Goal: Task Accomplishment & Management: Manage account settings

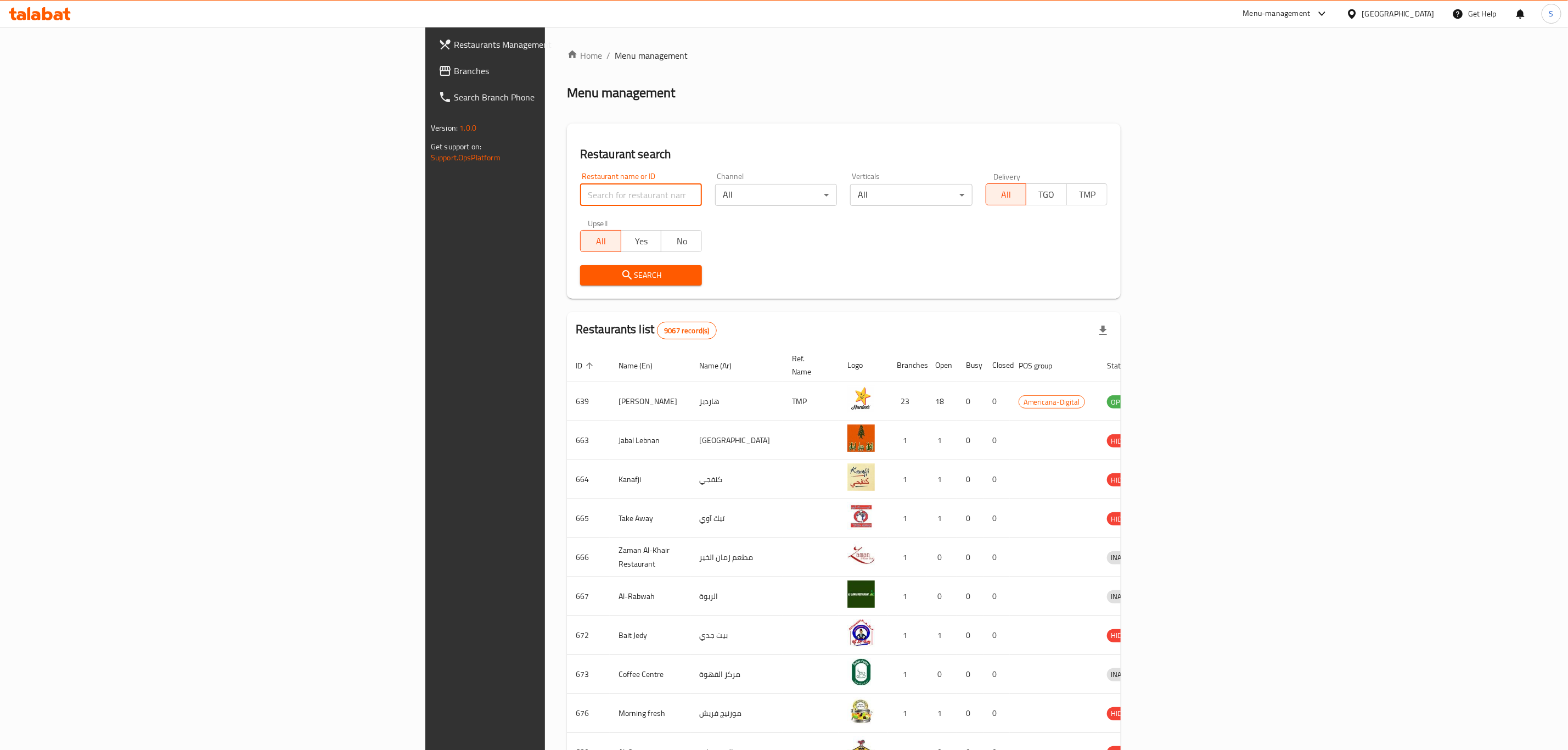
drag, startPoint x: 450, startPoint y: 192, endPoint x: 500, endPoint y: 177, distance: 52.2
click at [580, 192] on input "search" at bounding box center [641, 195] width 122 height 22
click at [1310, 12] on div "Menu-management" at bounding box center [1277, 13] width 67 height 13
click at [943, 104] on div "Home / Menu management Menu management Restaurant search Restaurant name or ID …" at bounding box center [844, 429] width 554 height 761
click at [573, 211] on div "Restaurant name or ID Restaurant name or ID" at bounding box center [641, 189] width 135 height 47
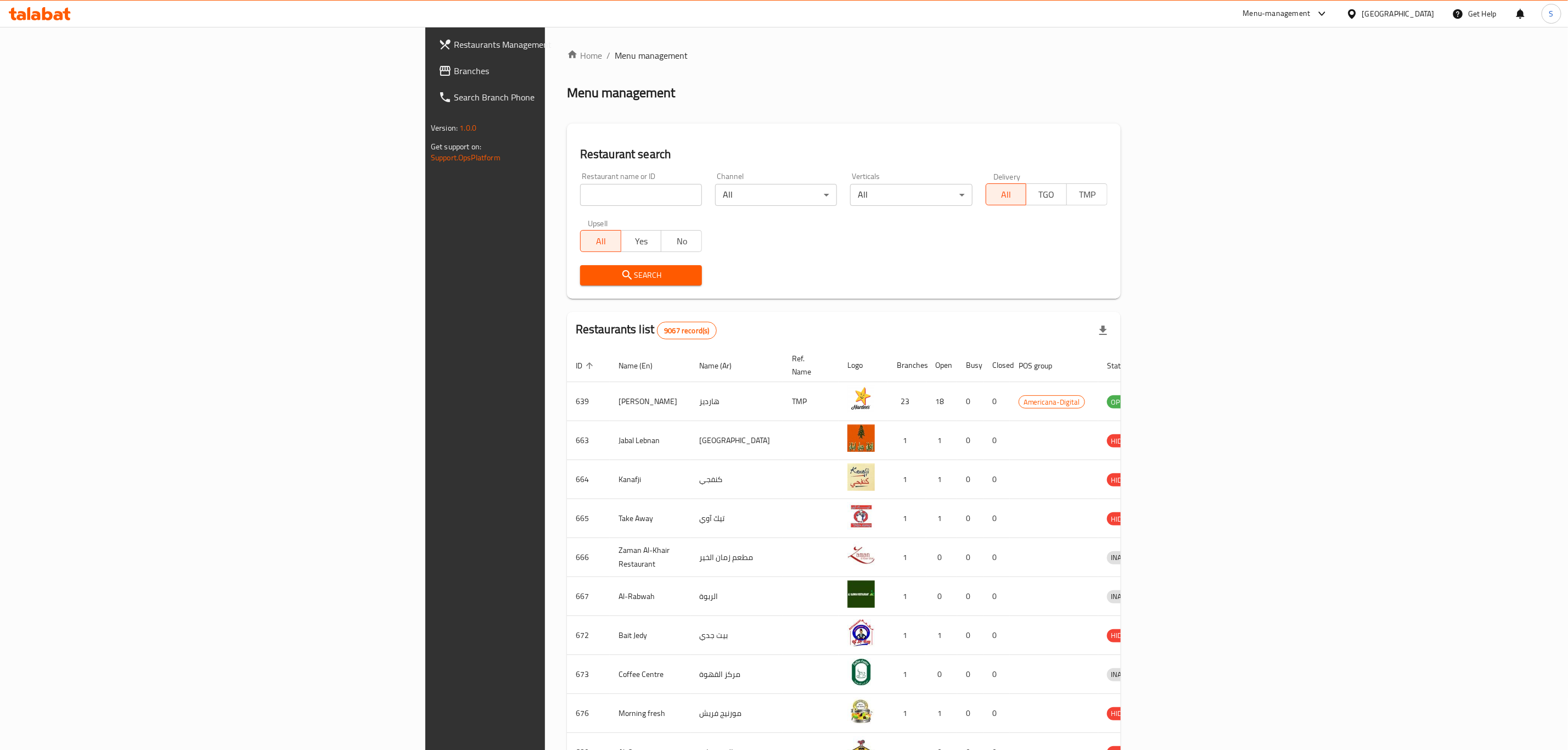
drag, startPoint x: 500, startPoint y: 189, endPoint x: 493, endPoint y: 186, distance: 7.6
click at [580, 189] on input "search" at bounding box center [641, 195] width 122 height 22
type input "pizza h"
click button "Search" at bounding box center [641, 275] width 122 height 20
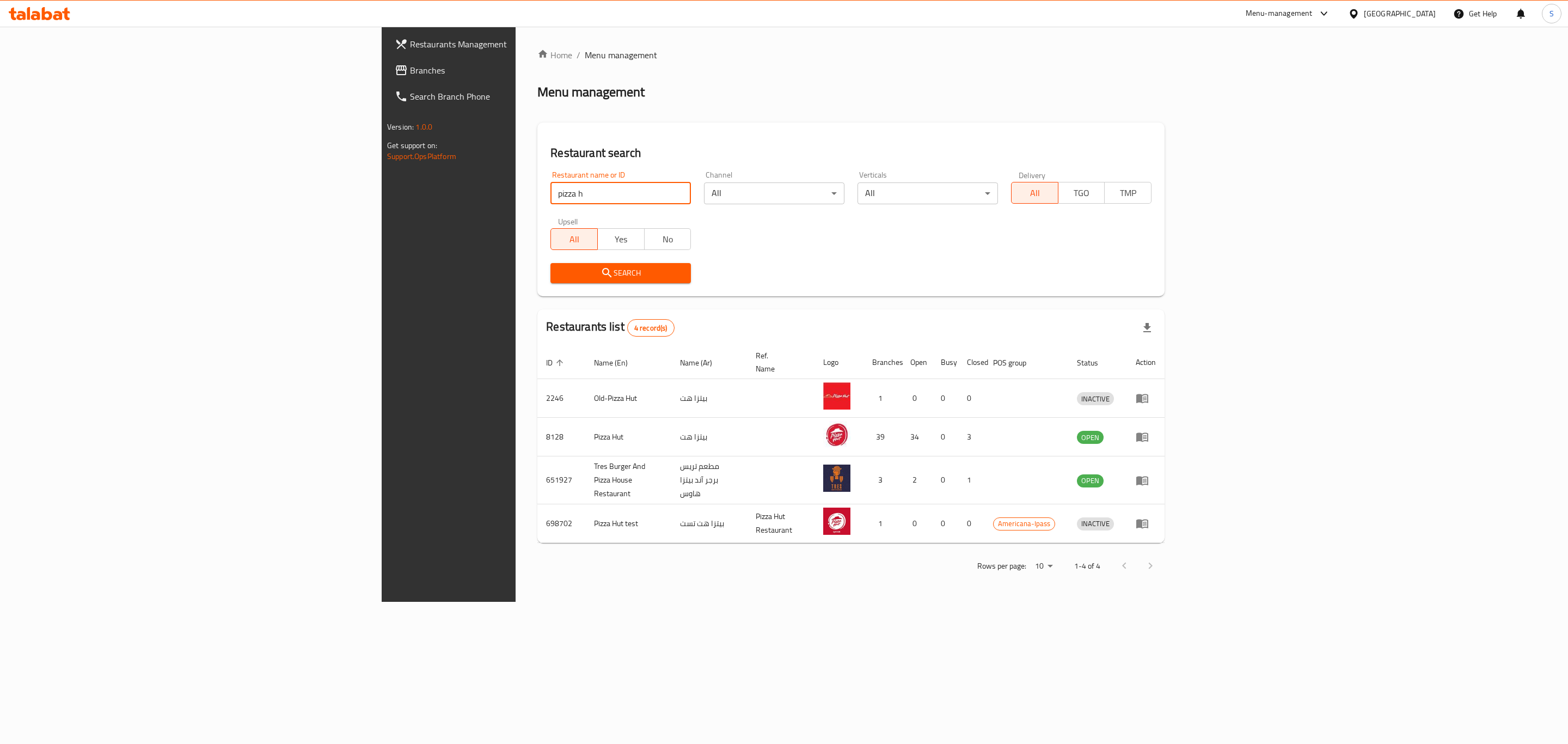
click at [814, 120] on div "Home / Menu management Menu management Restaurant search Restaurant name or ID …" at bounding box center [851, 314] width 627 height 532
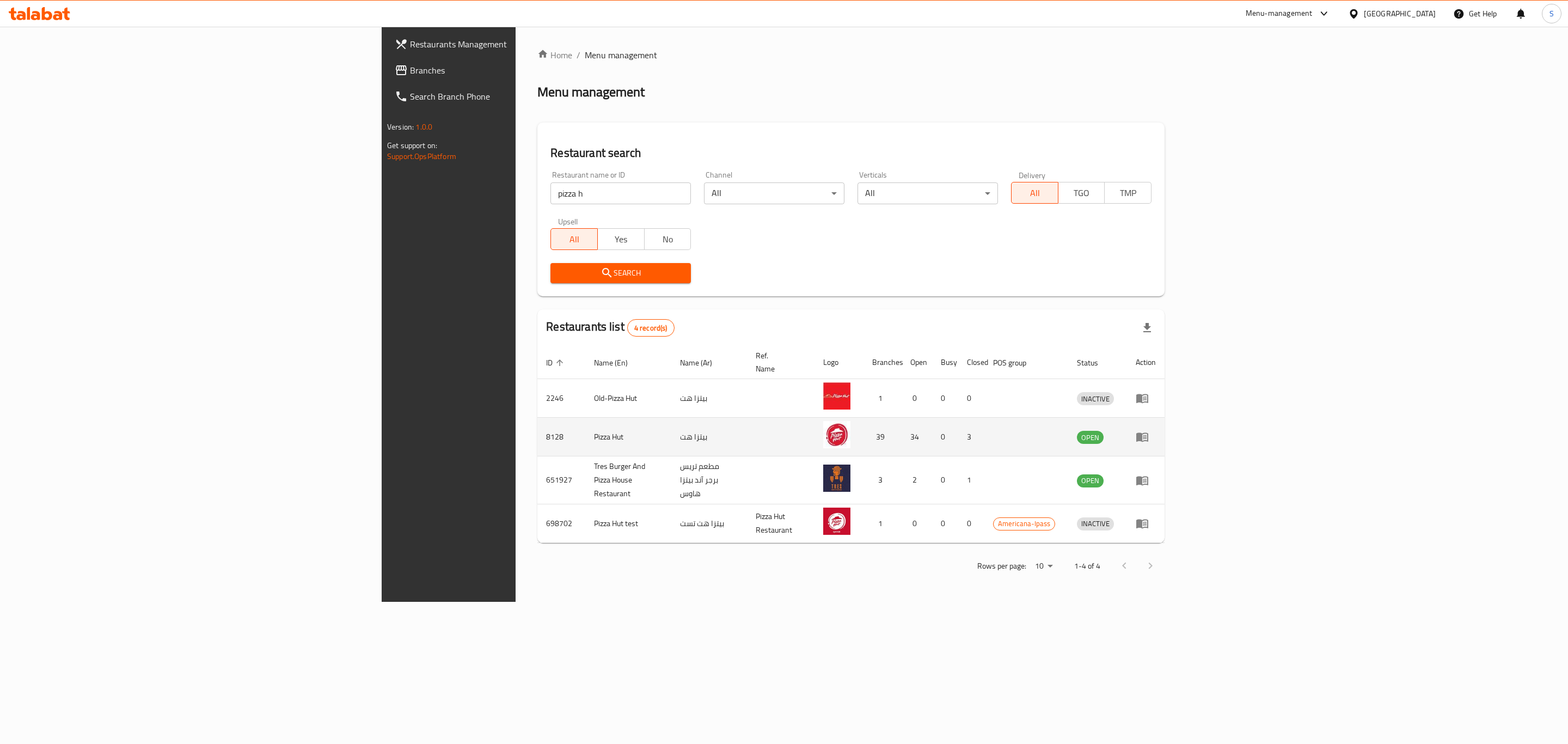
click at [1148, 433] on icon "enhanced table" at bounding box center [1143, 437] width 12 height 9
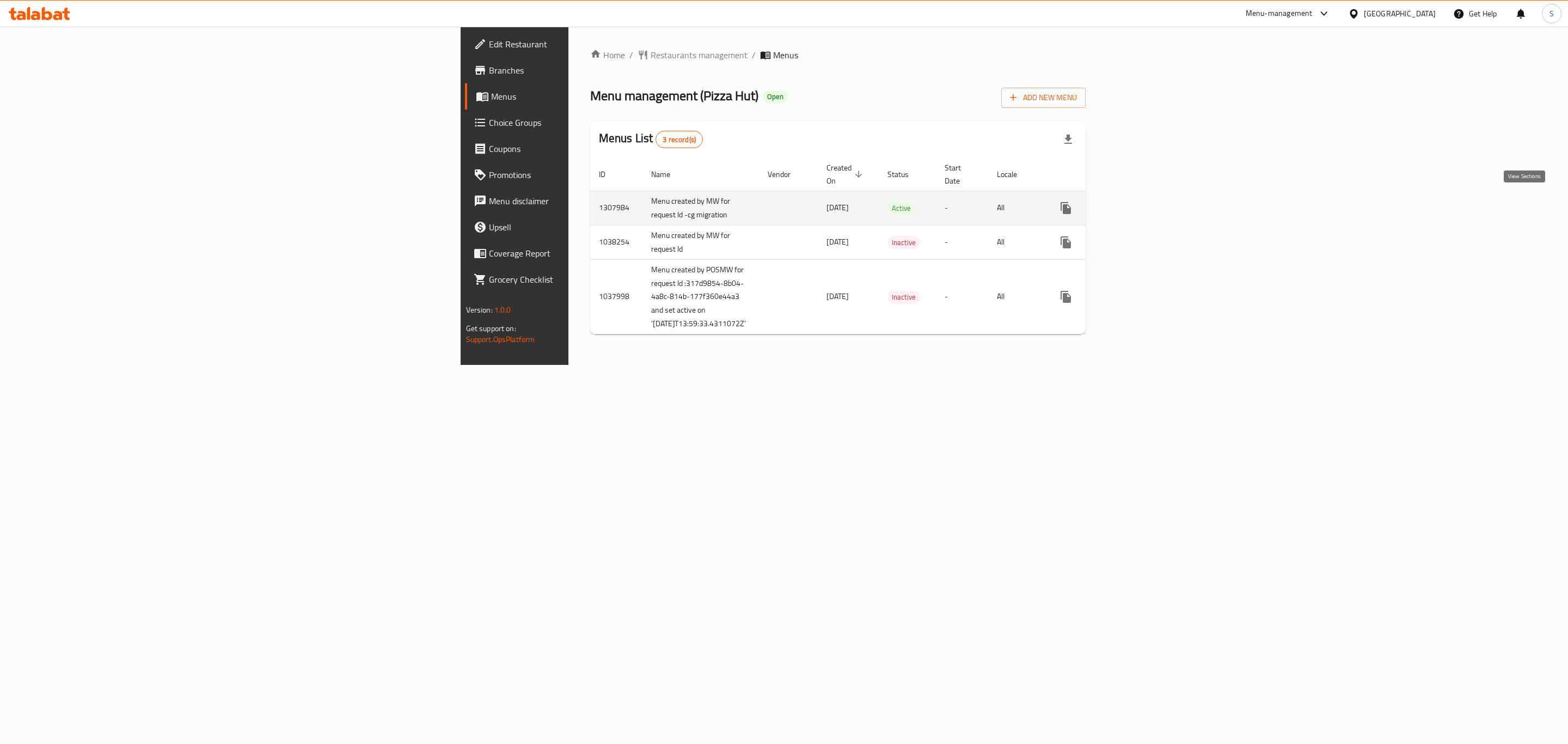
click at [1151, 205] on icon "enhanced table" at bounding box center [1144, 208] width 13 height 13
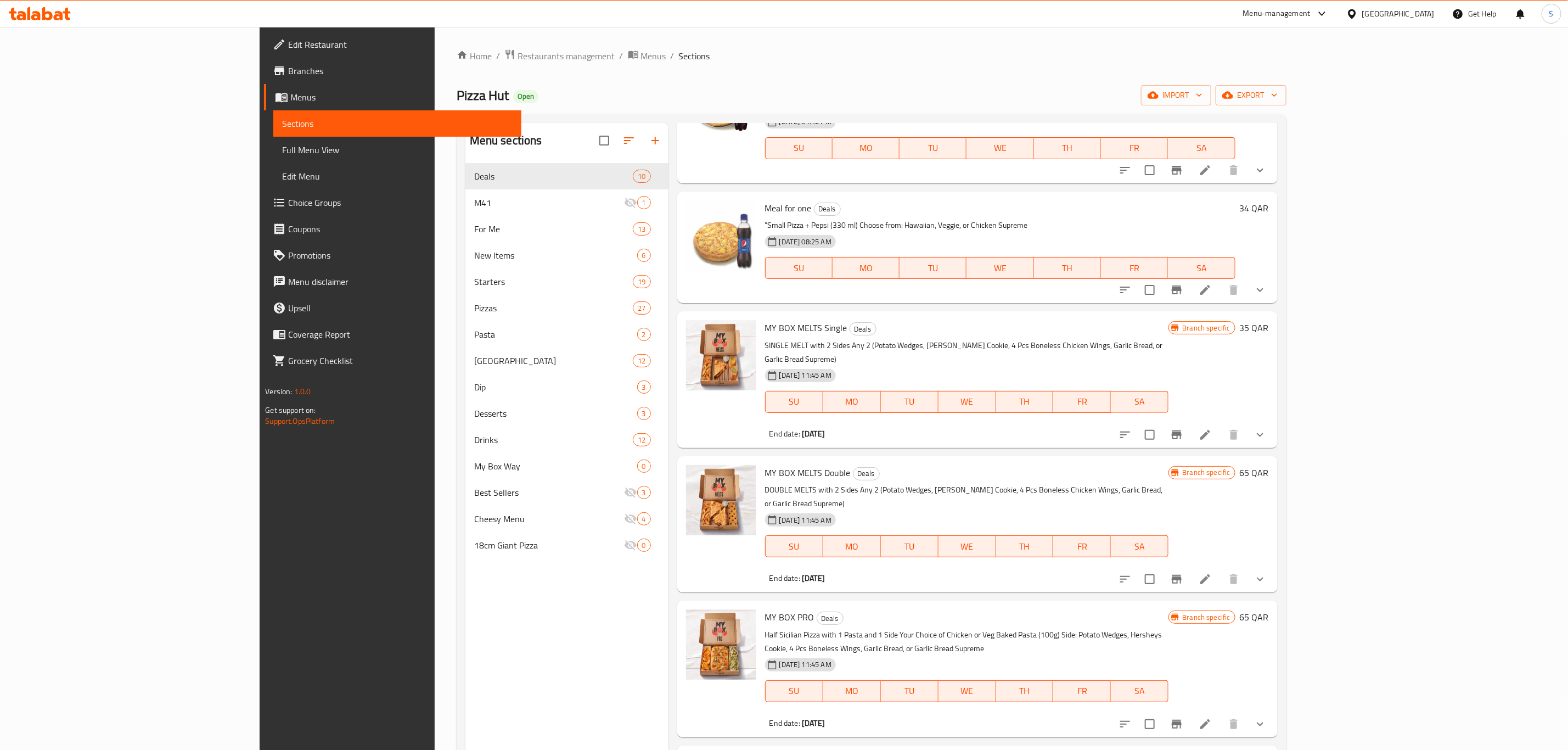
scroll to position [212, 0]
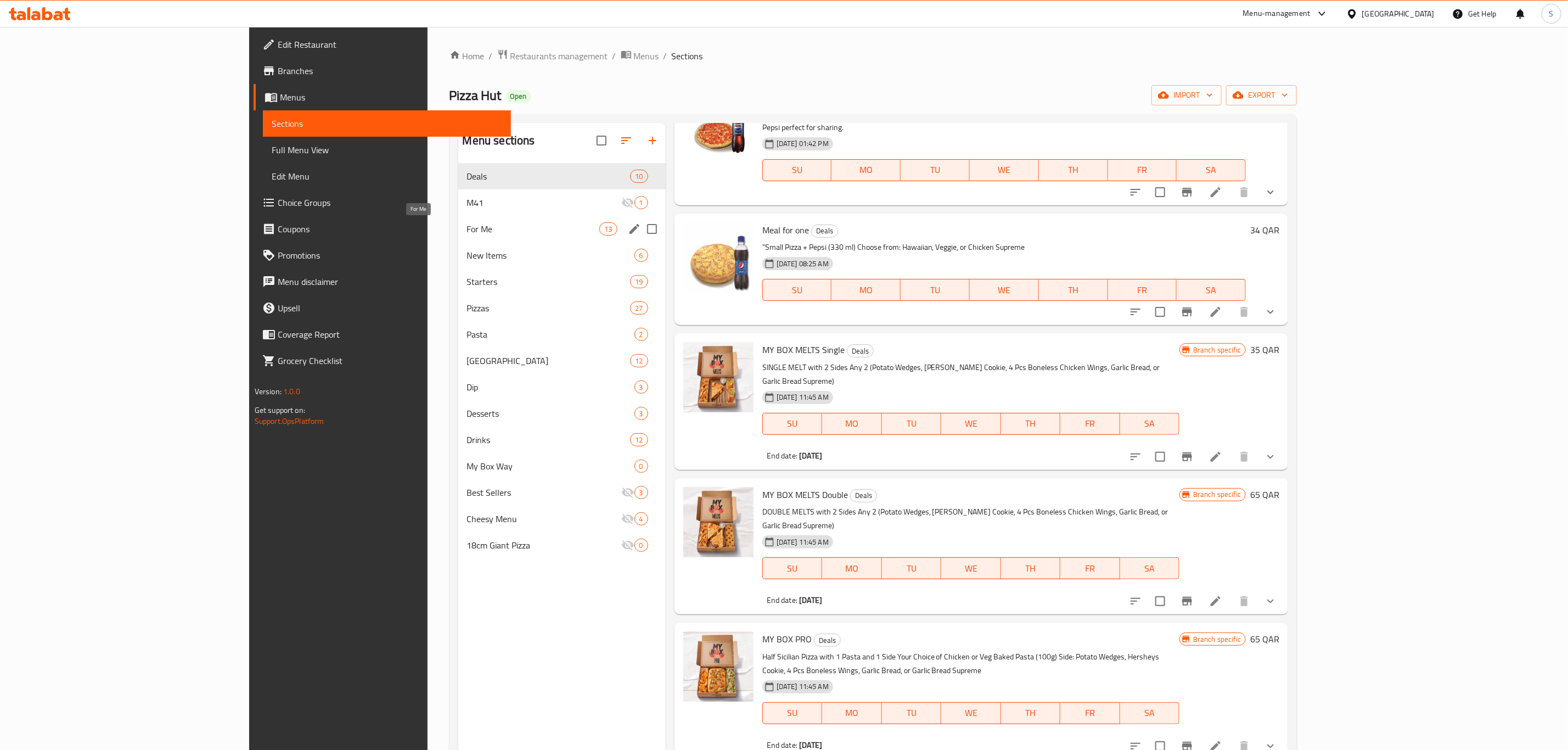
click at [467, 231] on span "For Me" at bounding box center [533, 229] width 133 height 13
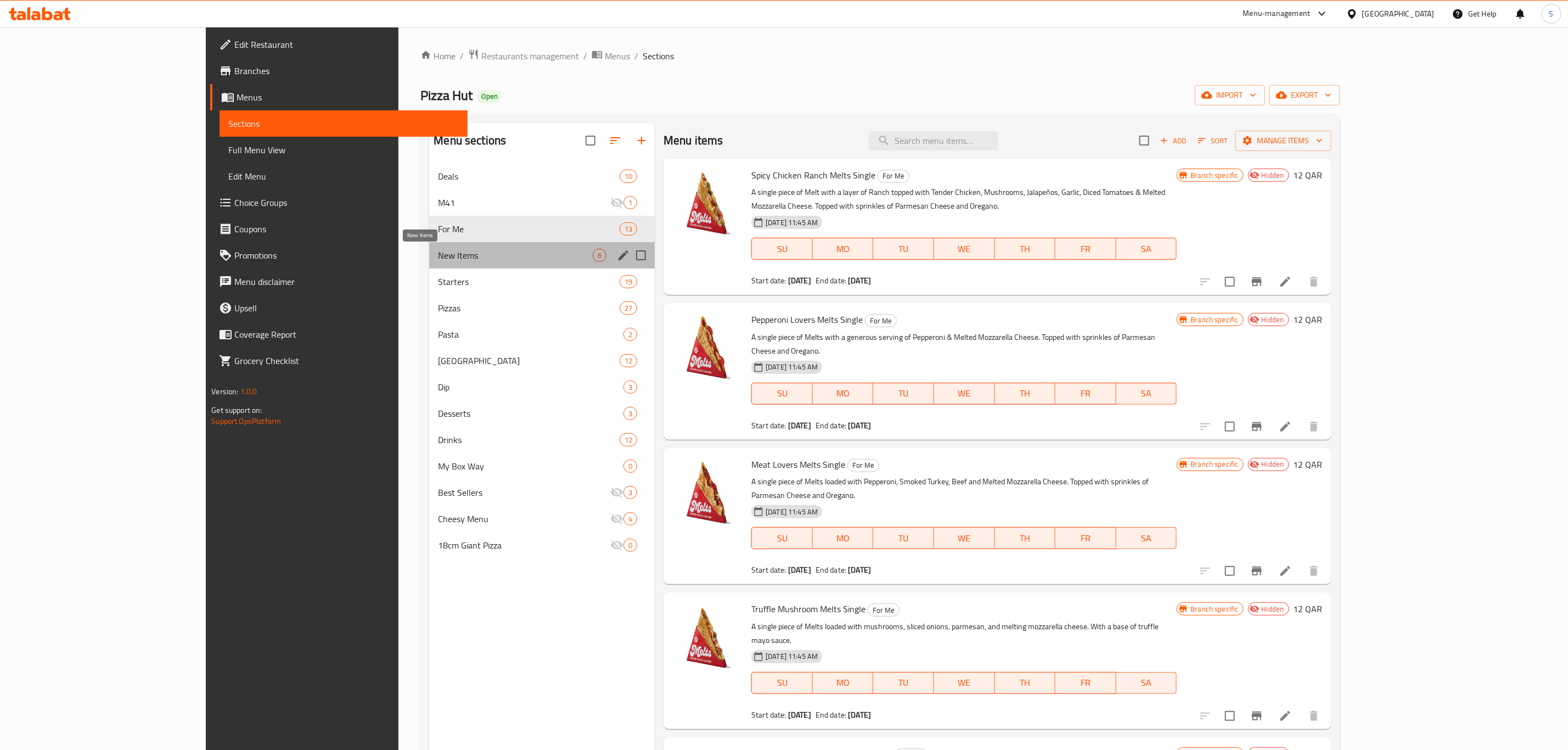
click at [438, 255] on span "New Items" at bounding box center [515, 255] width 155 height 13
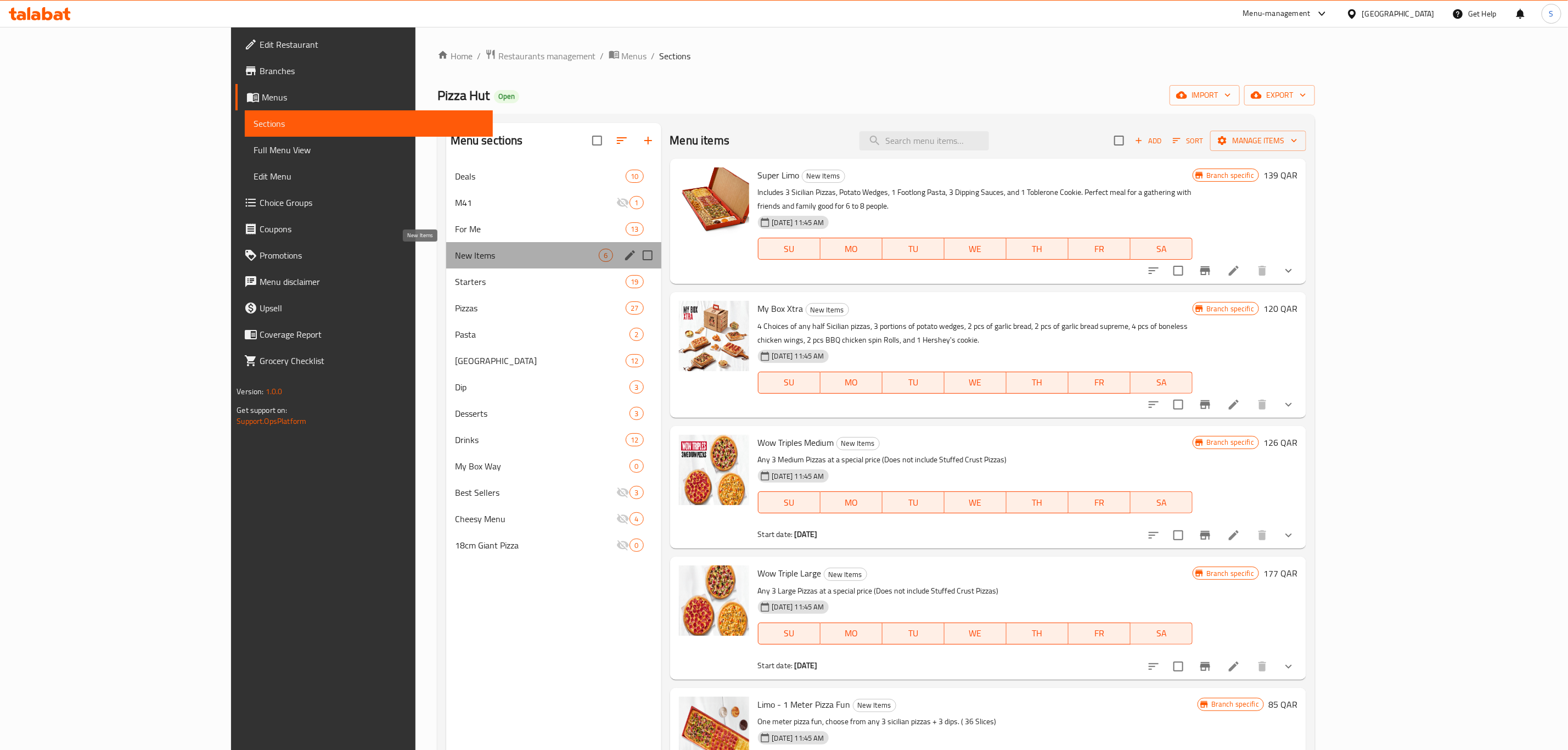
click at [455, 255] on span "New Items" at bounding box center [527, 255] width 144 height 13
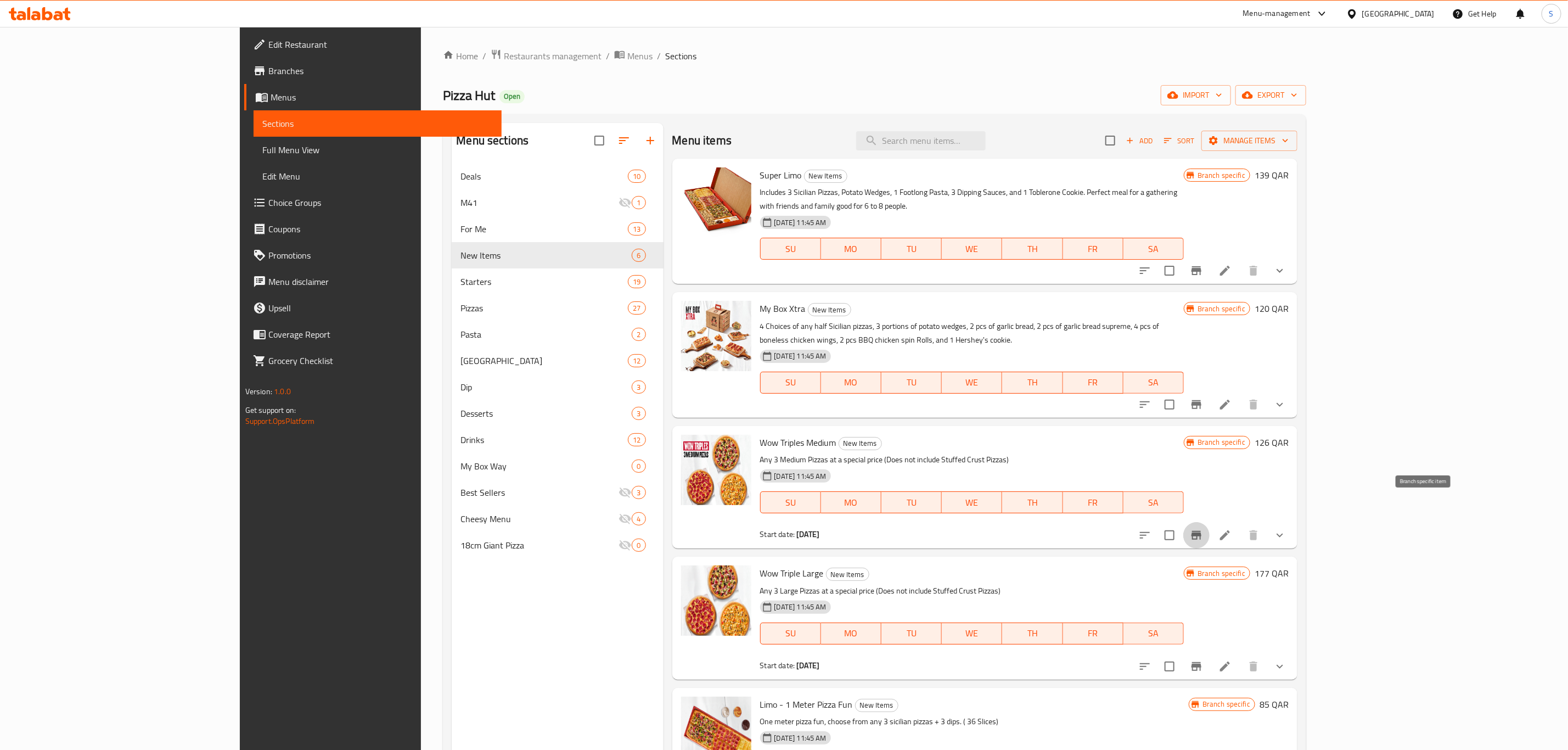
click at [1203, 529] on icon "Branch-specific-item" at bounding box center [1196, 535] width 13 height 13
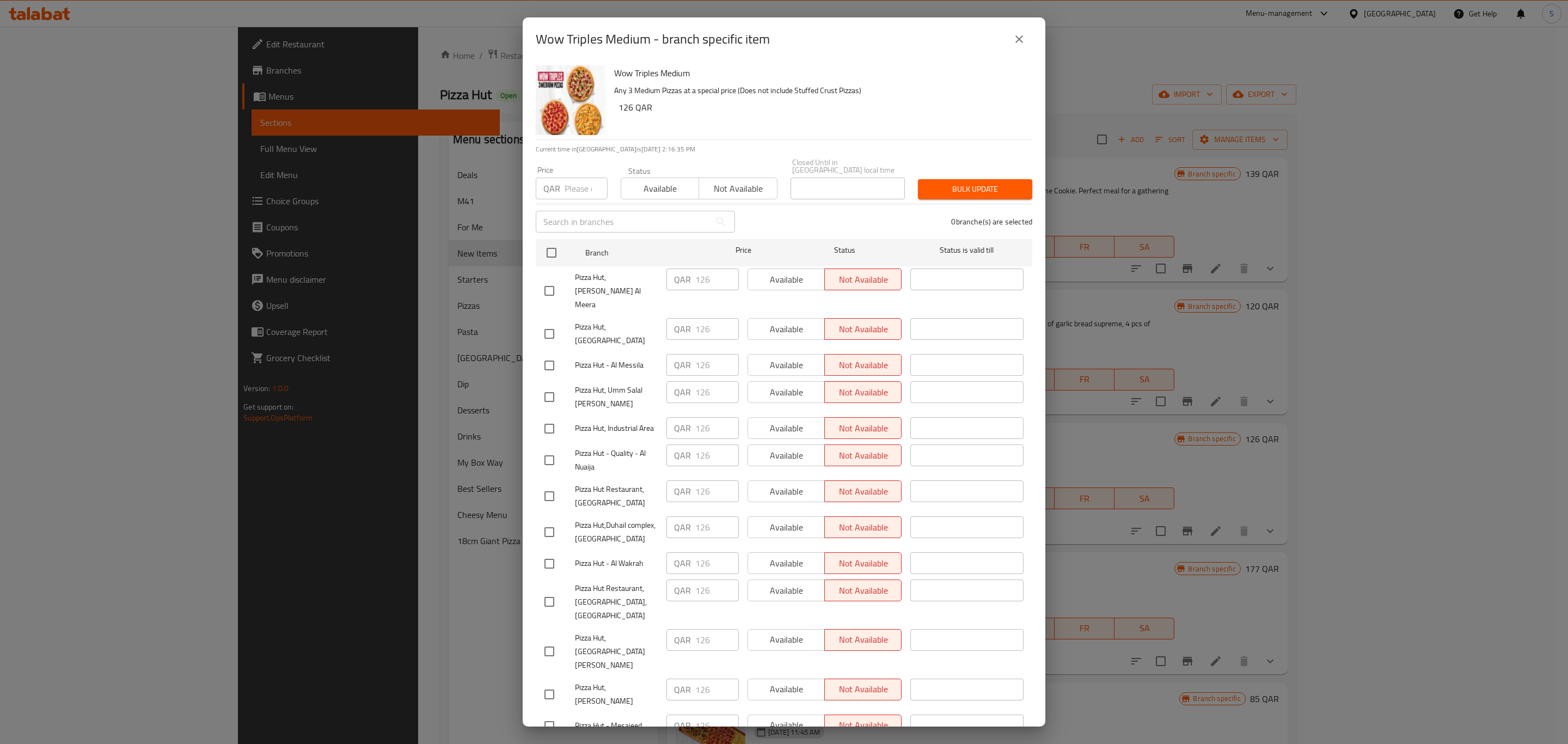
click at [1012, 37] on button "close" at bounding box center [1019, 39] width 26 height 26
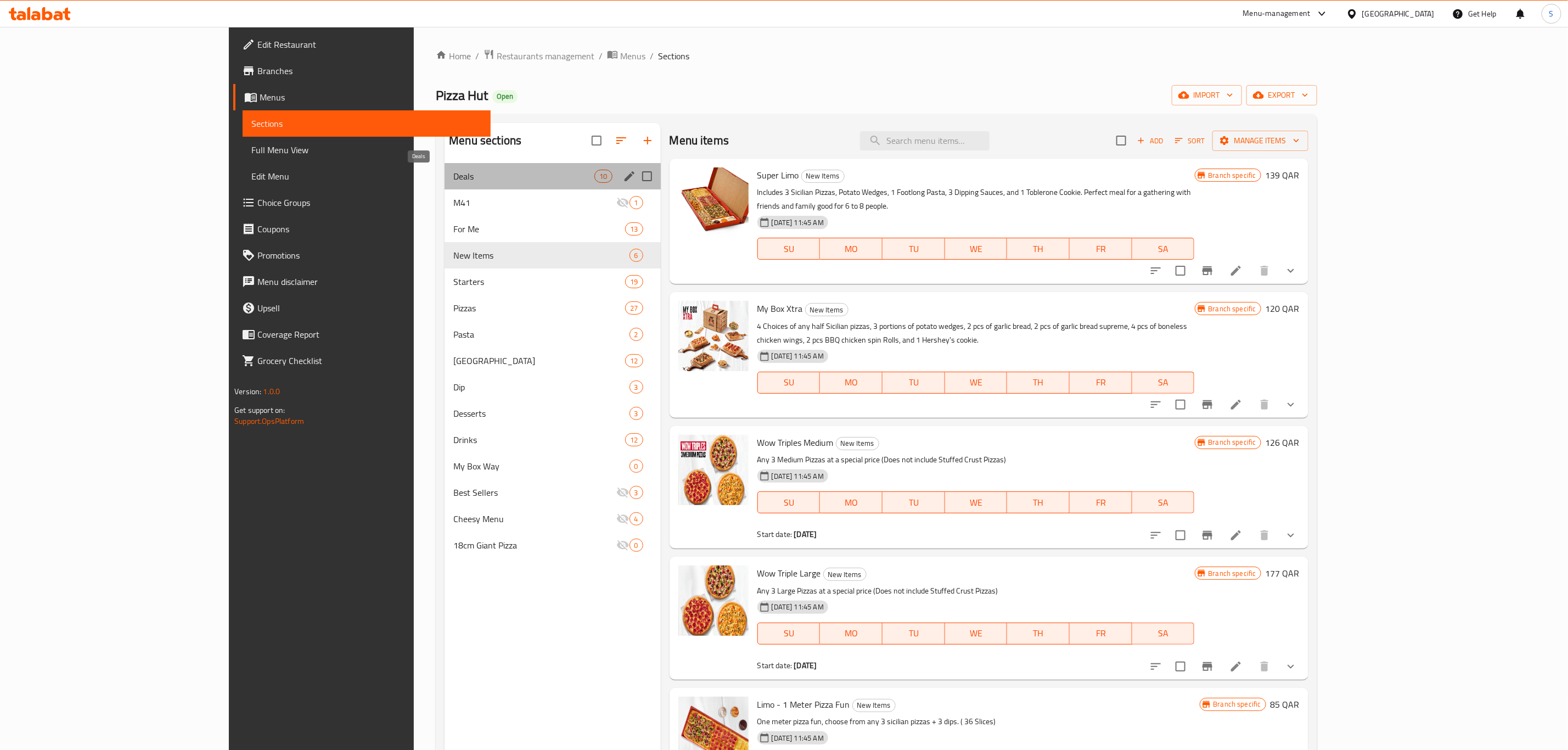
click at [454, 179] on span "Deals" at bounding box center [524, 176] width 141 height 13
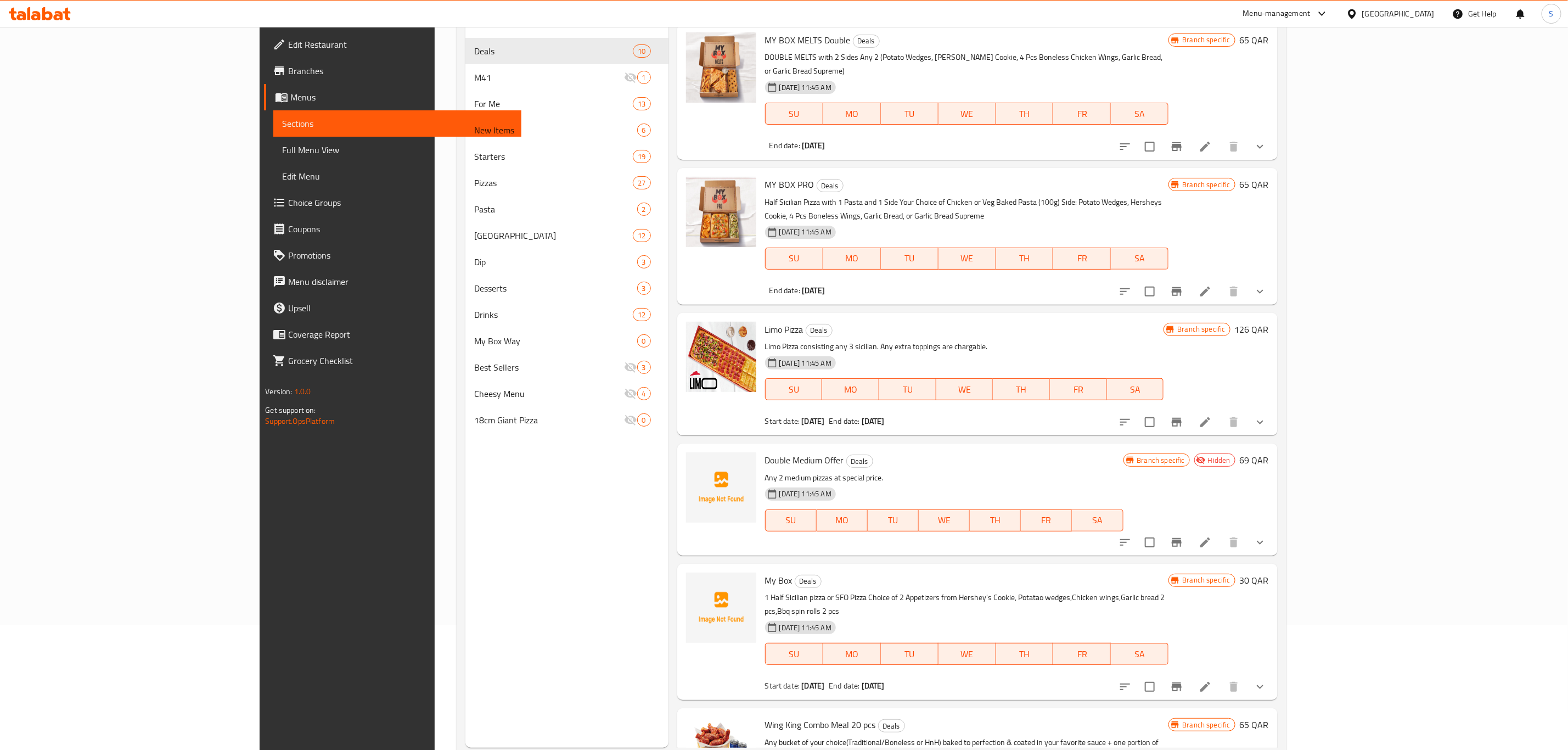
scroll to position [154, 0]
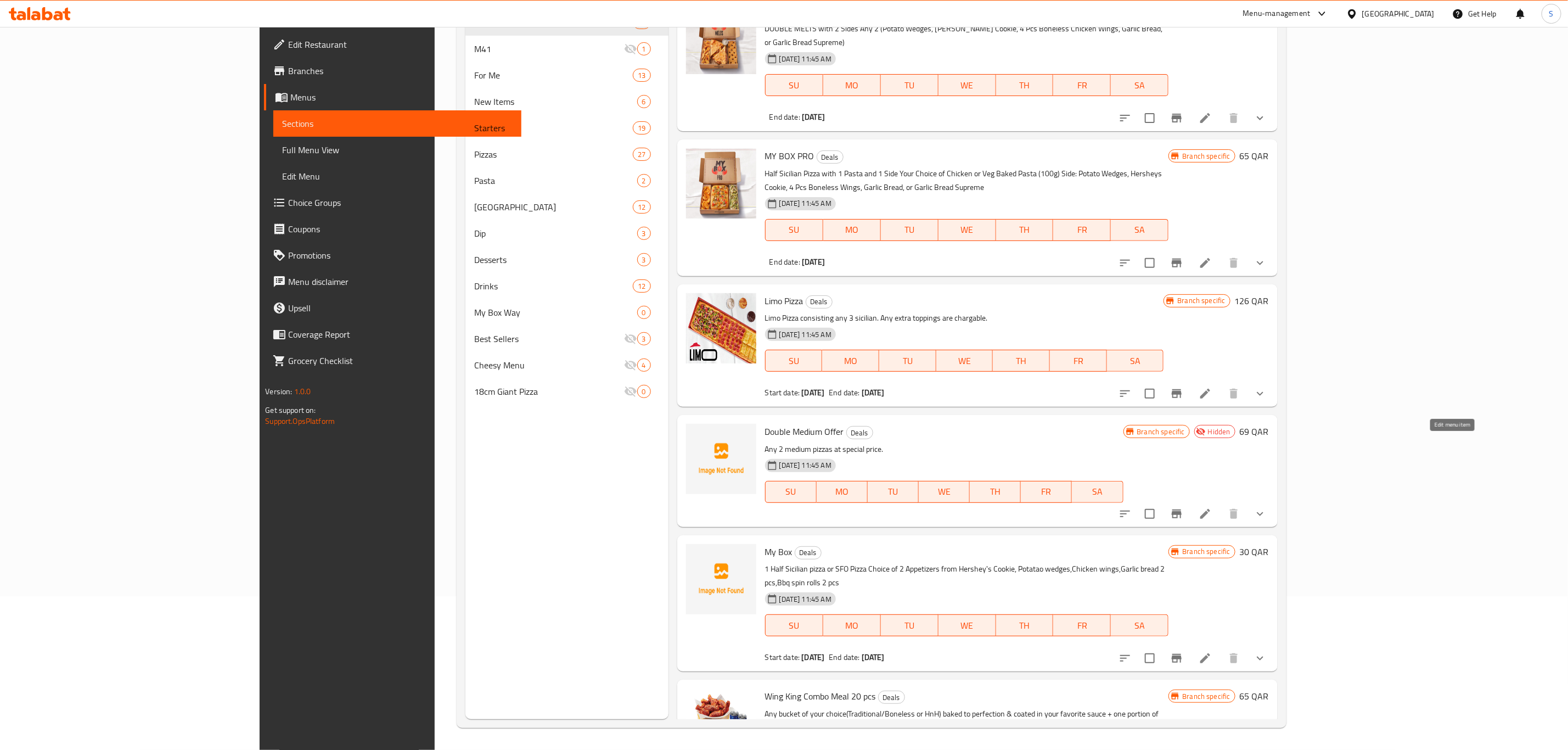
click at [1212, 508] on icon at bounding box center [1205, 514] width 13 height 13
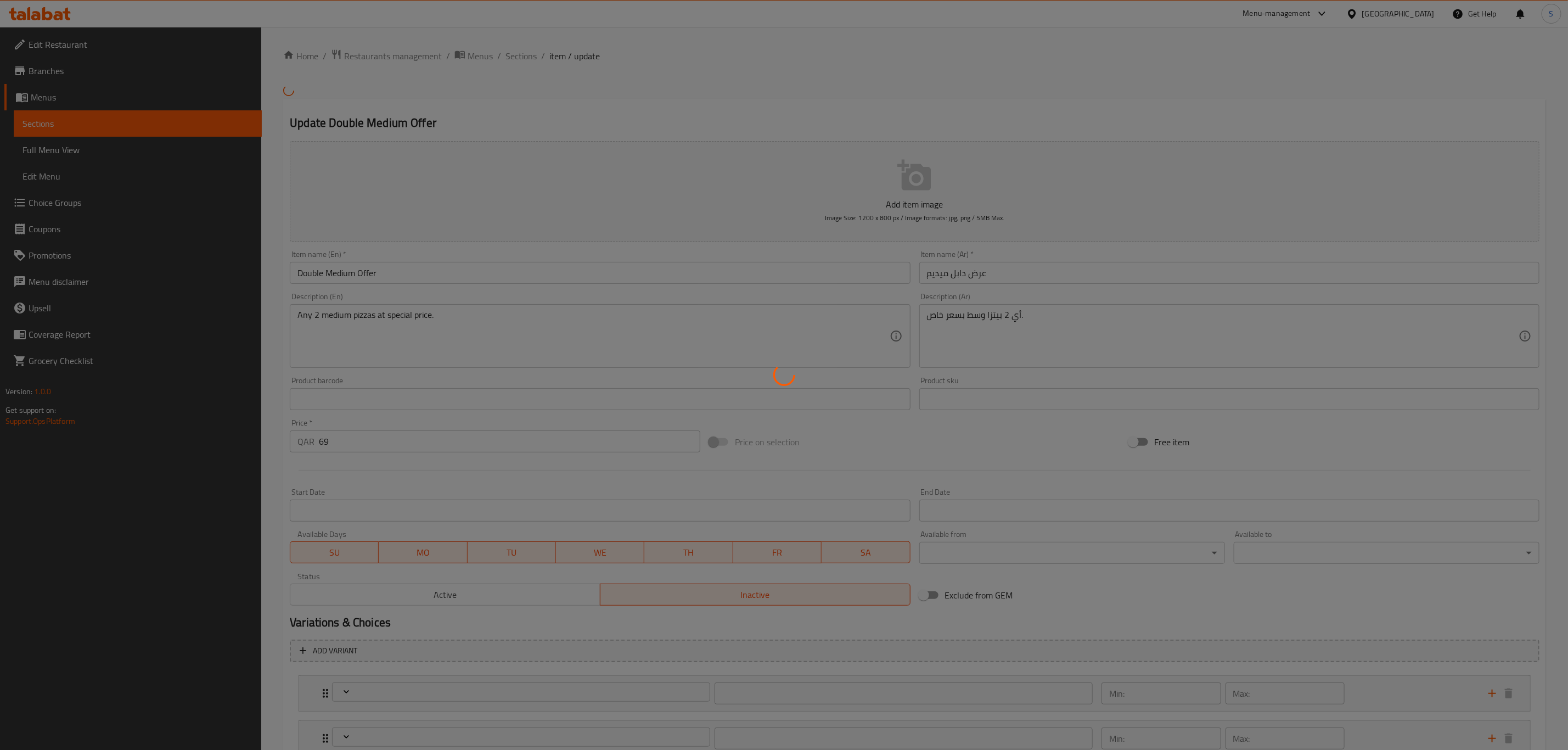
type input "إختيارك من البيتزا الوسط الأولي"
type input "1"
type input "نوع العجين للبيتزا الأولي"
type input "1"
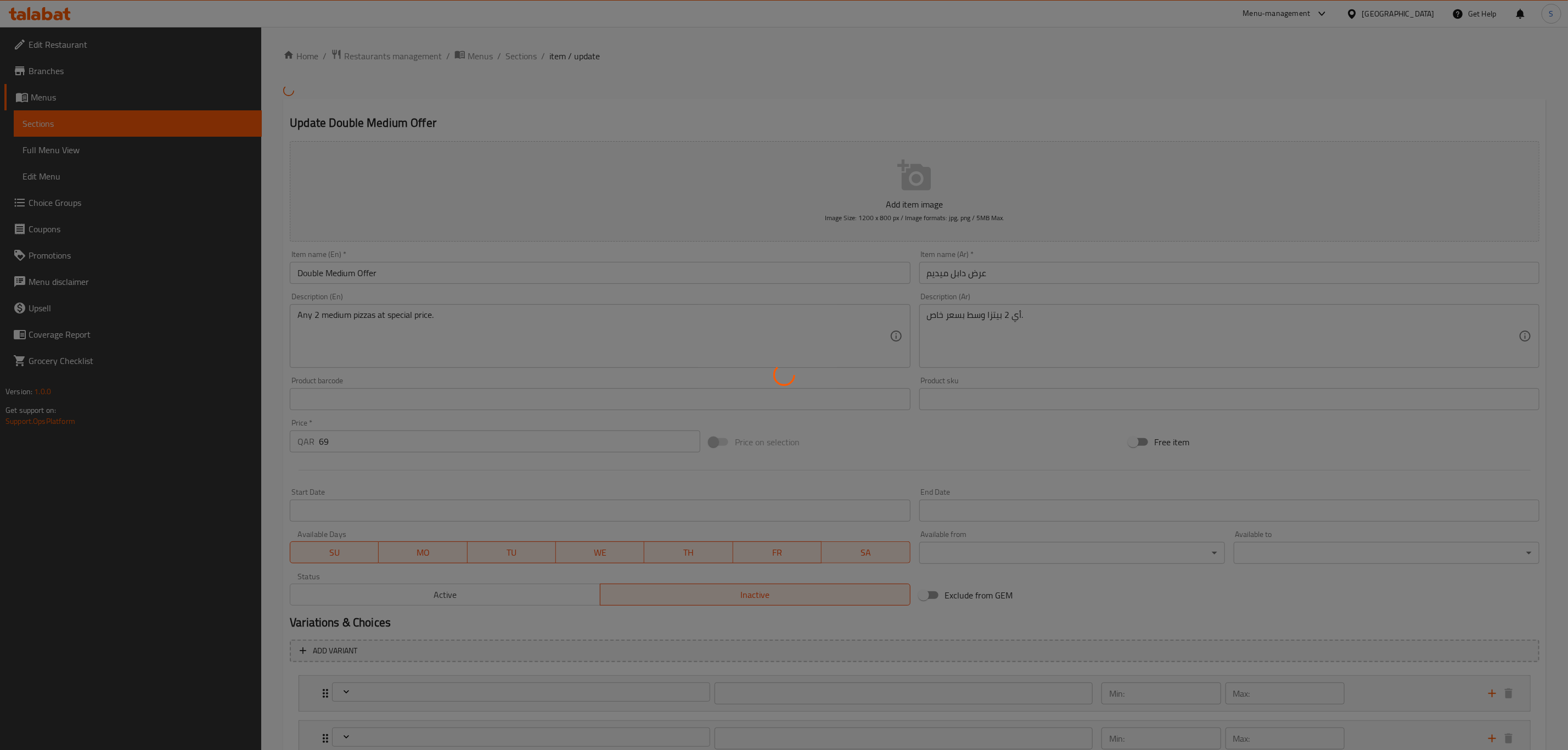
type input "1"
type input "الإضافات للبيتزا الوسط الاولي"
type input "0"
type input "إختيارك من البيتزا الوسط الثانية"
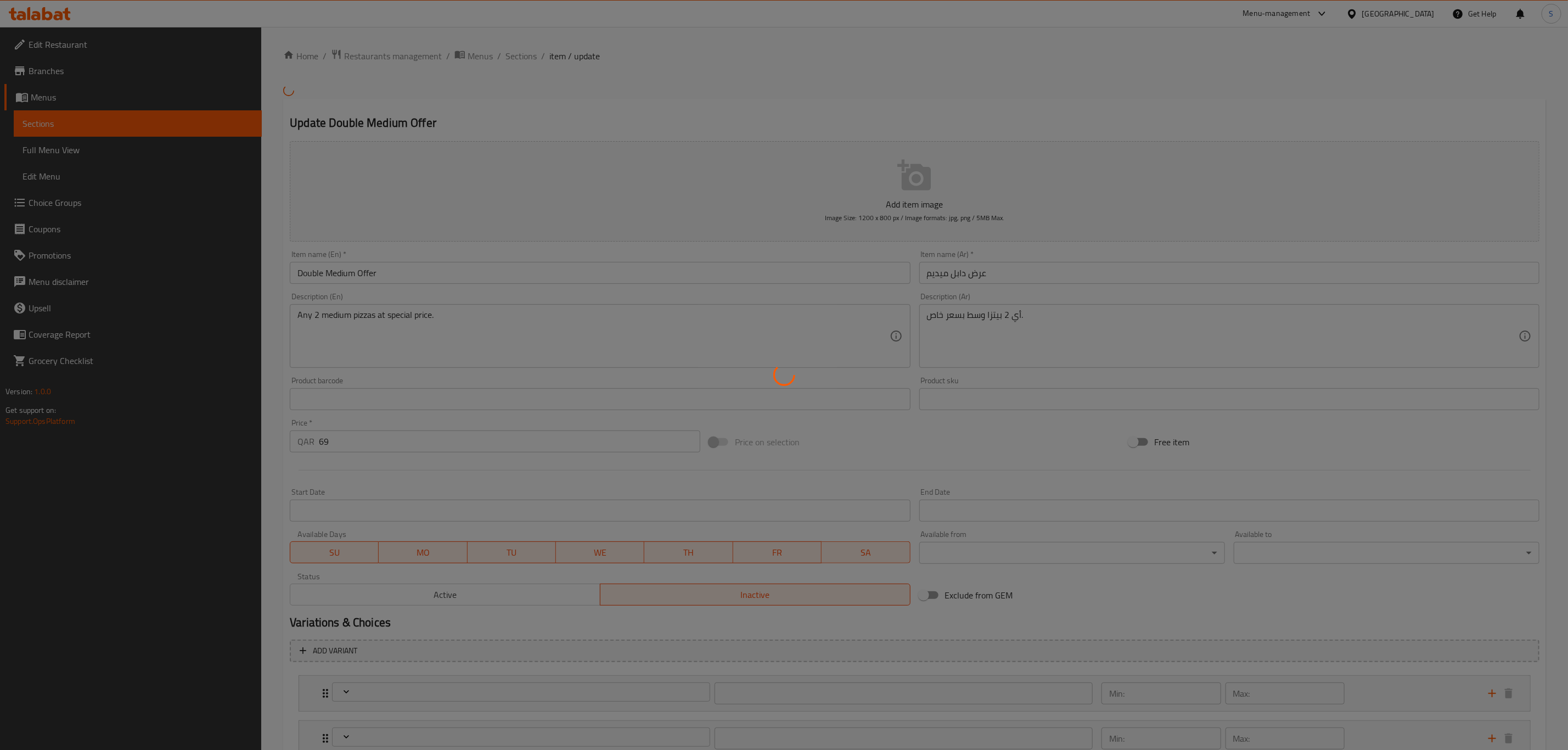
type input "1"
type input "نوع العجين للبيتزا الثانية"
type input "1"
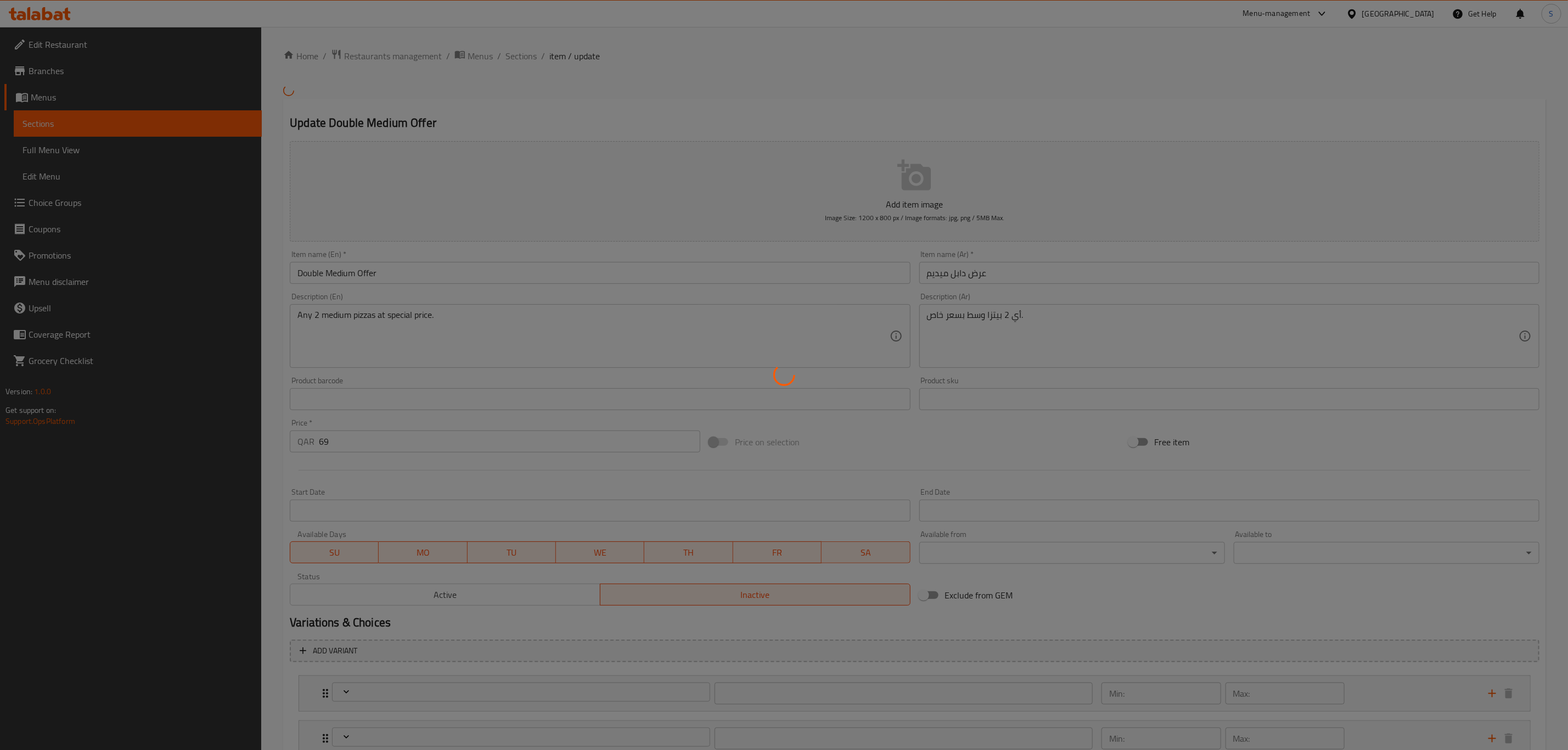
type input "الإضافات للبيتزا الوسط الثانيه"
type input "0"
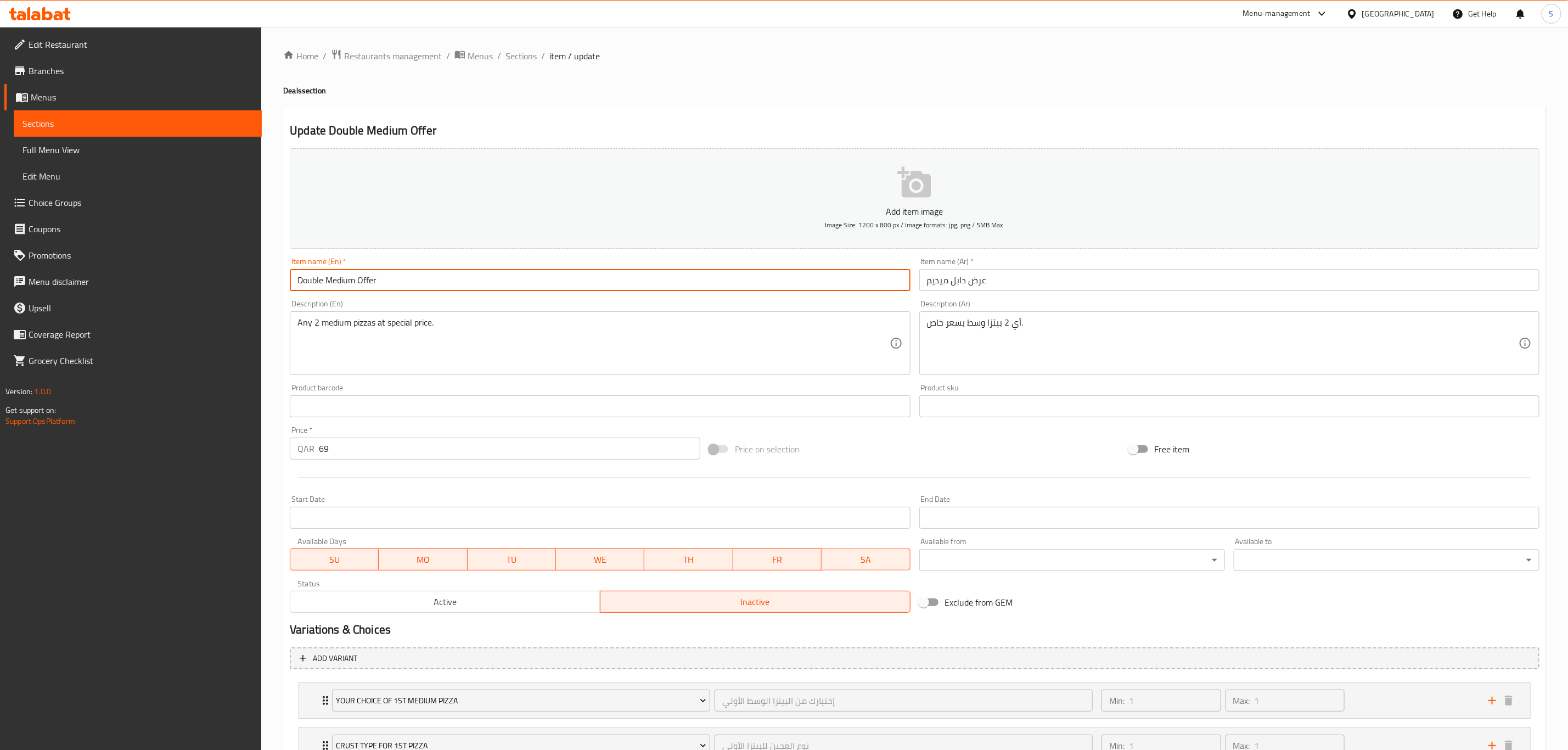
drag, startPoint x: 380, startPoint y: 279, endPoint x: 243, endPoint y: 281, distance: 137.0
click at [244, 281] on div "Edit Restaurant Branches Menus Sections Full Menu View Edit Menu Choice Groups …" at bounding box center [784, 523] width 1568 height 992
paste input "deal Large"
drag, startPoint x: 390, startPoint y: 281, endPoint x: 163, endPoint y: 274, distance: 227.1
click at [163, 274] on div "Edit Restaurant Branches Menus Sections Full Menu View Edit Menu Choice Groups …" at bounding box center [784, 523] width 1568 height 992
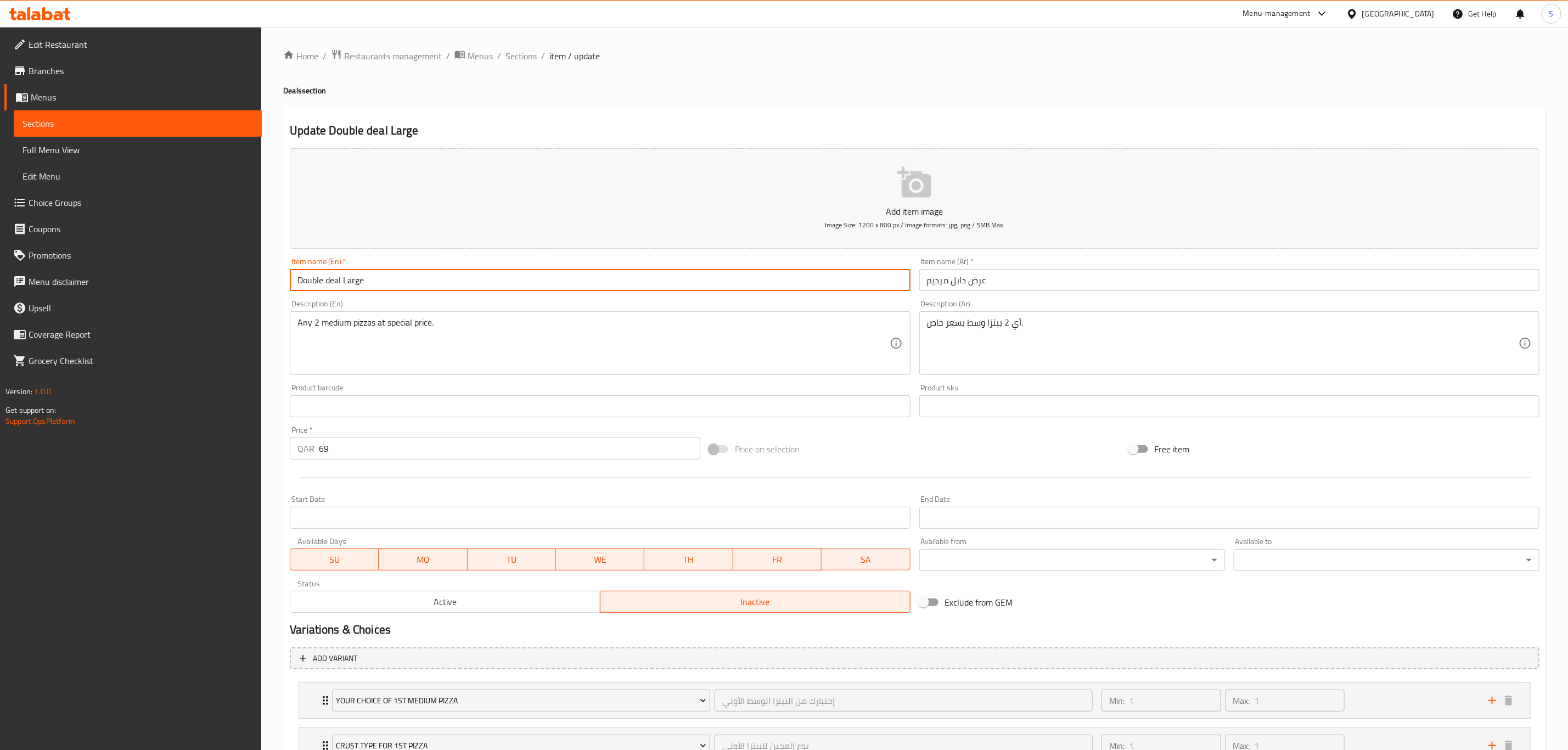
type input "Double deal Large"
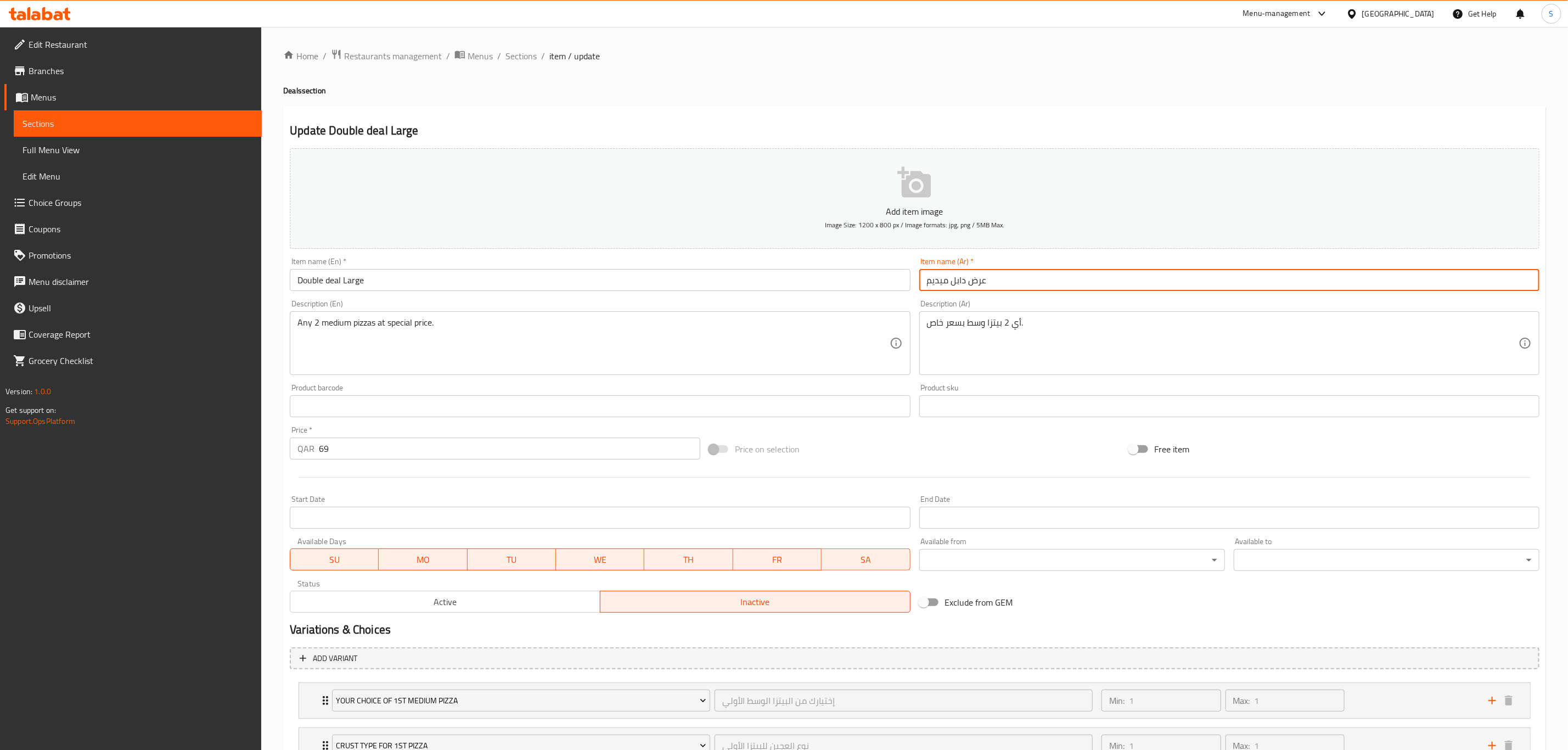
drag, startPoint x: 1005, startPoint y: 282, endPoint x: 831, endPoint y: 275, distance: 174.1
click at [835, 278] on div "Add item image Image Size: 1200 x 800 px / Image formats: jpg, png / 5MB Max. I…" at bounding box center [914, 380] width 1258 height 473
paste input "فقة مزدوجة كبيرة"
type input "صفقة مزدوجة كبيرة"
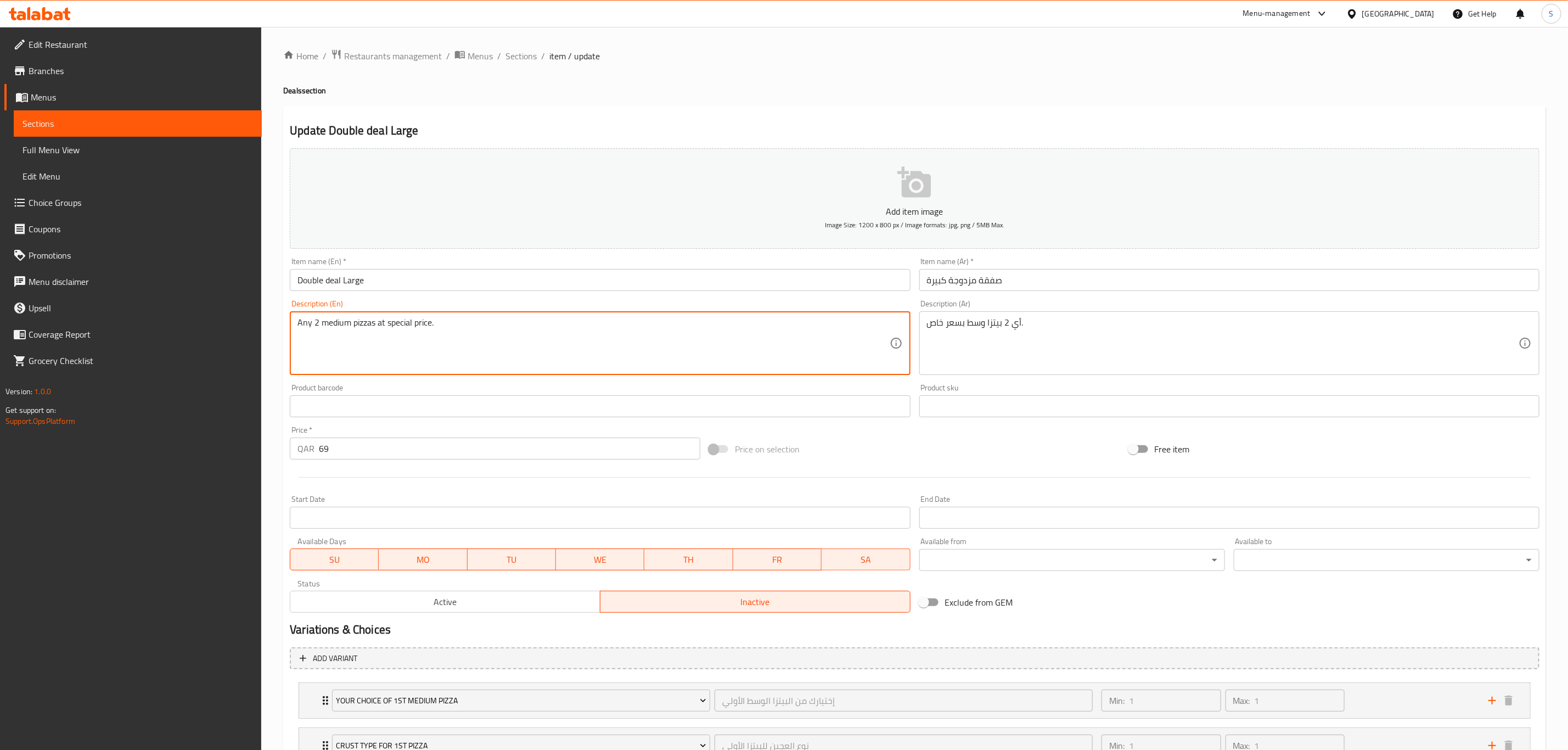
click at [331, 325] on textarea "Any 2 medium pizzas at special price." at bounding box center [593, 344] width 592 height 52
type textarea "Any 2 Large pizzas at special price."
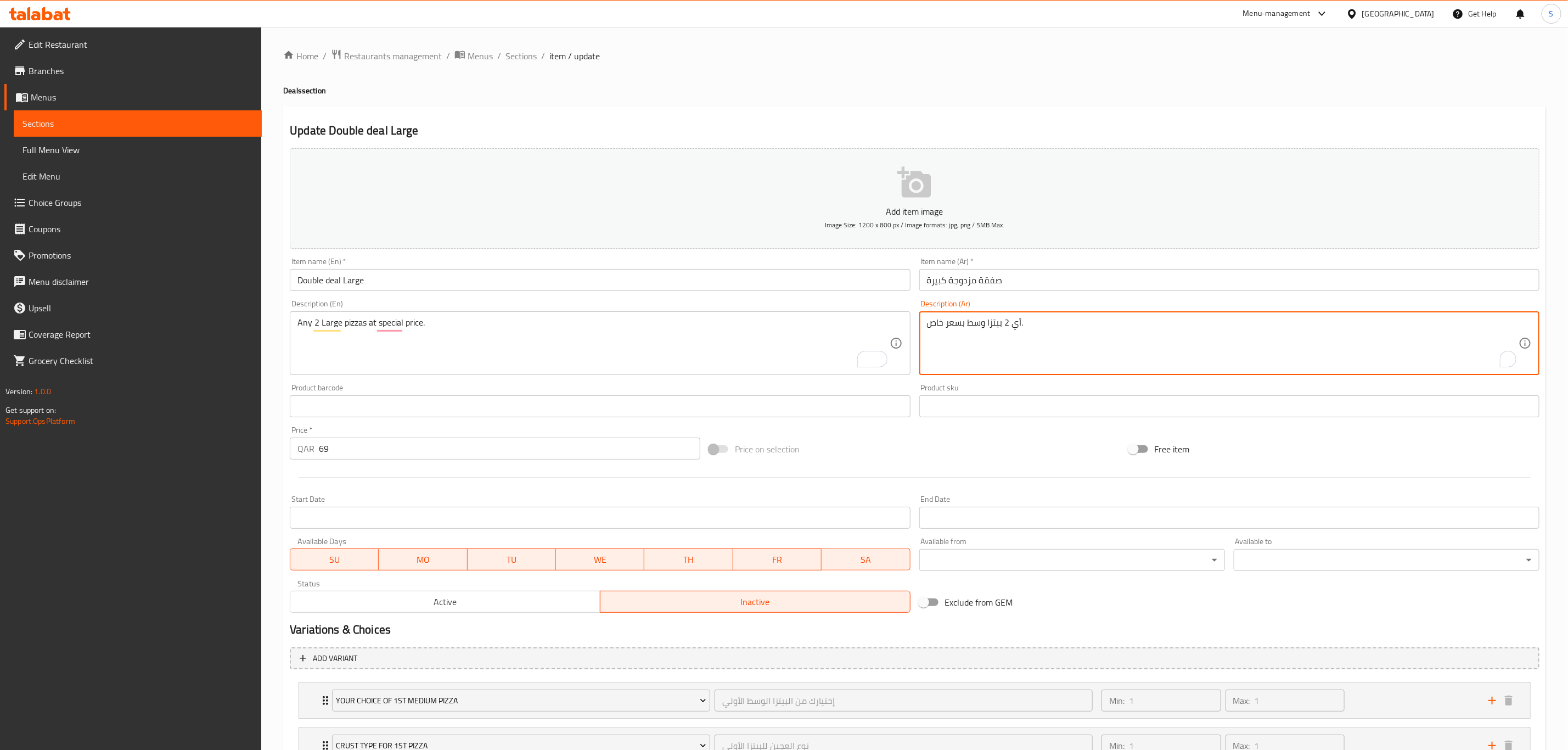
click at [978, 323] on textarea "أي 2 بيتزا وسط بسعر خاص." at bounding box center [1223, 344] width 592 height 52
paste textarea "كبير"
type textarea "أي 2 بيتزا كبير بسعر خاص."
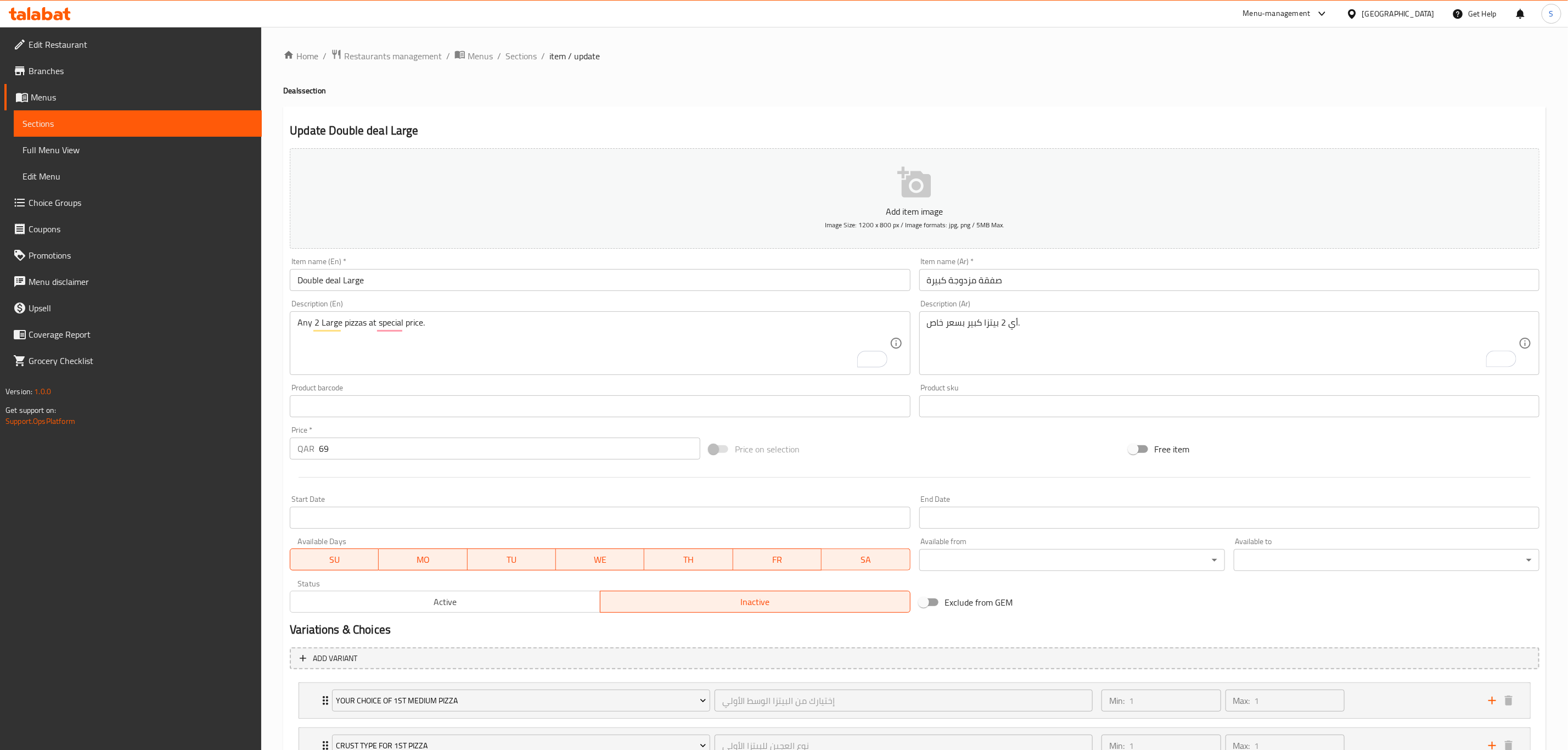
click at [886, 466] on div at bounding box center [914, 477] width 1258 height 27
drag, startPoint x: 326, startPoint y: 450, endPoint x: 303, endPoint y: 449, distance: 23.0
click at [315, 449] on div "QAR 69 Price *" at bounding box center [495, 449] width 411 height 22
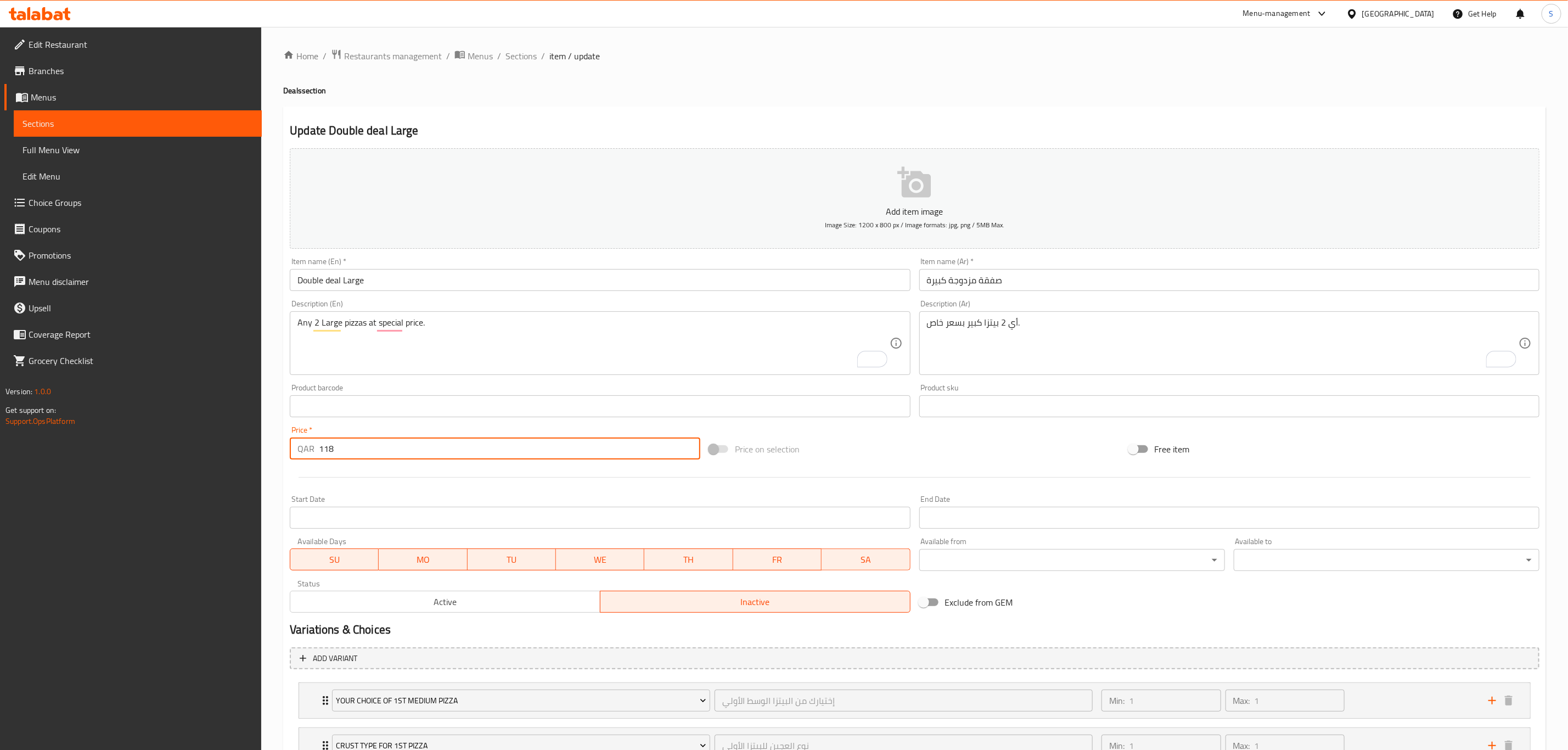
type input "118"
click at [400, 479] on div at bounding box center [914, 477] width 1258 height 27
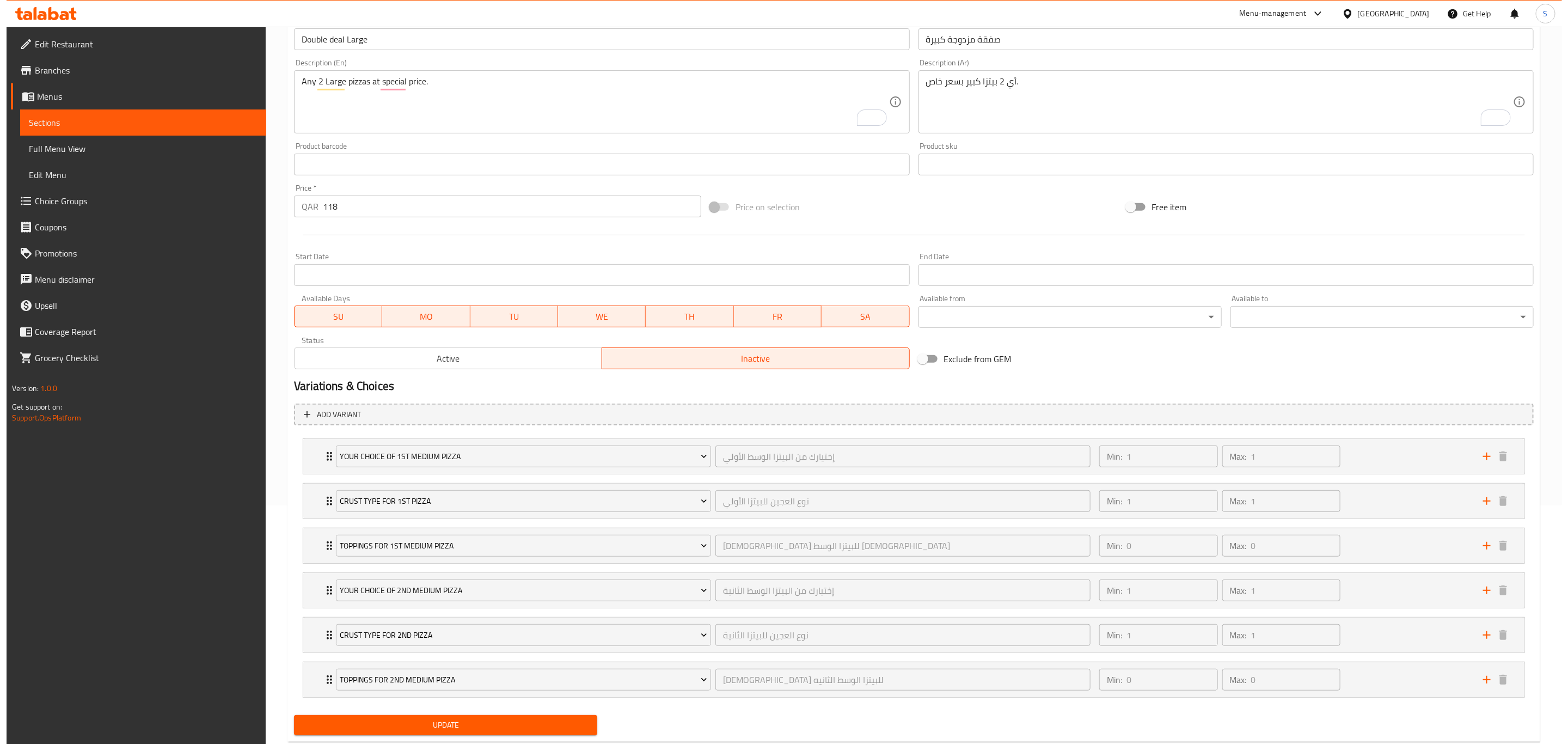
scroll to position [272, 0]
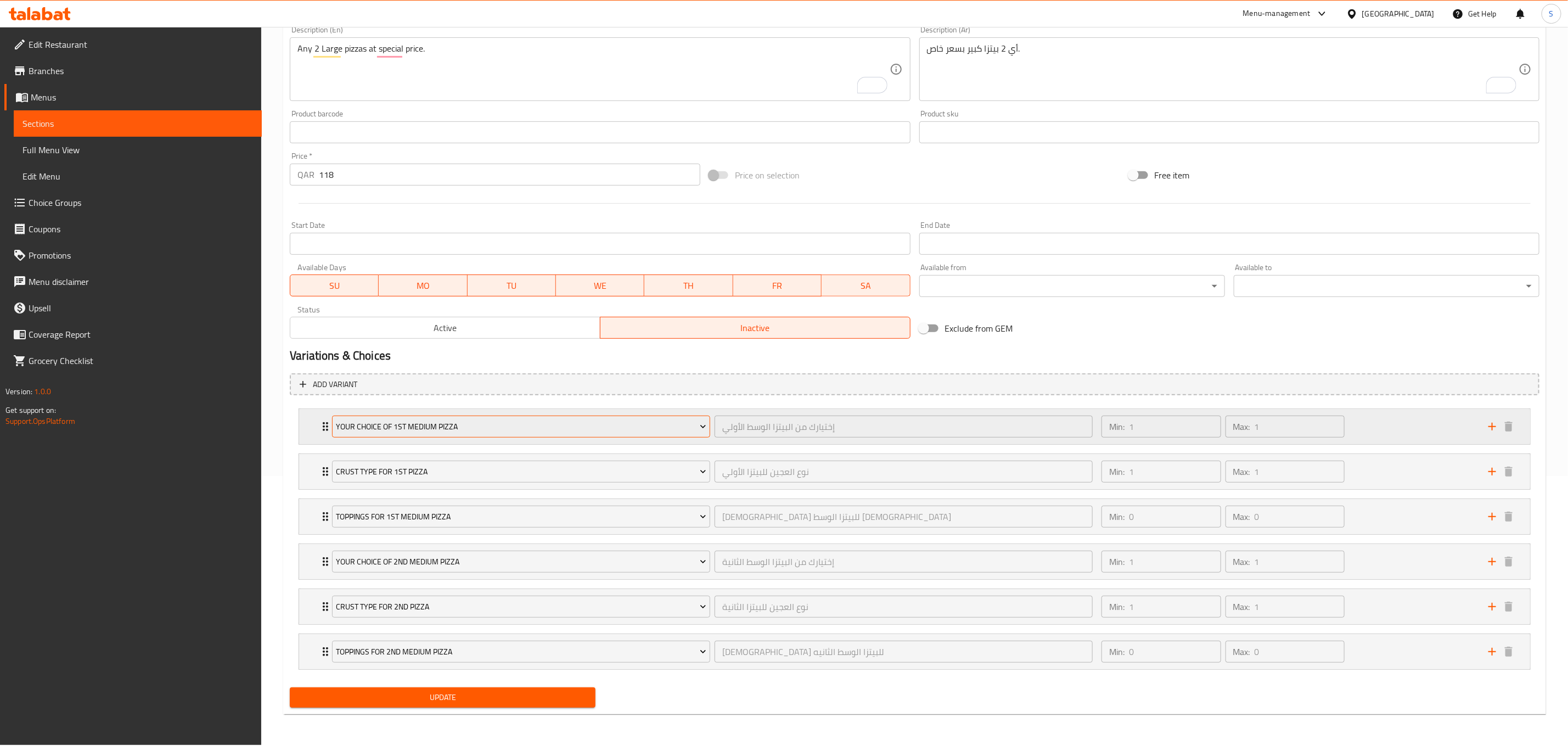
click at [652, 429] on span "Your Choice Of 1st Medium Pizza" at bounding box center [521, 427] width 370 height 14
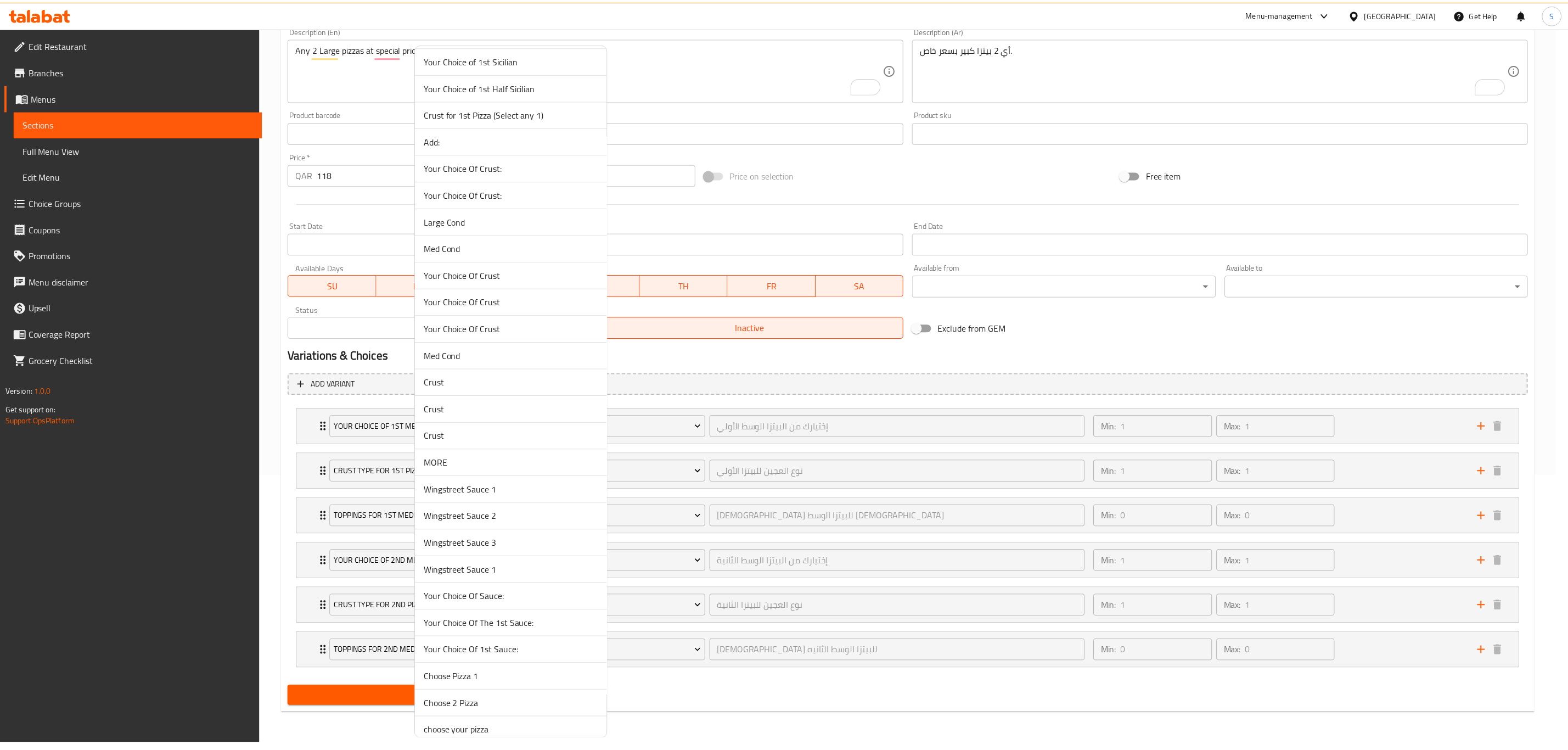
scroll to position [0, 0]
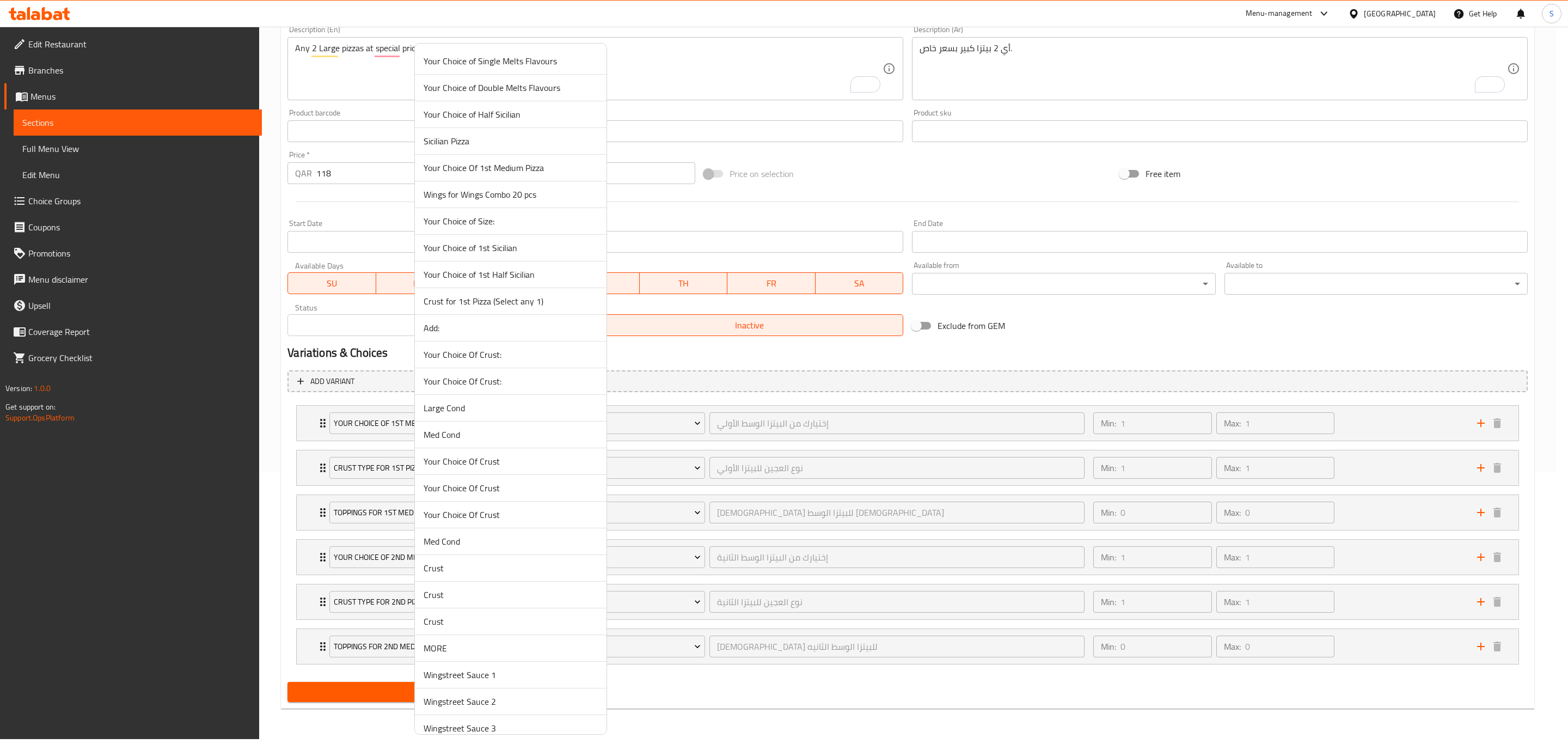
click at [738, 694] on div at bounding box center [784, 372] width 1568 height 744
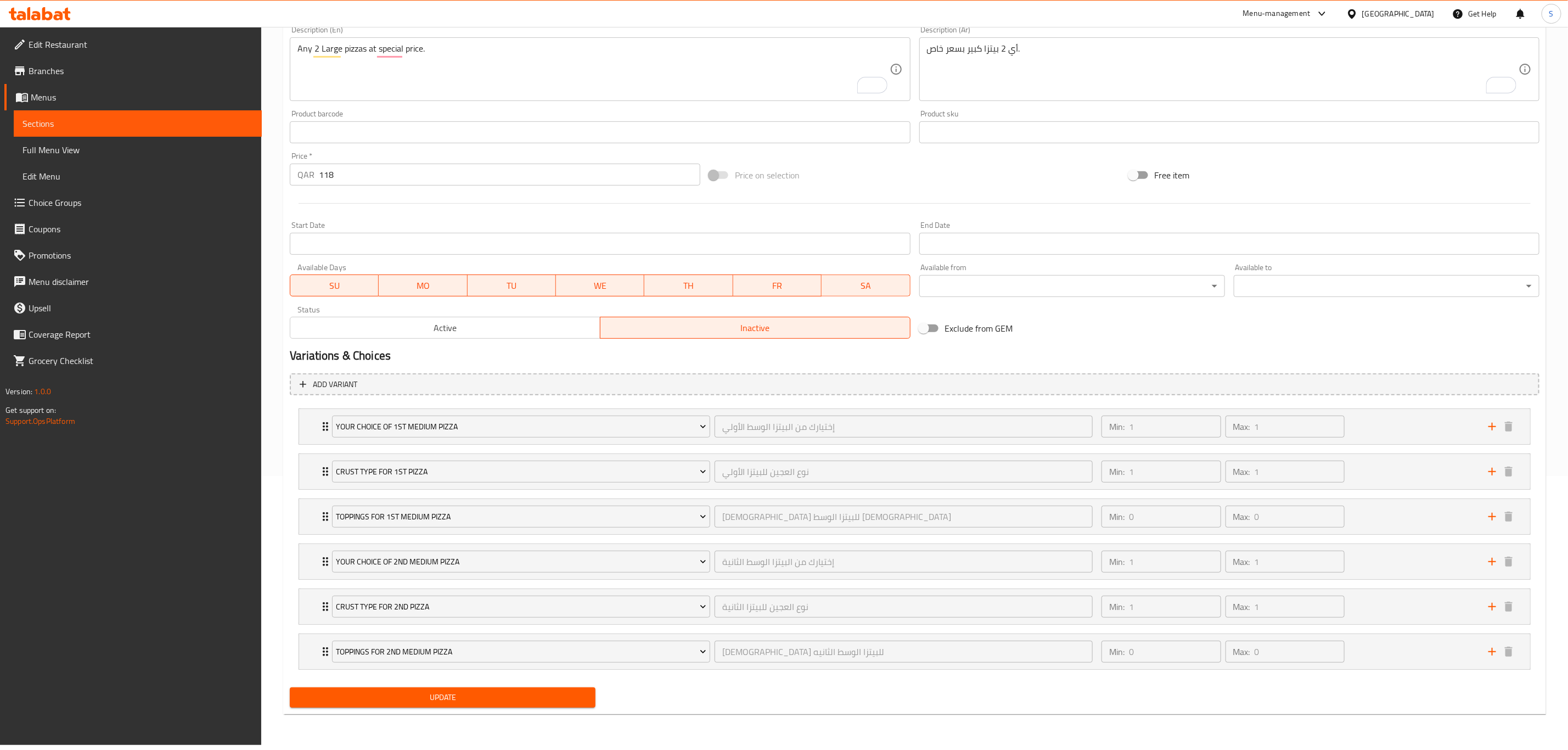
drag, startPoint x: 412, startPoint y: 707, endPoint x: 713, endPoint y: 651, distance: 306.2
click at [412, 705] on span "Update" at bounding box center [443, 698] width 288 height 14
click at [1405, 477] on div "Min: 1 ​ Max: 1 ​" at bounding box center [1288, 472] width 387 height 35
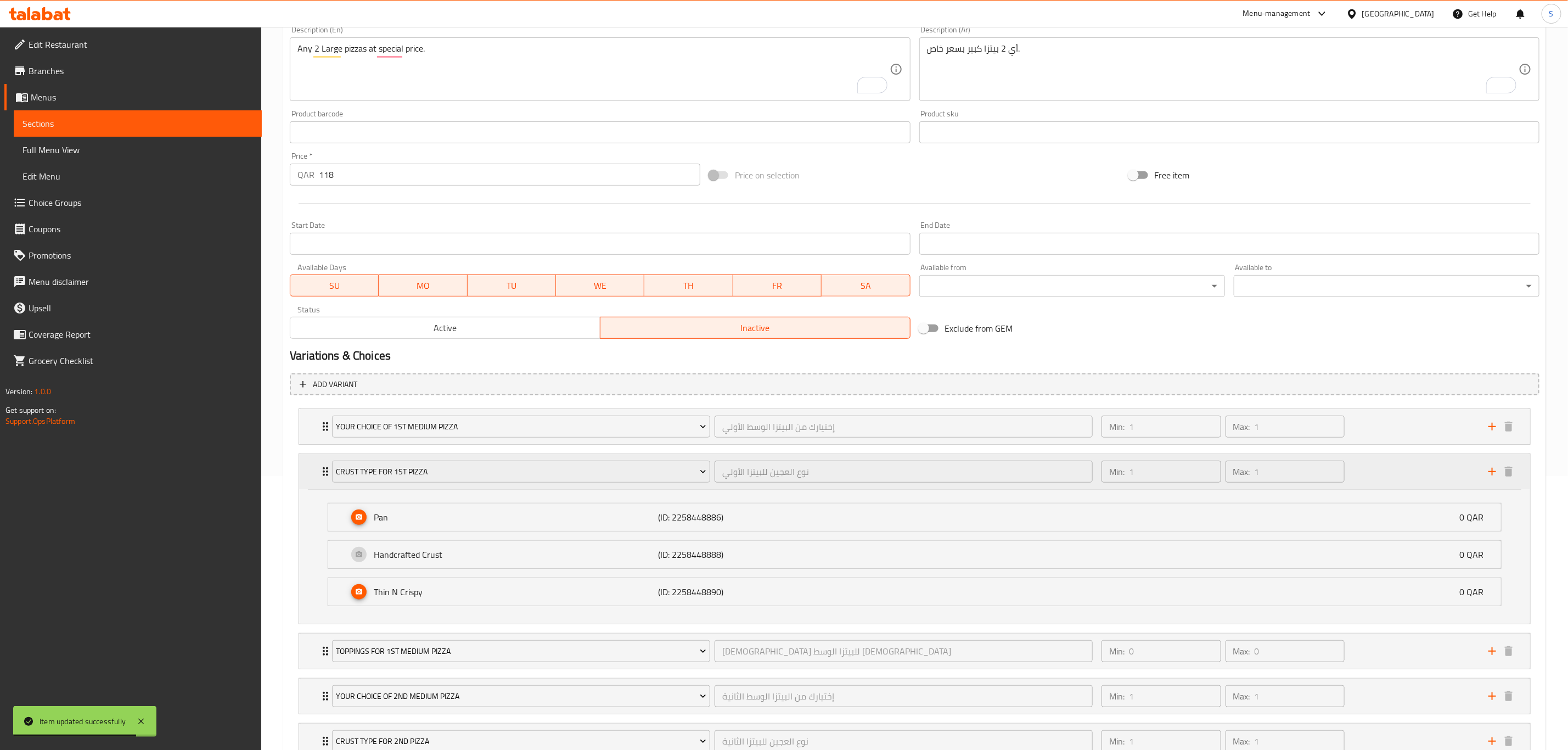
click at [1405, 477] on div "Min: 1 ​ Max: 1 ​" at bounding box center [1288, 472] width 387 height 35
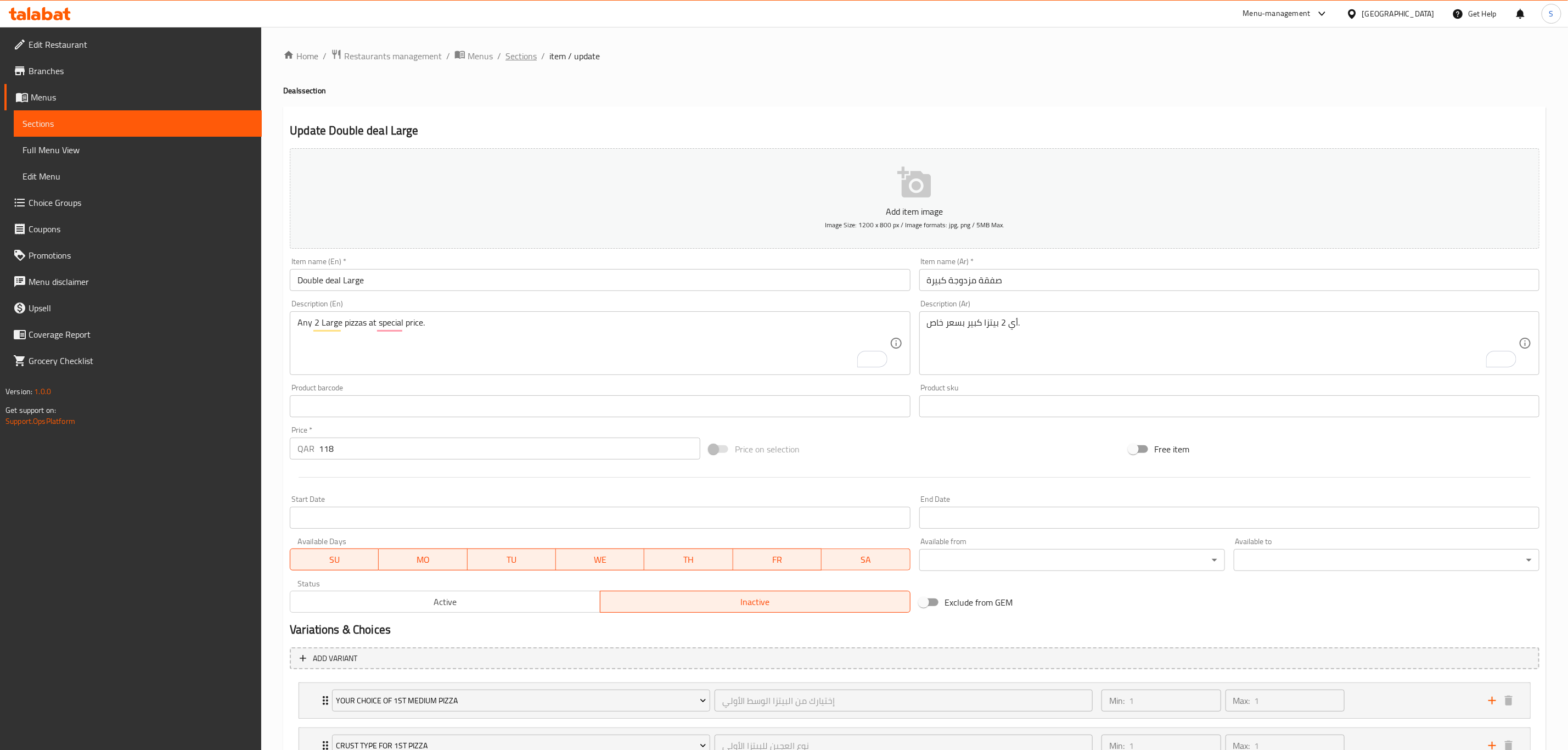
click at [529, 57] on span "Sections" at bounding box center [521, 55] width 31 height 13
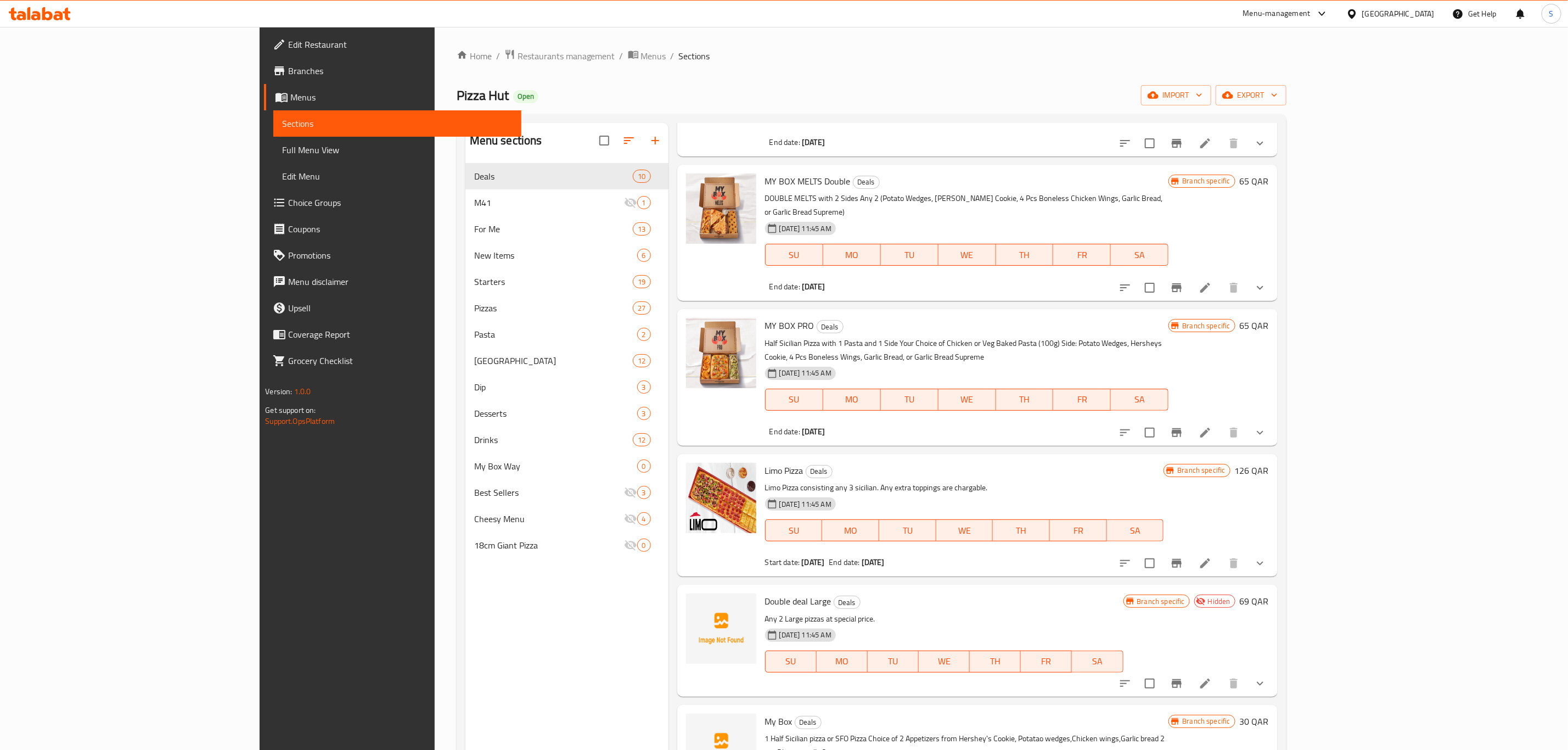
scroll to position [542, 0]
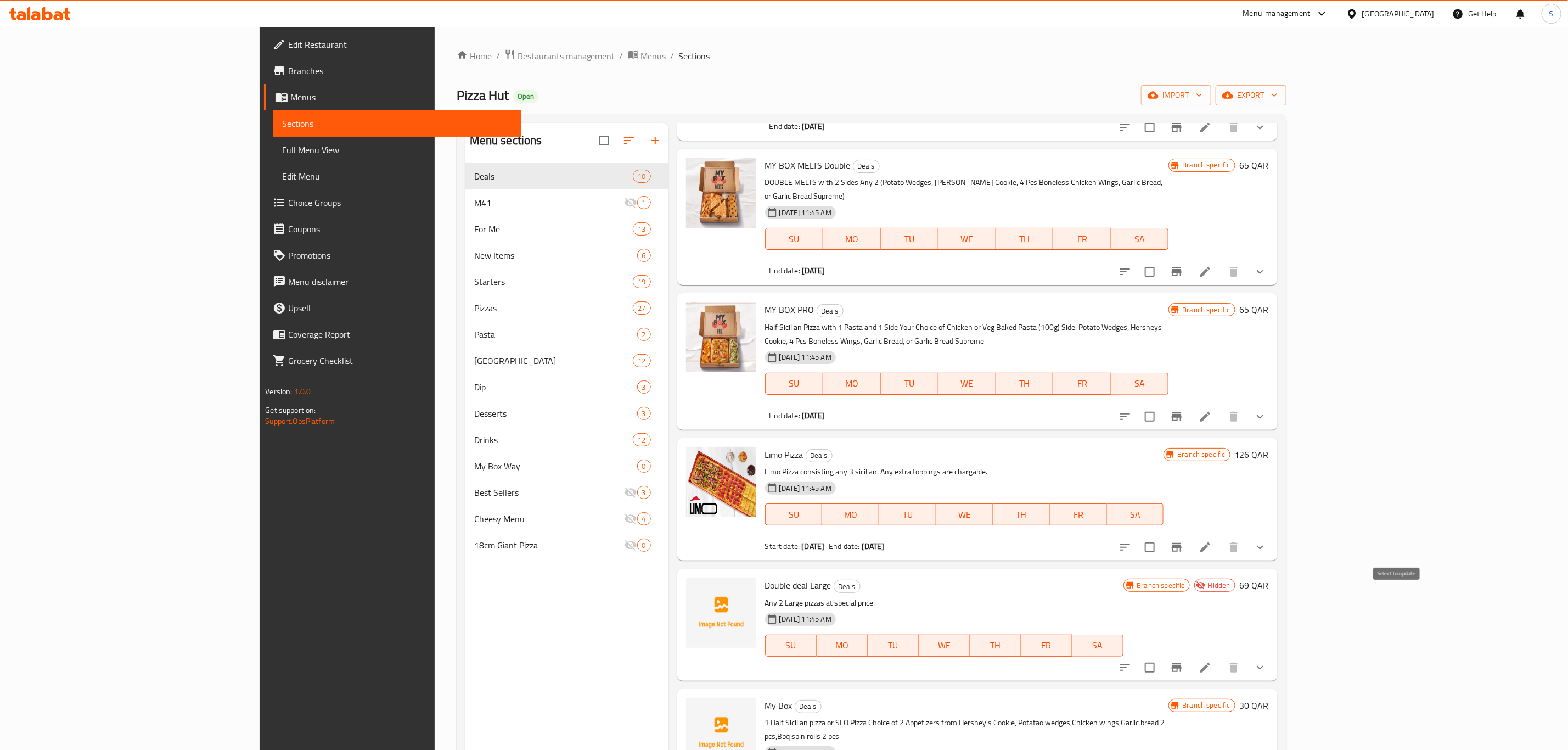
click at [1161, 656] on input "checkbox" at bounding box center [1150, 668] width 23 height 23
checkbox input "true"
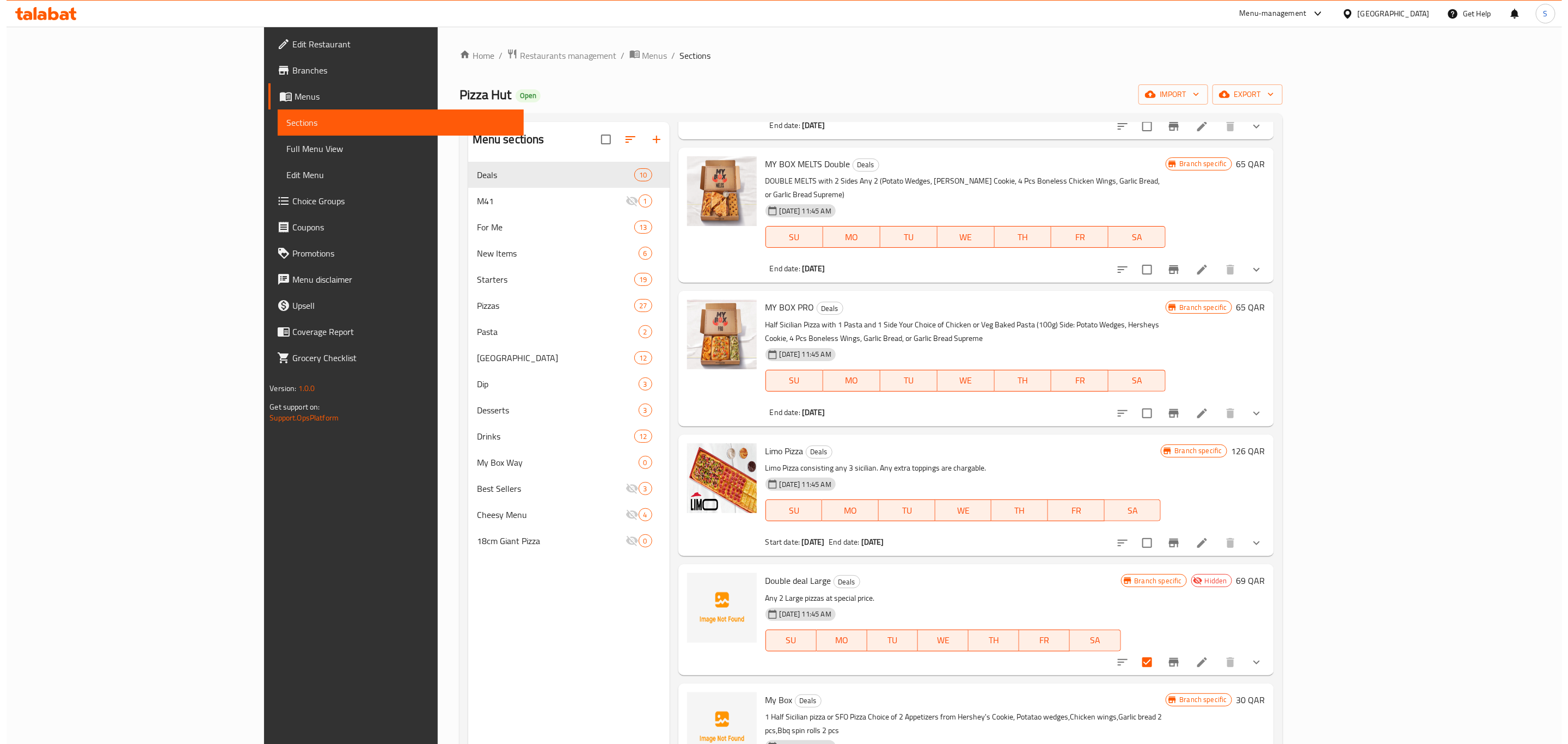
scroll to position [0, 0]
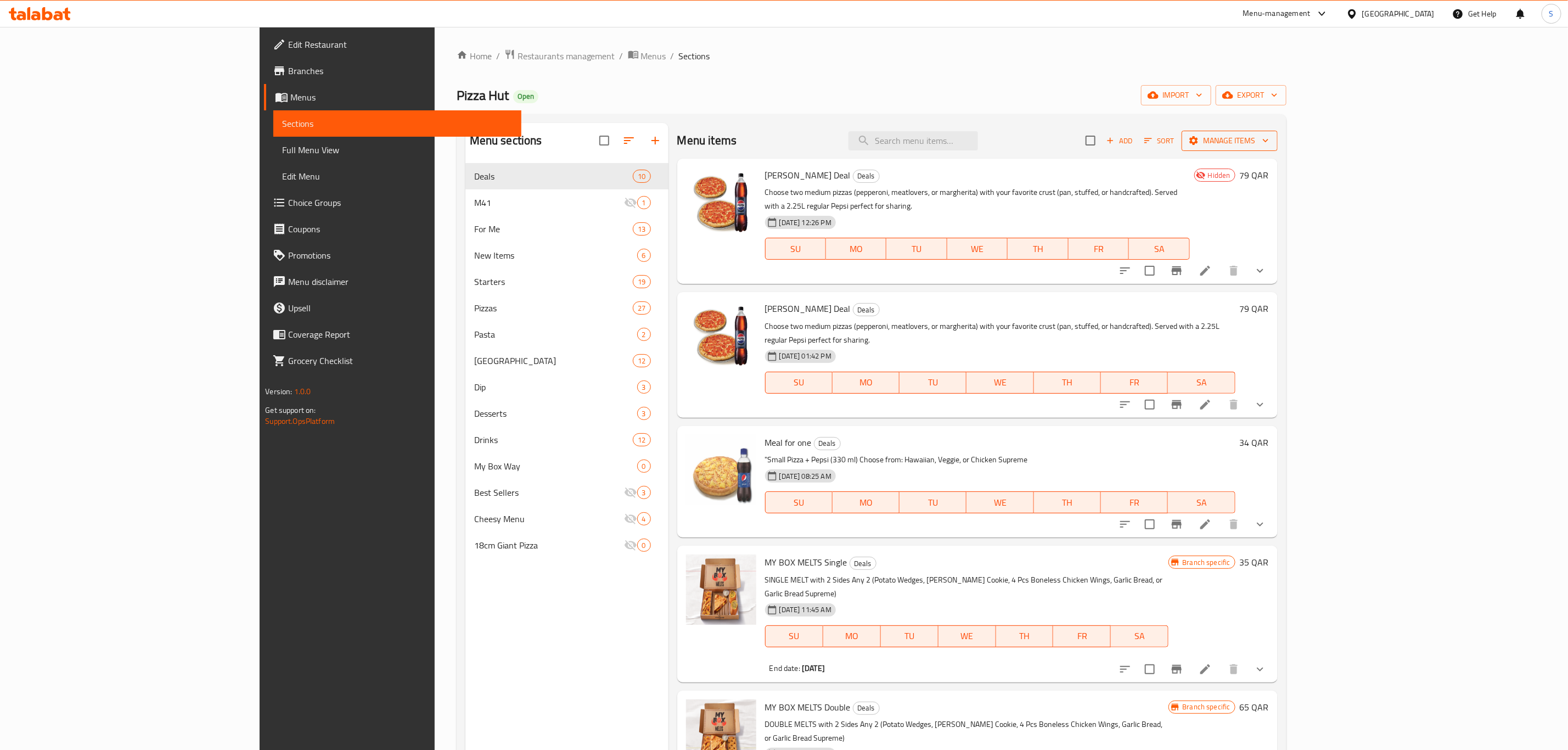
click at [1271, 146] on icon "button" at bounding box center [1265, 140] width 11 height 11
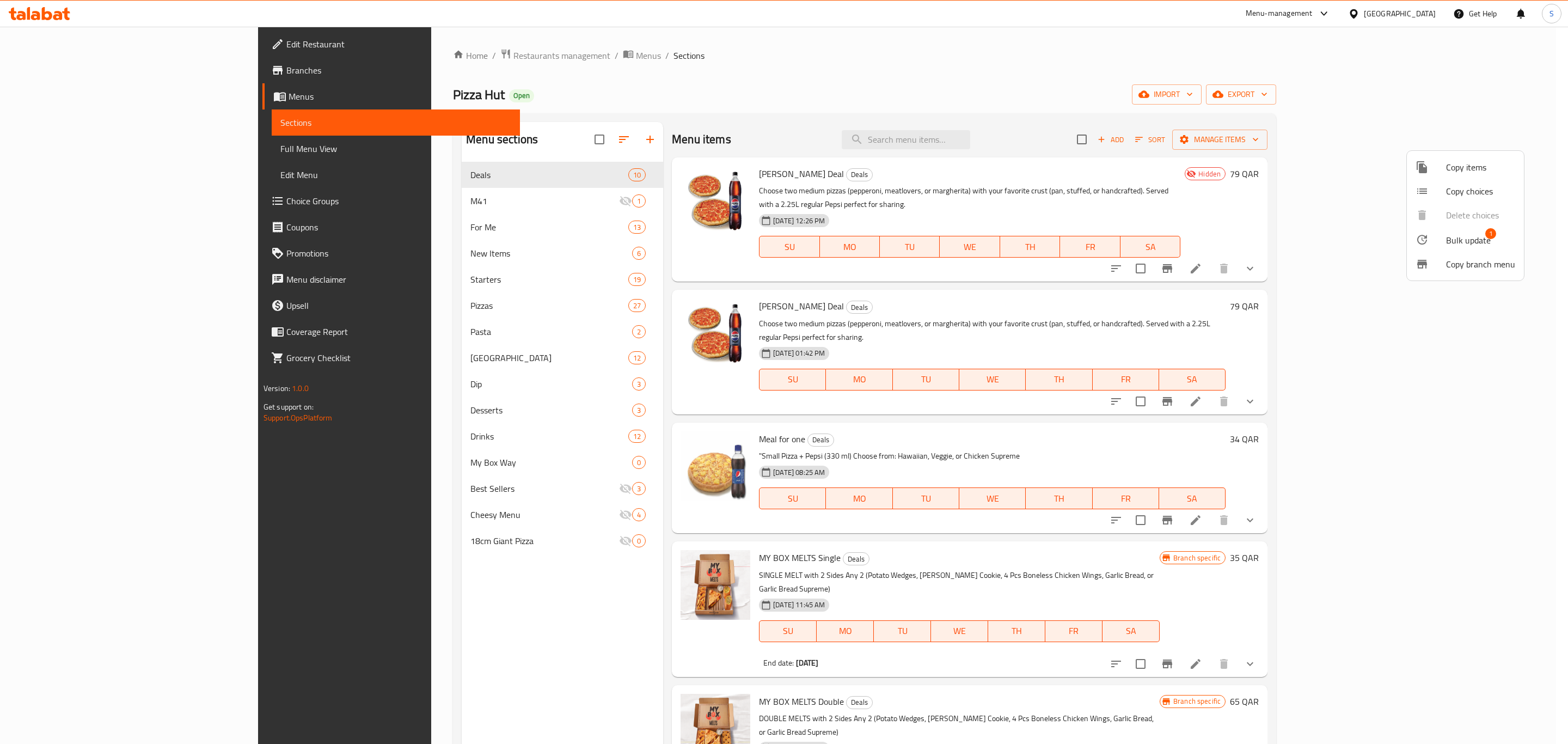
click at [1474, 242] on span "Bulk update" at bounding box center [1468, 240] width 45 height 13
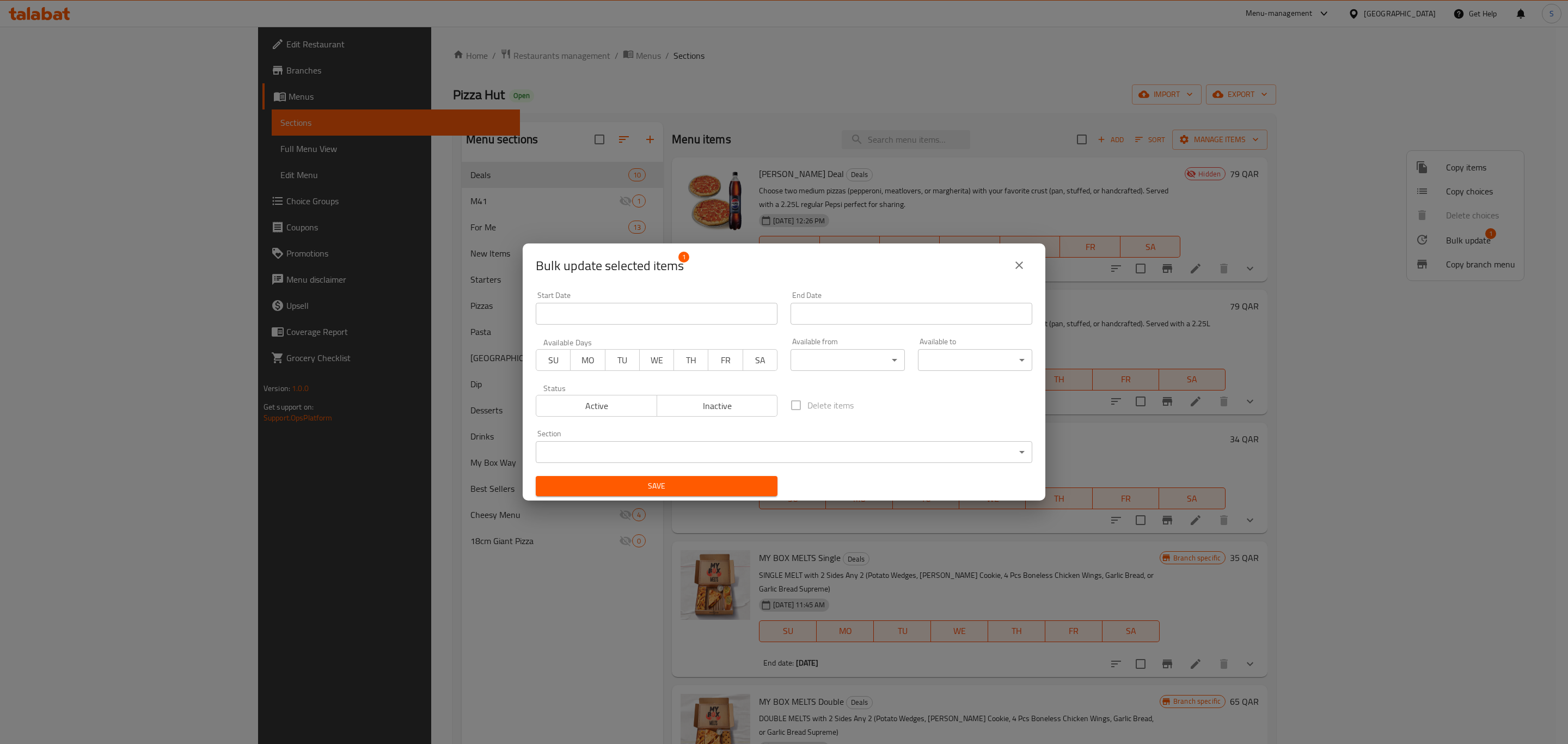
drag, startPoint x: 1024, startPoint y: 258, endPoint x: 1031, endPoint y: 259, distance: 7.1
click at [1023, 259] on icon "close" at bounding box center [1019, 265] width 13 height 13
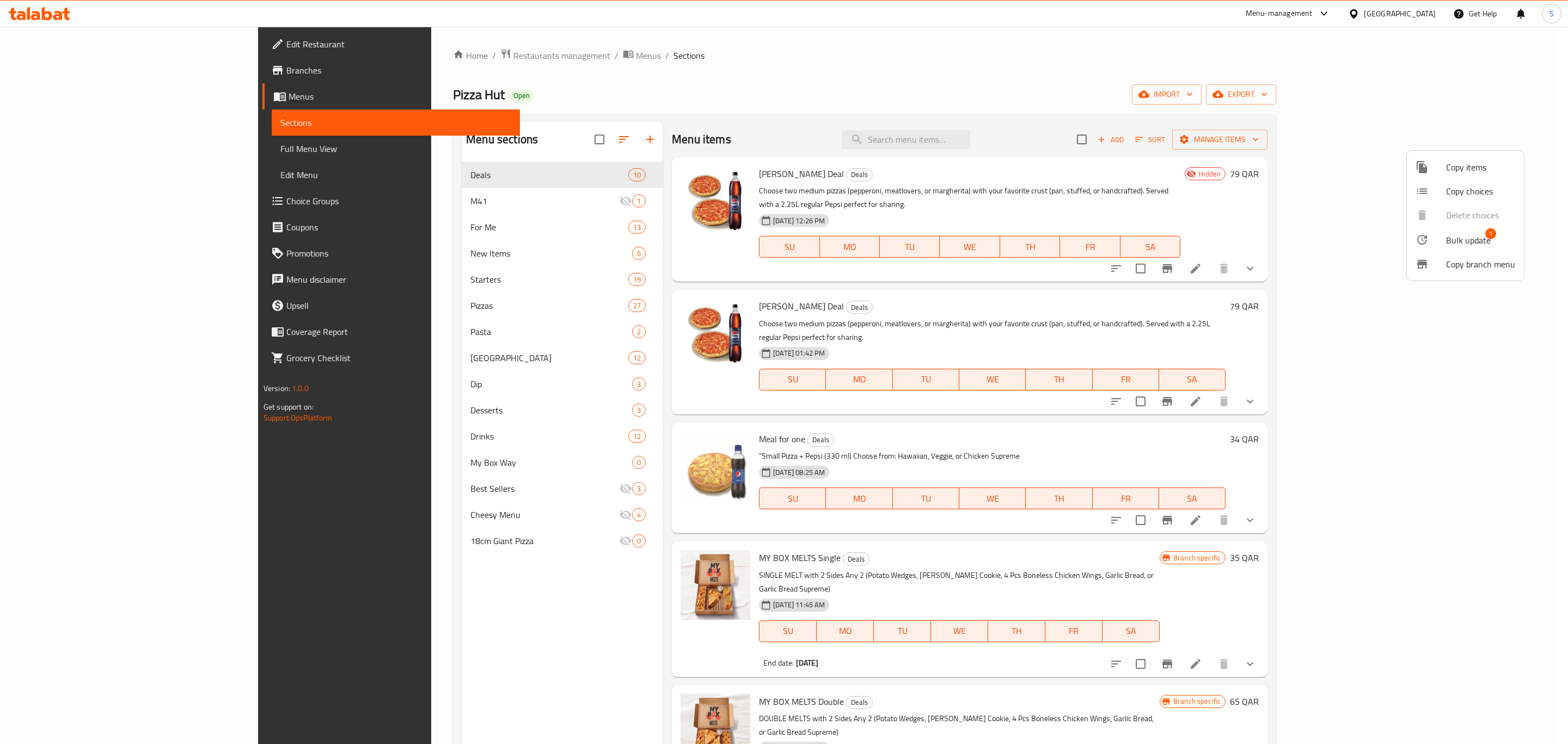
click at [1472, 166] on span "Copy items" at bounding box center [1481, 167] width 69 height 13
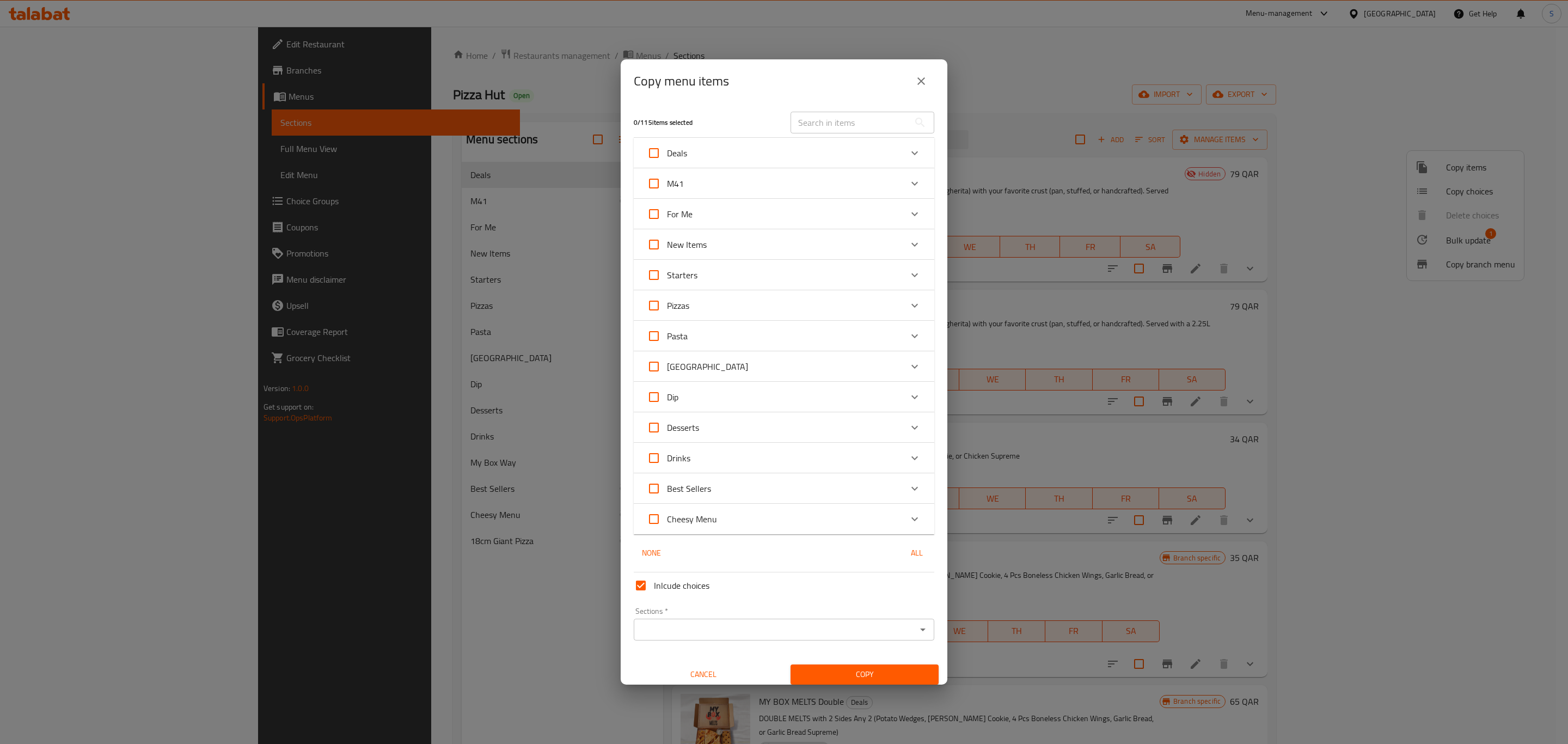
drag, startPoint x: 650, startPoint y: 584, endPoint x: 687, endPoint y: 588, distance: 37.2
click at [651, 584] on input "Inlcude choices" at bounding box center [641, 586] width 26 height 26
checkbox input "false"
click at [706, 631] on input "Sections   *" at bounding box center [775, 630] width 276 height 15
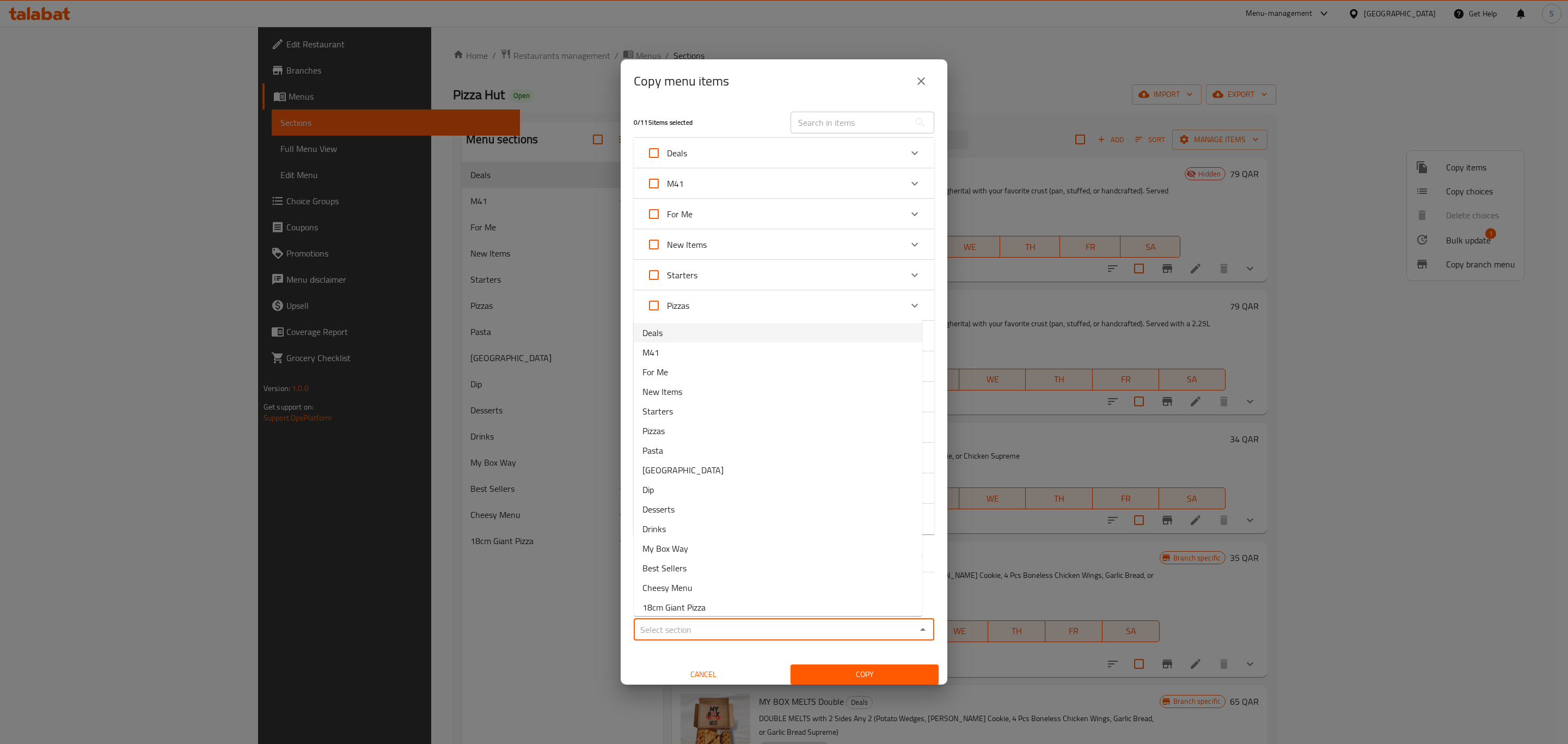
click at [734, 337] on li "Deals" at bounding box center [779, 333] width 289 height 20
type input "Deals"
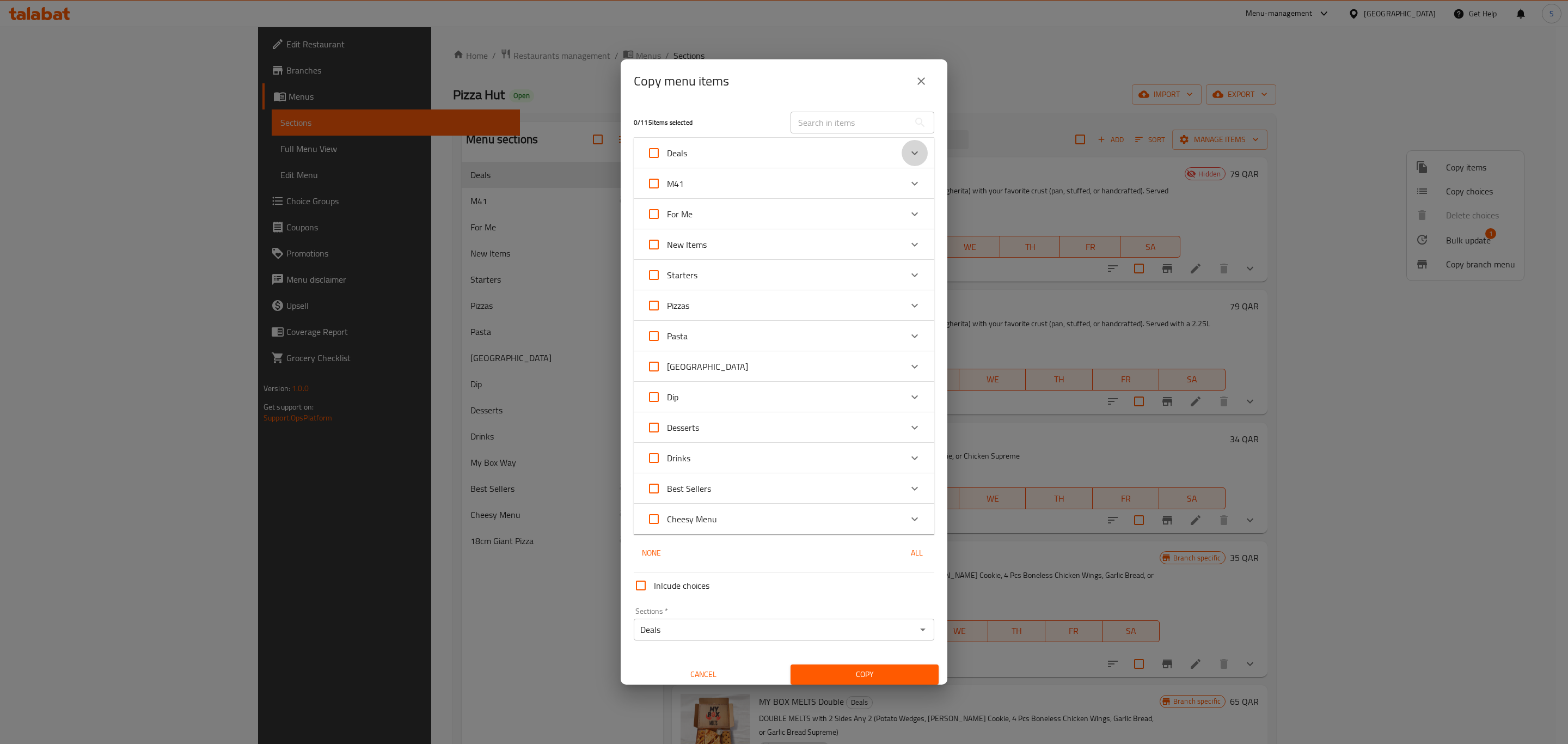
click at [909, 155] on icon "Expand" at bounding box center [915, 153] width 13 height 13
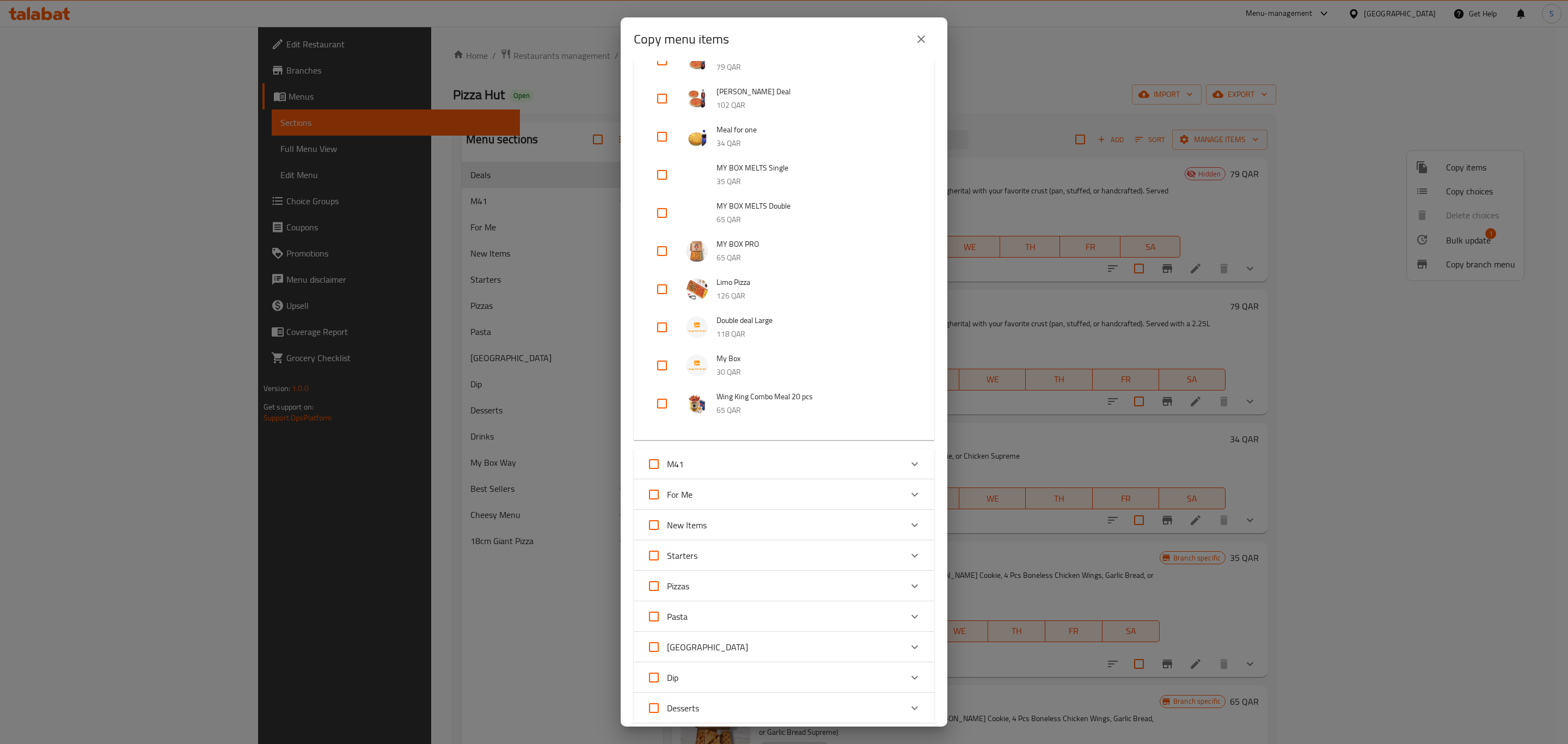
scroll to position [81, 0]
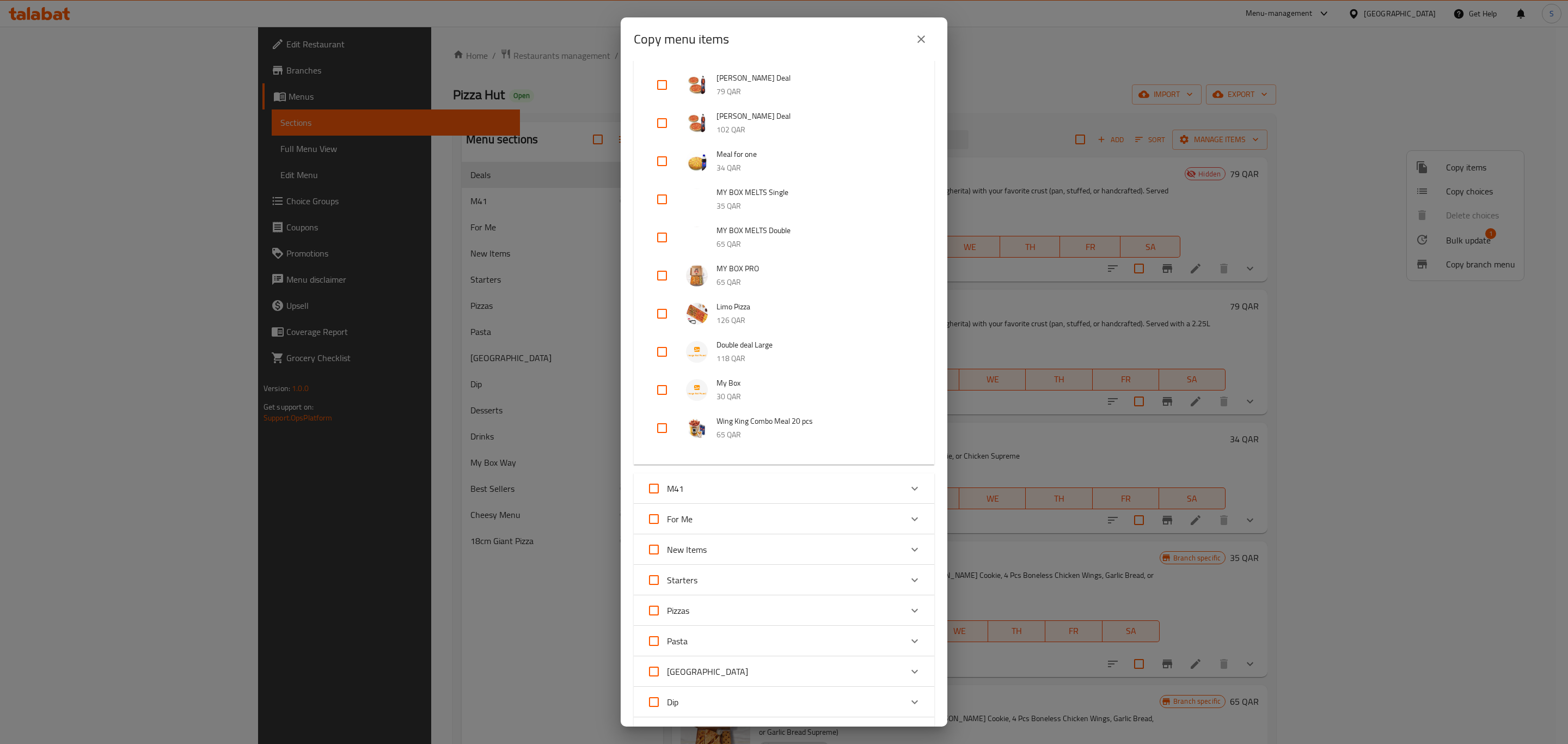
click at [661, 355] on input "checkbox" at bounding box center [662, 351] width 26 height 26
checkbox input "true"
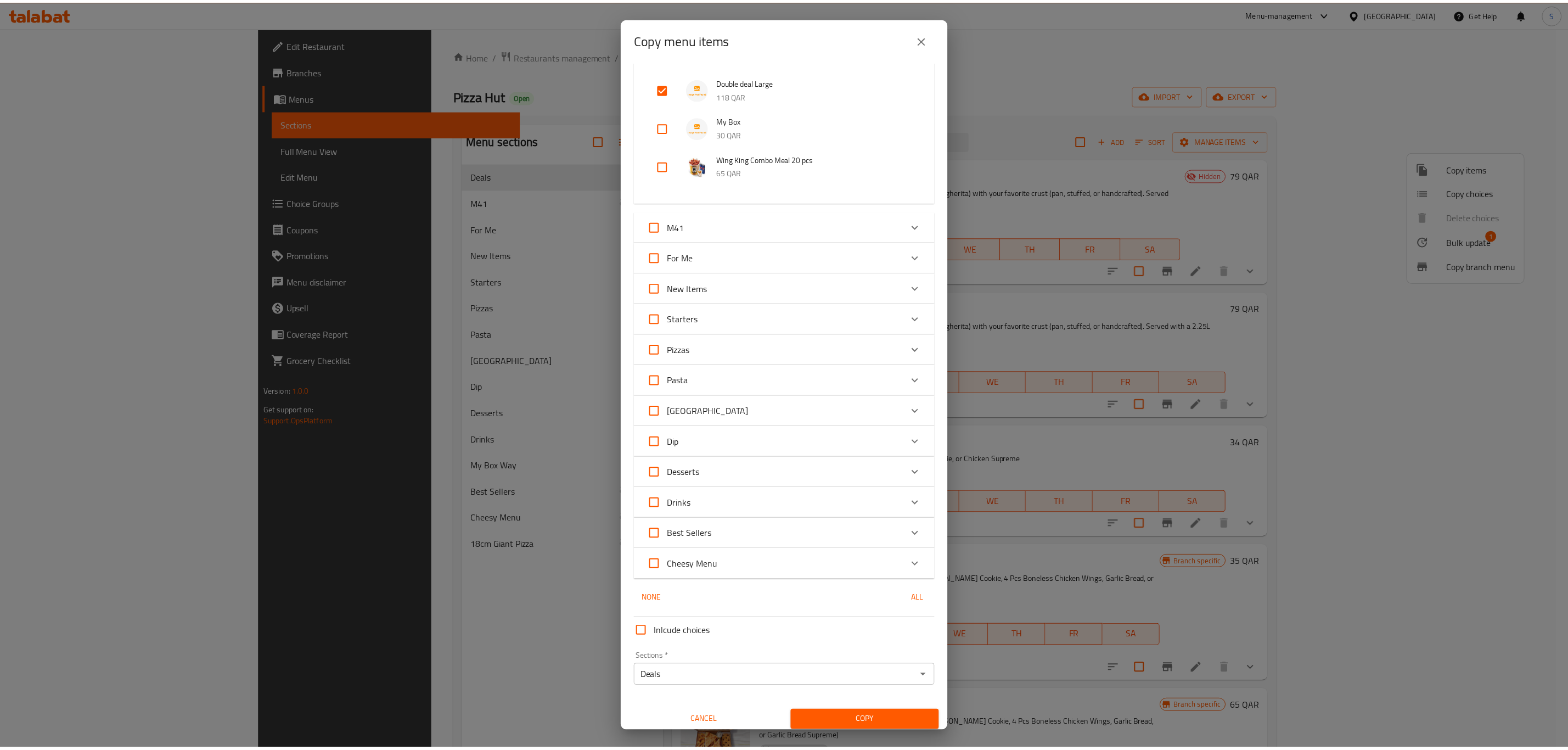
scroll to position [353, 0]
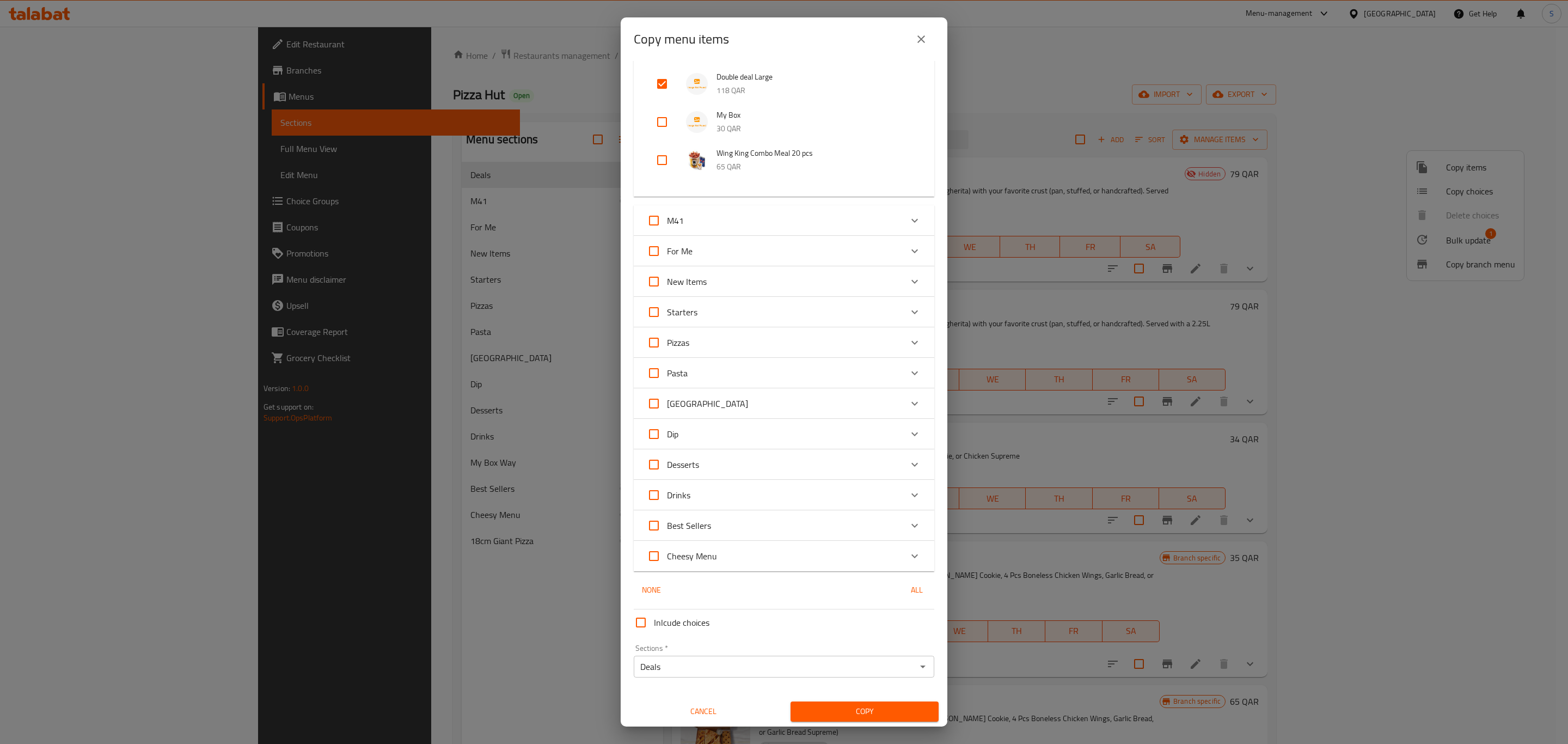
click at [851, 710] on span "Copy" at bounding box center [865, 712] width 131 height 14
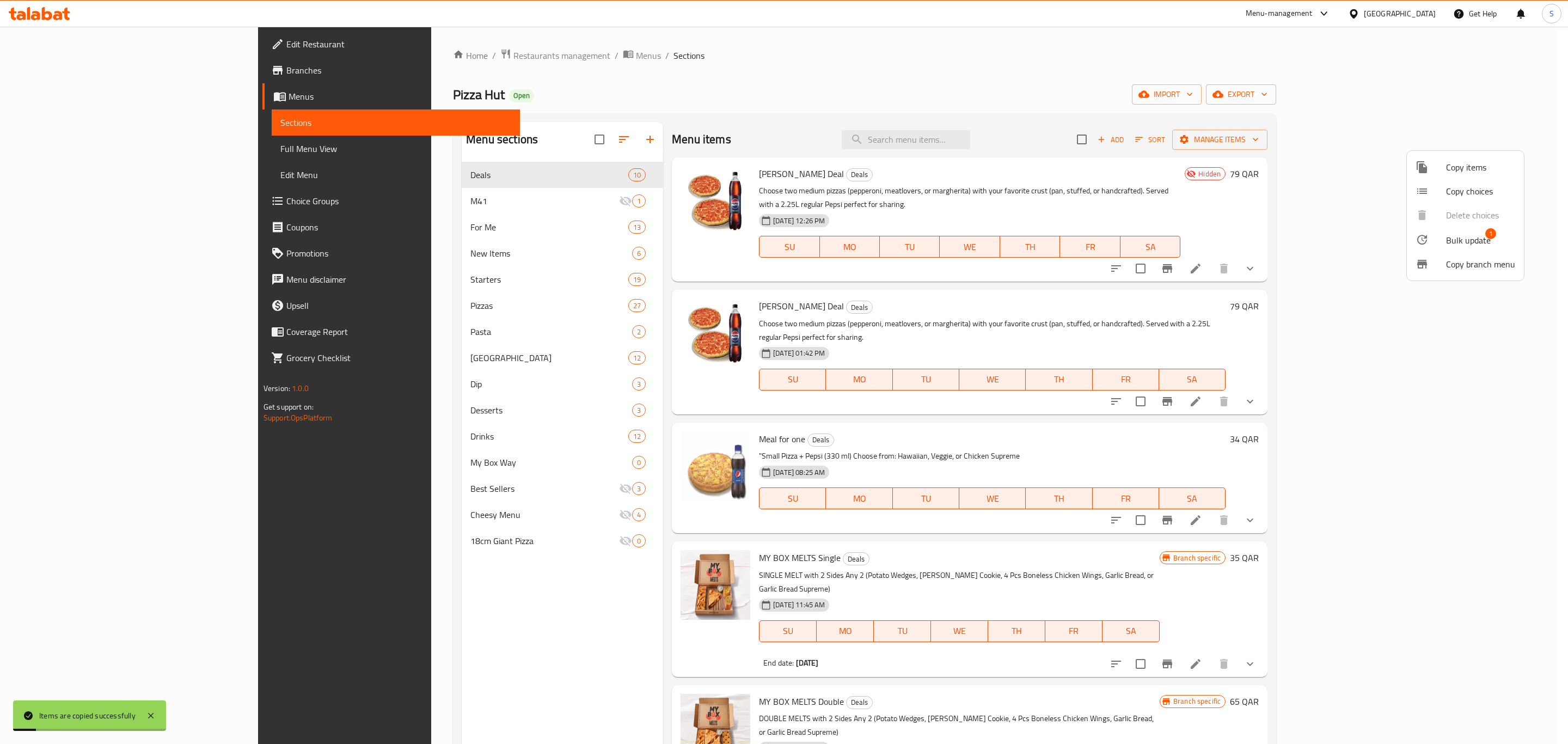
click at [887, 110] on div at bounding box center [784, 372] width 1568 height 744
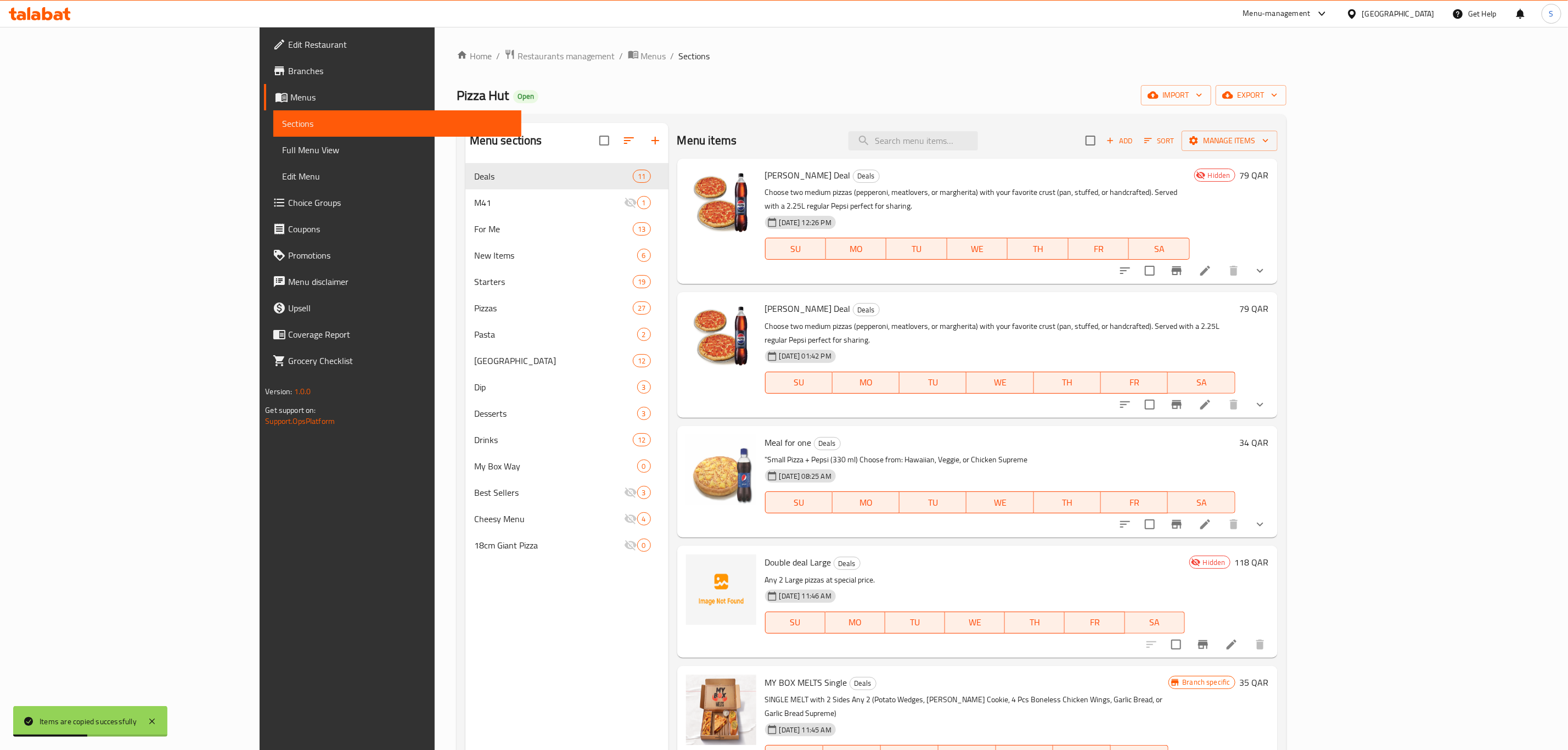
click at [1175, 146] on span "Sort" at bounding box center [1159, 140] width 30 height 12
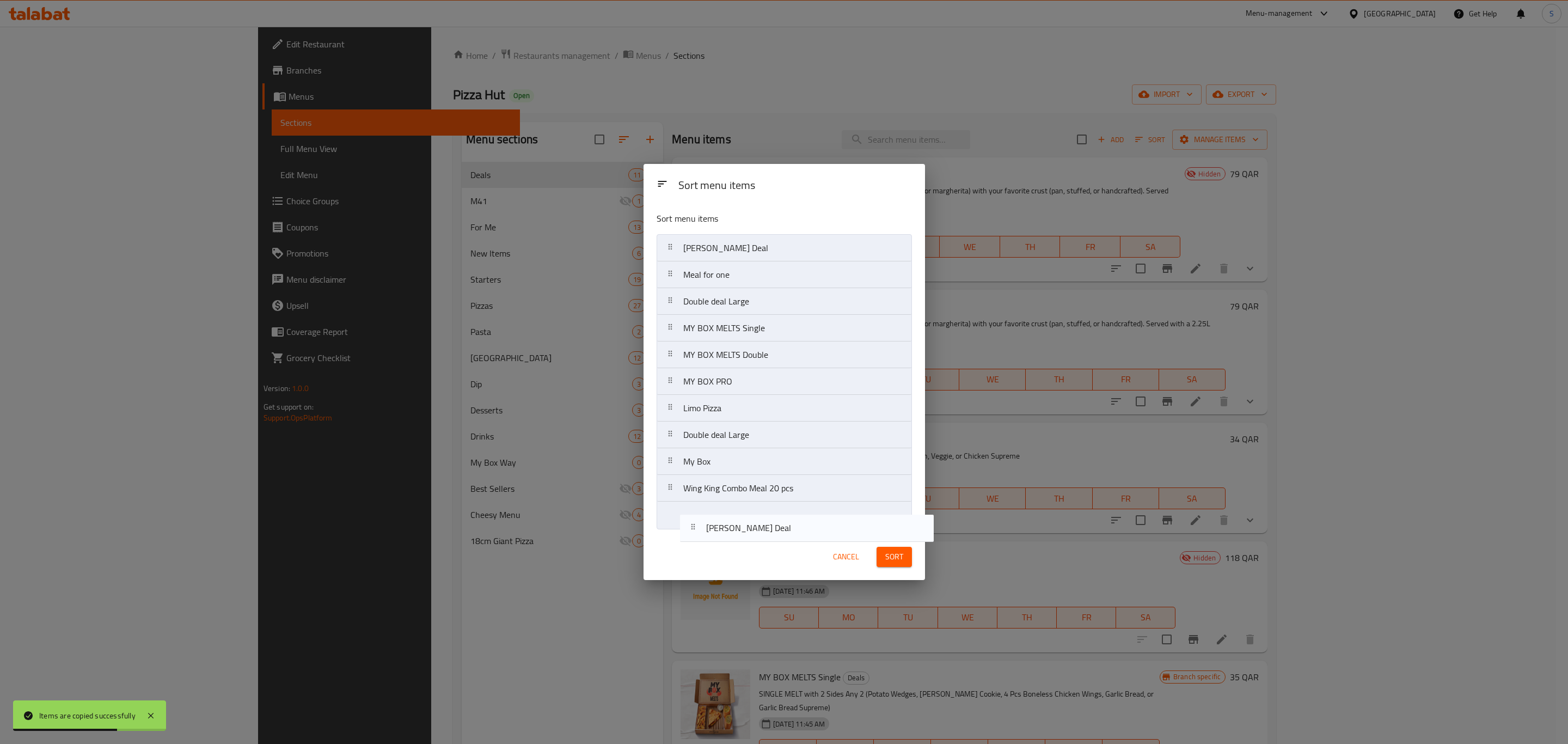
drag, startPoint x: 747, startPoint y: 247, endPoint x: 767, endPoint y: 525, distance: 278.7
click at [770, 529] on nav "Vini Jr. Deal Vini Jr. Deal Meal for one Double deal Large MY BOX MELTS Single …" at bounding box center [785, 381] width 256 height 294
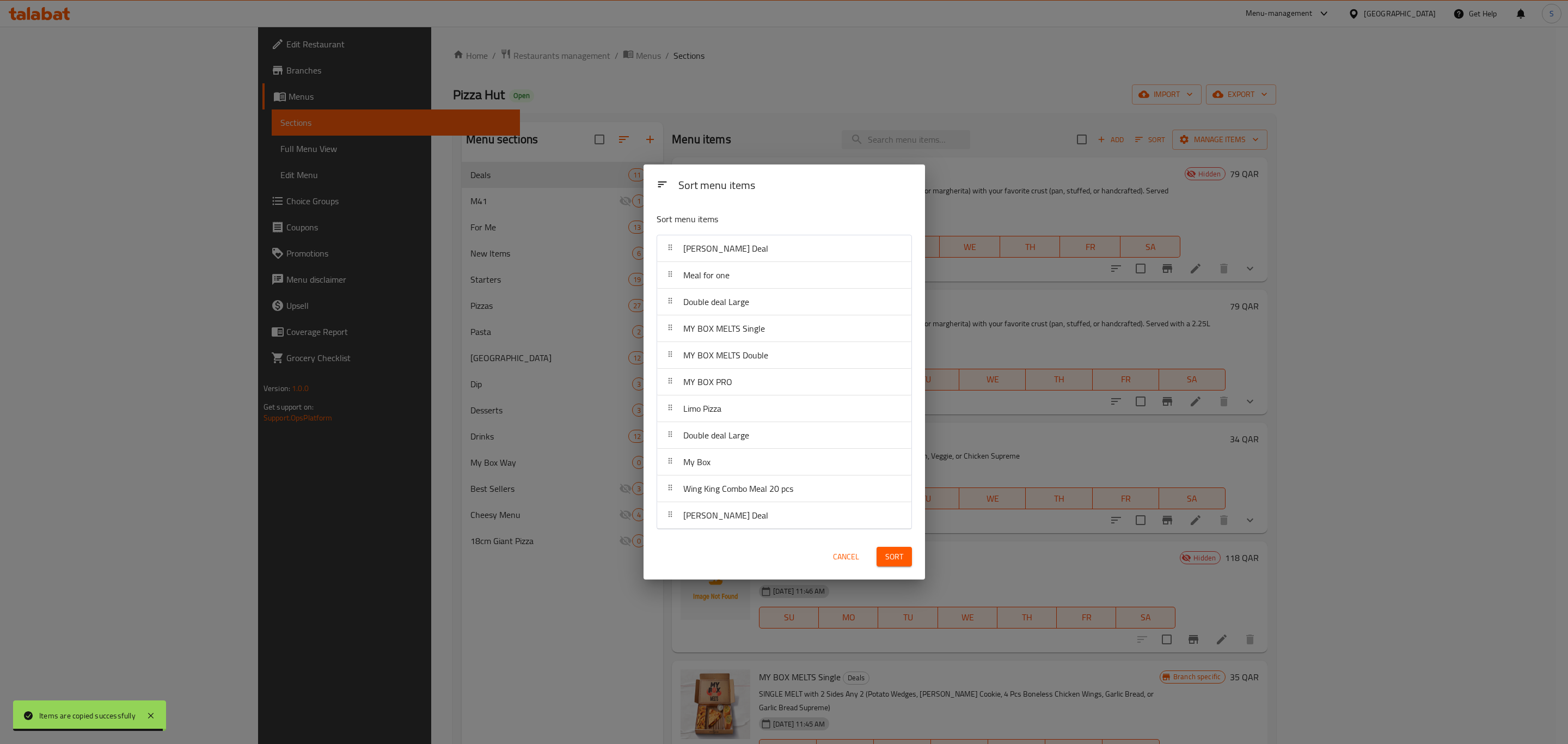
click at [892, 555] on span "Sort" at bounding box center [894, 557] width 18 height 14
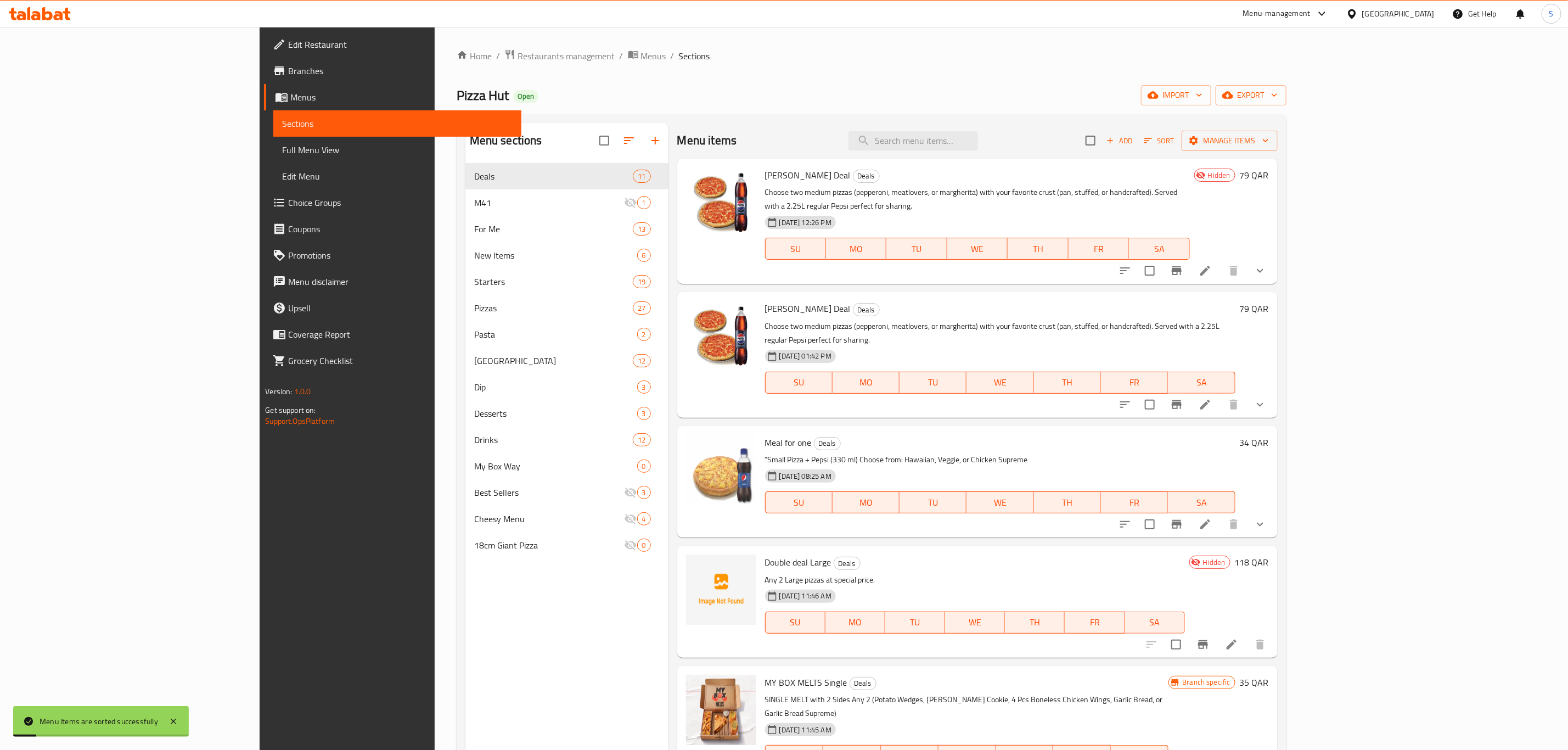
click at [824, 106] on div "Home / Restaurants management / Menus / Sections Pizza Hut Open import export M…" at bounding box center [871, 465] width 830 height 833
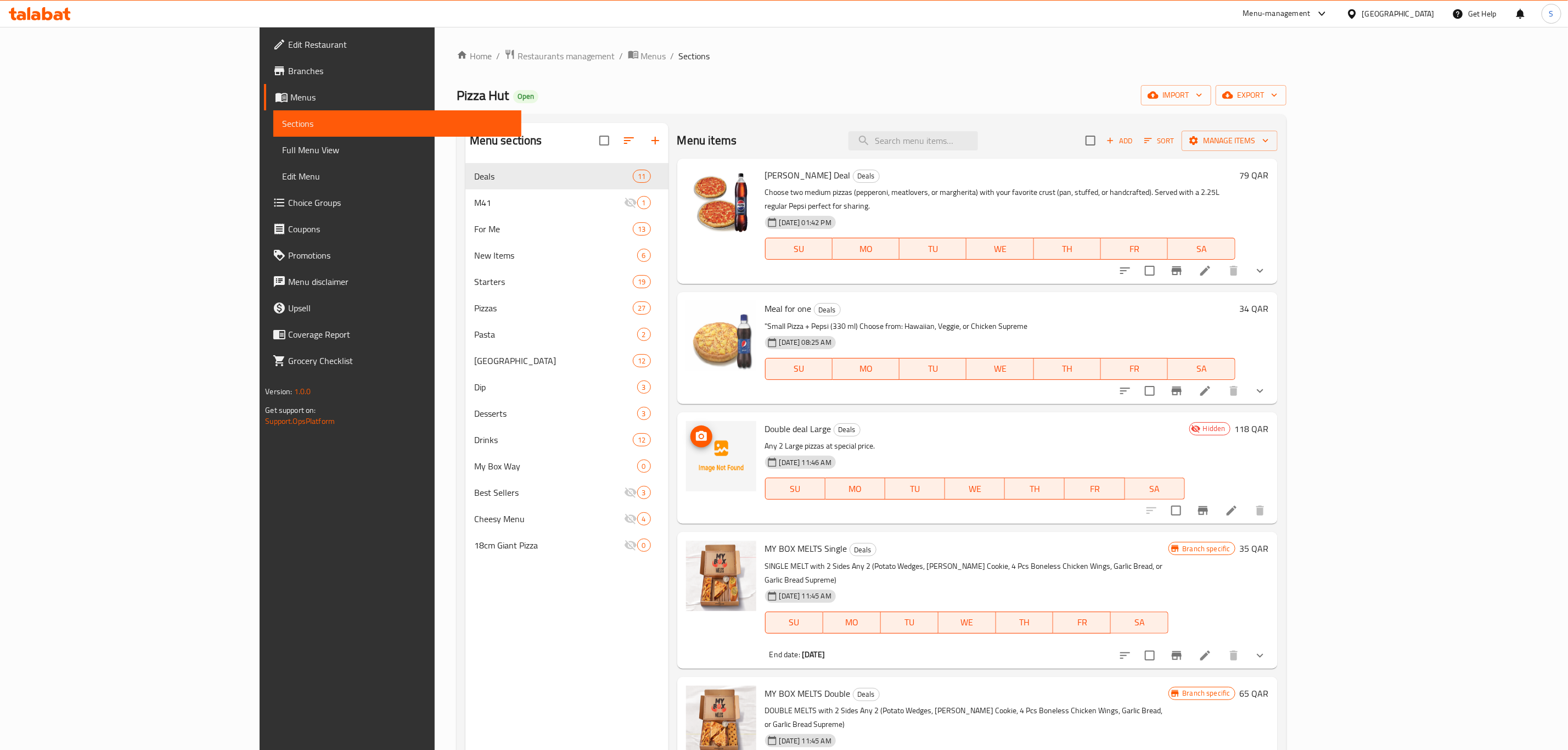
click at [695, 430] on icon "upload picture" at bounding box center [701, 436] width 13 height 13
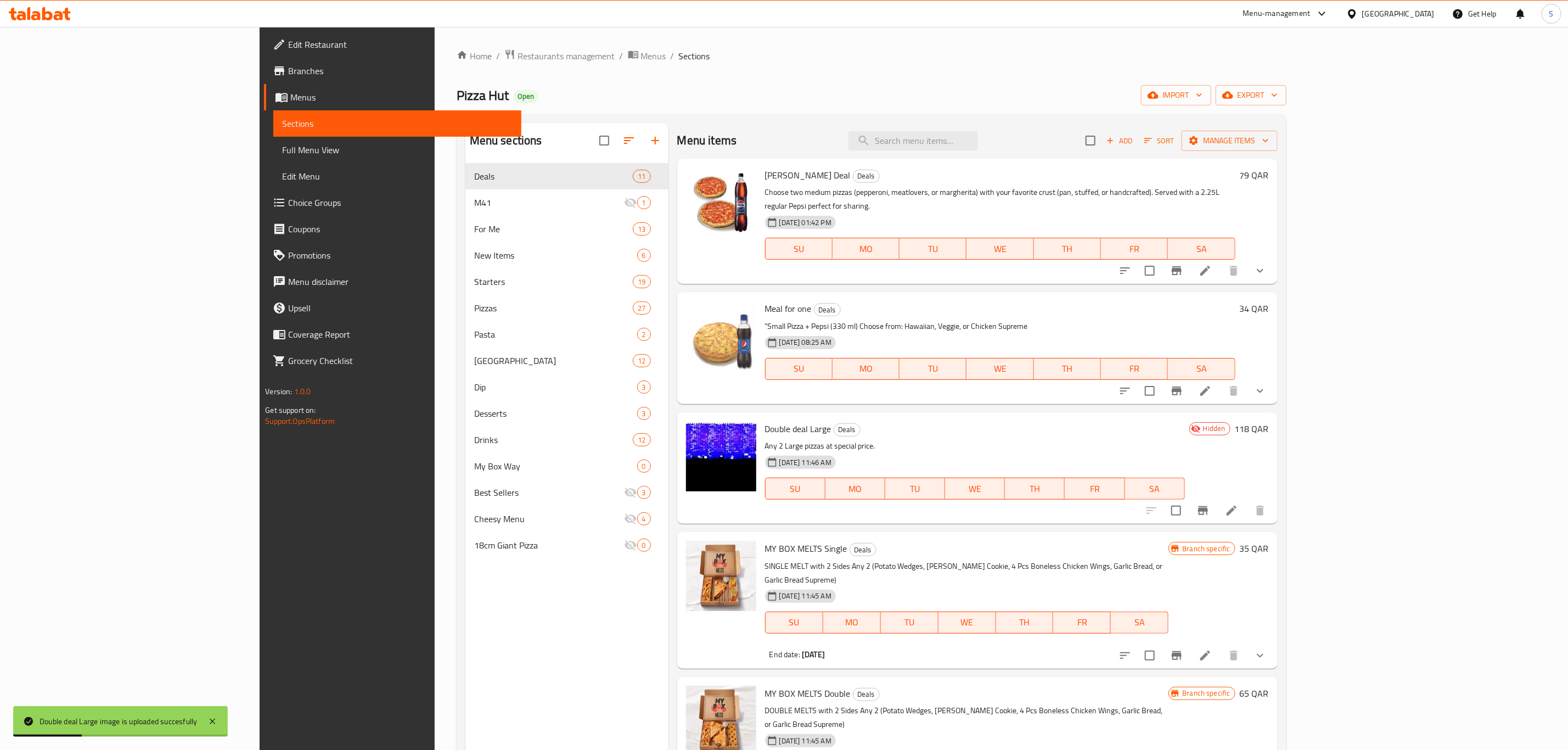
click at [1141, 439] on p "Any 2 Large pizzas at special price." at bounding box center [975, 446] width 420 height 14
click at [1216, 498] on button "Branch-specific-item" at bounding box center [1203, 511] width 26 height 26
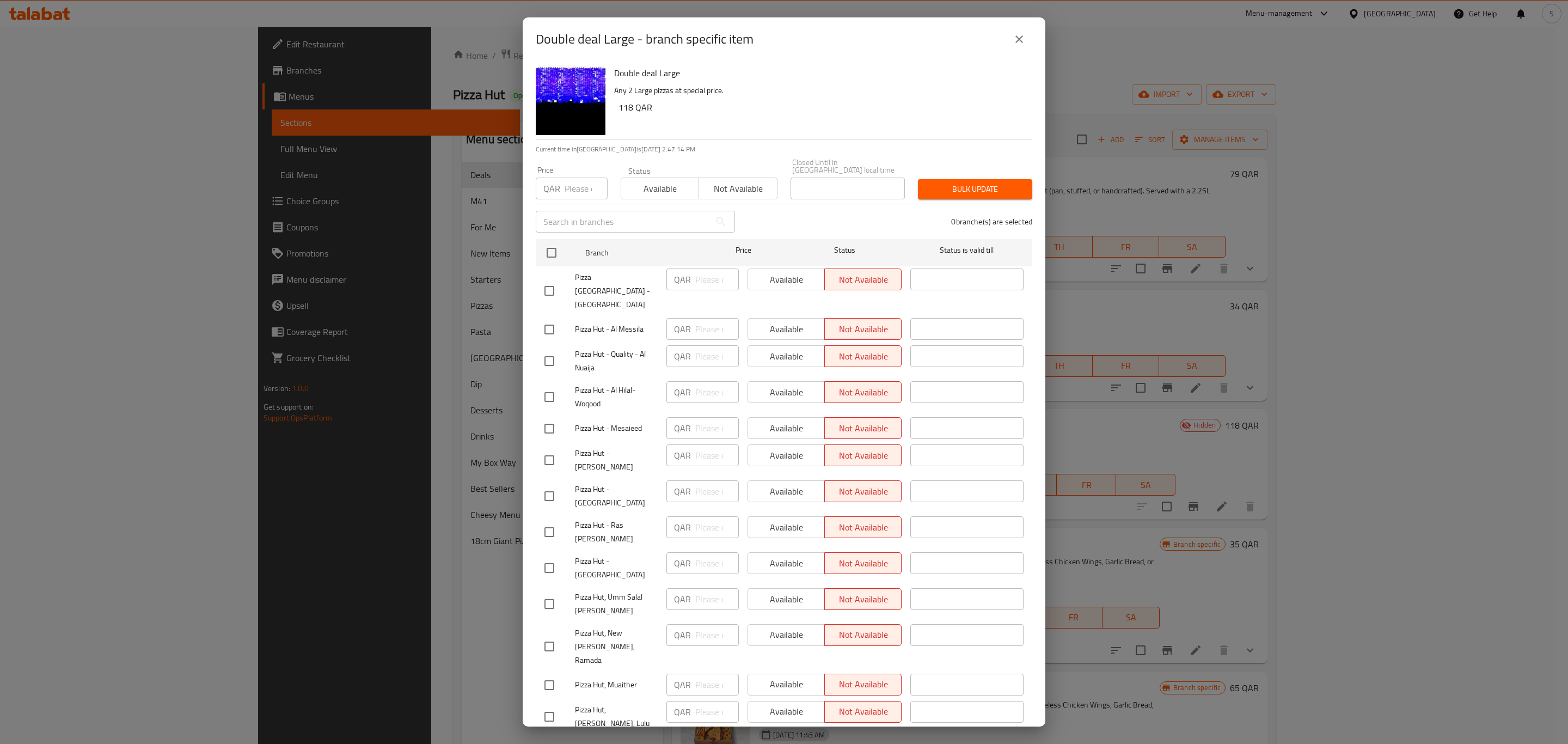
drag, startPoint x: 548, startPoint y: 245, endPoint x: 605, endPoint y: 224, distance: 60.7
click at [548, 244] on input "checkbox" at bounding box center [551, 253] width 23 height 23
checkbox input "true"
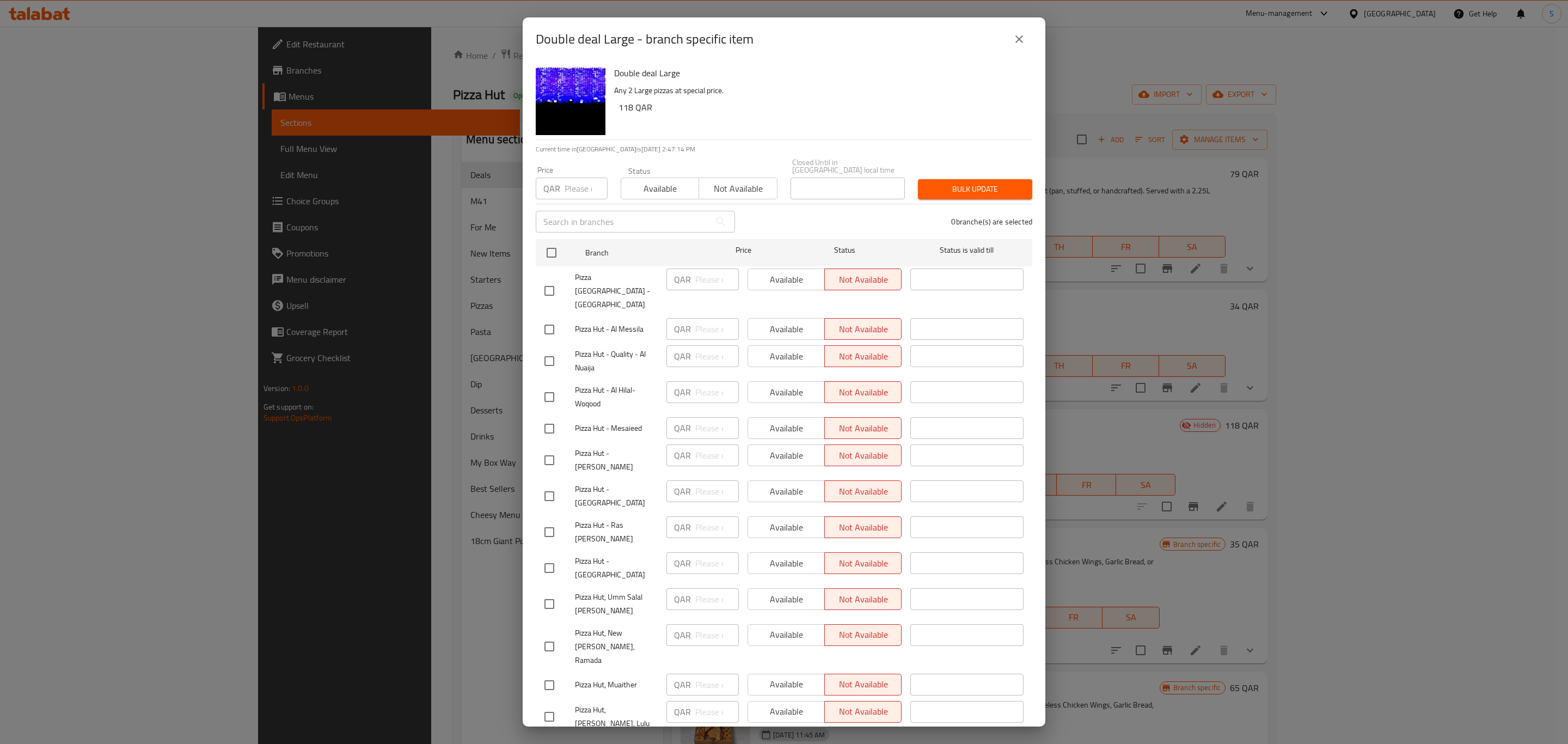
checkbox input "true"
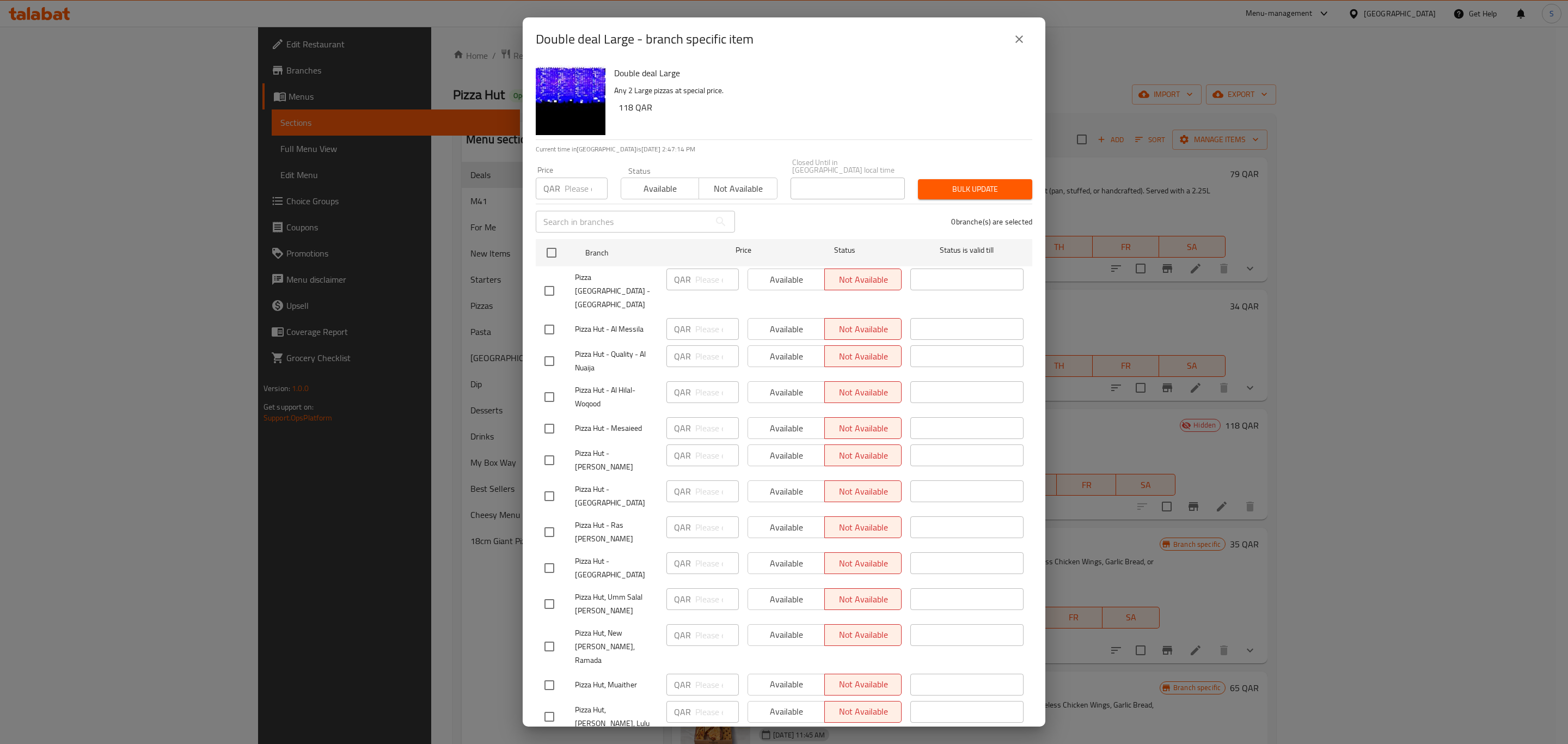
checkbox input "true"
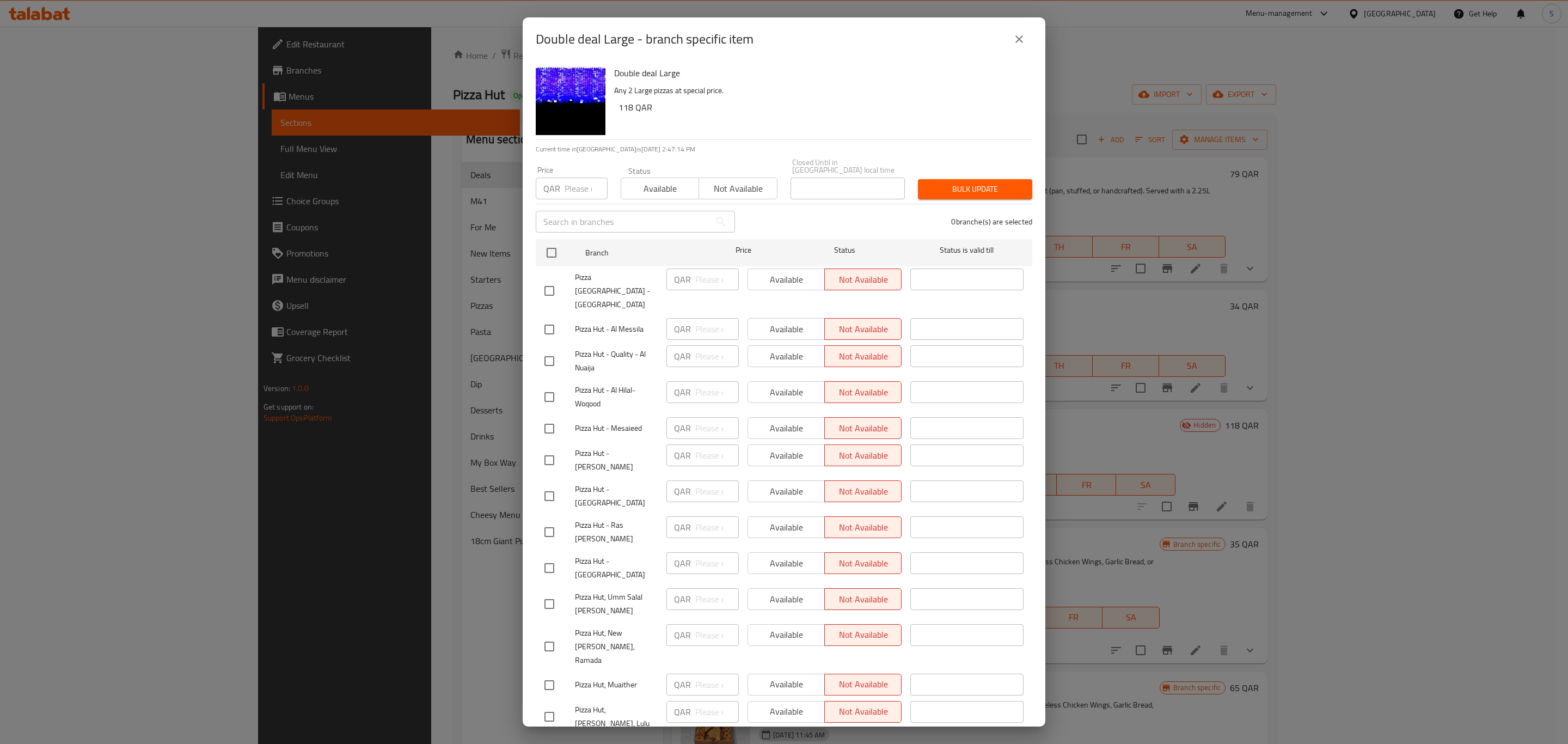
checkbox input "true"
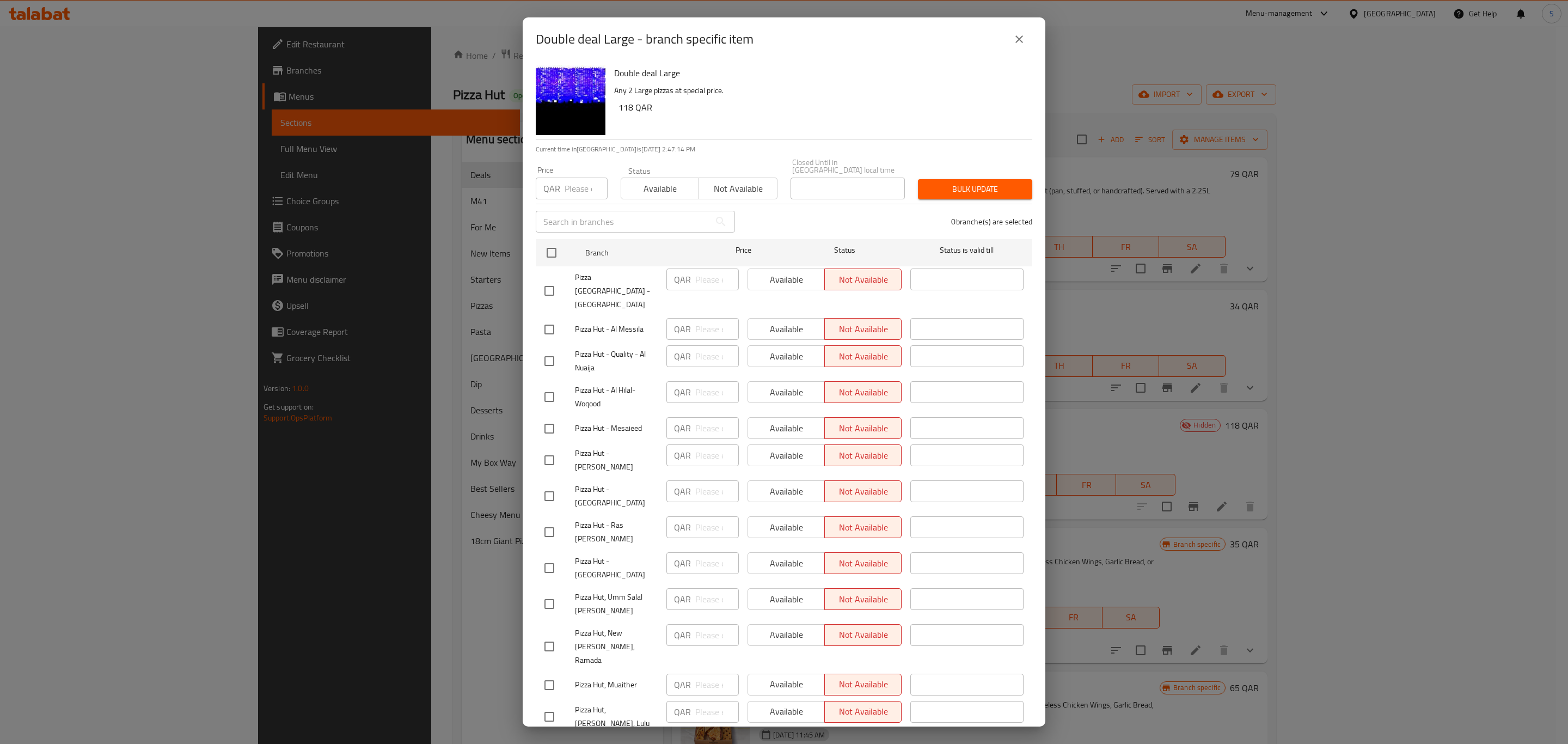
checkbox input "true"
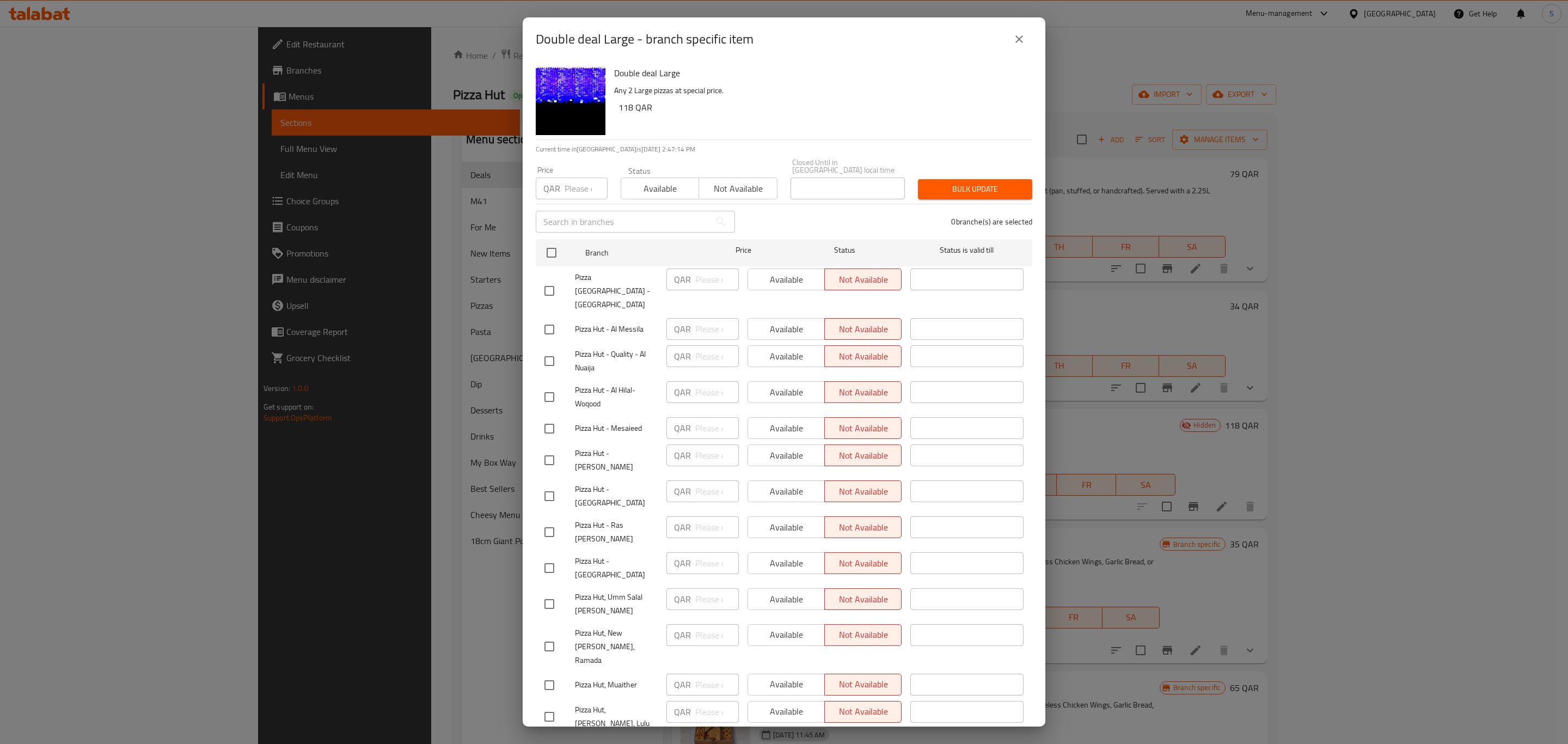
checkbox input "true"
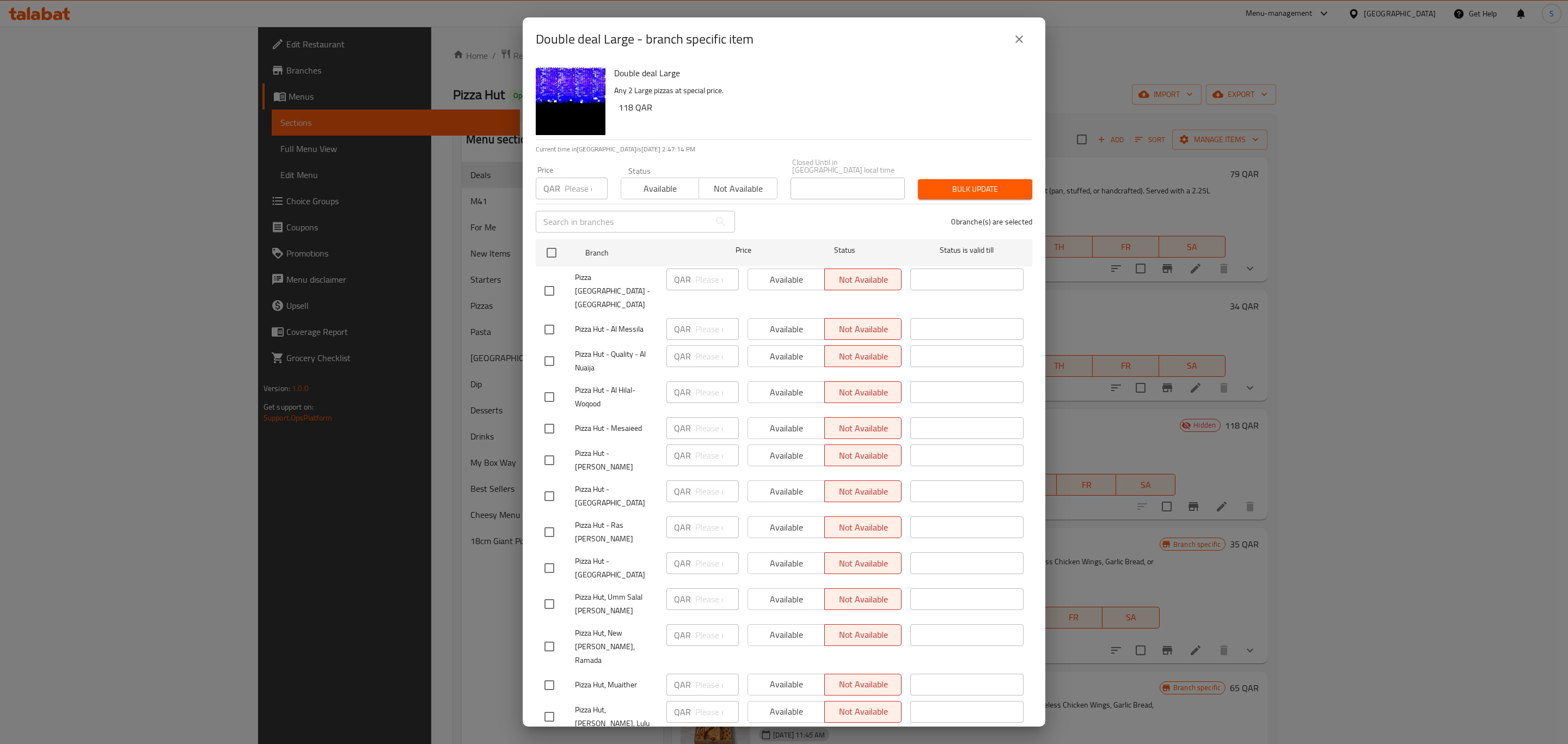
checkbox input "true"
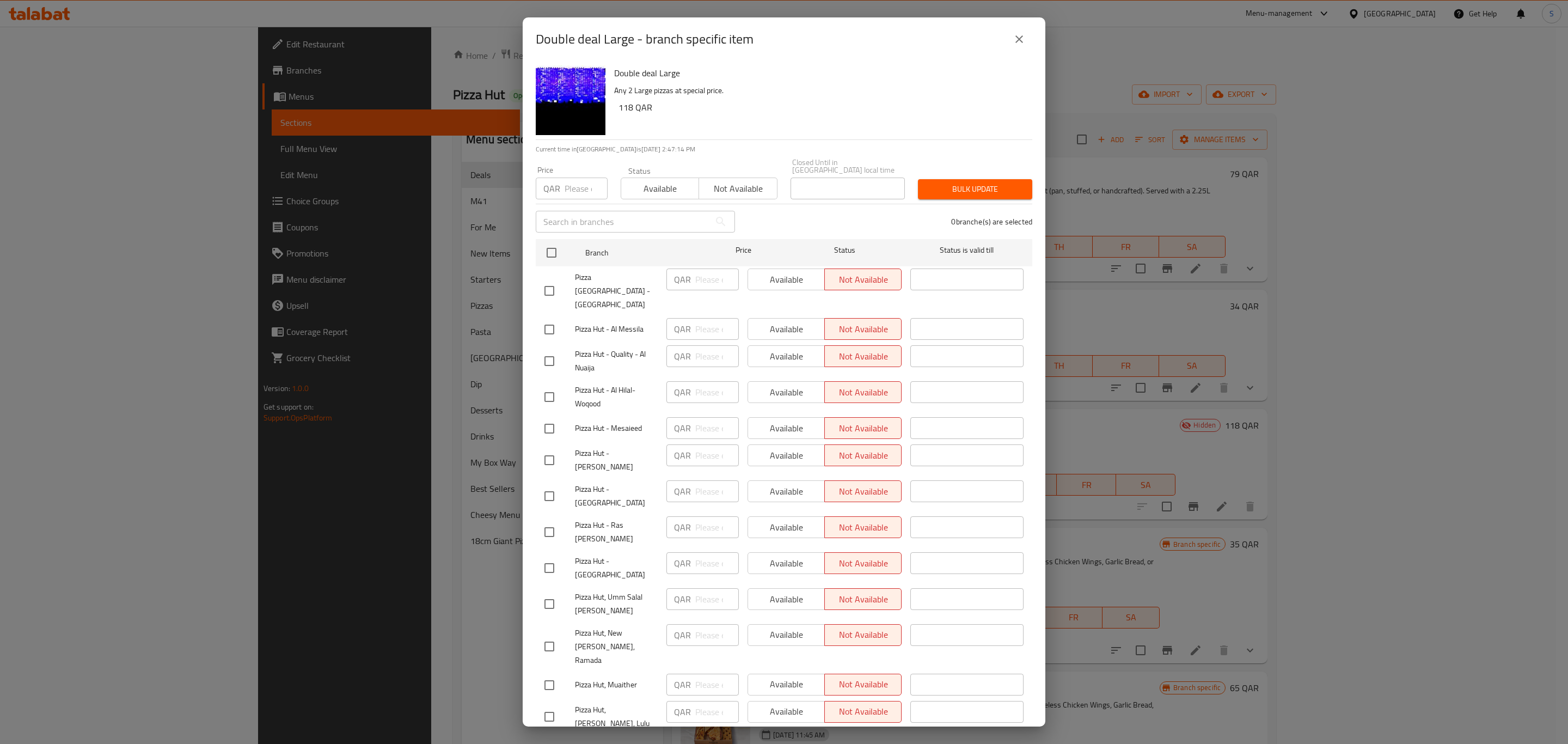
checkbox input "true"
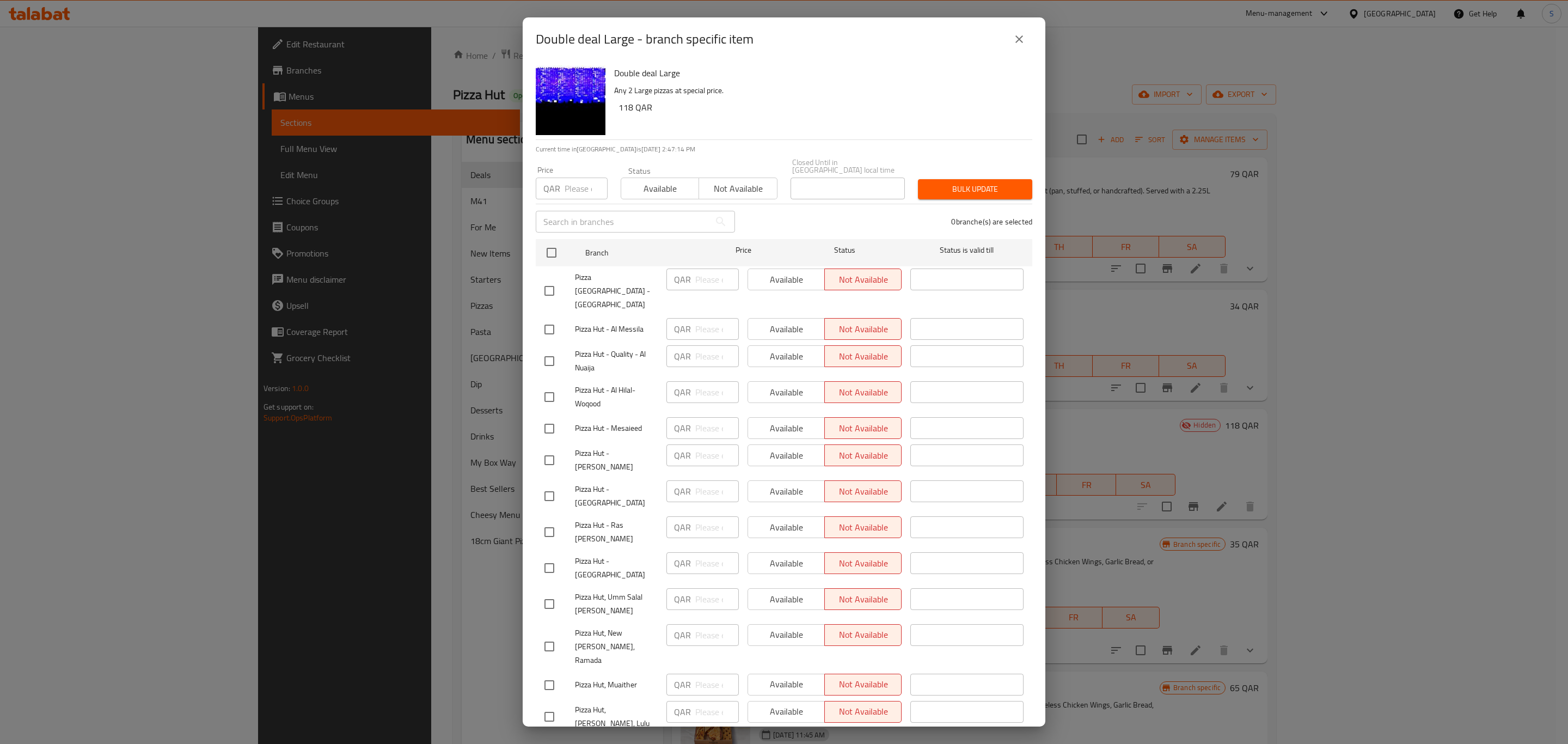
checkbox input "true"
drag, startPoint x: 680, startPoint y: 180, endPoint x: 876, endPoint y: 177, distance: 196.0
click at [680, 181] on span "Available" at bounding box center [660, 189] width 69 height 16
click at [958, 183] on span "Bulk update" at bounding box center [975, 189] width 97 height 14
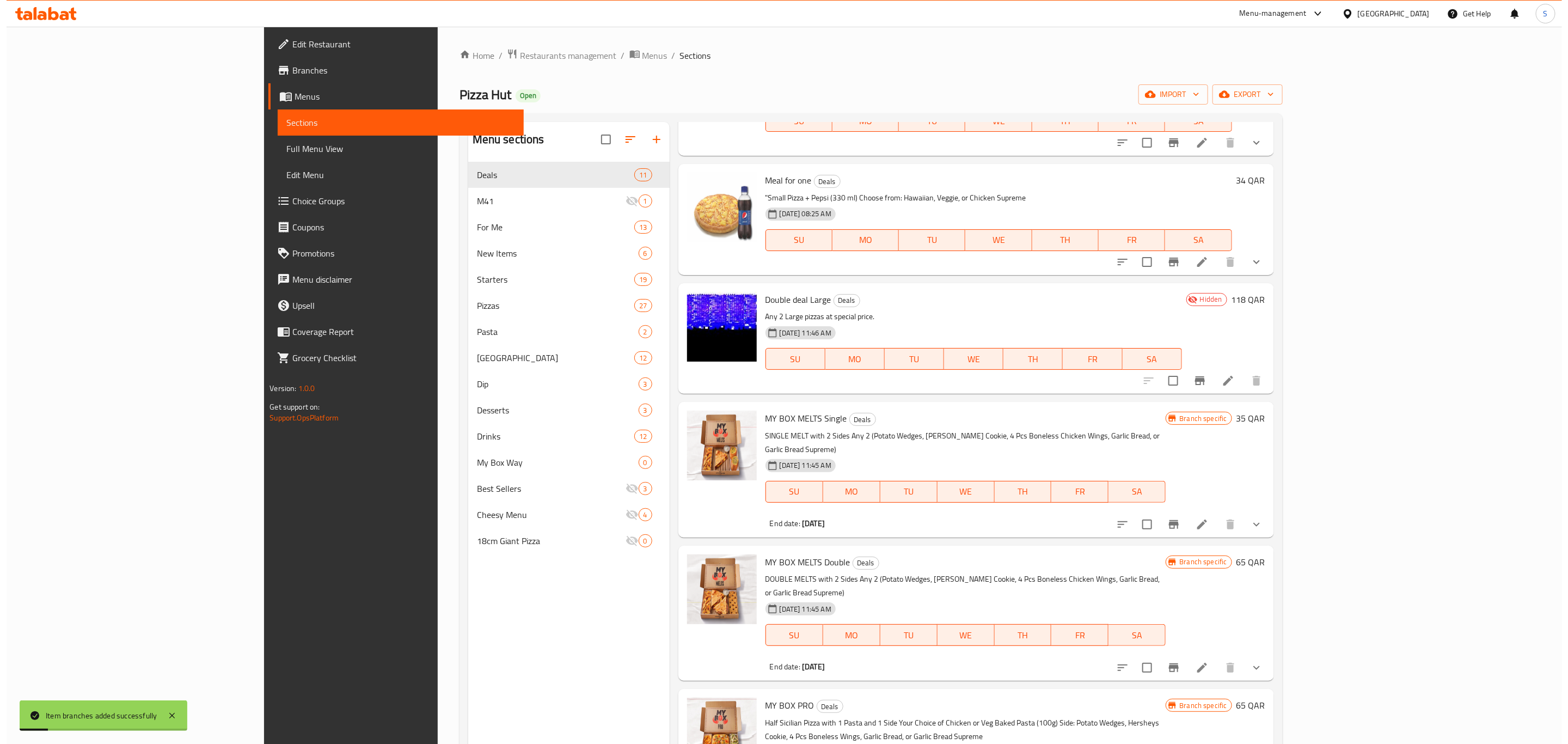
scroll to position [84, 0]
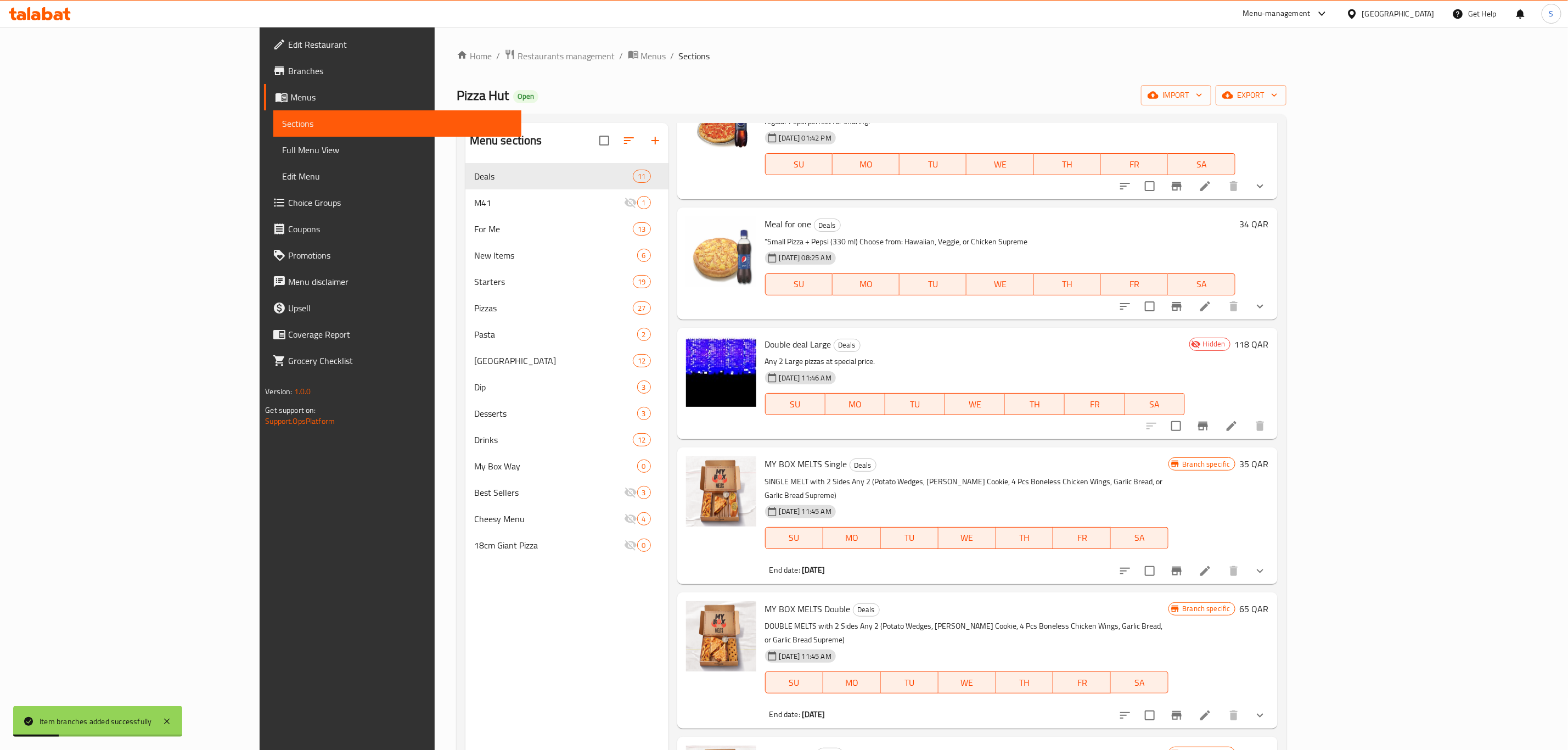
click at [1273, 413] on div at bounding box center [1206, 426] width 135 height 26
click at [1209, 419] on icon "Branch-specific-item" at bounding box center [1202, 426] width 13 height 13
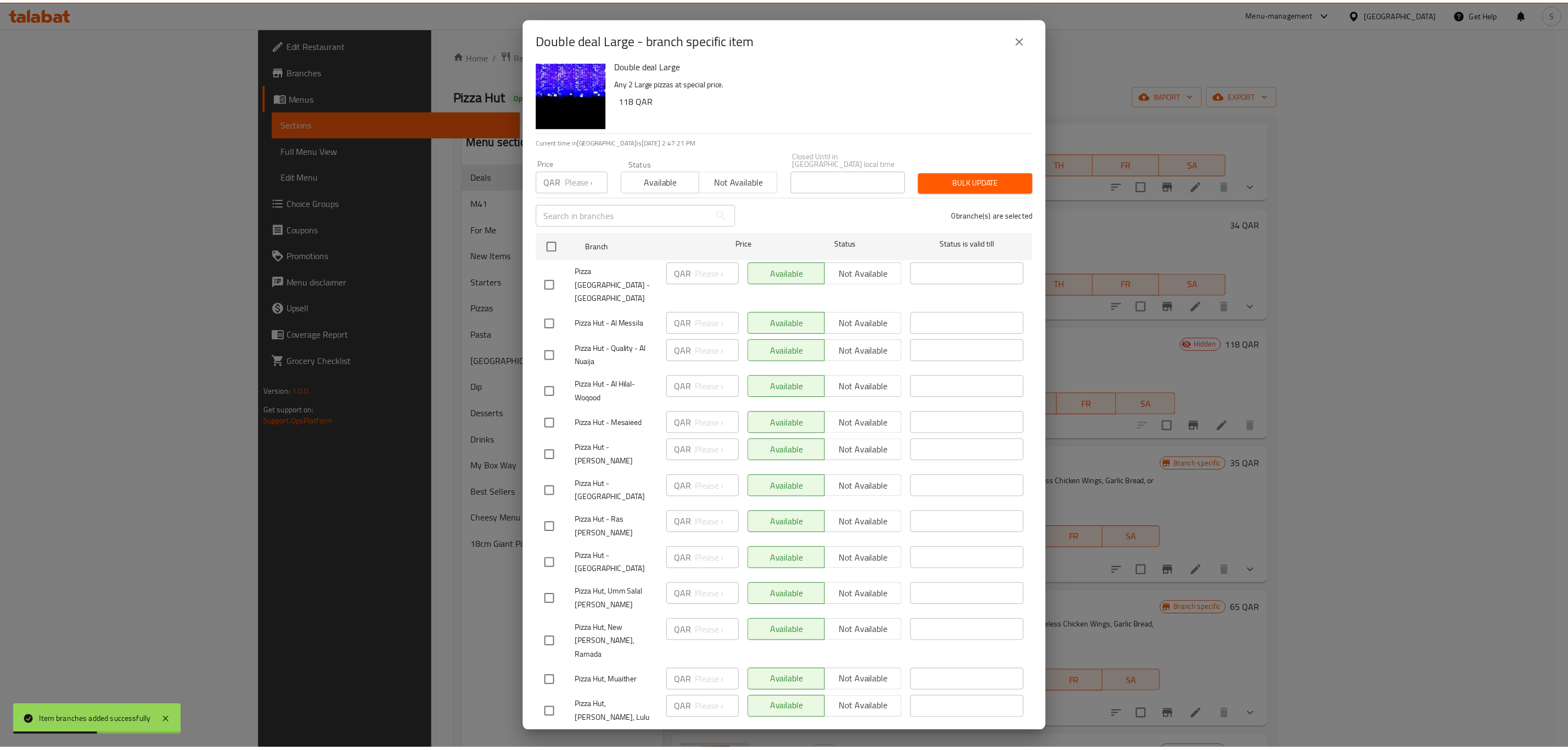
scroll to position [0, 0]
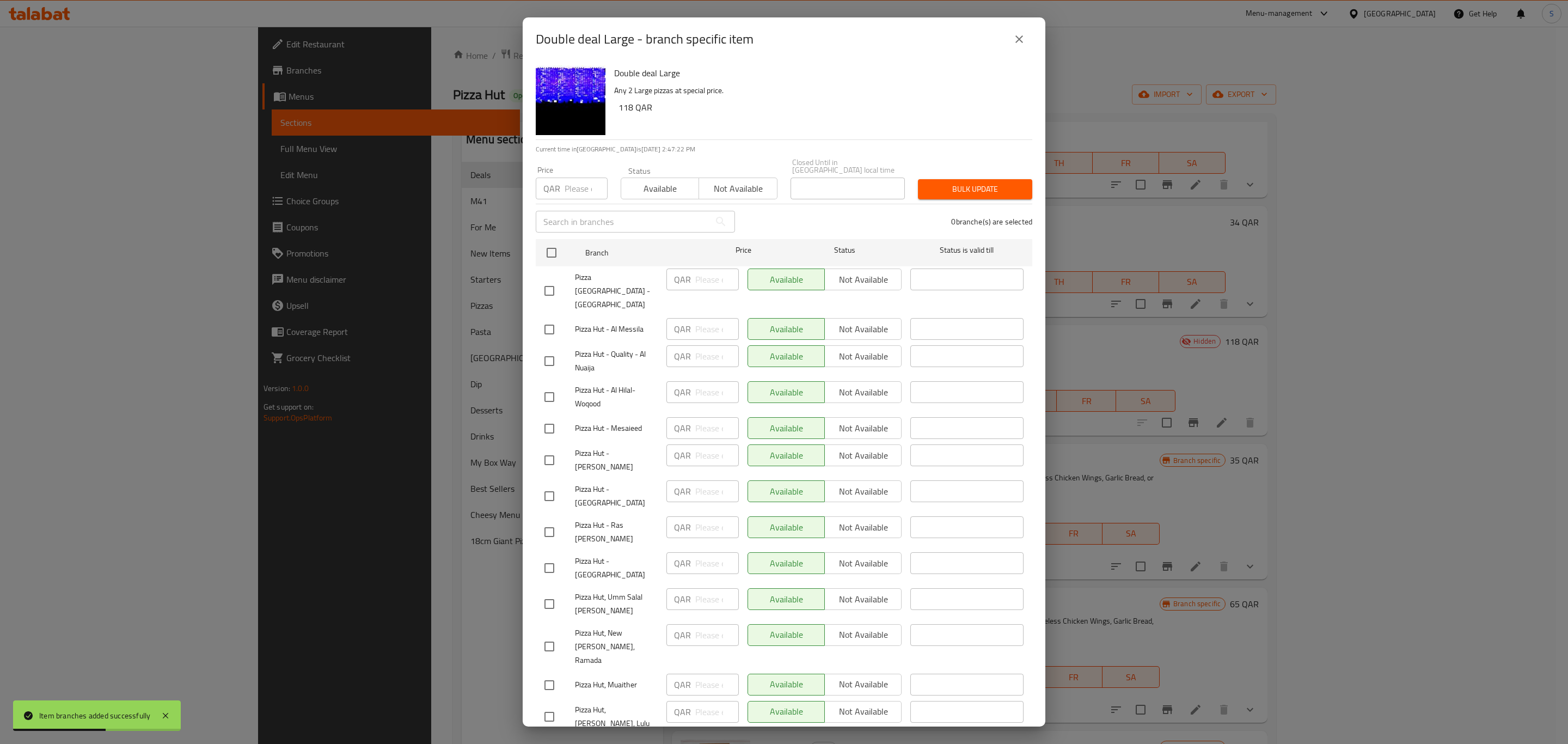
click at [1017, 44] on icon "close" at bounding box center [1019, 39] width 13 height 13
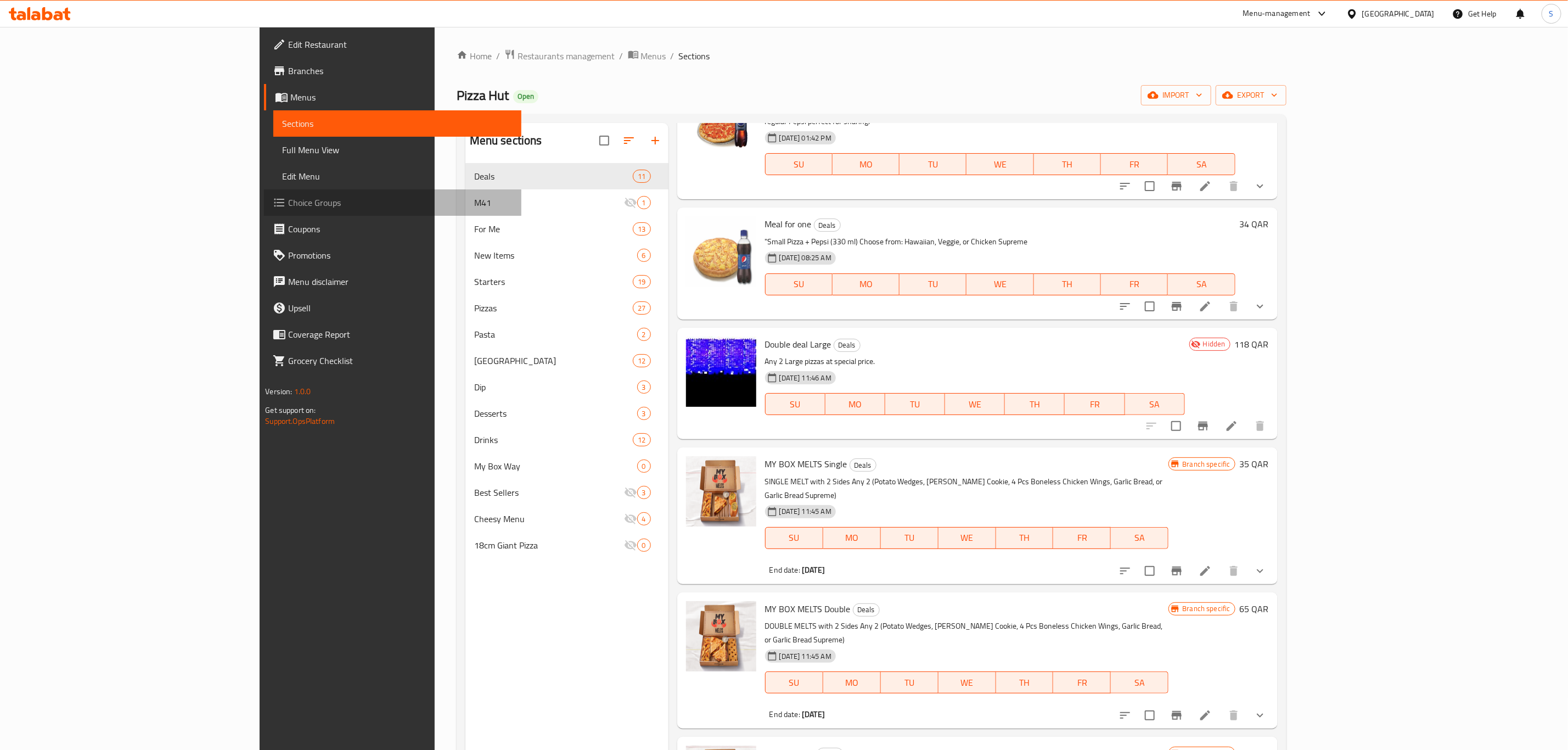
click at [288, 202] on span "Choice Groups" at bounding box center [400, 202] width 225 height 13
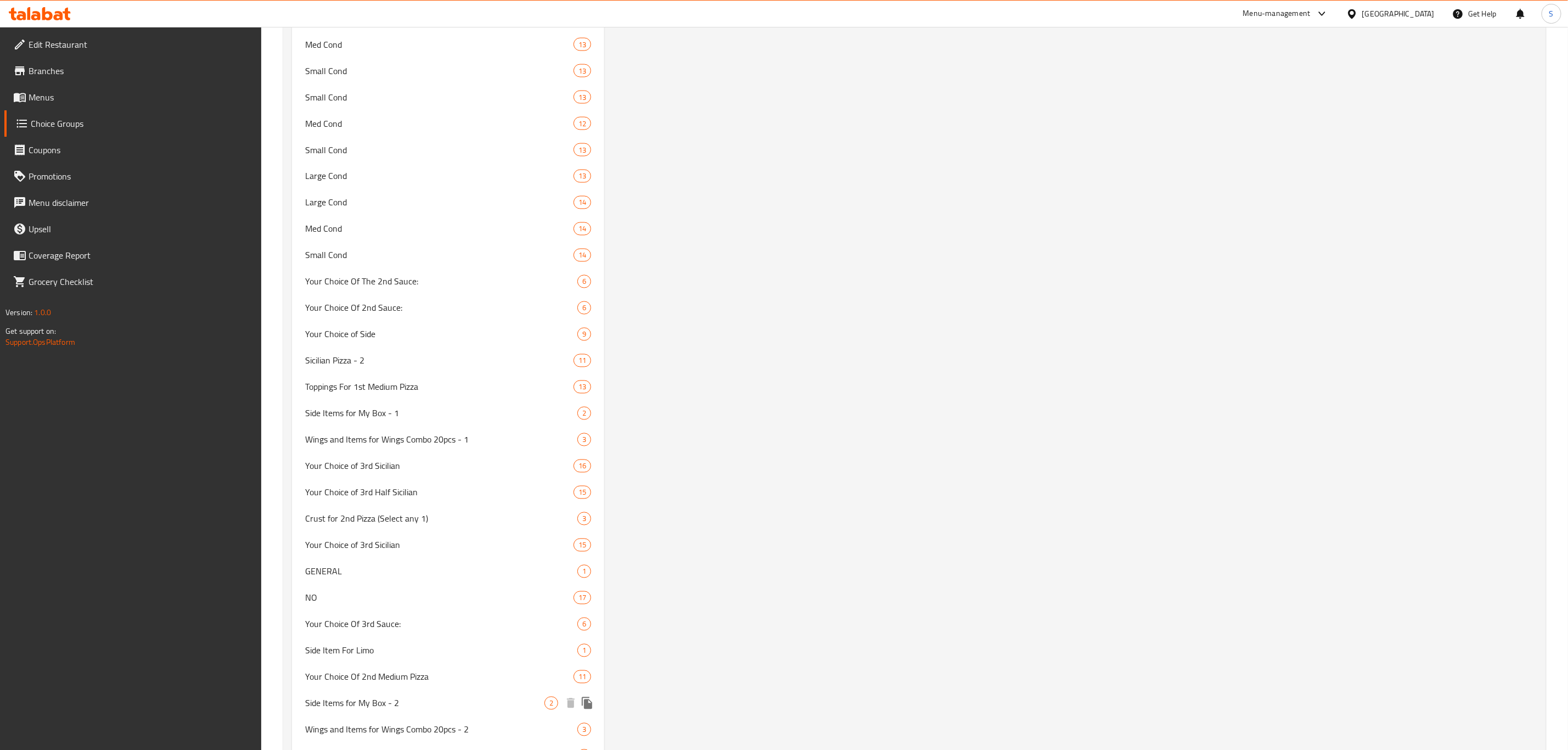
scroll to position [1318, 0]
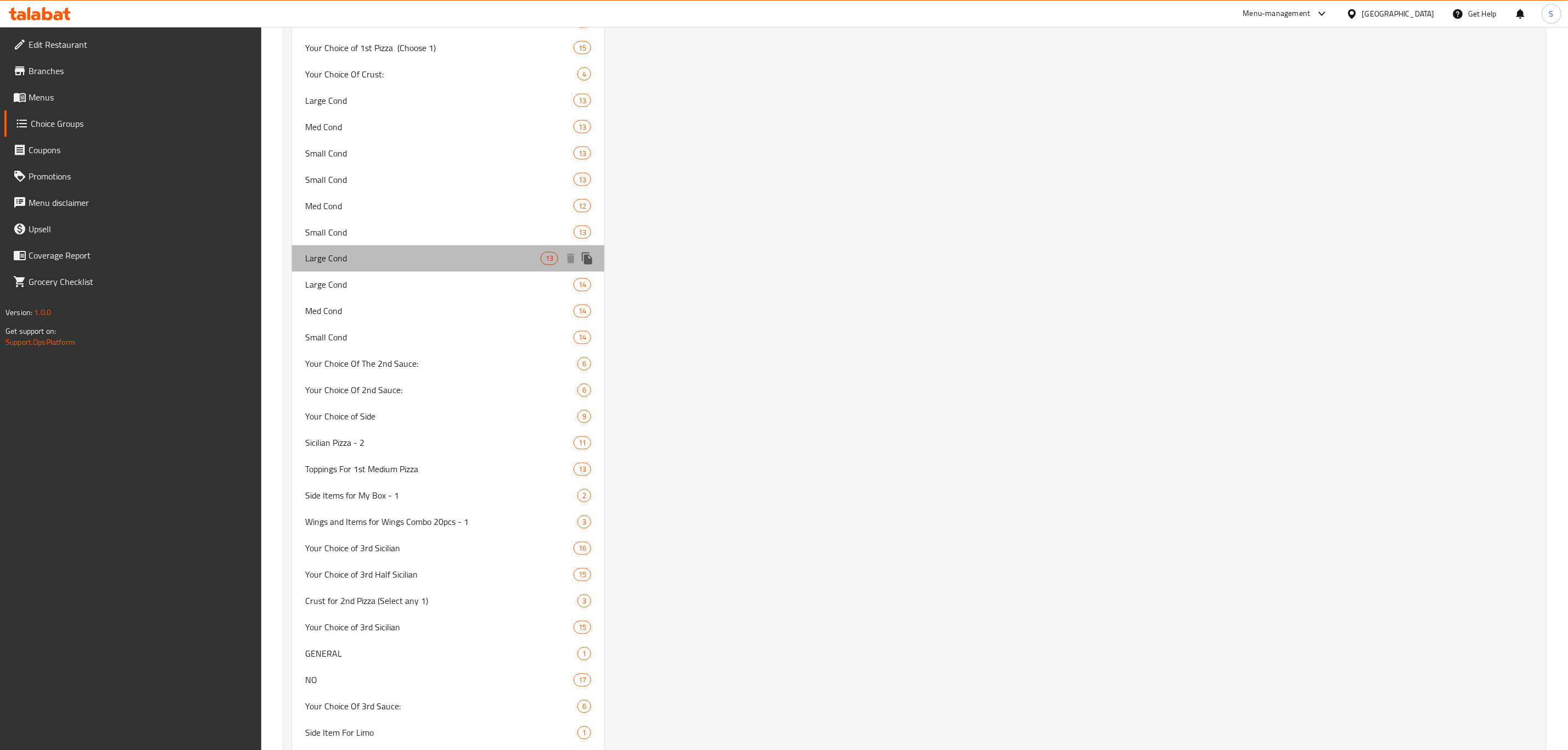
click at [365, 255] on span "Large Cond" at bounding box center [422, 258] width 235 height 13
type input "Large Cond"
type input "0"
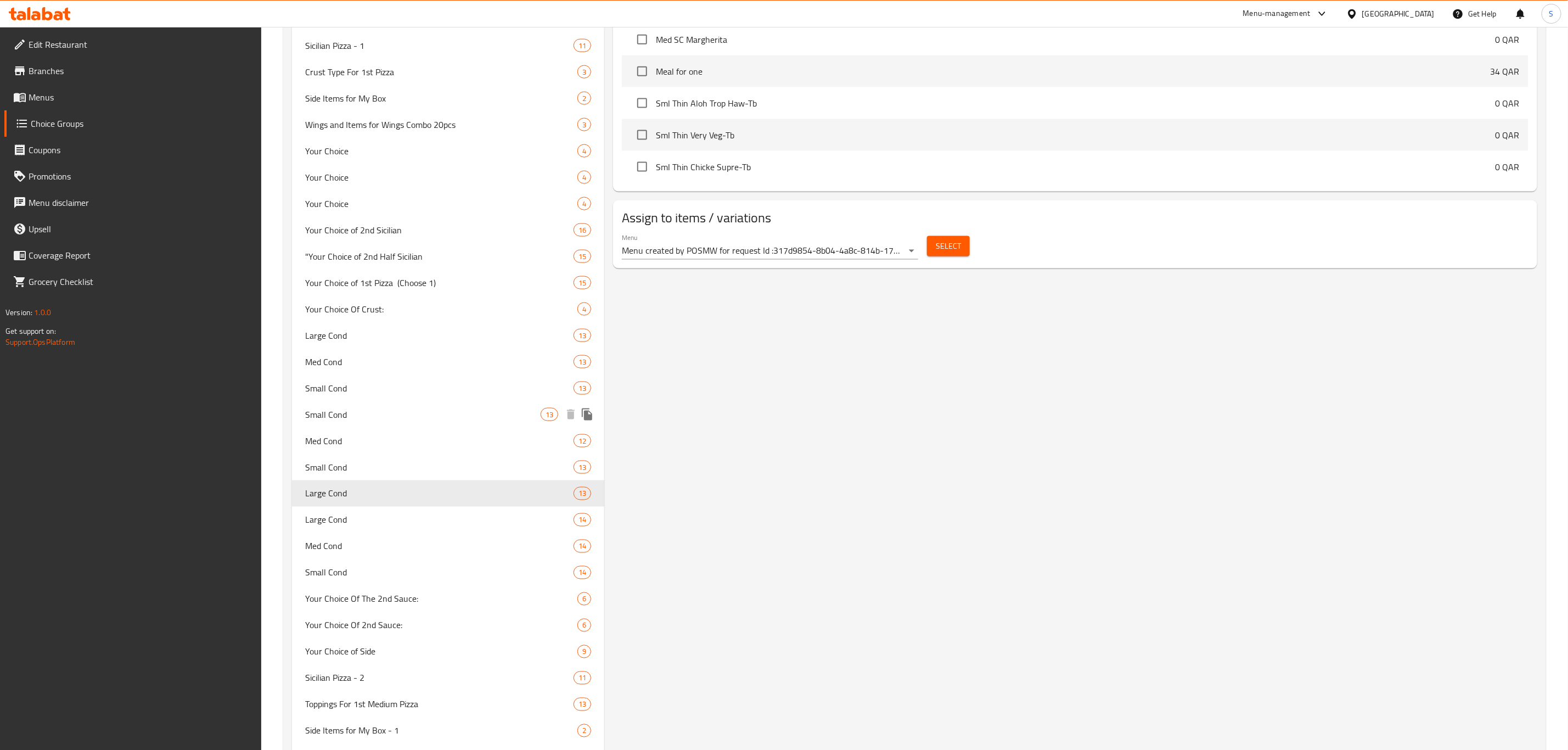
scroll to position [1153, 0]
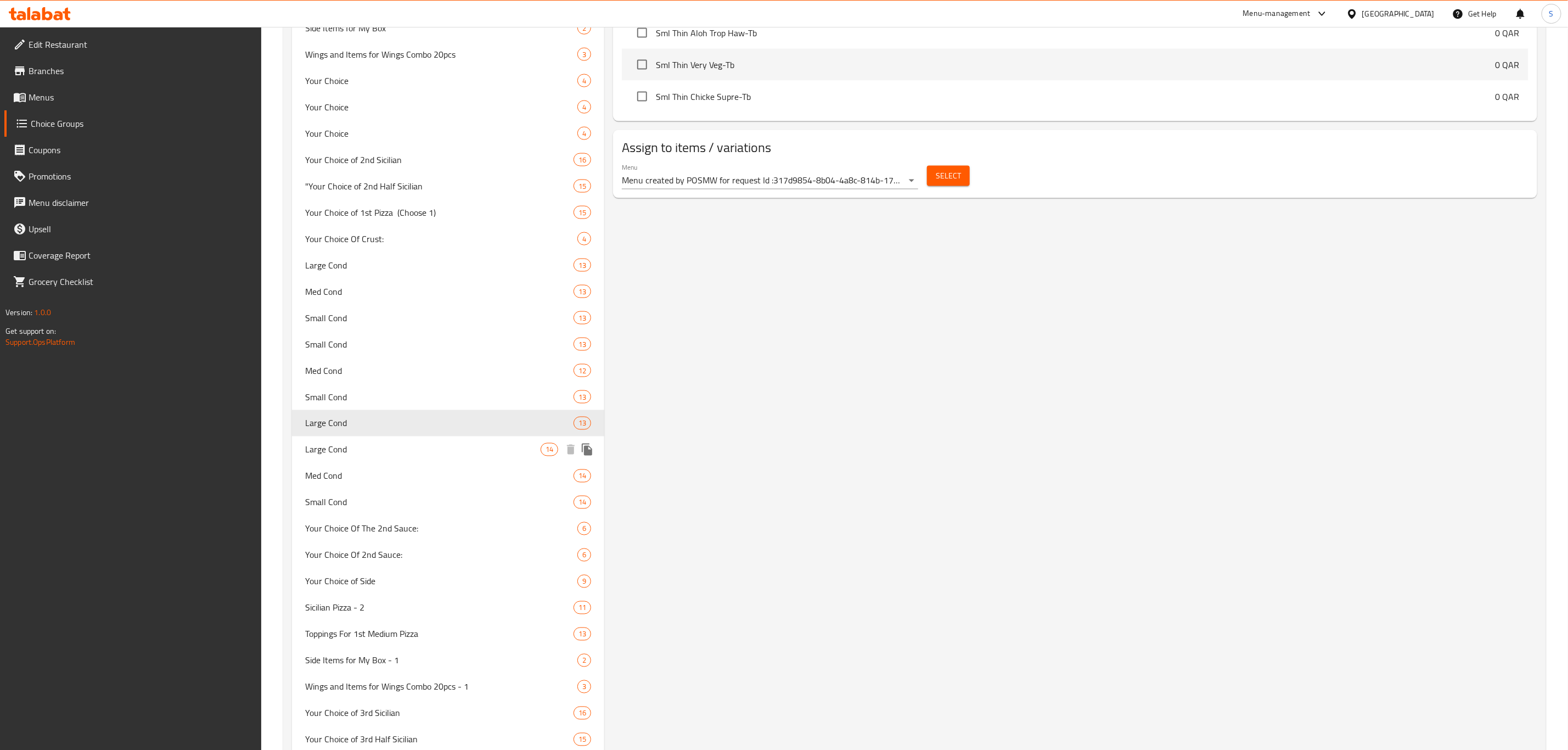
click at [365, 445] on span "Large Cond" at bounding box center [422, 449] width 235 height 13
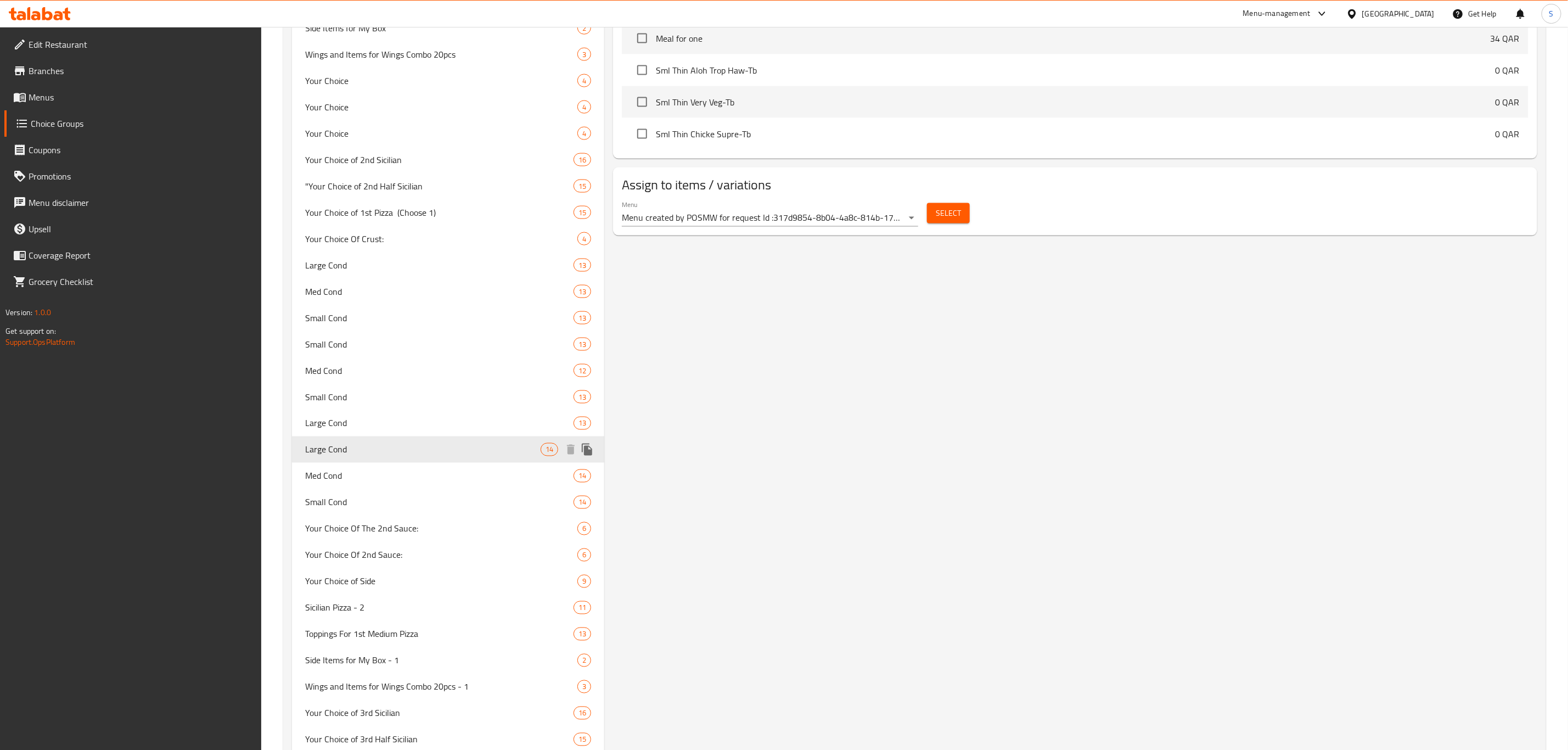
type input "0"
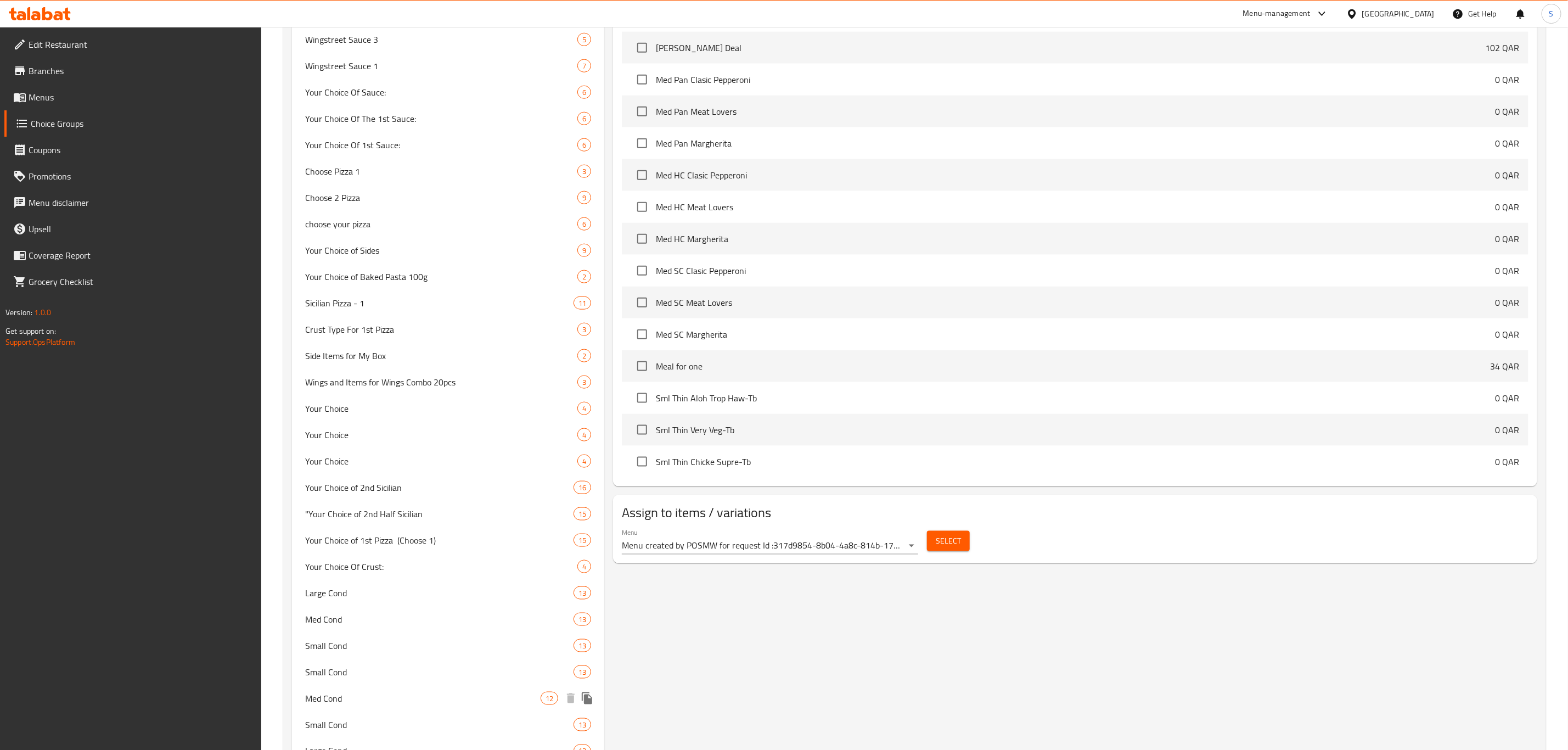
scroll to position [824, 0]
click at [407, 588] on span "Large Cond" at bounding box center [422, 594] width 235 height 13
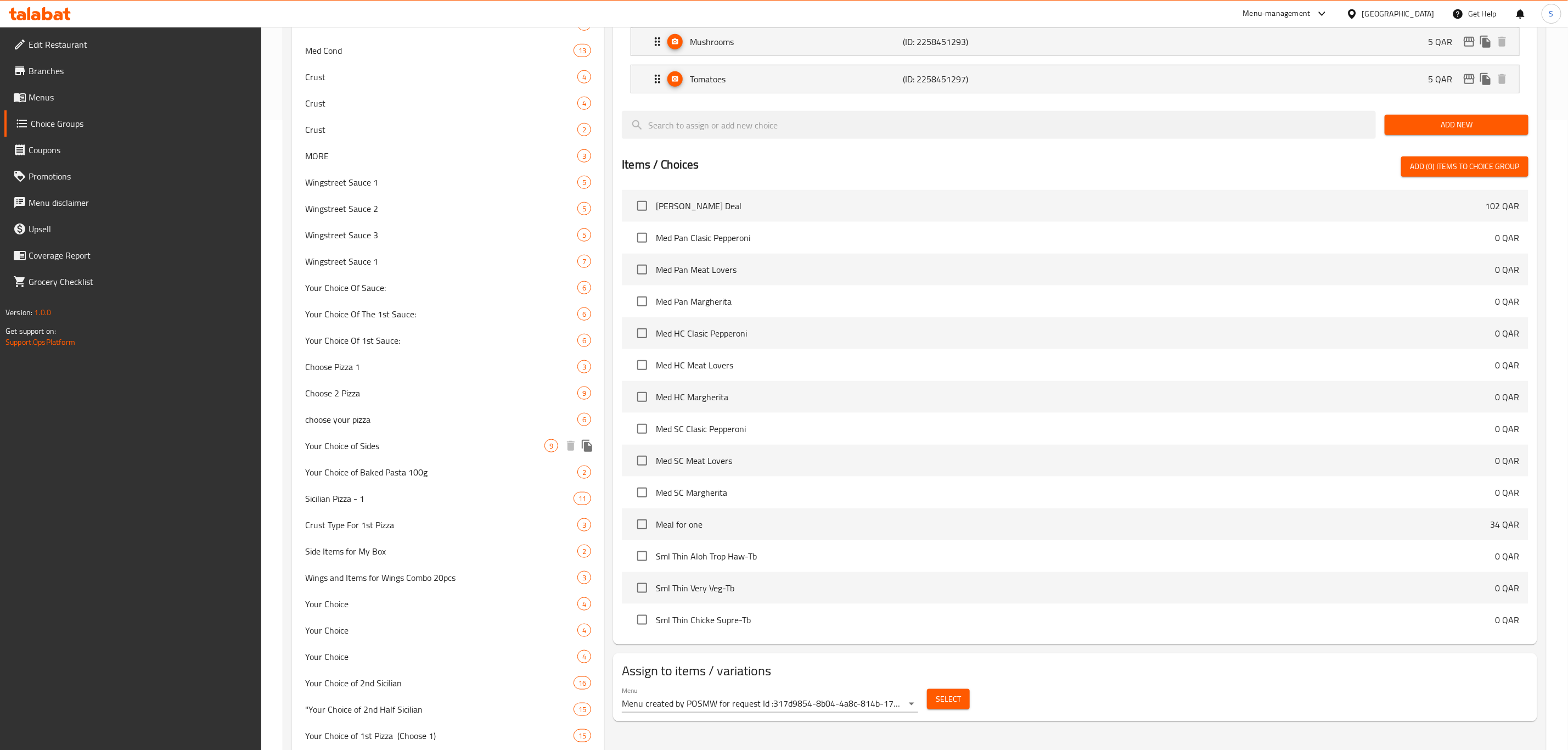
scroll to position [659, 0]
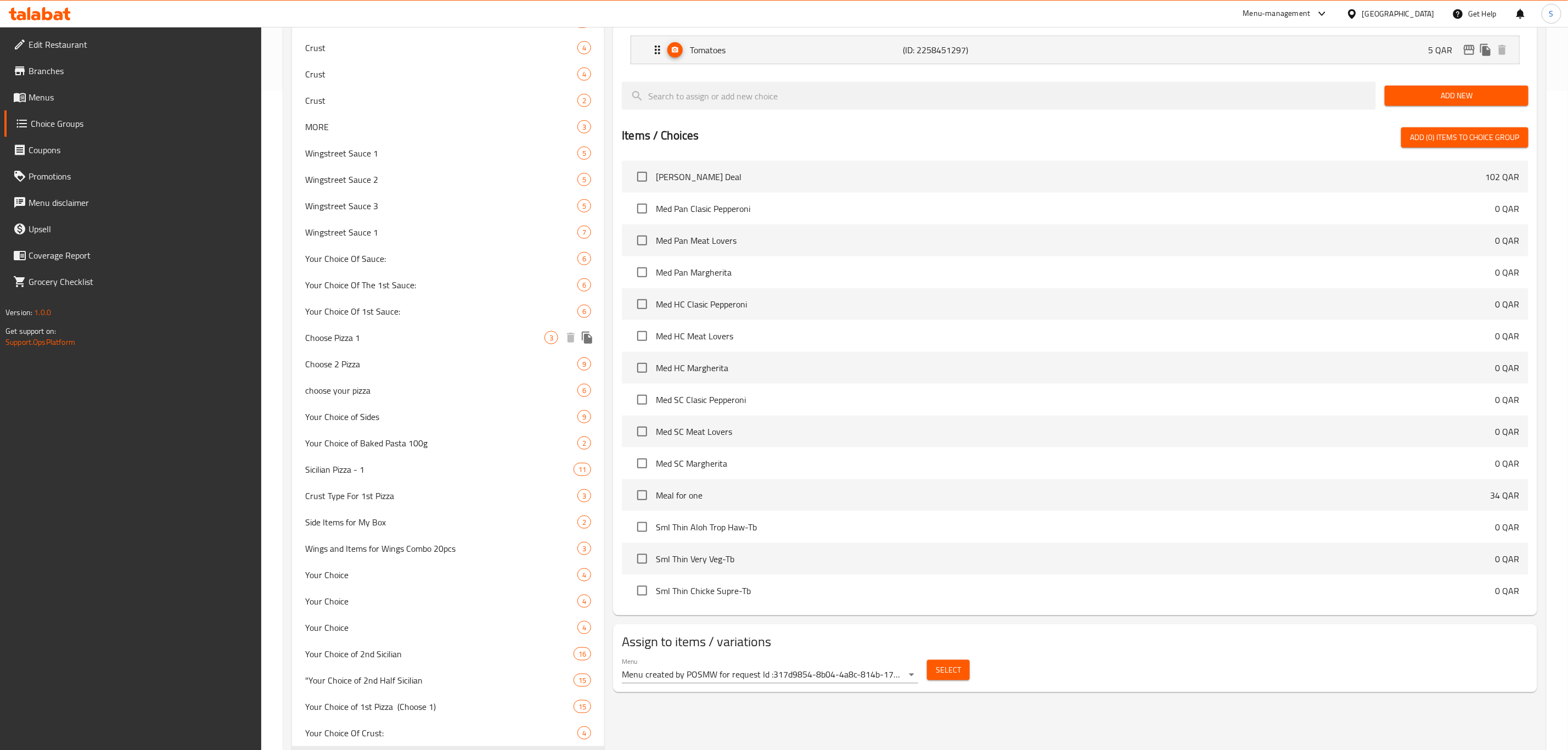
click at [367, 328] on div "Choose Pizza 1 3" at bounding box center [448, 337] width 312 height 26
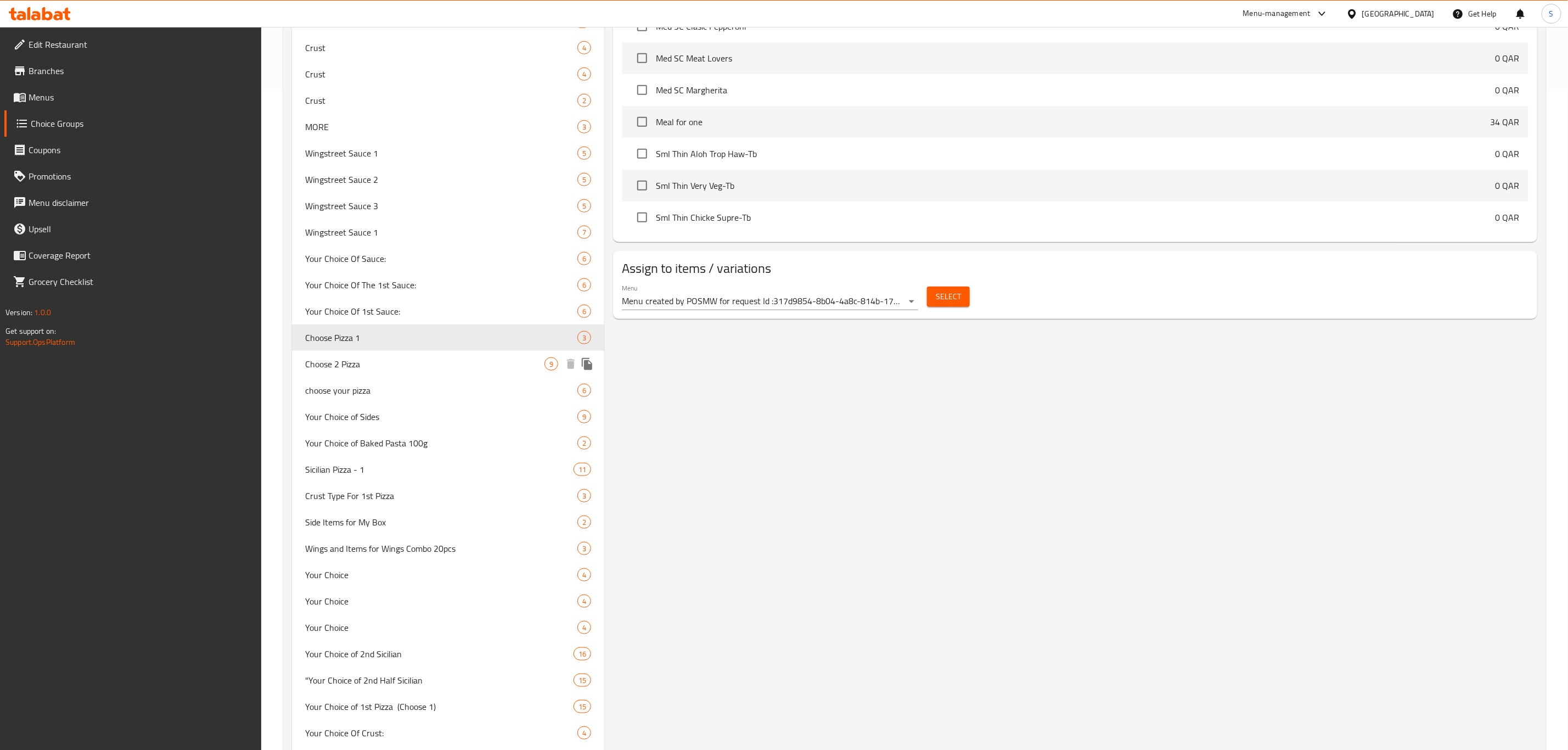
type input "Choose Pizza 1"
type input "اختر أي 1"
type input "1"
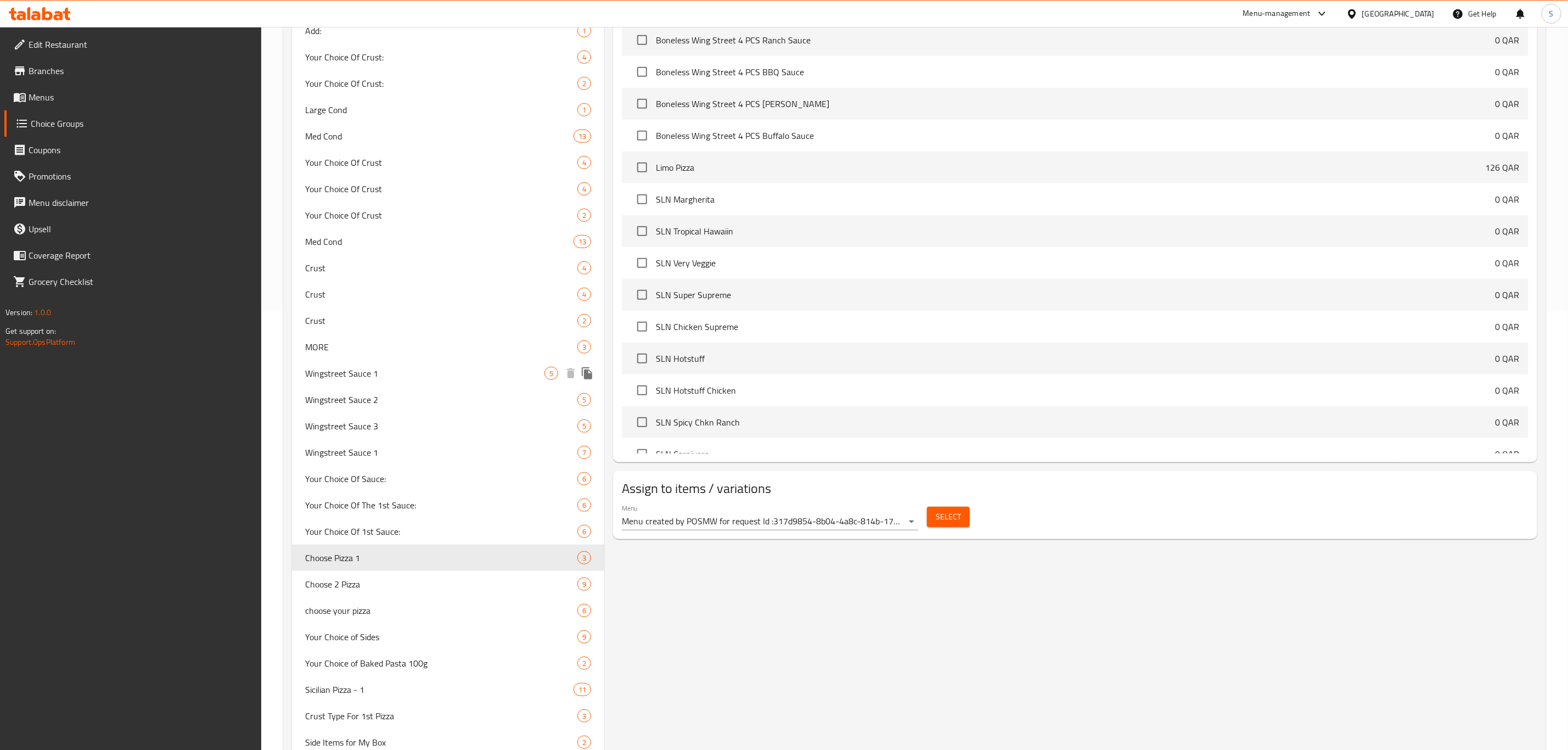
scroll to position [577, 0]
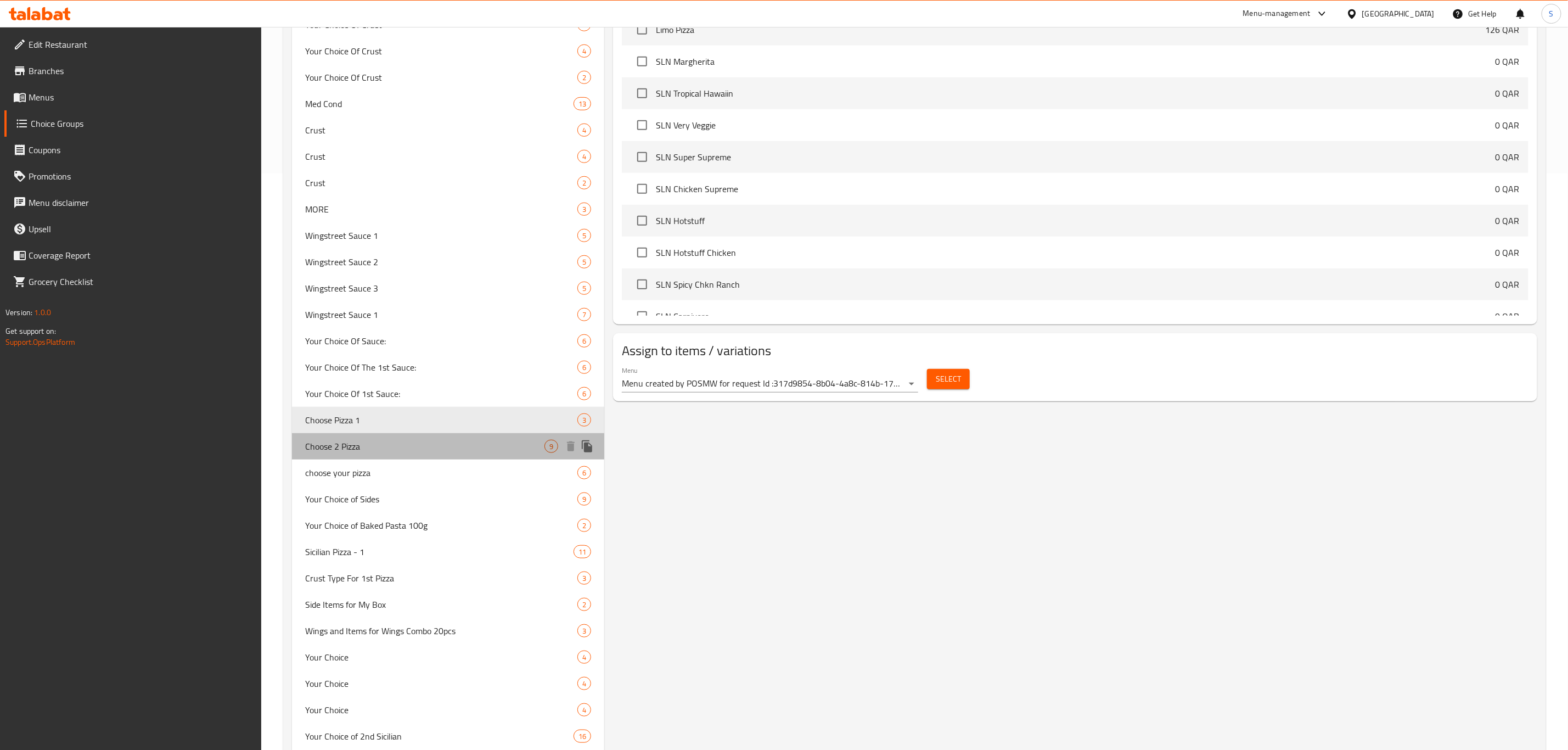
click at [382, 445] on span "Choose 2 Pizza" at bounding box center [425, 446] width 239 height 13
type input "Choose 2 Pizza"
type input "اختر أي 2"
type input "2"
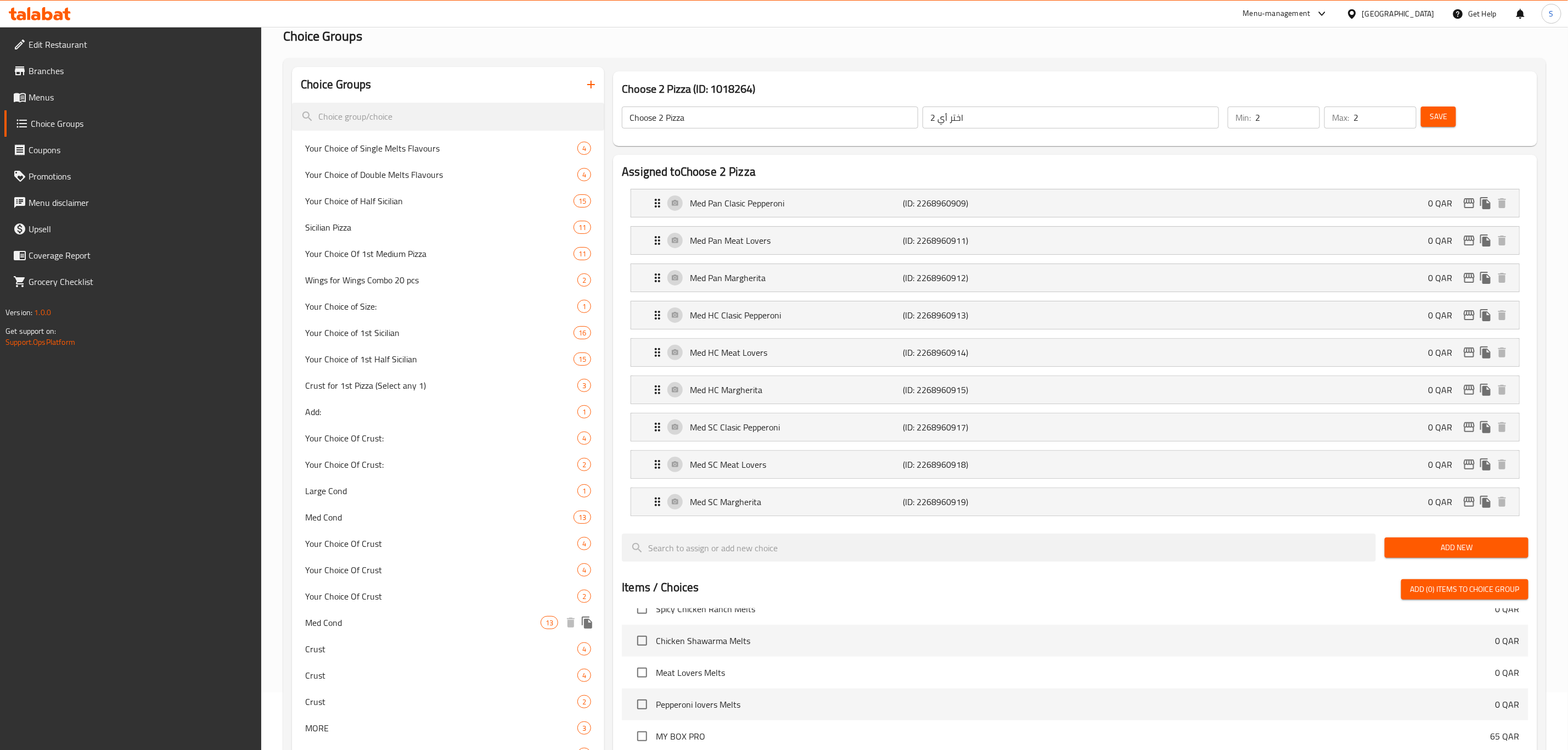
scroll to position [0, 0]
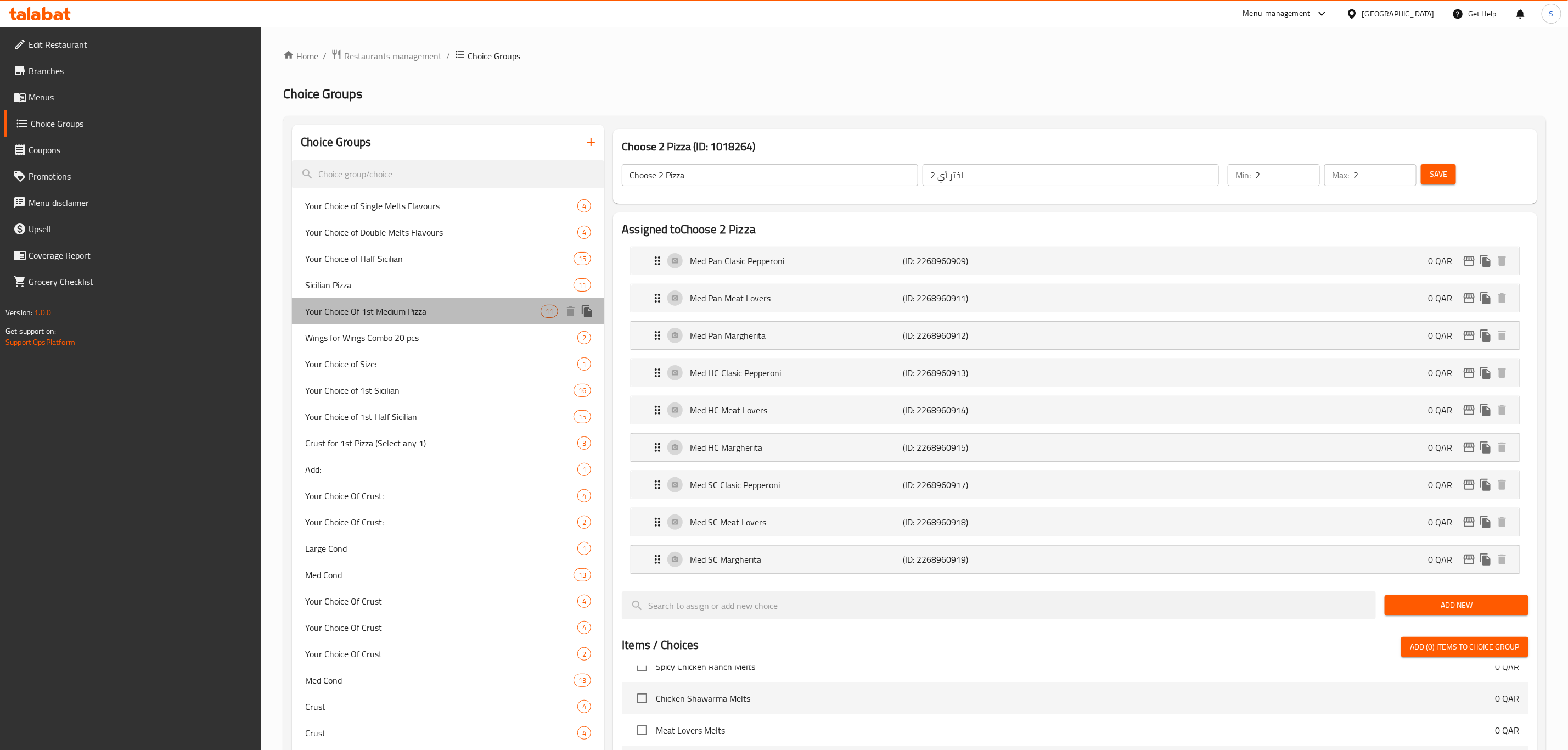
click at [374, 314] on span "Your Choice Of 1st Medium Pizza" at bounding box center [422, 311] width 235 height 13
type input "Your Choice Of 1st Medium Pizza"
type input "إختيارك من البيتزا الوسط الأولي"
type input "1"
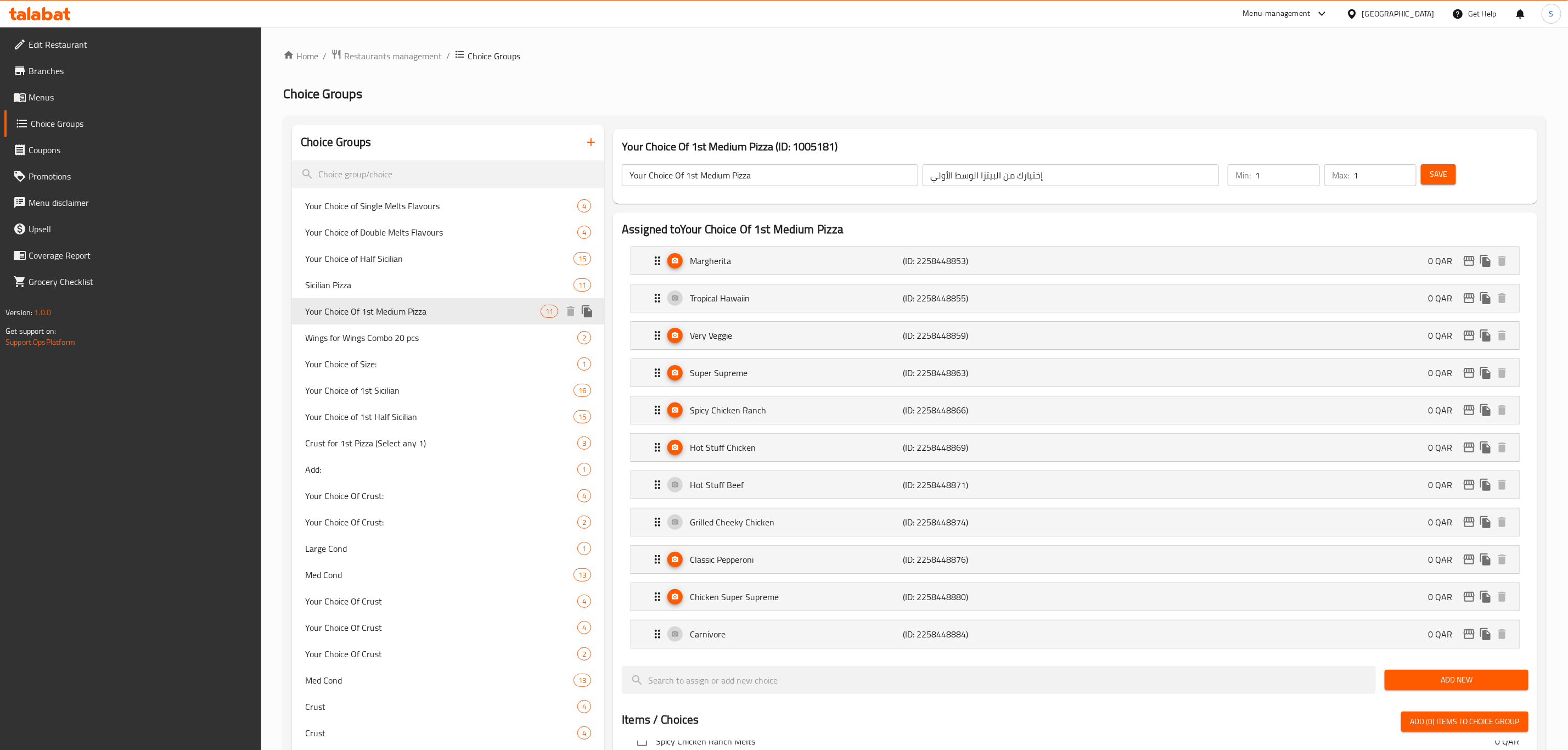
click at [591, 311] on icon "duplicate" at bounding box center [587, 311] width 13 height 13
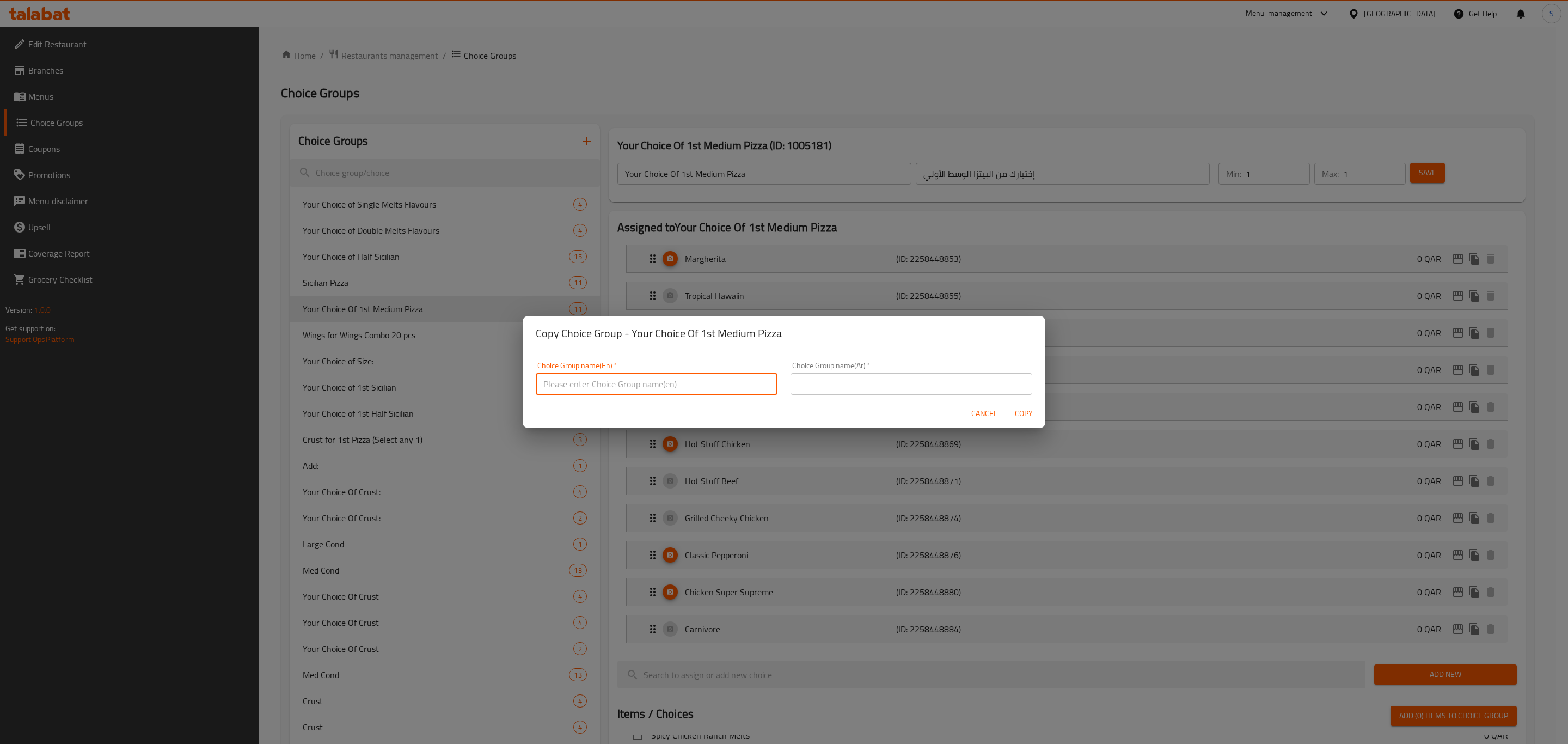
click at [630, 389] on input "text" at bounding box center [657, 384] width 242 height 22
drag, startPoint x: 695, startPoint y: 384, endPoint x: 363, endPoint y: 376, distance: 332.1
click at [371, 371] on div "Copy Choice Group - Your Choice Of 1st Medium Pizza Choice Group name(En)   * Y…" at bounding box center [784, 372] width 1568 height 744
type input "Your choice of 1st large pizza"
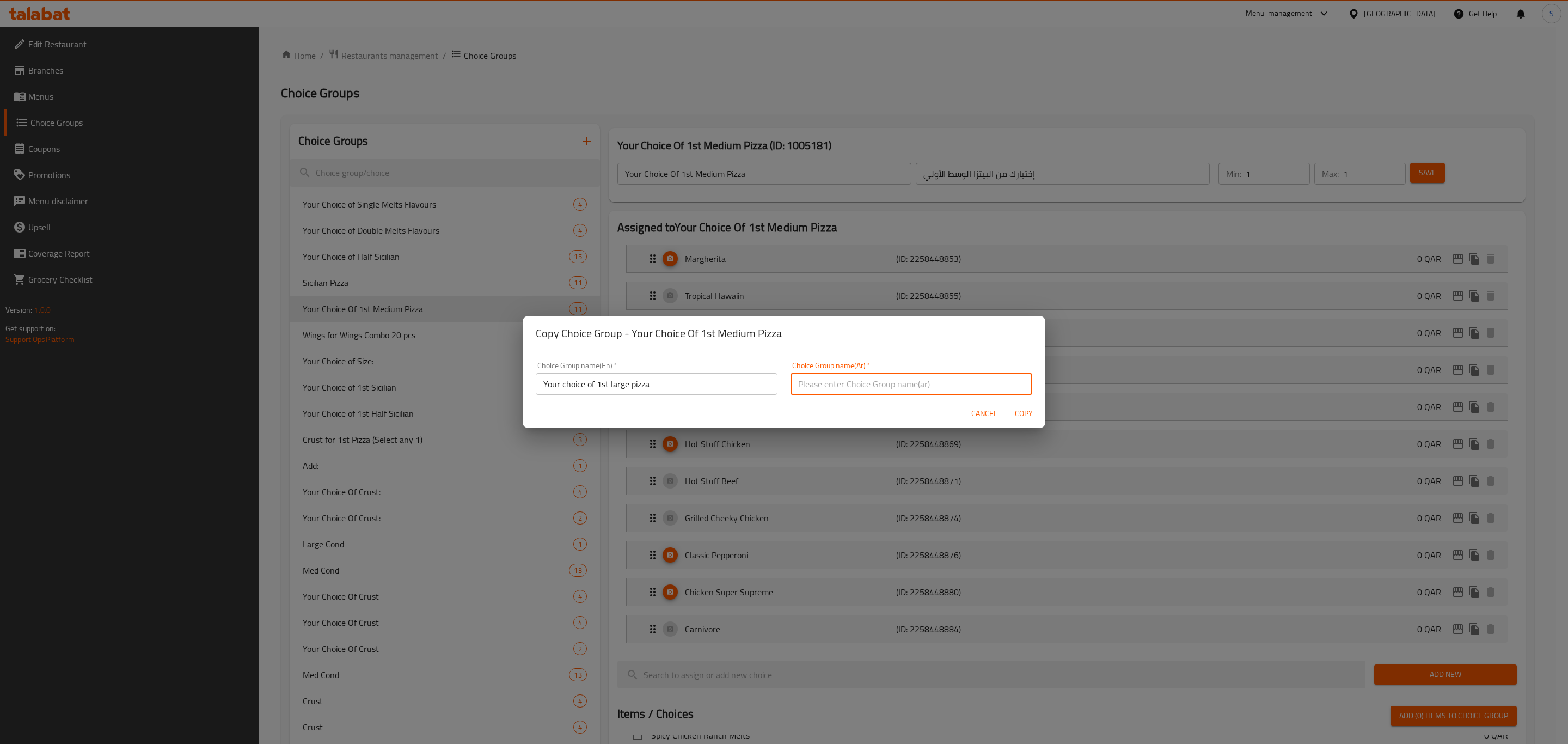
click at [829, 379] on input "text" at bounding box center [912, 384] width 242 height 22
paste input "Your choice of 1st large pizza"
type input "Your choice of 1st large pizza"
click at [1031, 414] on span "Copy" at bounding box center [1024, 414] width 26 height 14
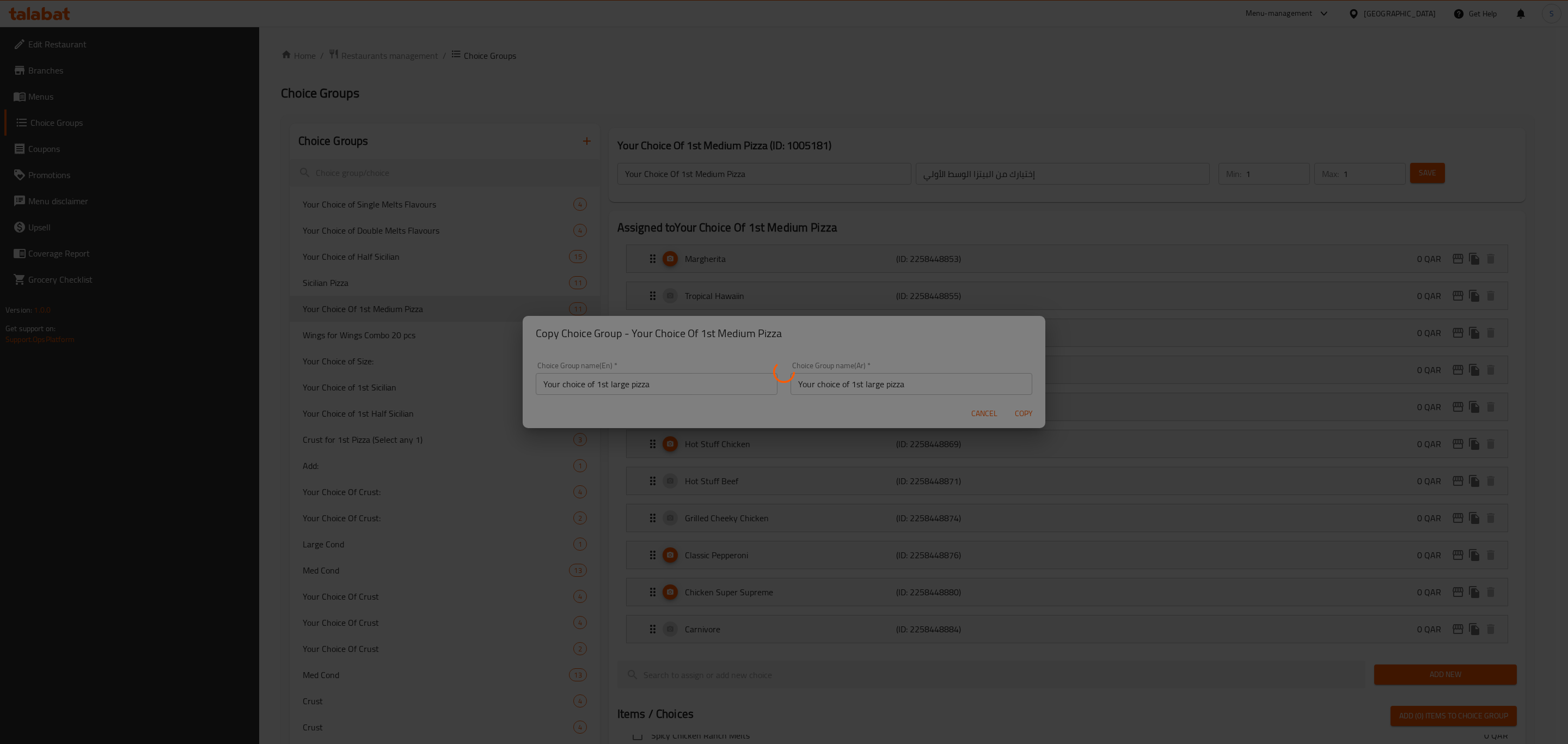
type input "Your choice of 1st large pizza"
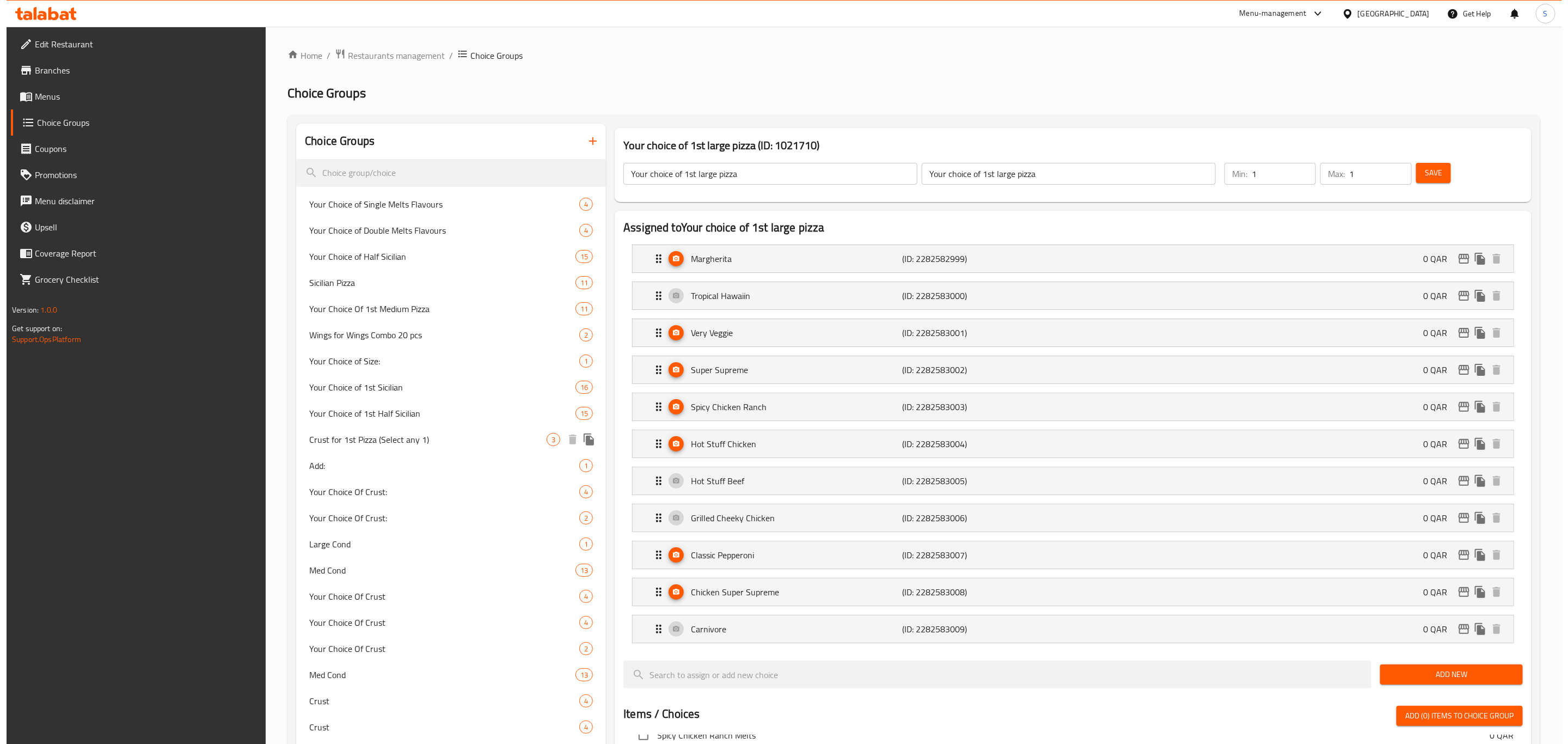
scroll to position [694, 0]
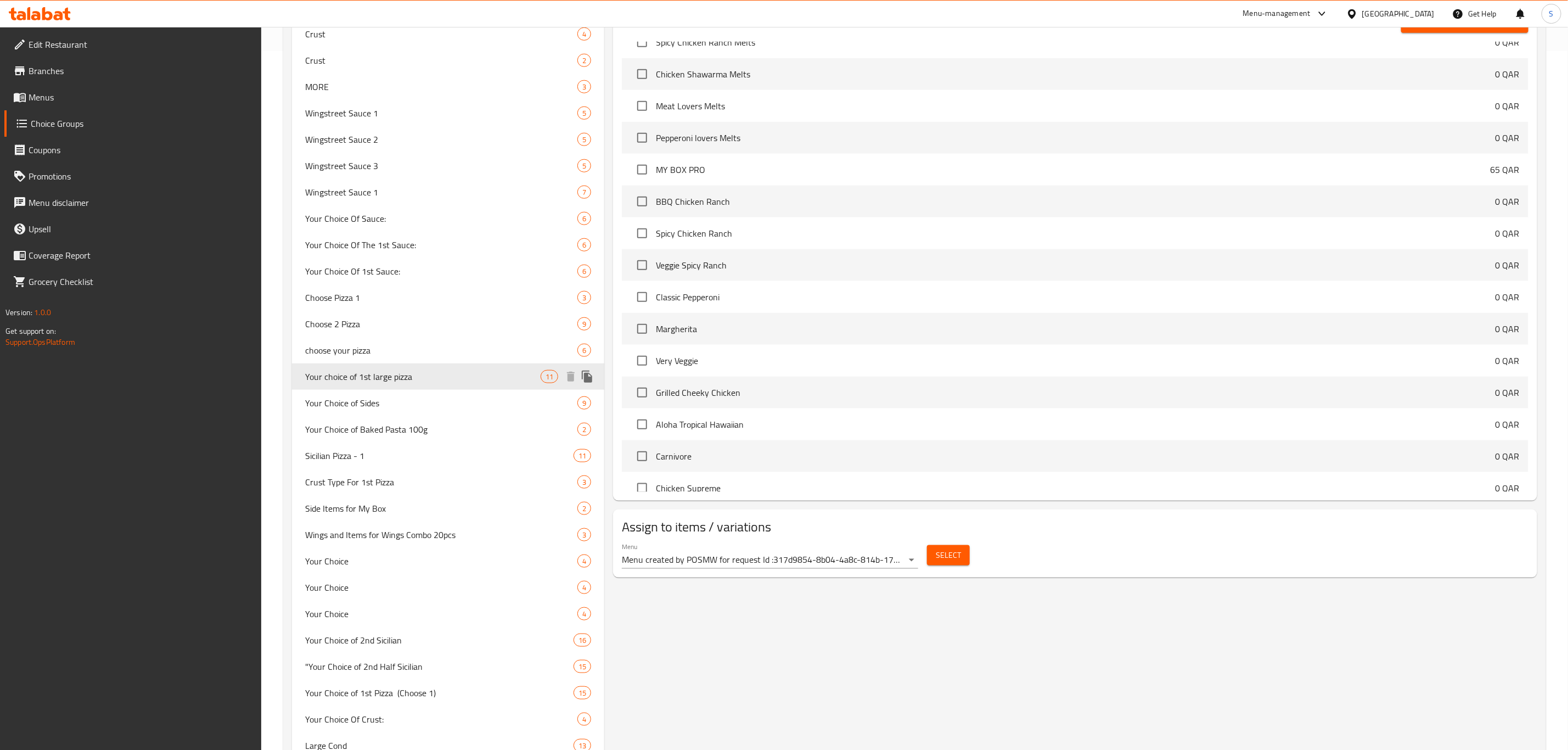
click at [587, 380] on icon "duplicate" at bounding box center [587, 377] width 11 height 12
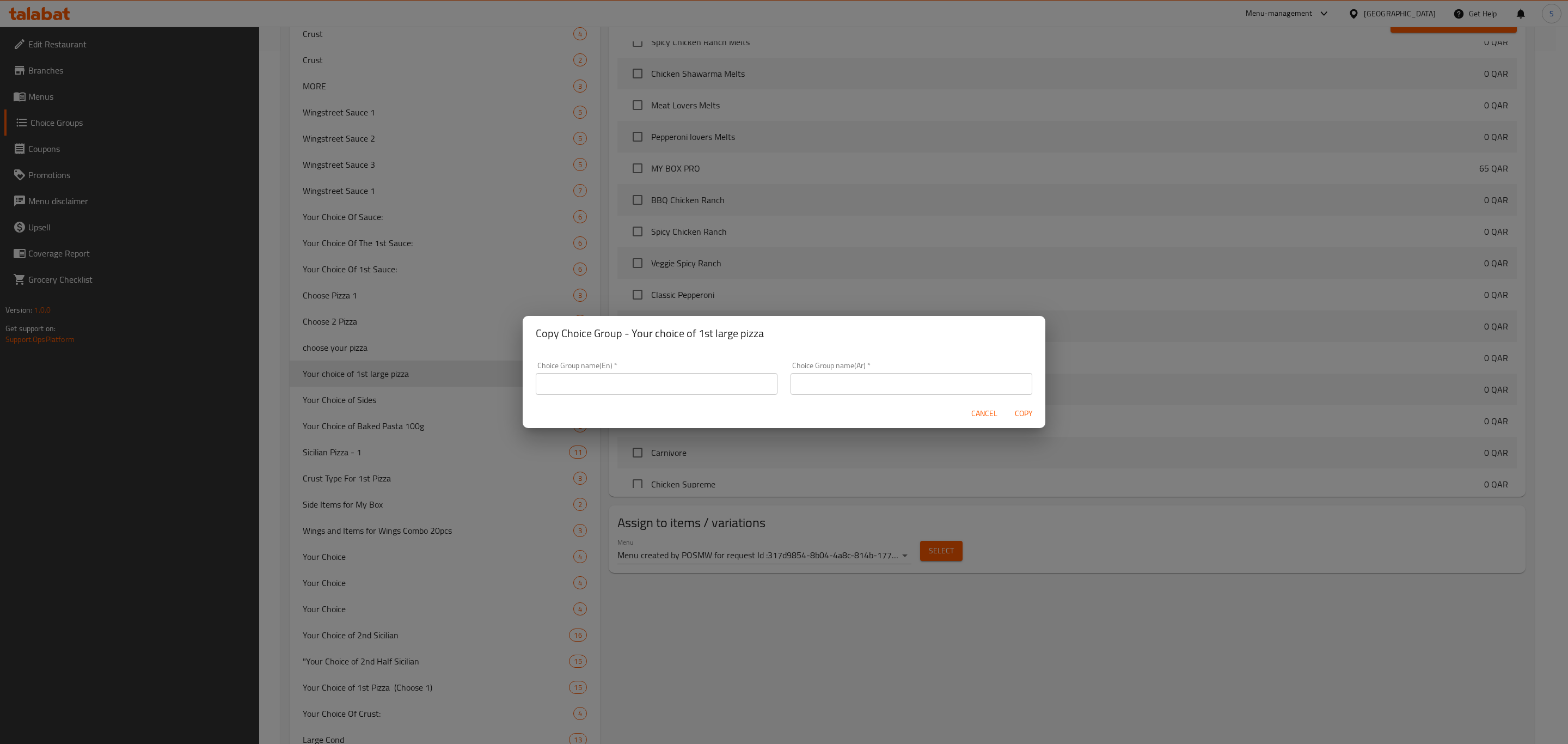
click at [643, 388] on input "text" at bounding box center [657, 384] width 242 height 22
paste input "Your choice of 1st large pizza"
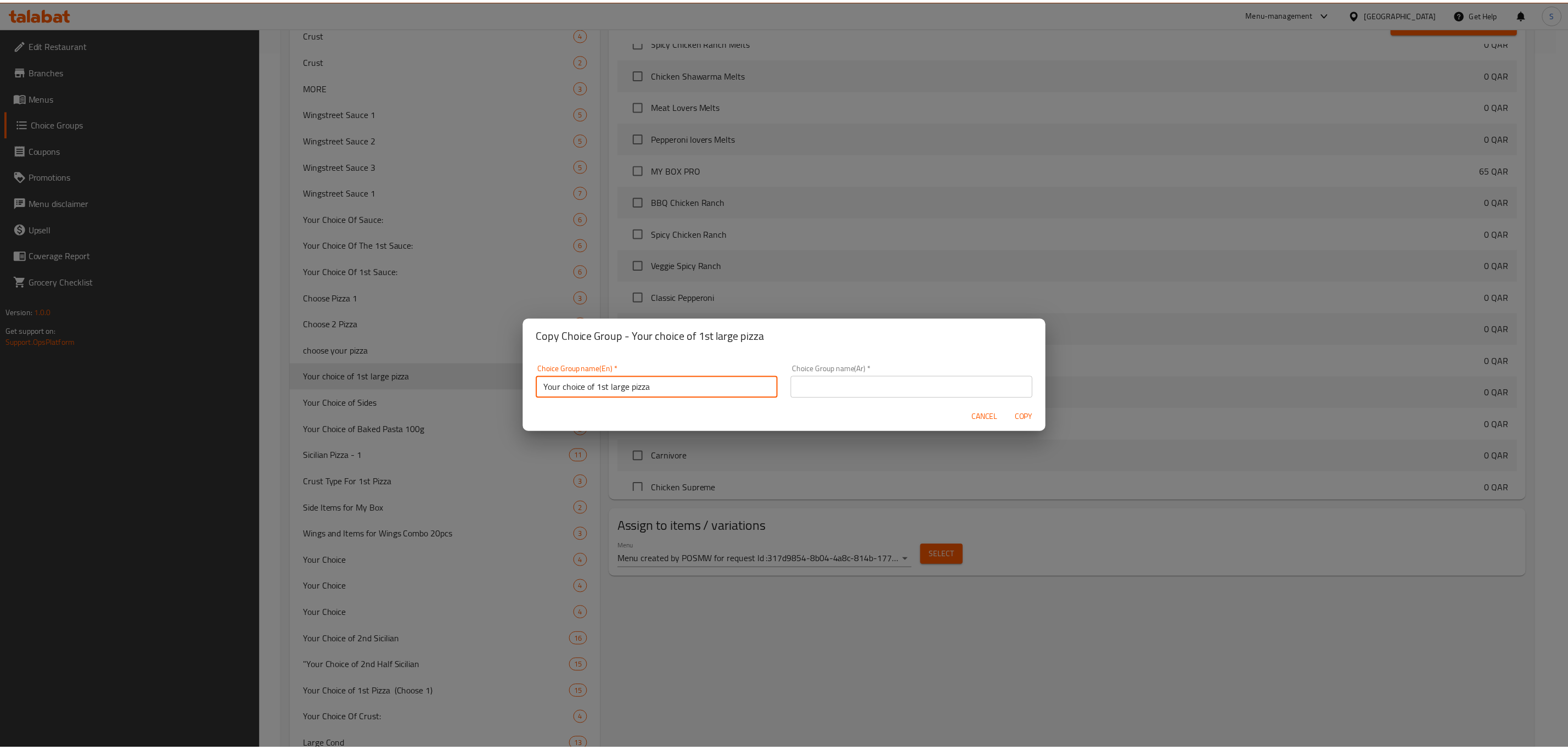
scroll to position [2, 0]
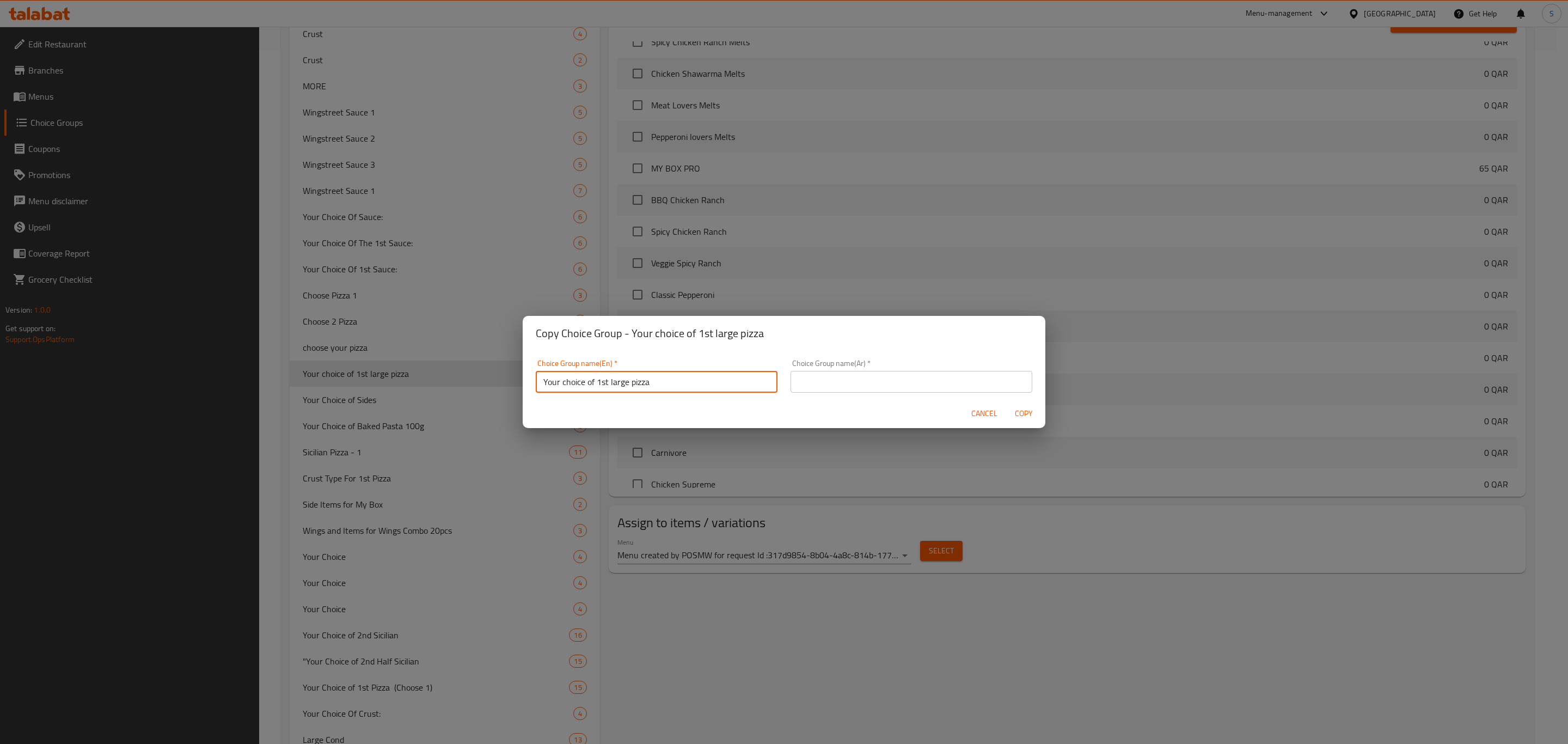
drag, startPoint x: 599, startPoint y: 386, endPoint x: 601, endPoint y: 415, distance: 29.1
click at [598, 386] on input "Your choice of 1st large pizza" at bounding box center [657, 382] width 242 height 22
drag, startPoint x: 608, startPoint y: 381, endPoint x: 605, endPoint y: 371, distance: 10.4
click at [605, 381] on input "Your choice of 2st large pizza" at bounding box center [657, 382] width 242 height 22
drag, startPoint x: 540, startPoint y: 375, endPoint x: 502, endPoint y: 374, distance: 38.0
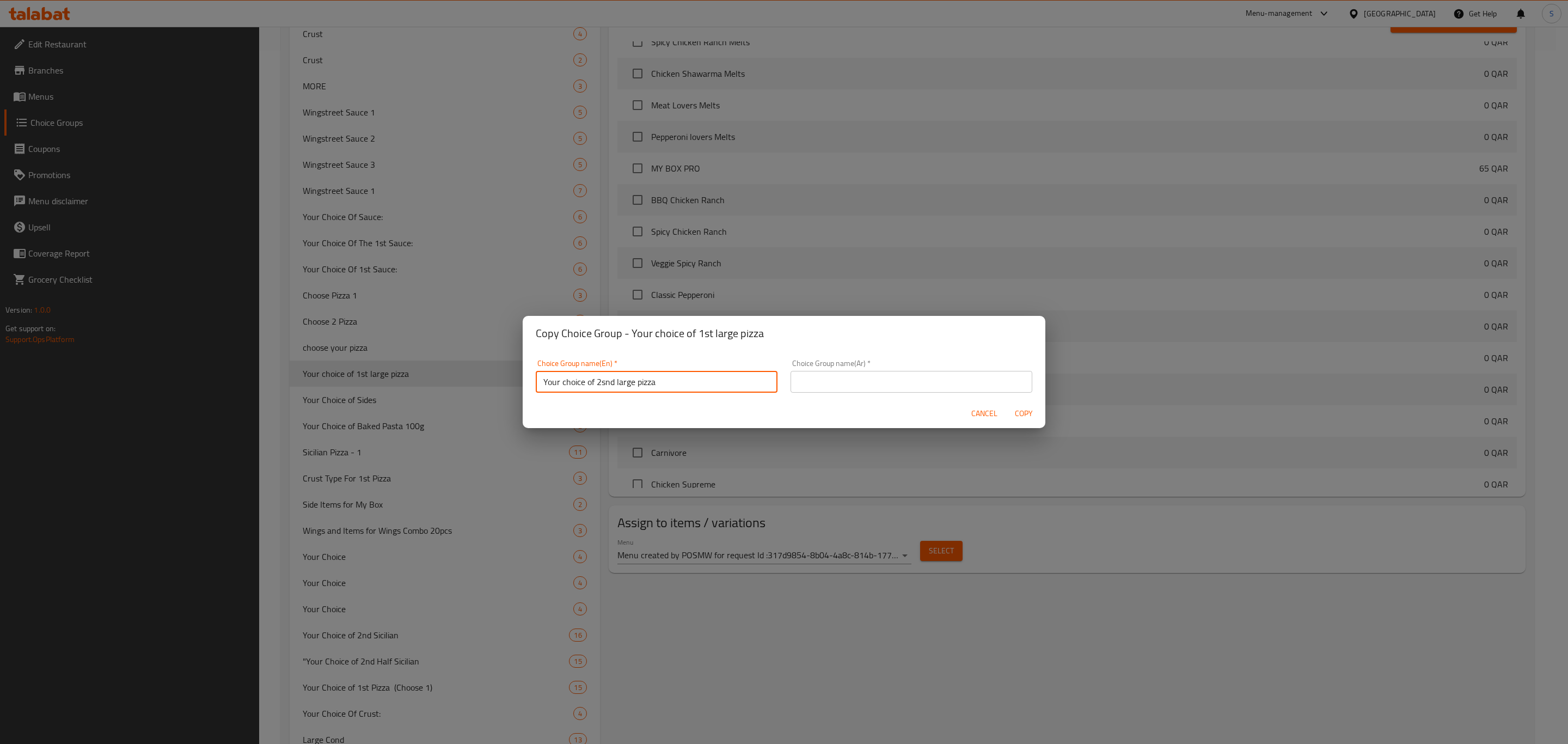
click at [502, 374] on div "Copy Choice Group - Your choice of 1st large pizza Choice Group name(En)   * Yo…" at bounding box center [784, 372] width 1568 height 744
type input "Your choice of 2snd large pizza"
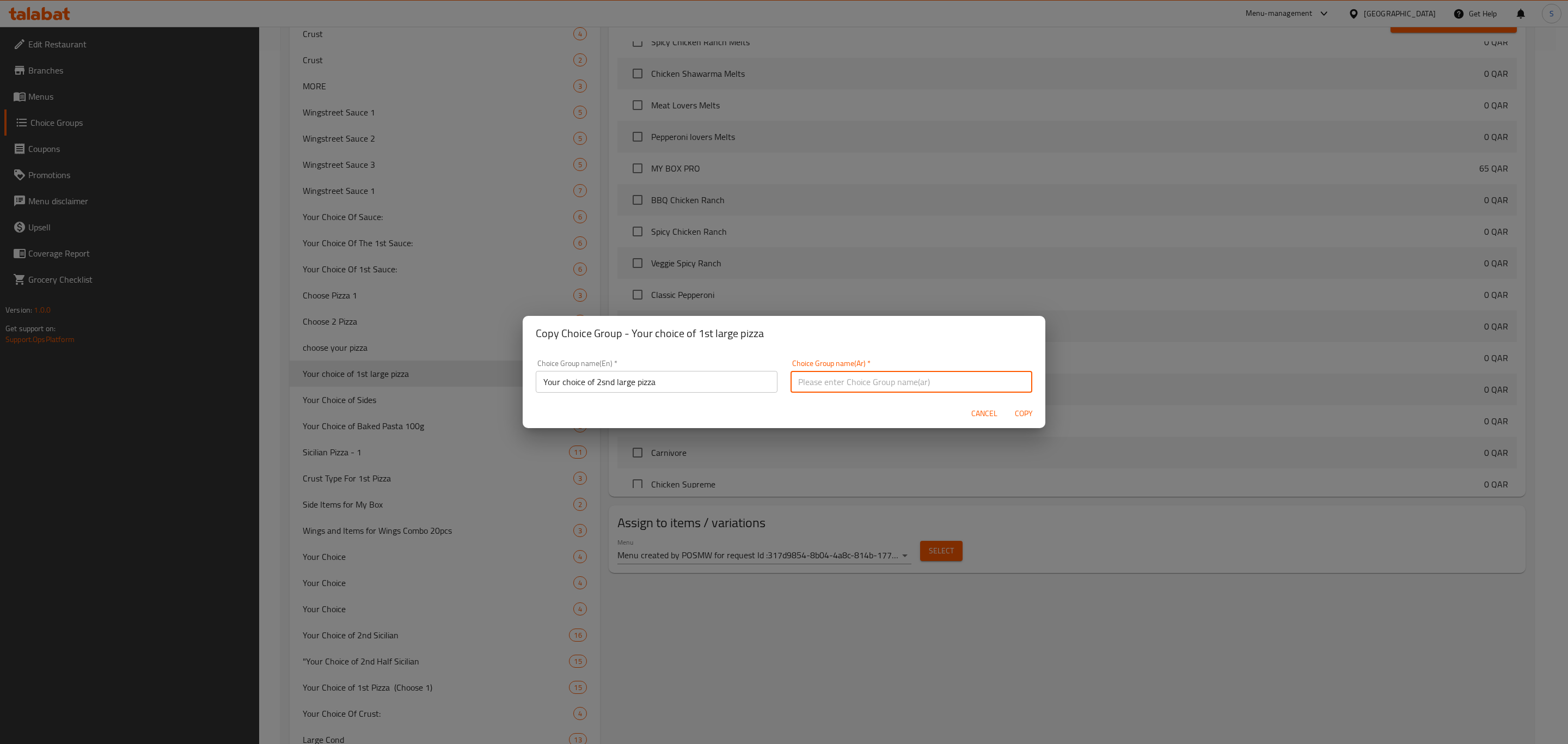
drag, startPoint x: 889, startPoint y: 384, endPoint x: 880, endPoint y: 381, distance: 9.5
click at [887, 383] on input "text" at bounding box center [912, 382] width 242 height 22
paste input "Your choice of 2snd large pizza"
type input "Your choice of 2snd large pizza"
click at [1026, 412] on span "Copy" at bounding box center [1024, 414] width 26 height 14
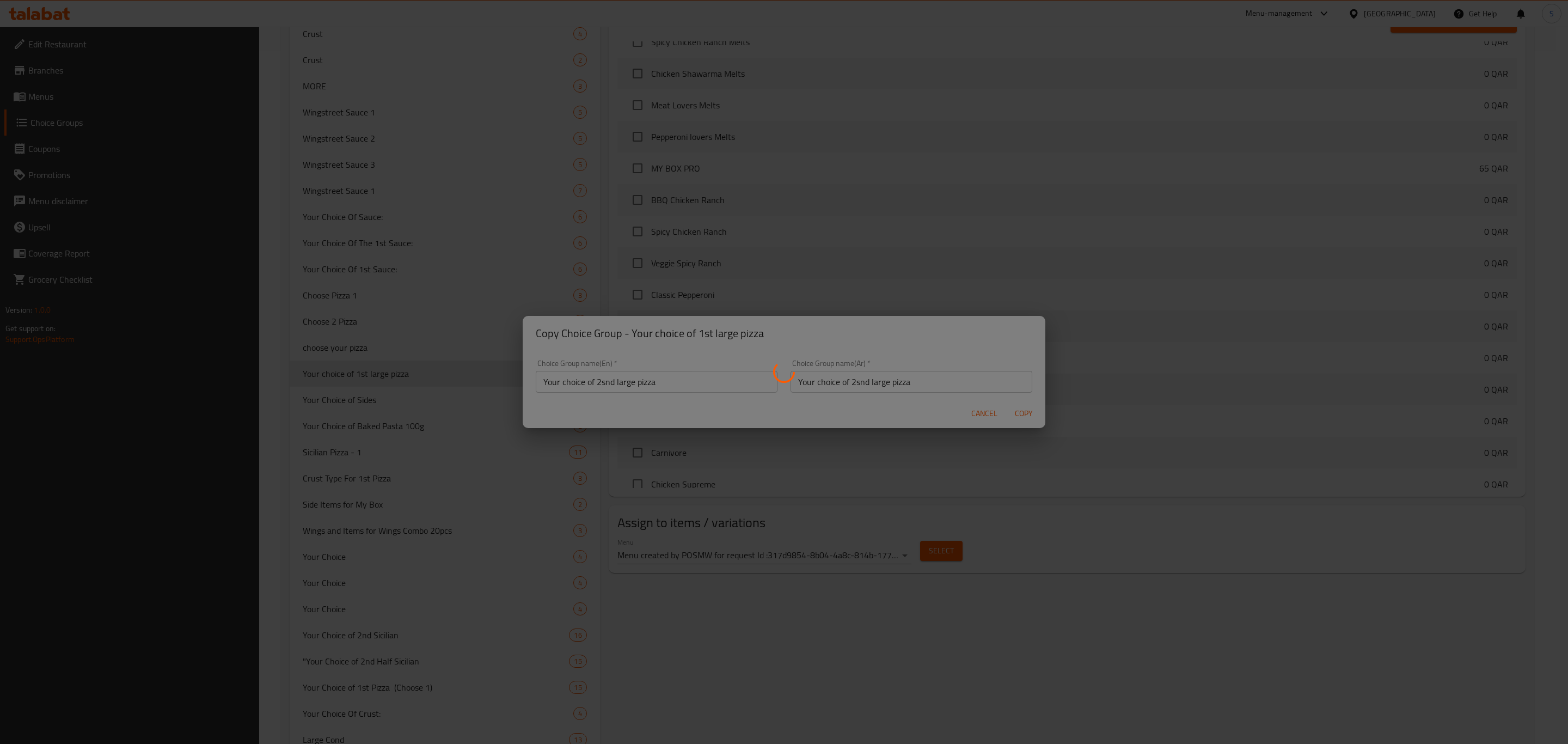
type input "Your choice of 2snd large pizza"
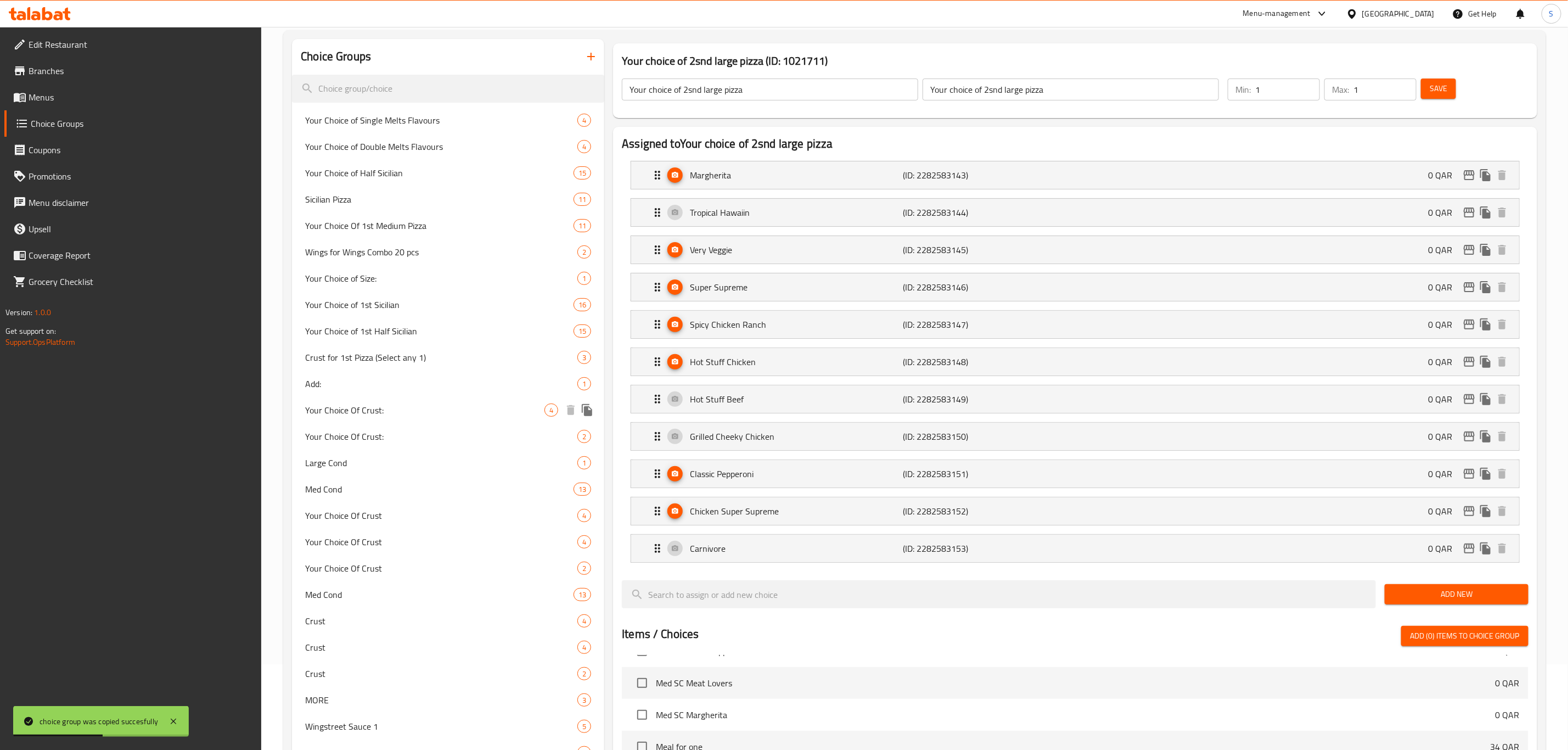
scroll to position [0, 0]
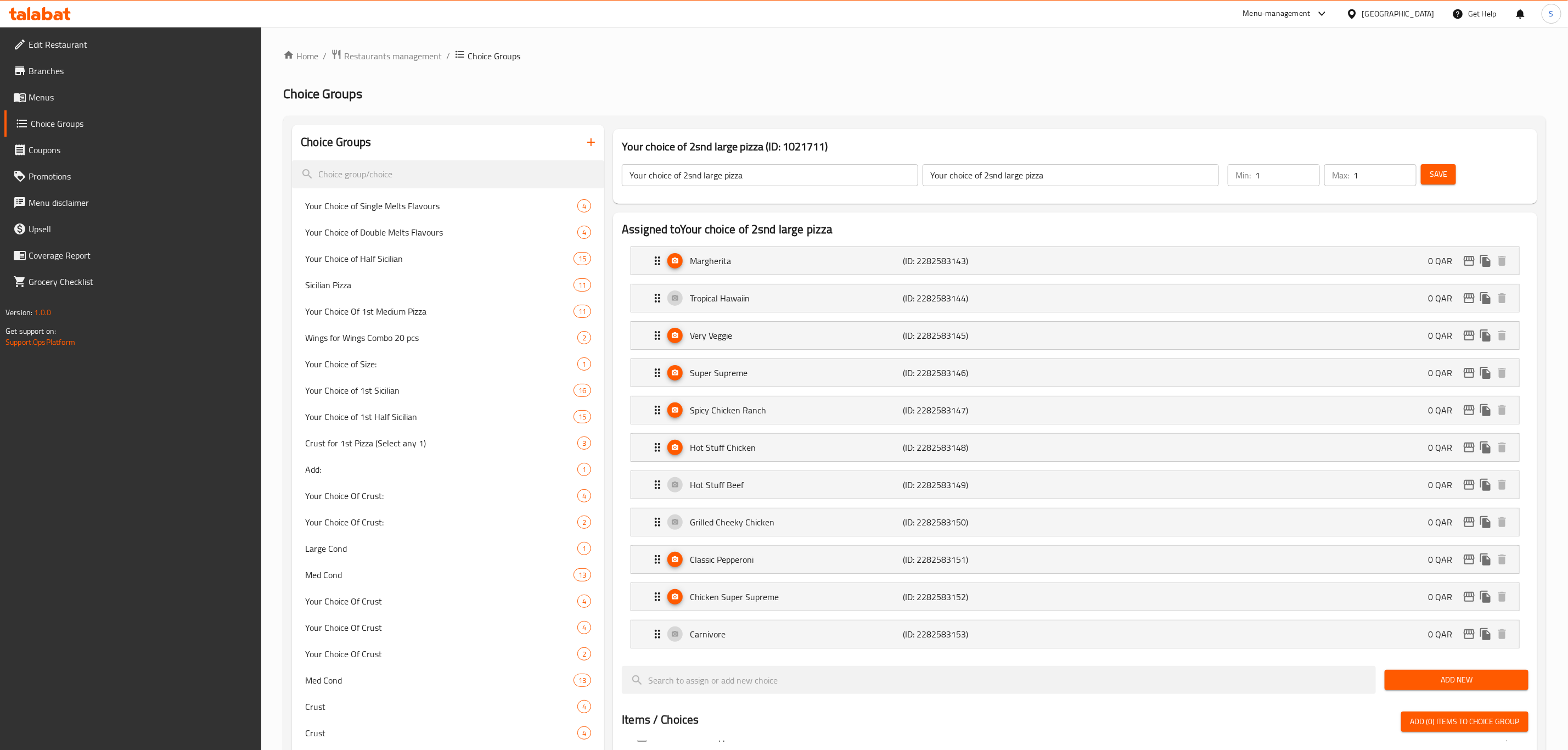
click at [54, 92] on span "Menus" at bounding box center [140, 97] width 225 height 13
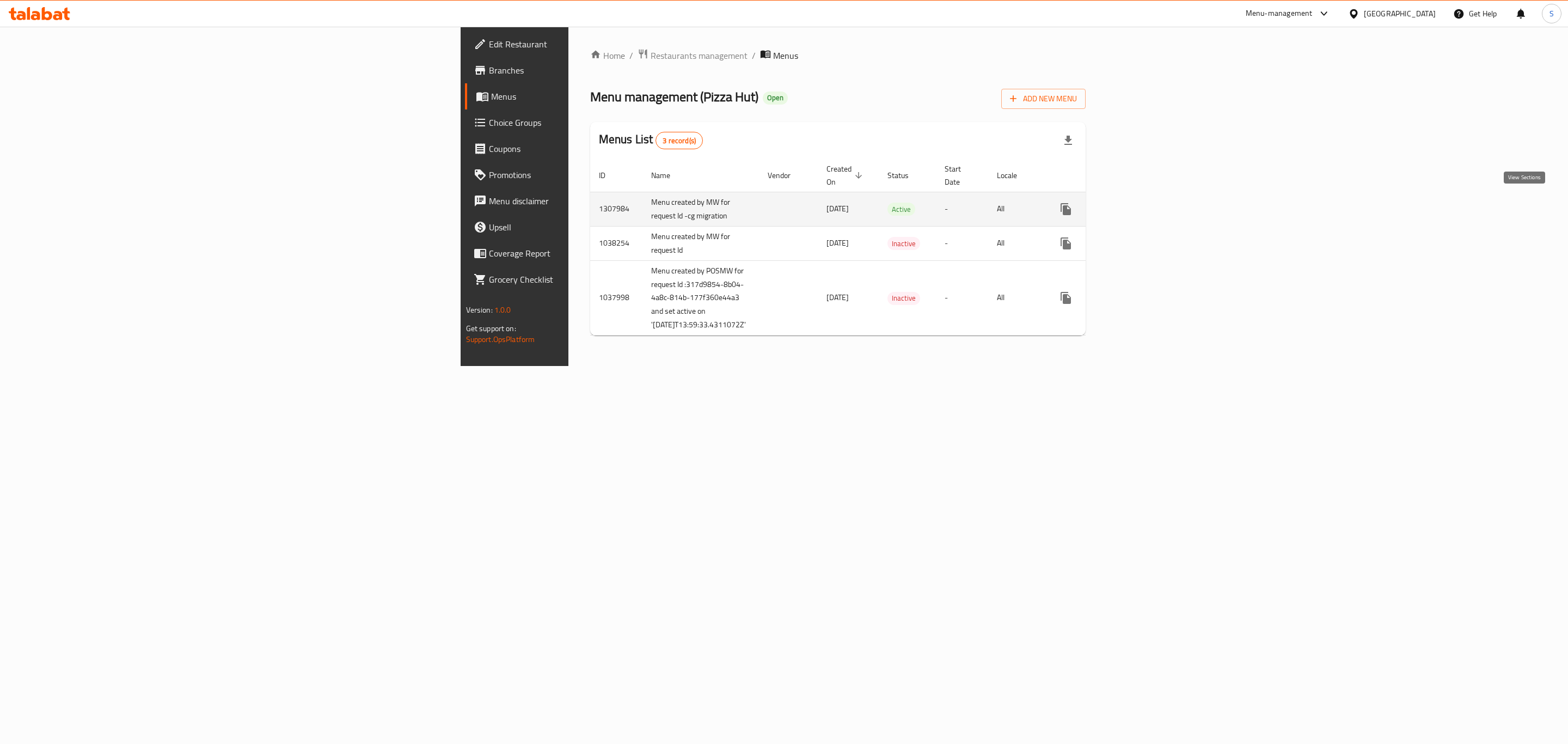
click at [1151, 209] on icon "enhanced table" at bounding box center [1144, 208] width 13 height 13
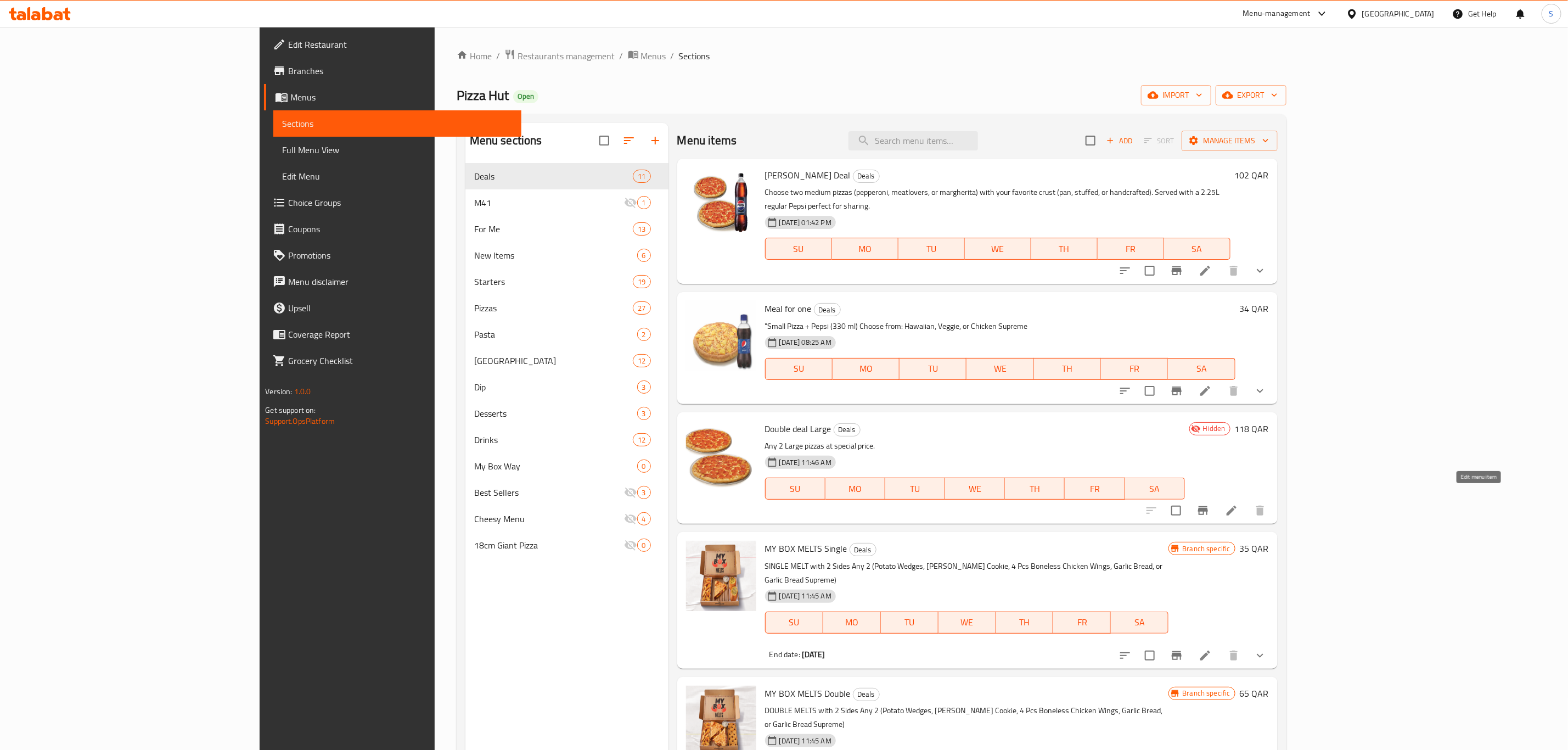
click at [1238, 504] on icon at bounding box center [1231, 510] width 13 height 13
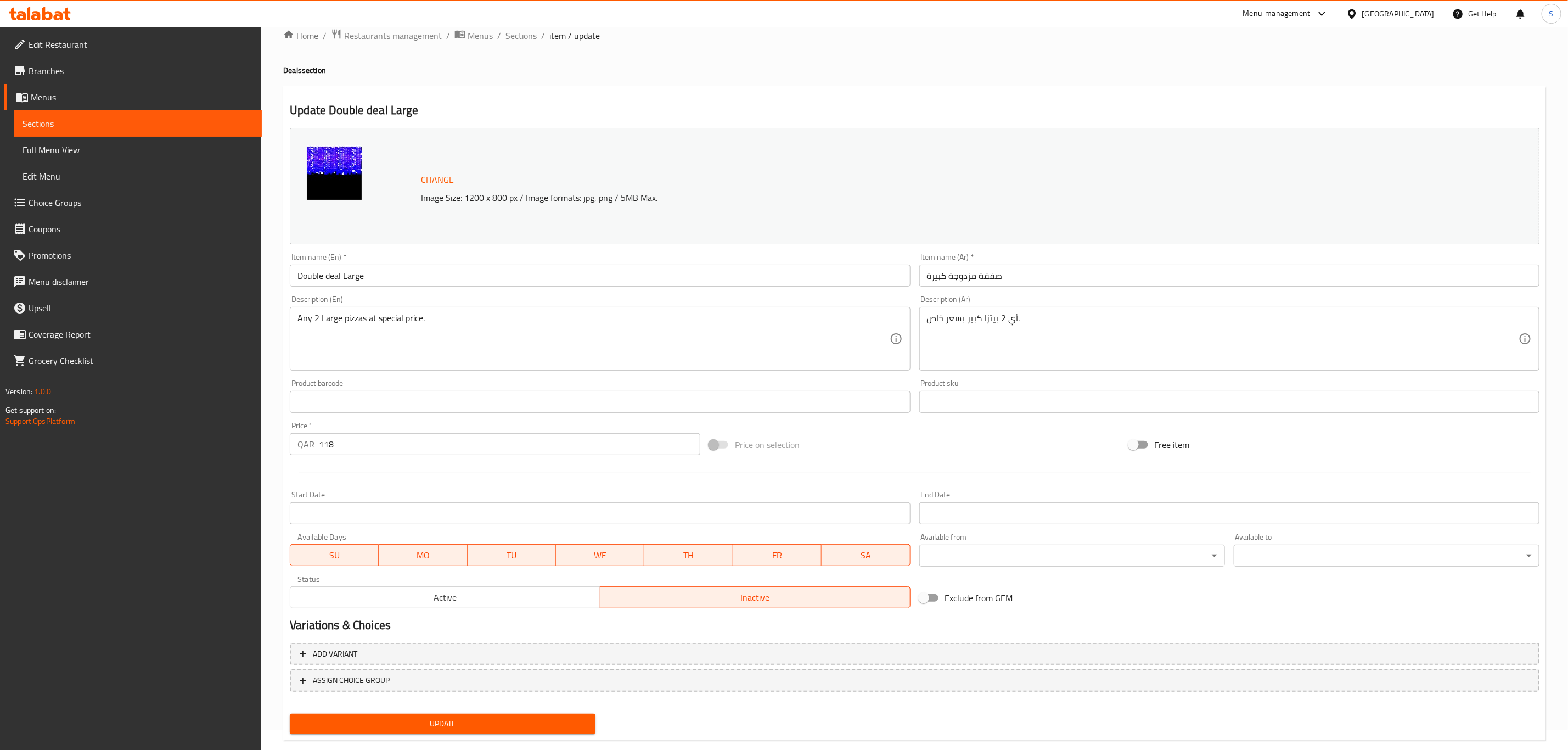
scroll to position [40, 0]
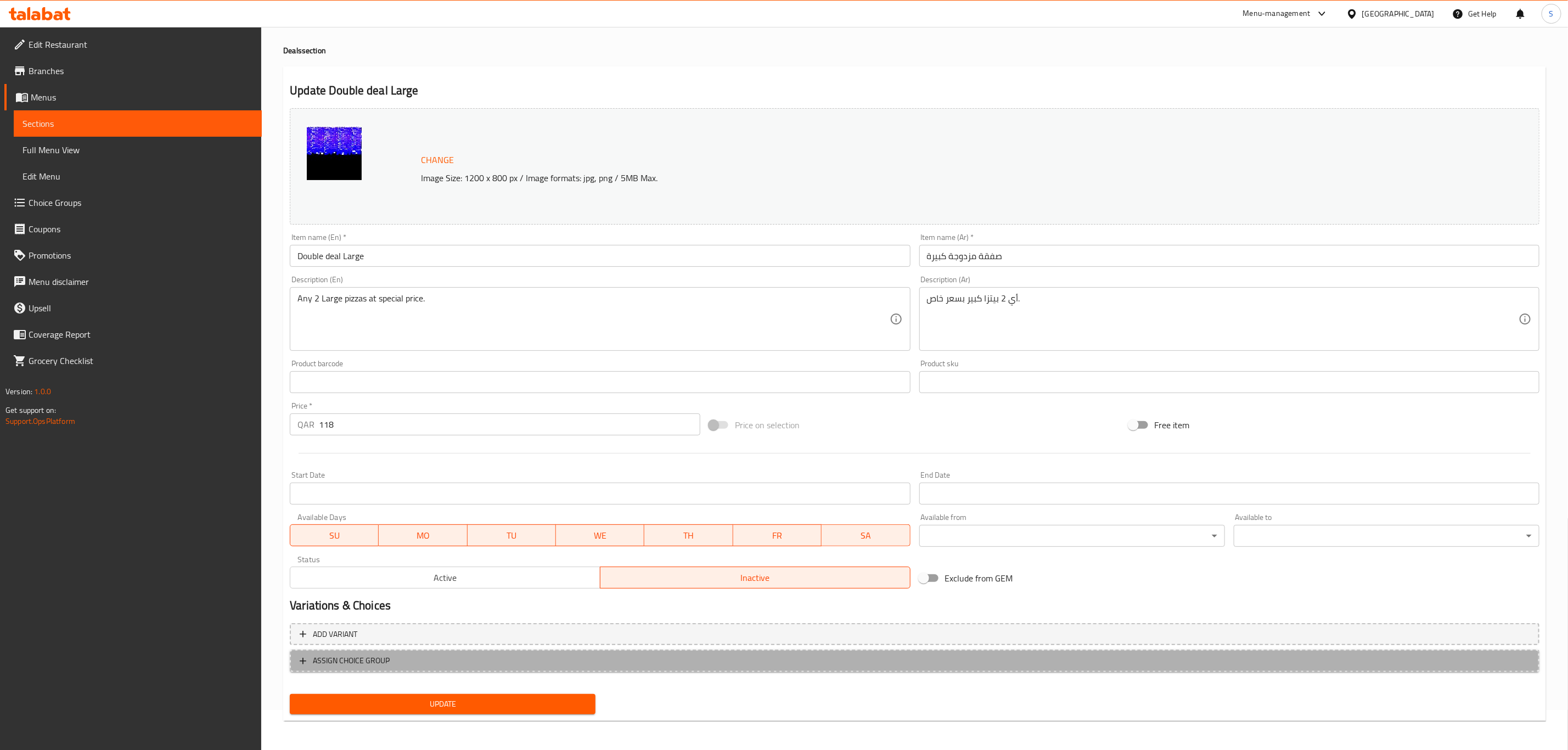
click at [425, 659] on span "ASSIGN CHOICE GROUP" at bounding box center [914, 661] width 1230 height 14
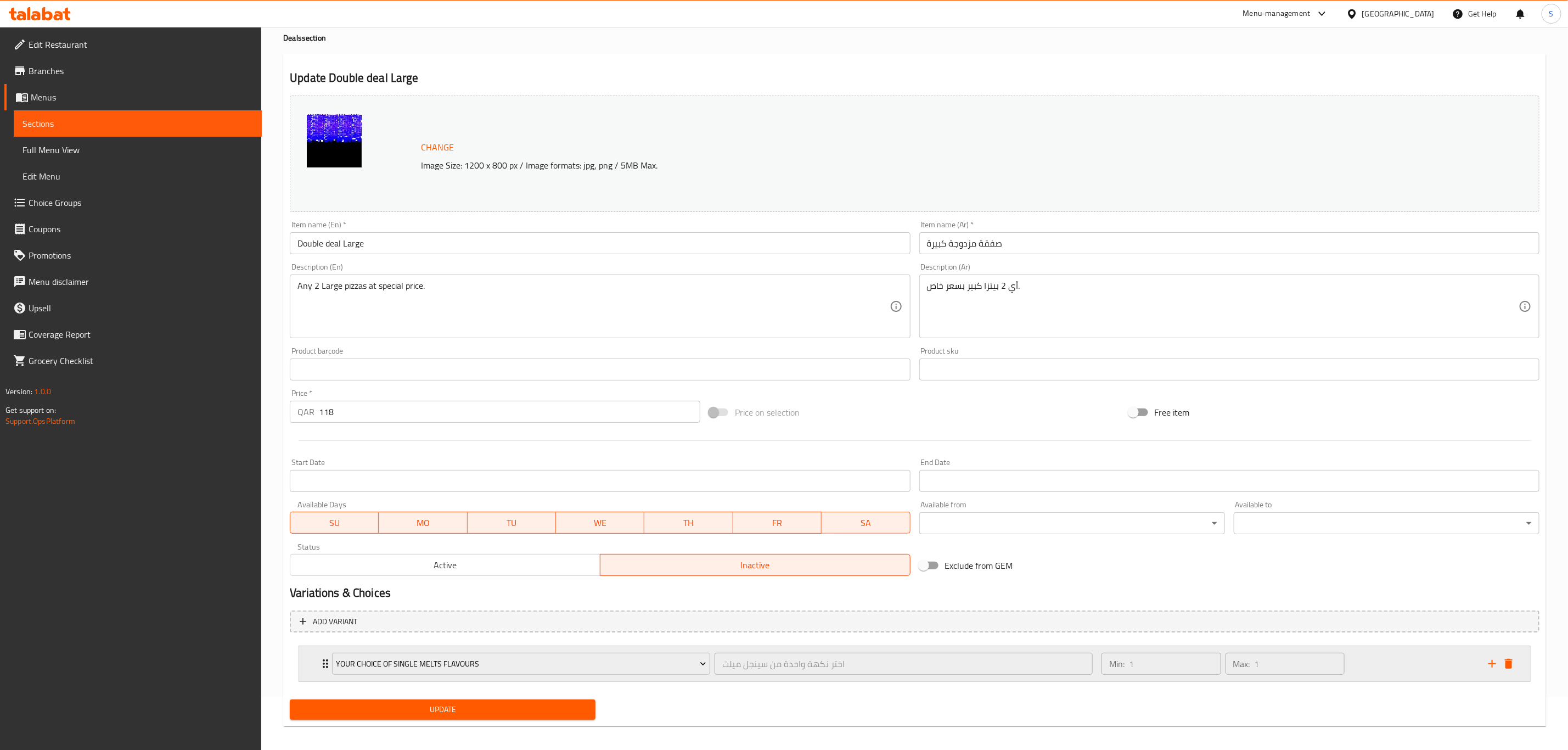
scroll to position [60, 0]
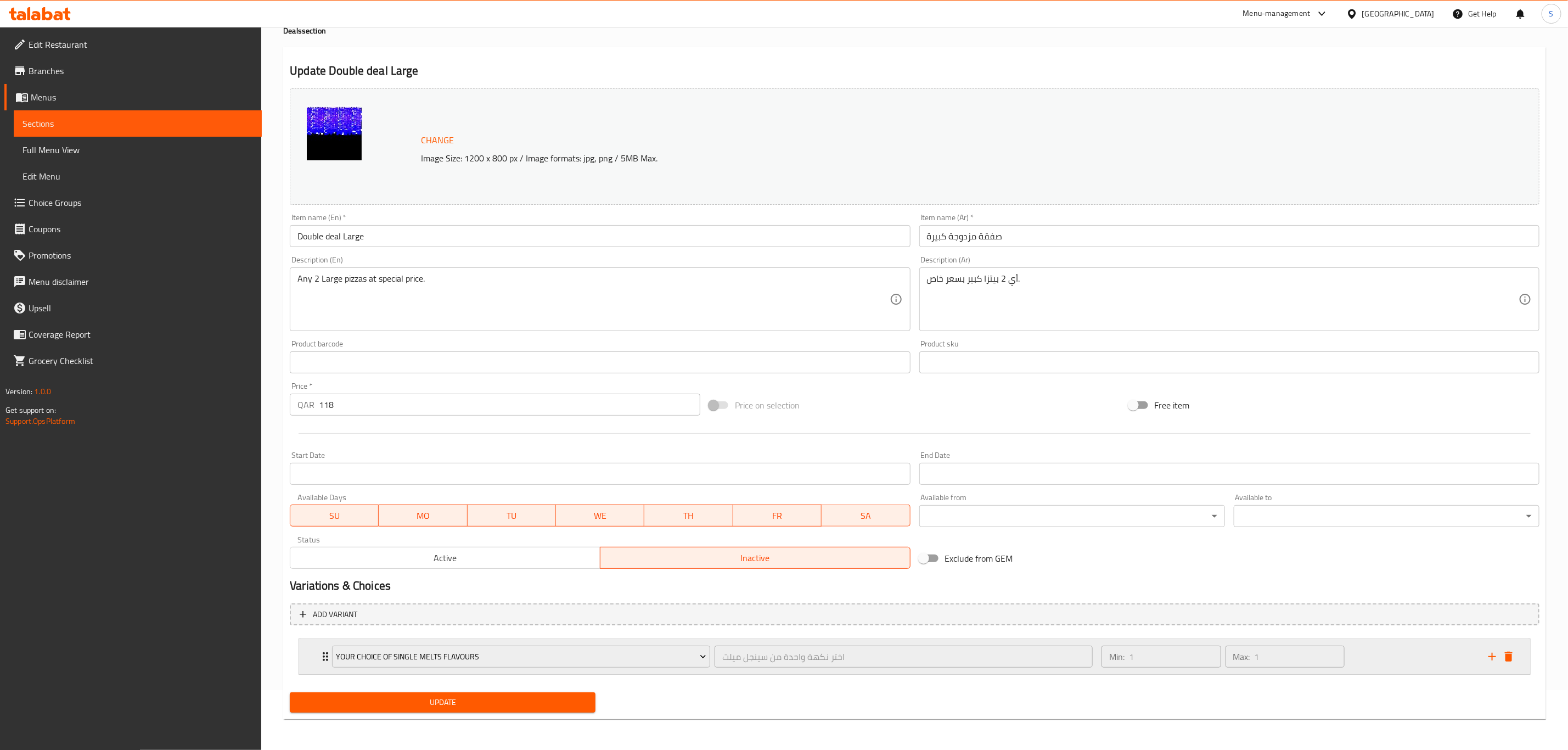
click at [1402, 663] on div "Min: 1 ​ Max: 1 ​" at bounding box center [1288, 657] width 387 height 35
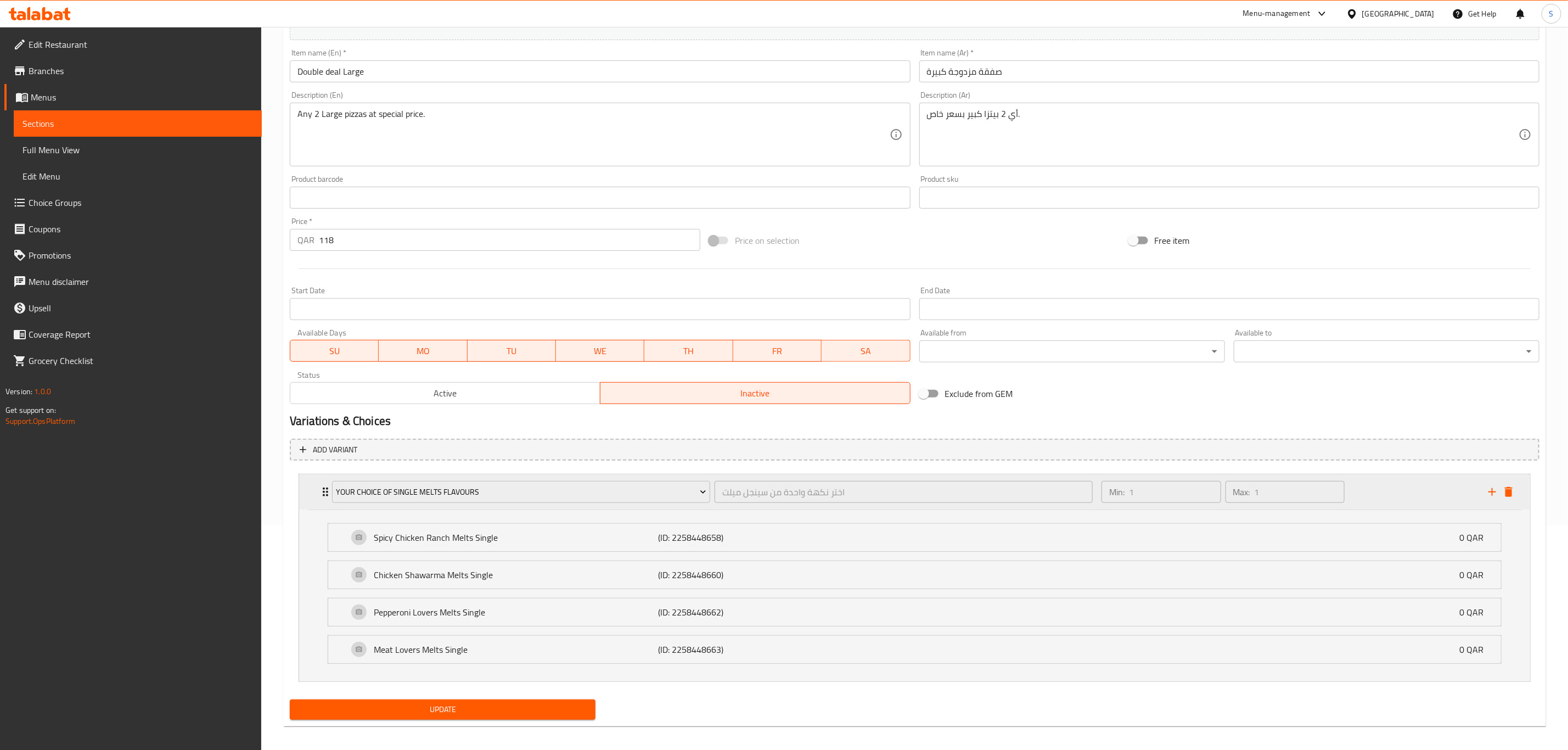
click at [490, 504] on div "Your Choice of Single Melts Flavours" at bounding box center [520, 492] width 382 height 26
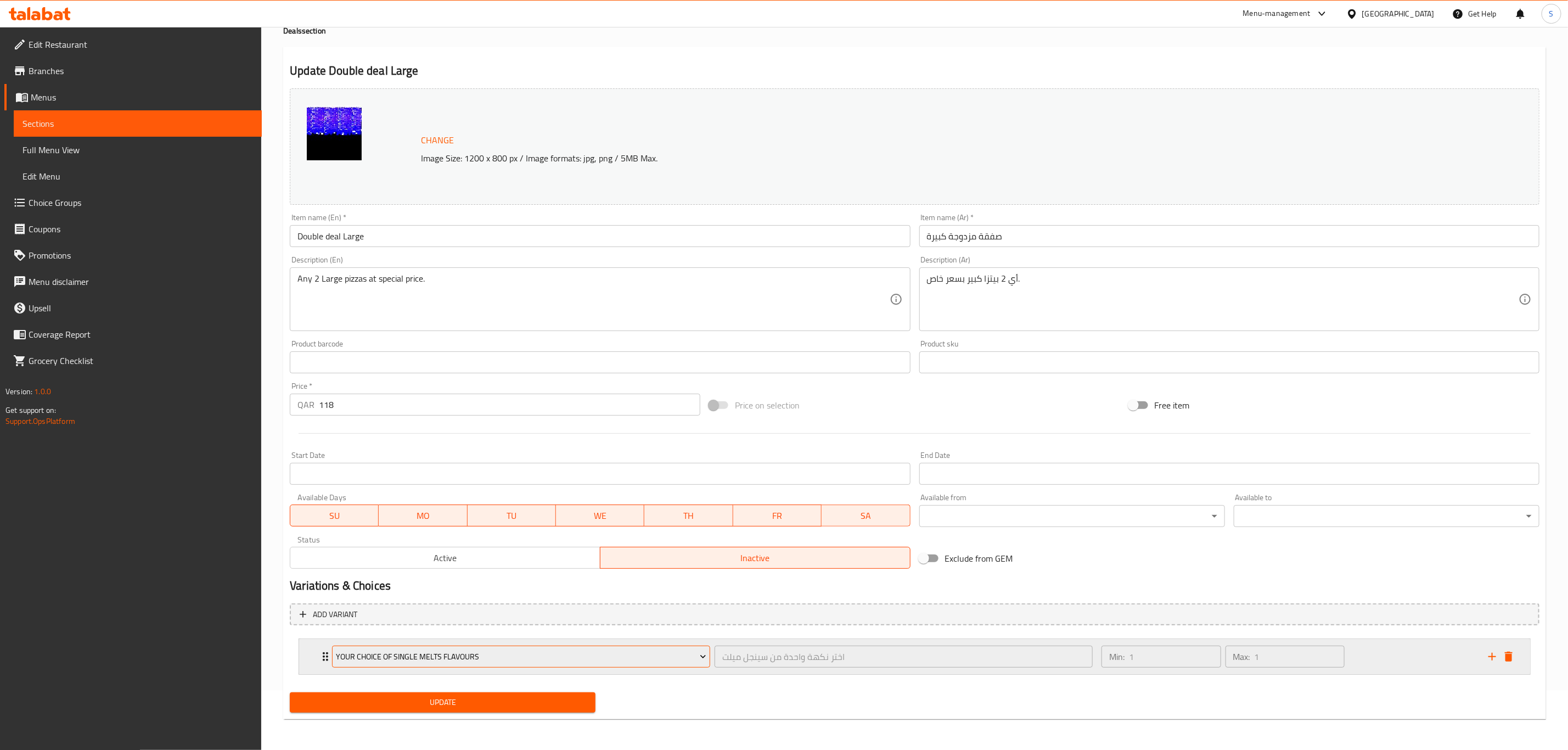
click at [510, 659] on span "Your Choice of Single Melts Flavours" at bounding box center [521, 657] width 370 height 14
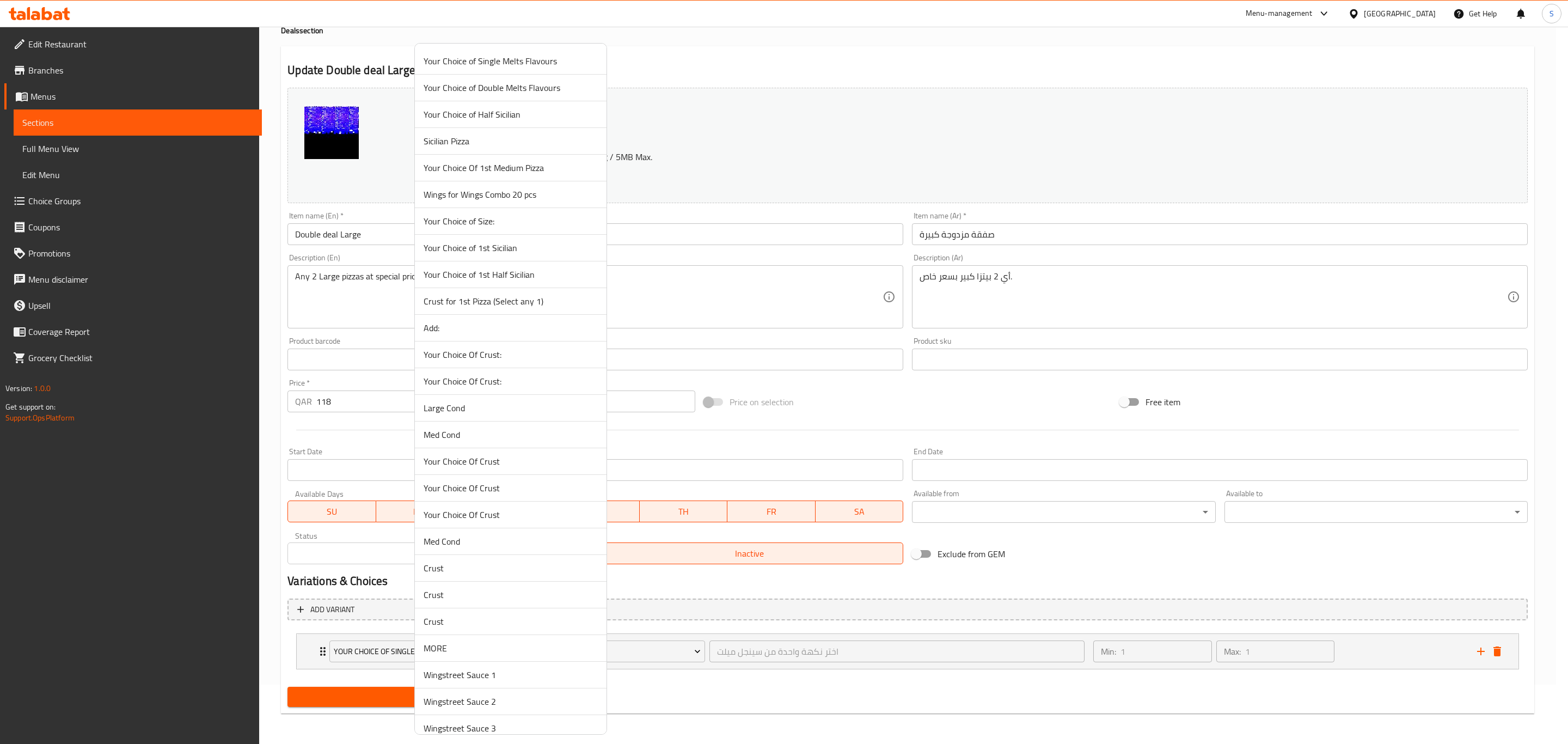
scroll to position [587, 0]
click at [494, 361] on span "Your choice of 1st large pizza" at bounding box center [510, 355] width 174 height 13
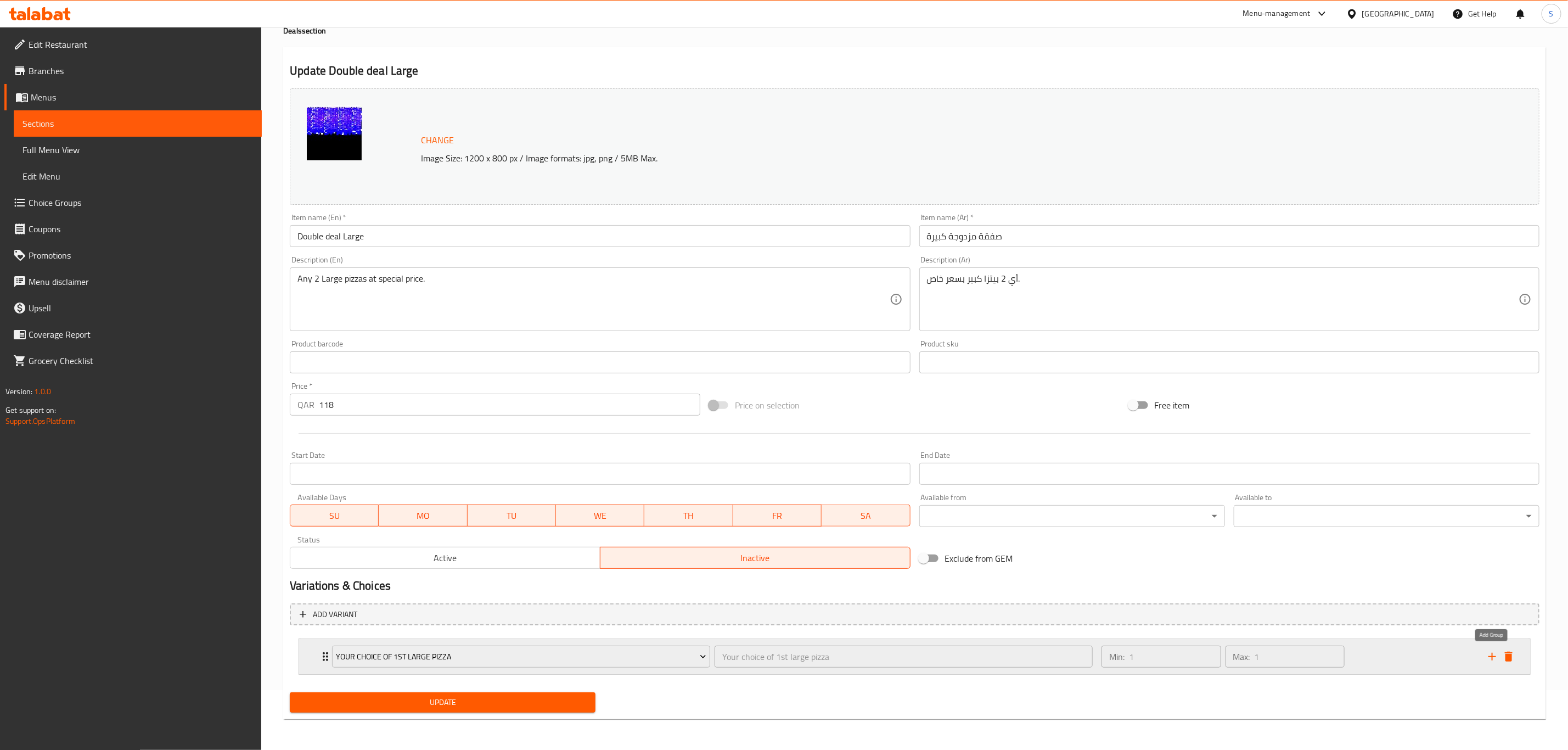
click at [1495, 656] on icon "add" at bounding box center [1492, 656] width 8 height 8
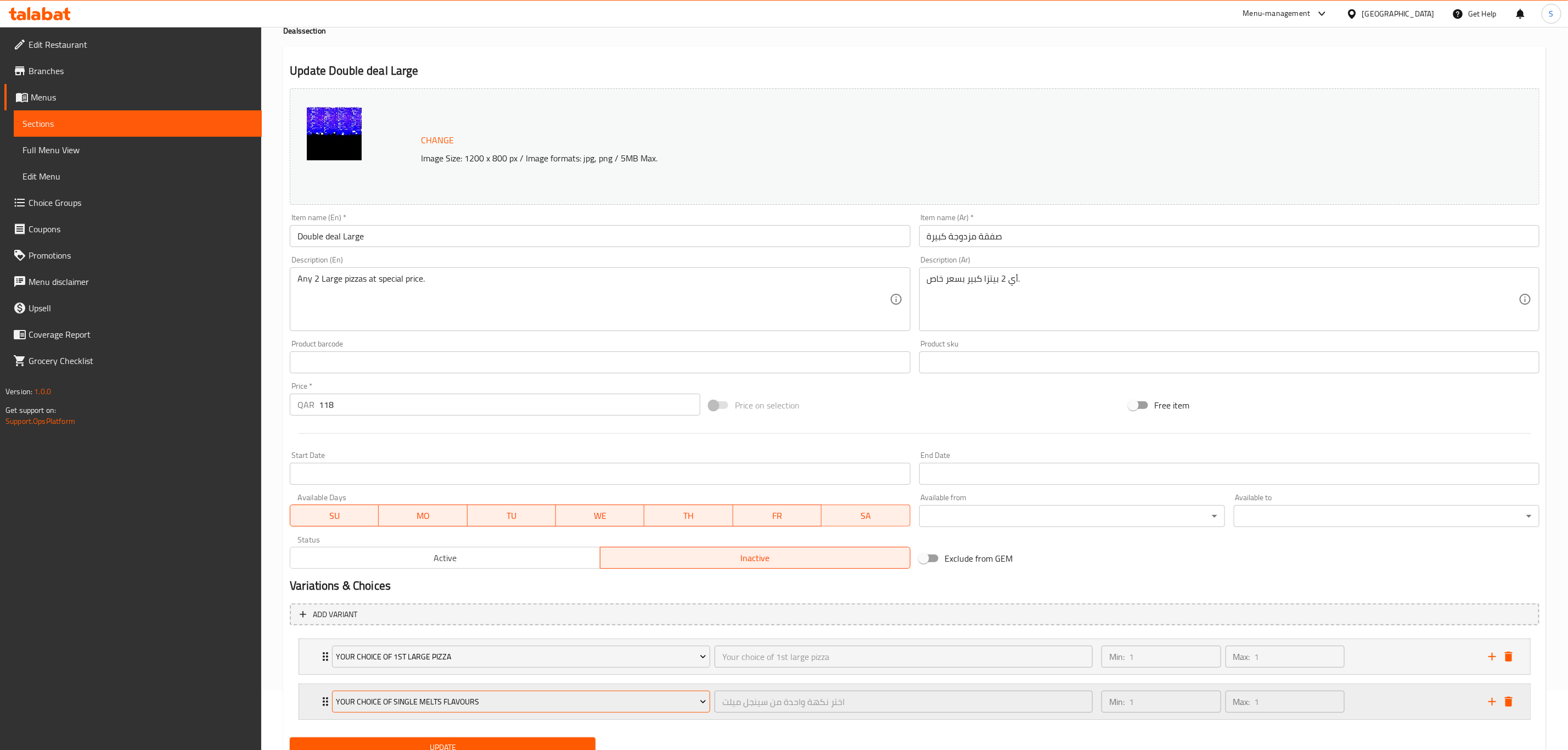
click at [486, 699] on span "Your Choice of Single Melts Flavours" at bounding box center [521, 702] width 370 height 14
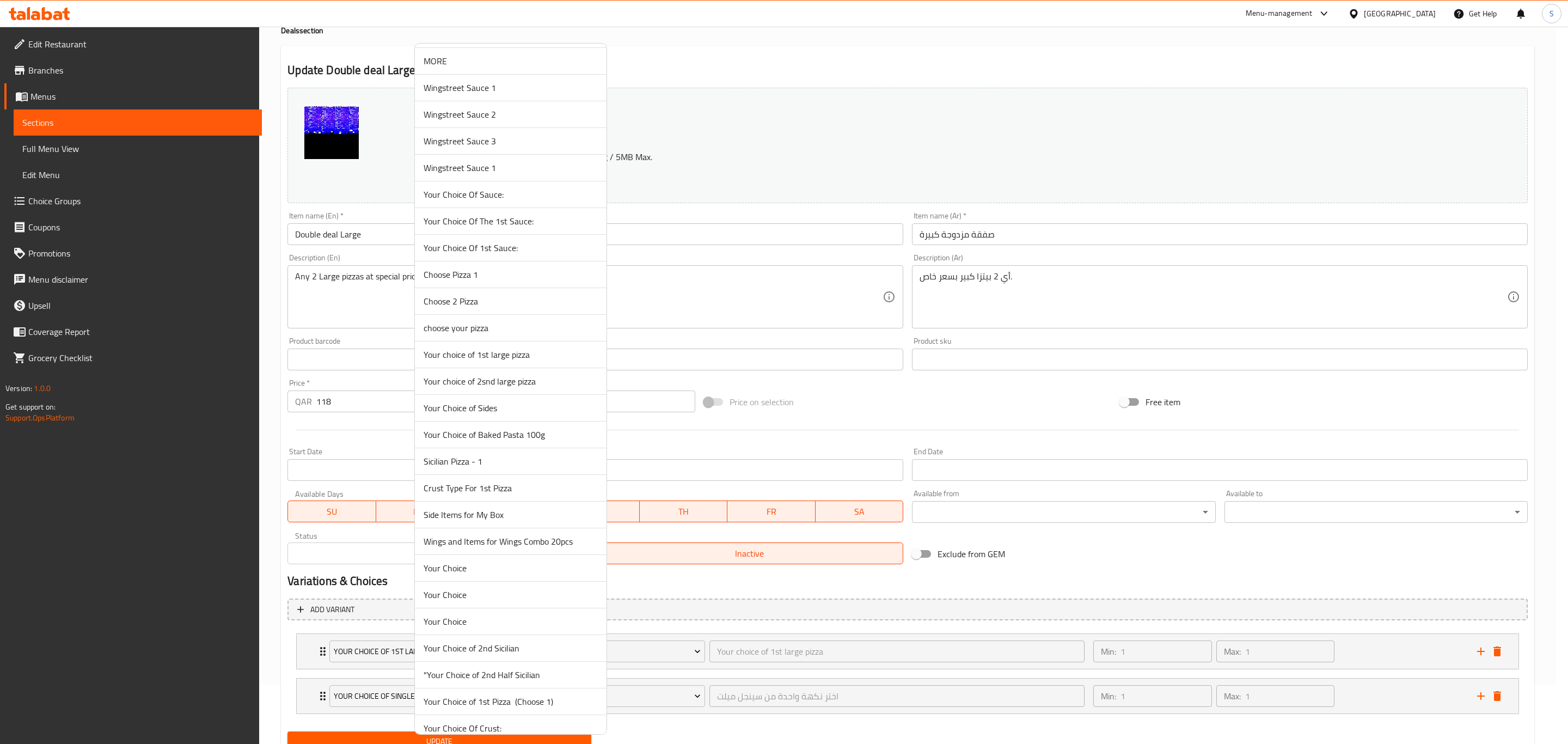
click at [506, 388] on span "Your choice of 2snd large pizza" at bounding box center [510, 381] width 174 height 13
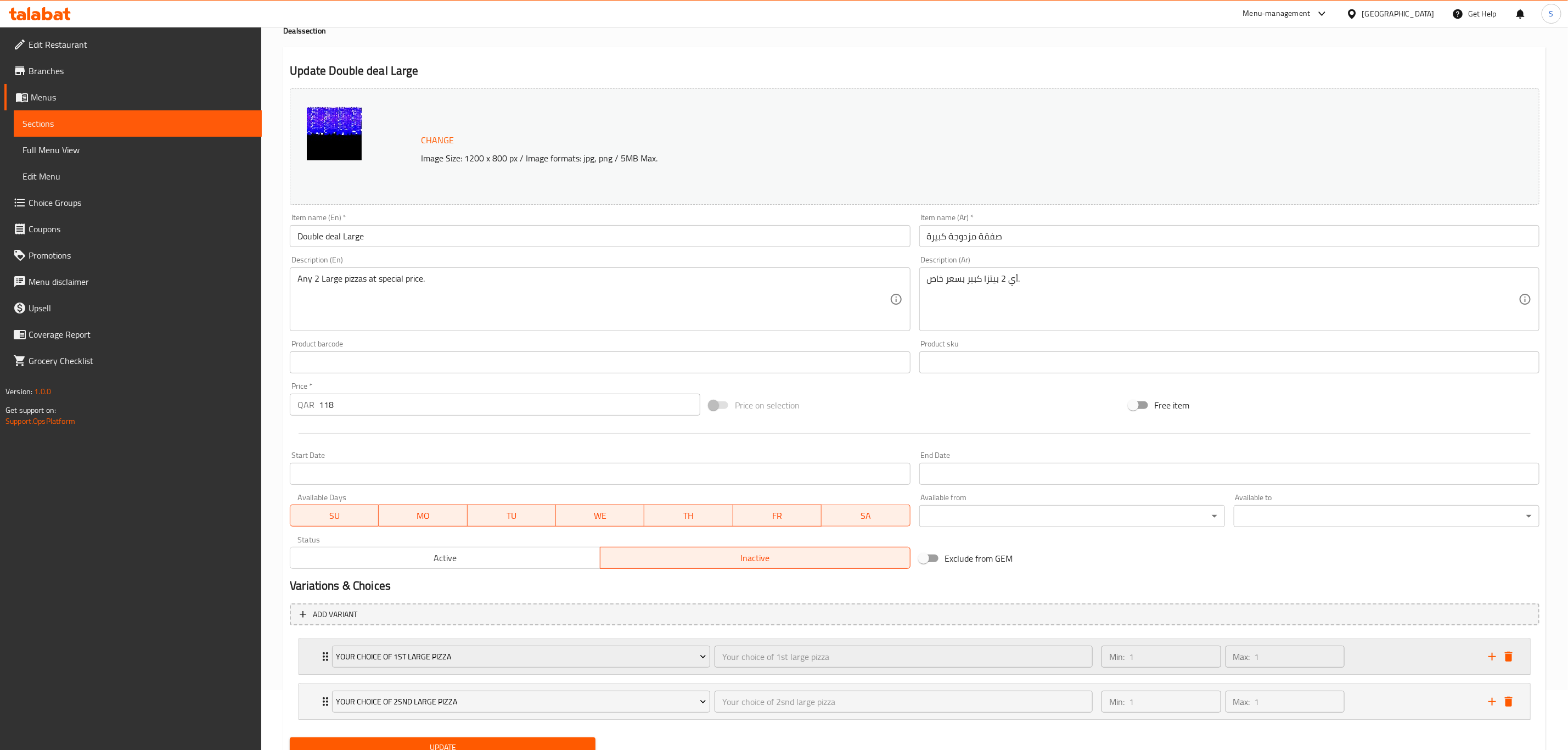
scroll to position [106, 0]
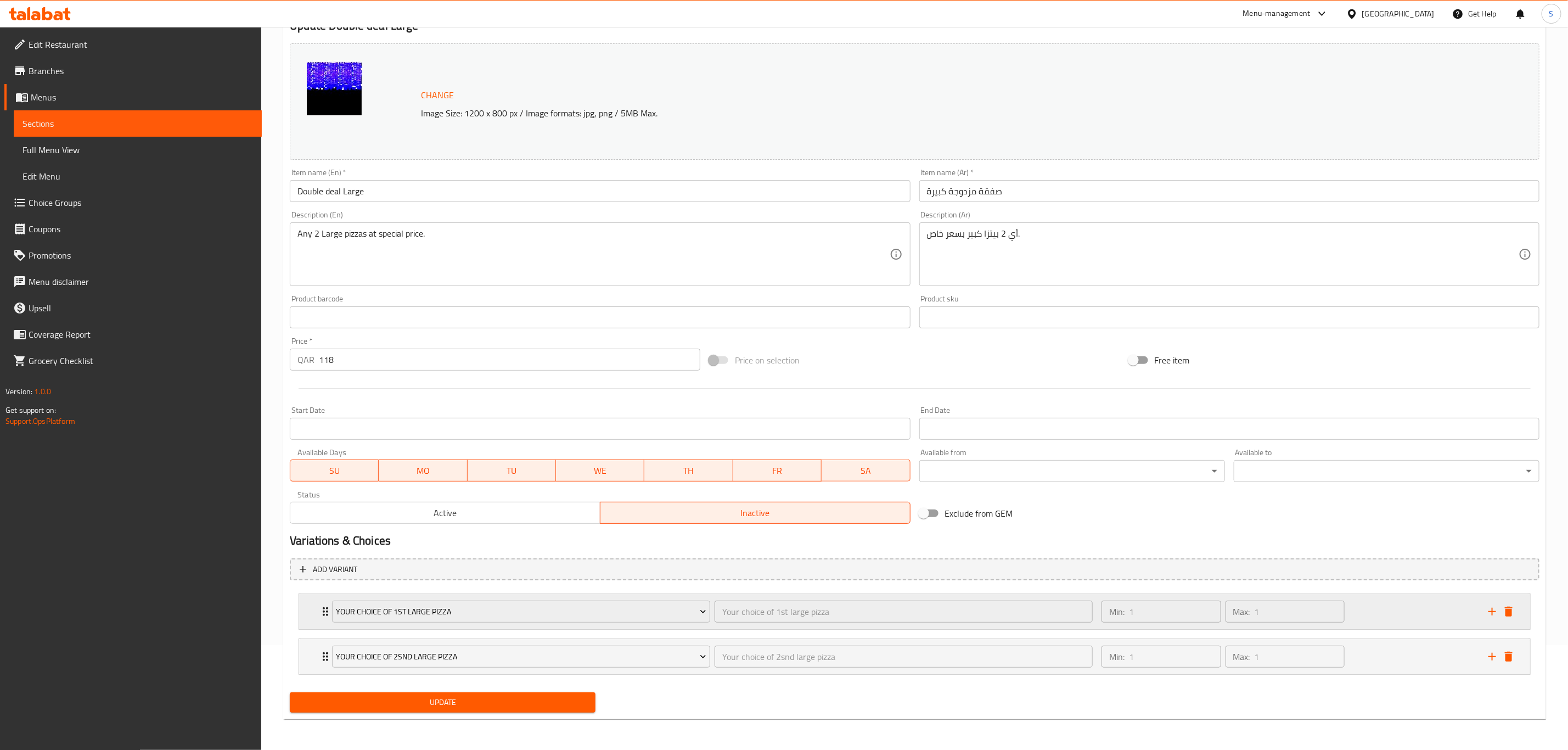
click at [1392, 618] on div "Min: 1 ​ Max: 1 ​" at bounding box center [1288, 612] width 387 height 35
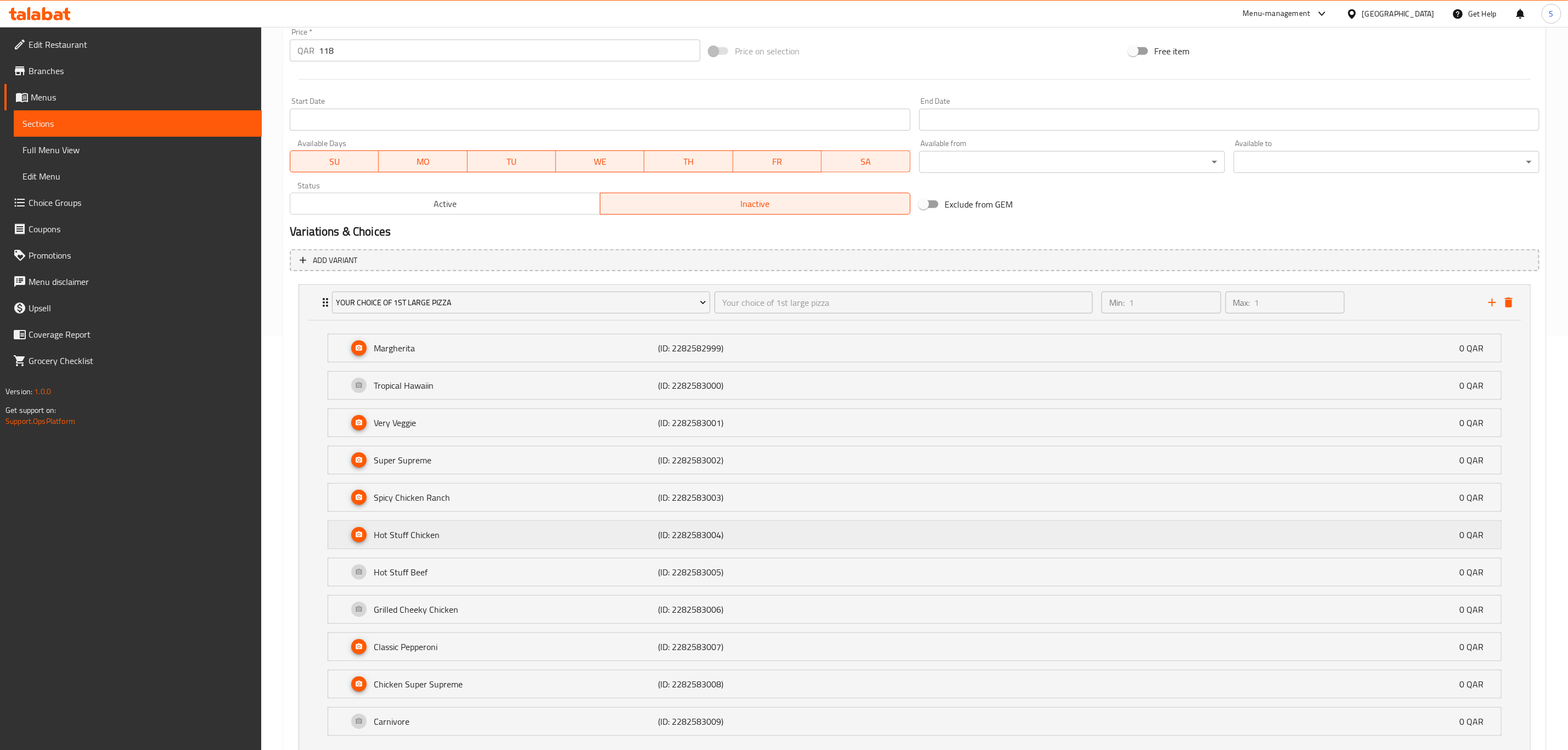
scroll to position [518, 0]
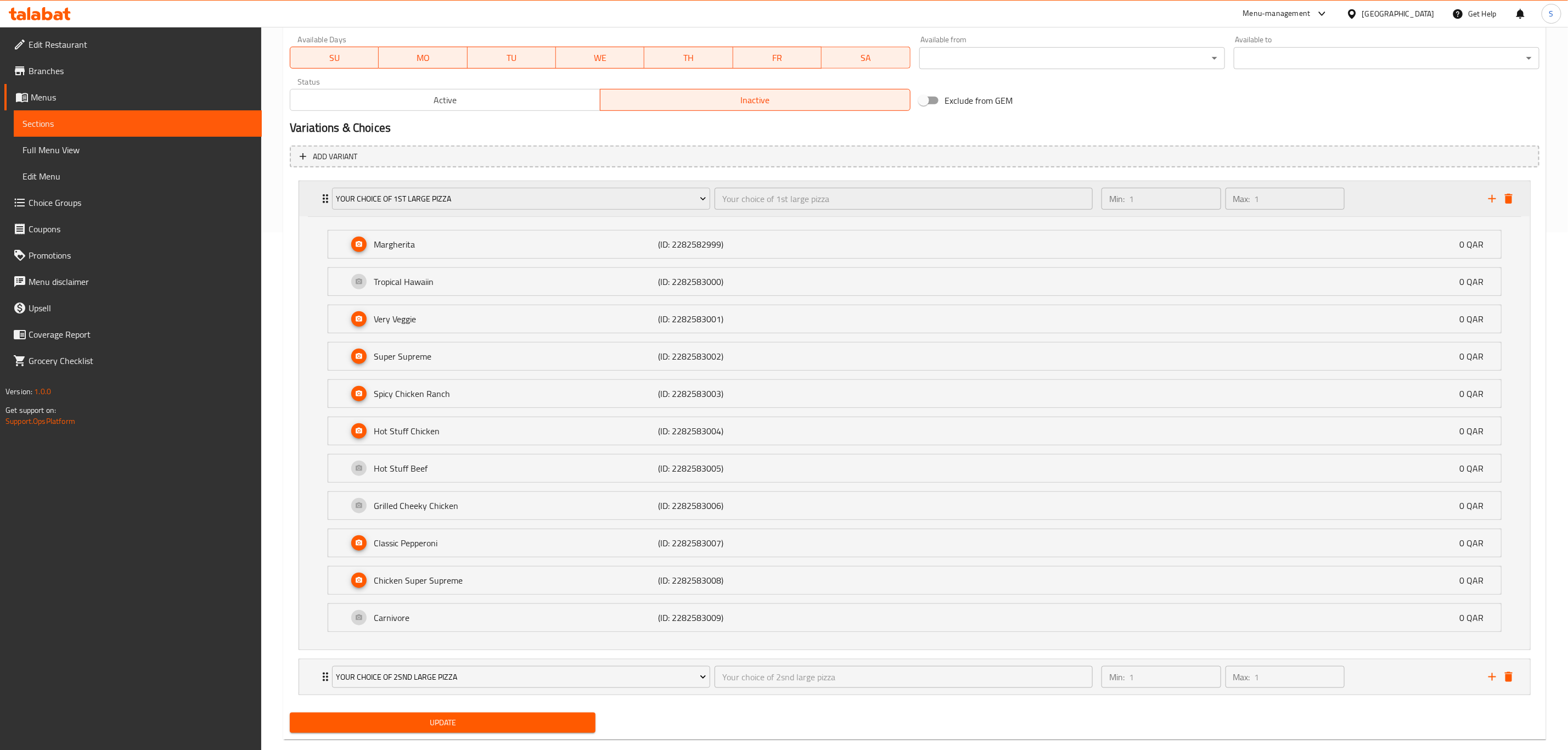
click at [1410, 209] on div "Min: 1 ​ Max: 1 ​" at bounding box center [1288, 199] width 387 height 35
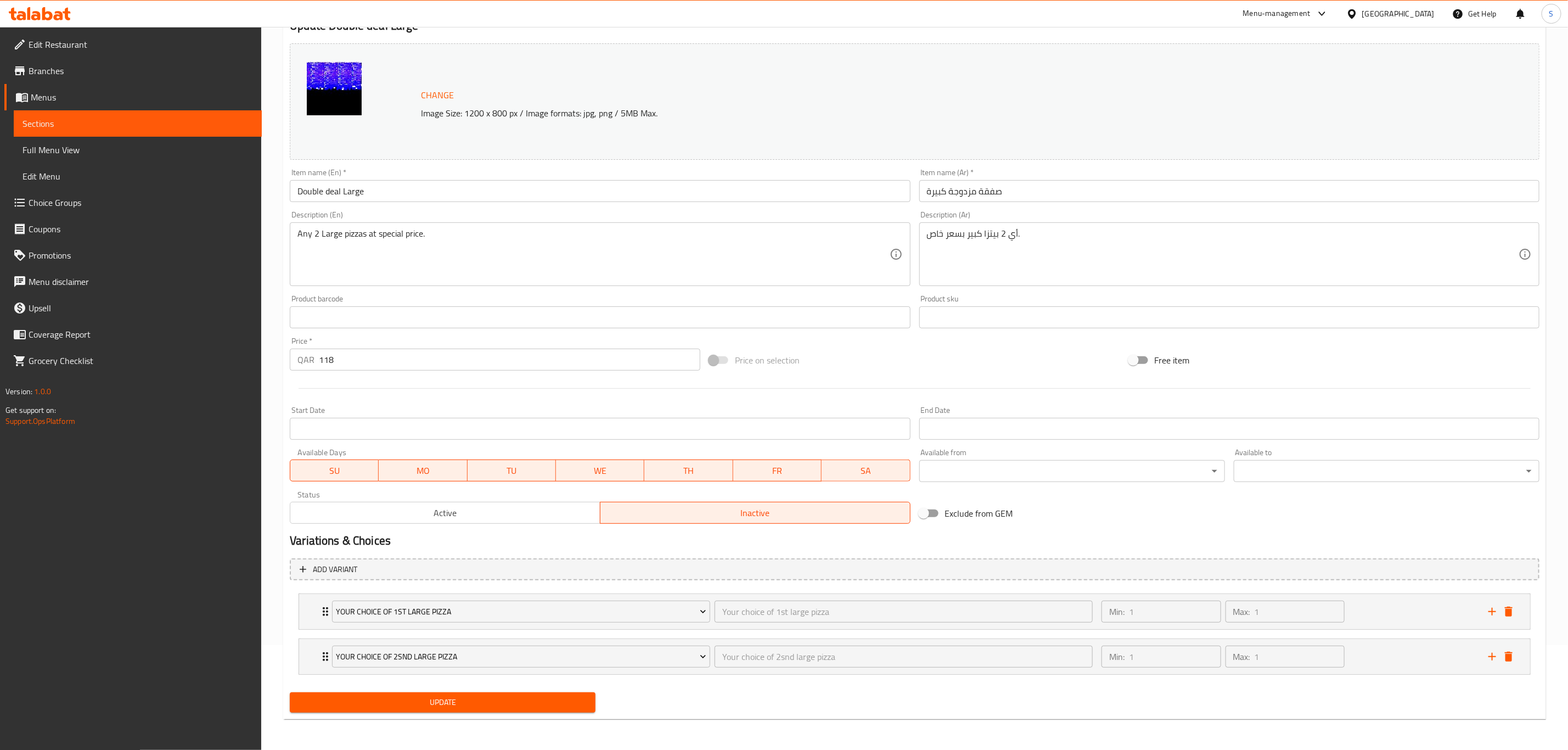
scroll to position [106, 0]
click at [461, 702] on span "Update" at bounding box center [443, 702] width 288 height 14
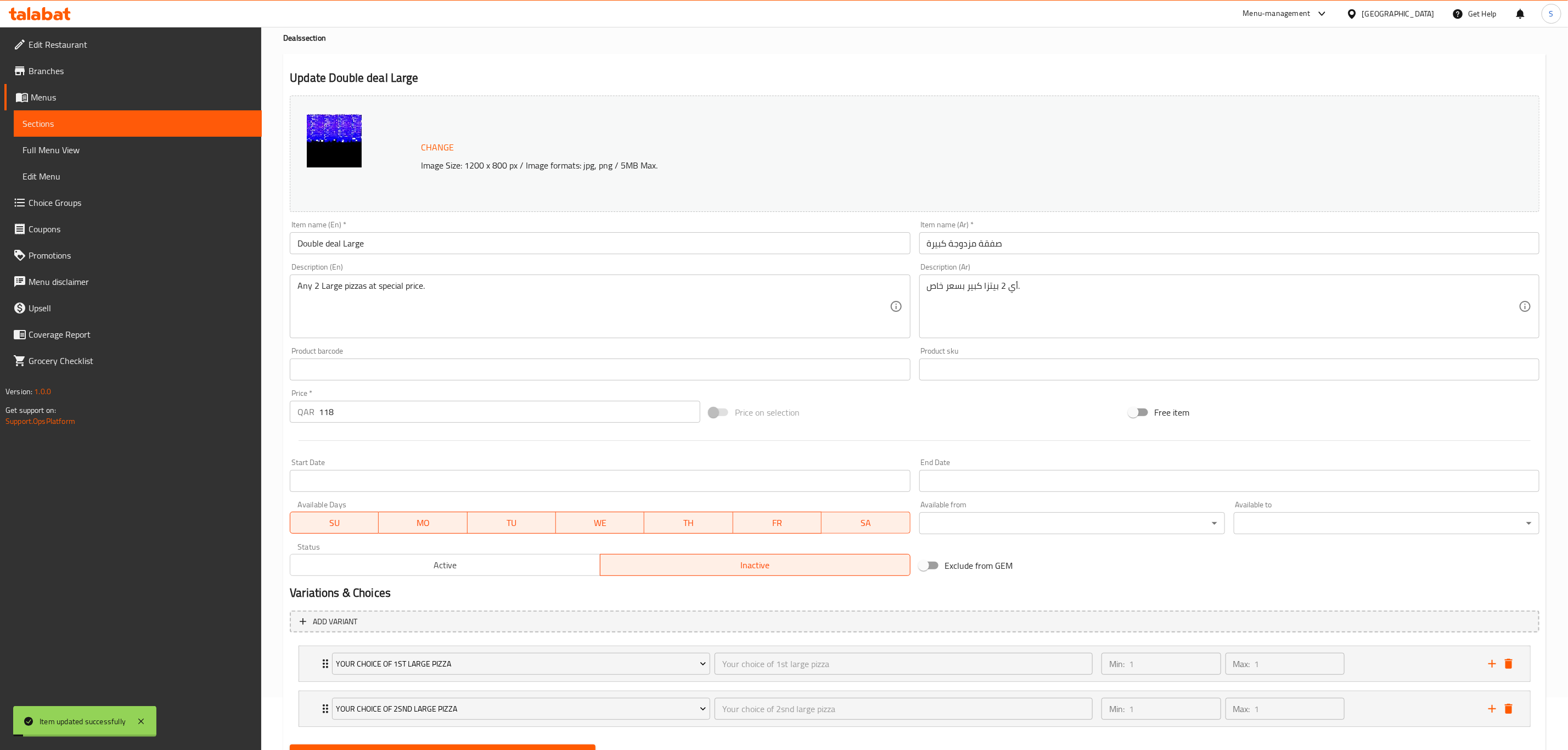
scroll to position [0, 0]
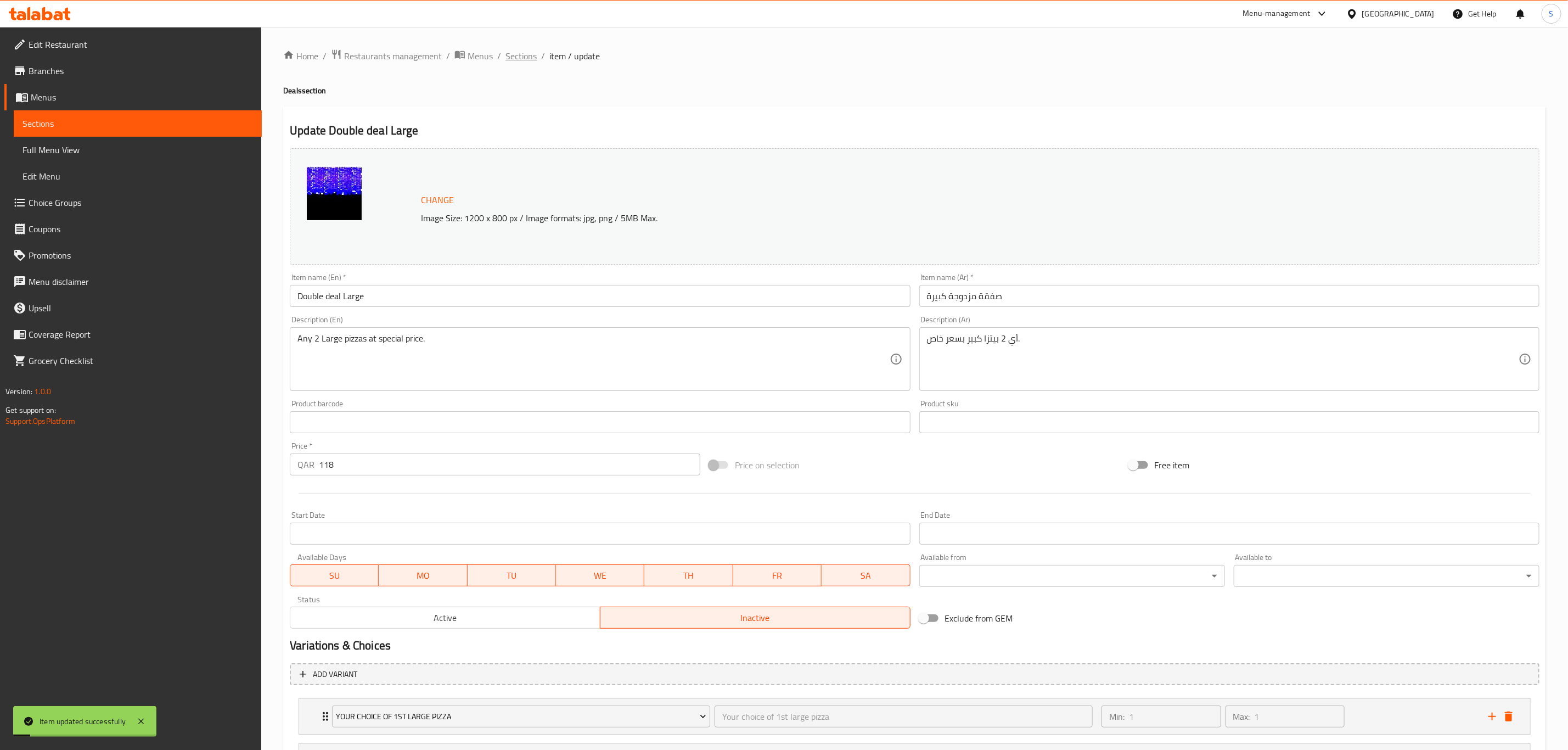
click at [524, 49] on span "Sections" at bounding box center [521, 55] width 31 height 13
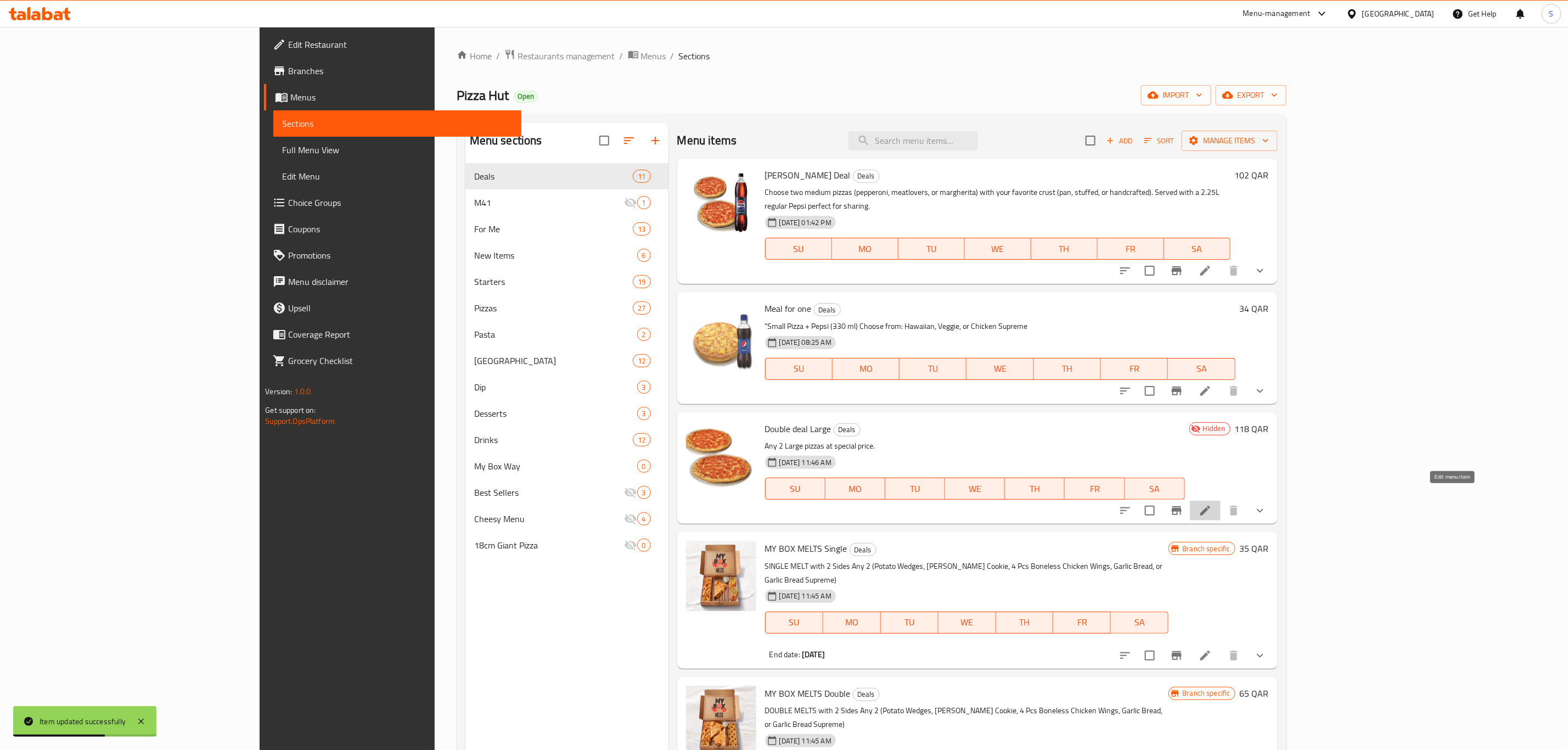
click at [1210, 506] on icon at bounding box center [1205, 511] width 10 height 10
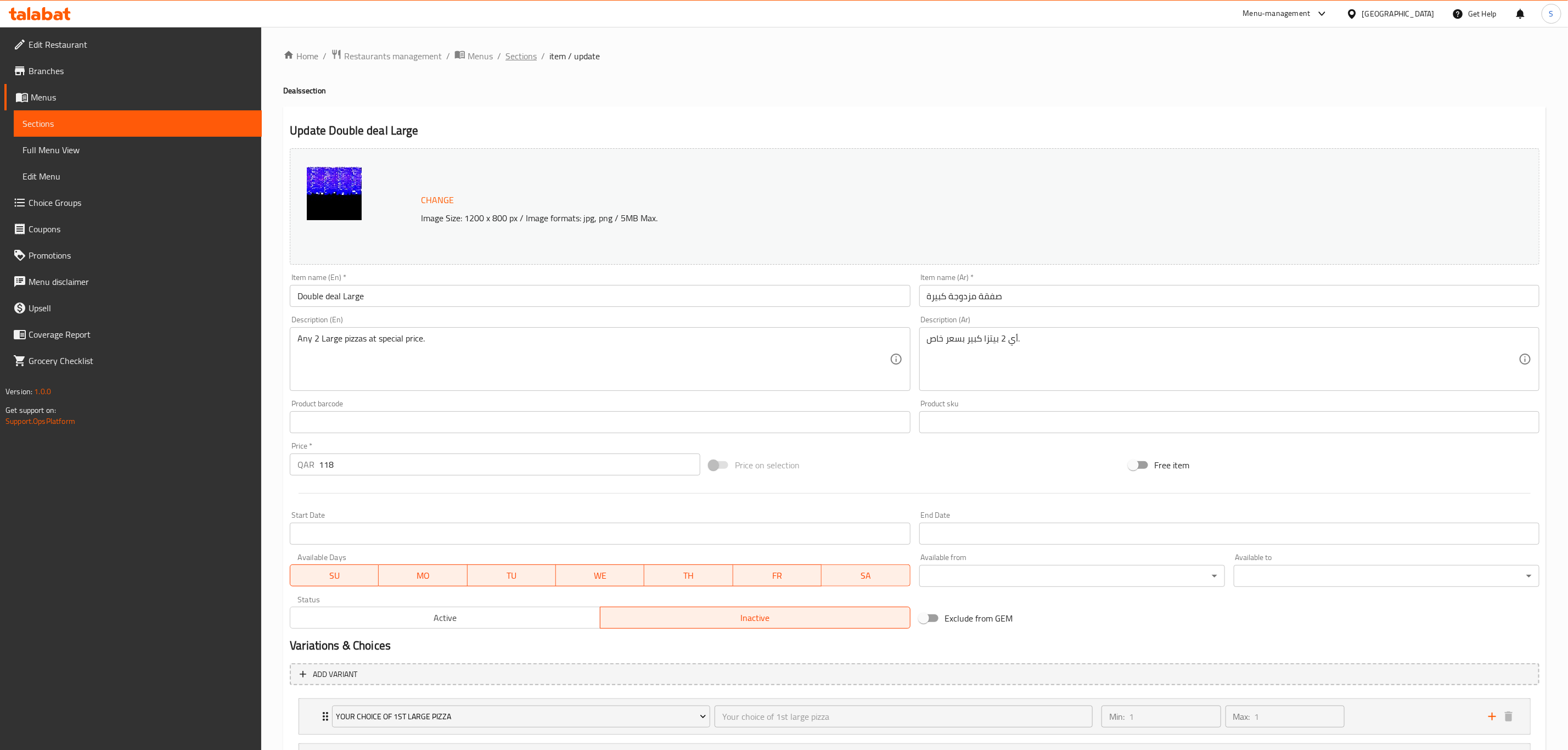
click at [519, 53] on span "Sections" at bounding box center [521, 55] width 31 height 13
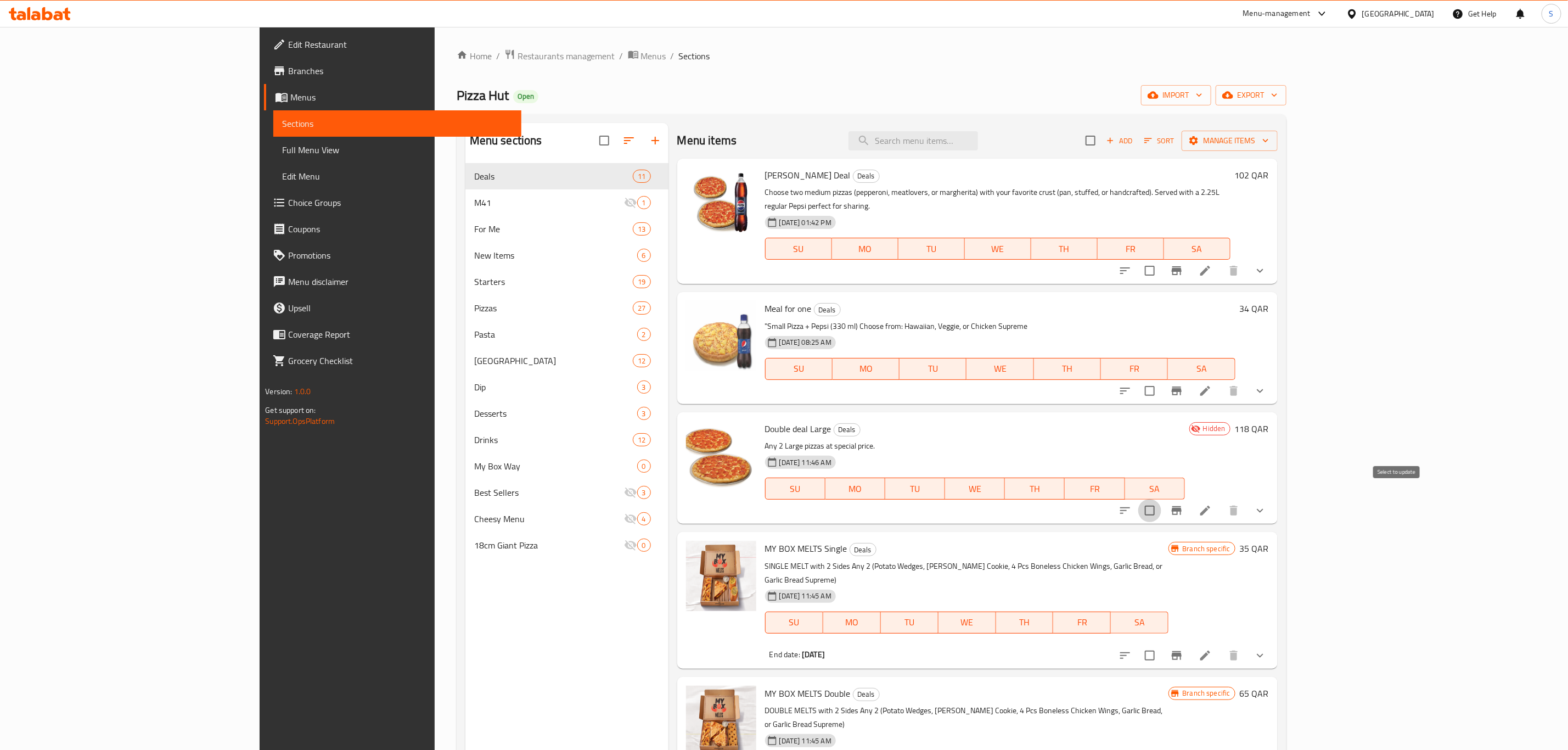
click at [1161, 501] on input "checkbox" at bounding box center [1150, 511] width 23 height 23
click at [1278, 133] on button "Manage items" at bounding box center [1229, 140] width 96 height 20
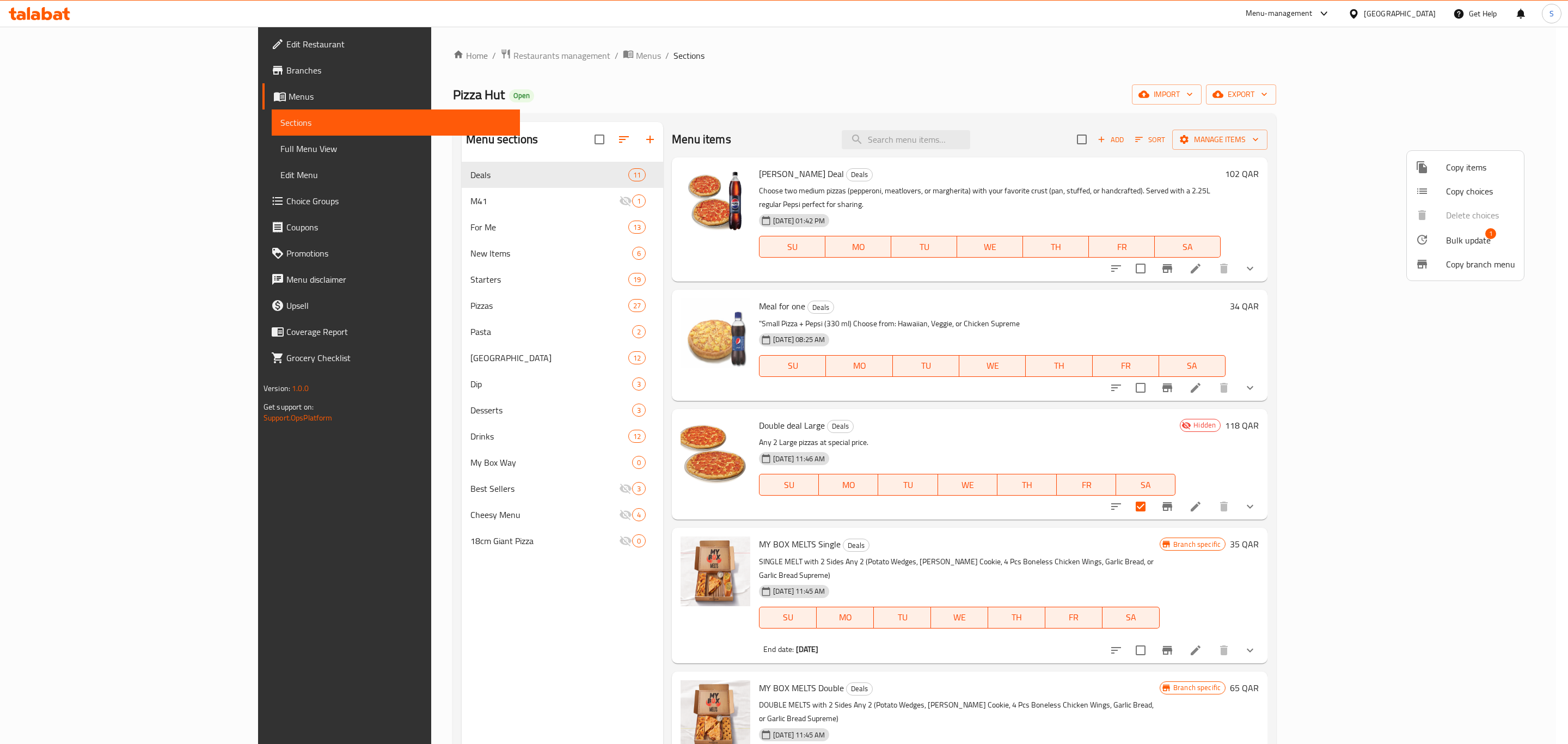
click at [1441, 239] on div at bounding box center [1431, 240] width 30 height 13
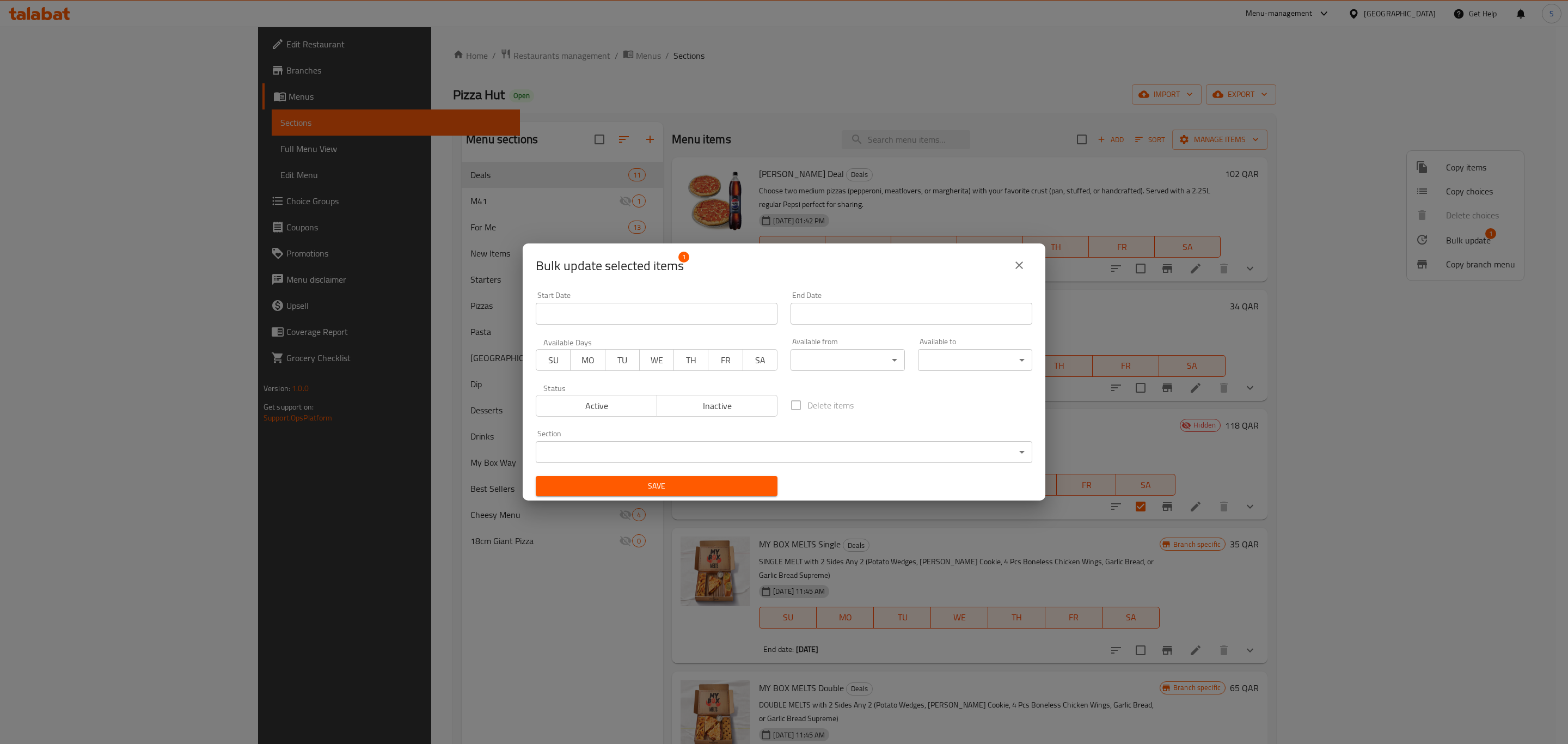
click at [595, 404] on span "Active" at bounding box center [597, 405] width 113 height 16
click at [634, 491] on span "Save" at bounding box center [656, 486] width 224 height 14
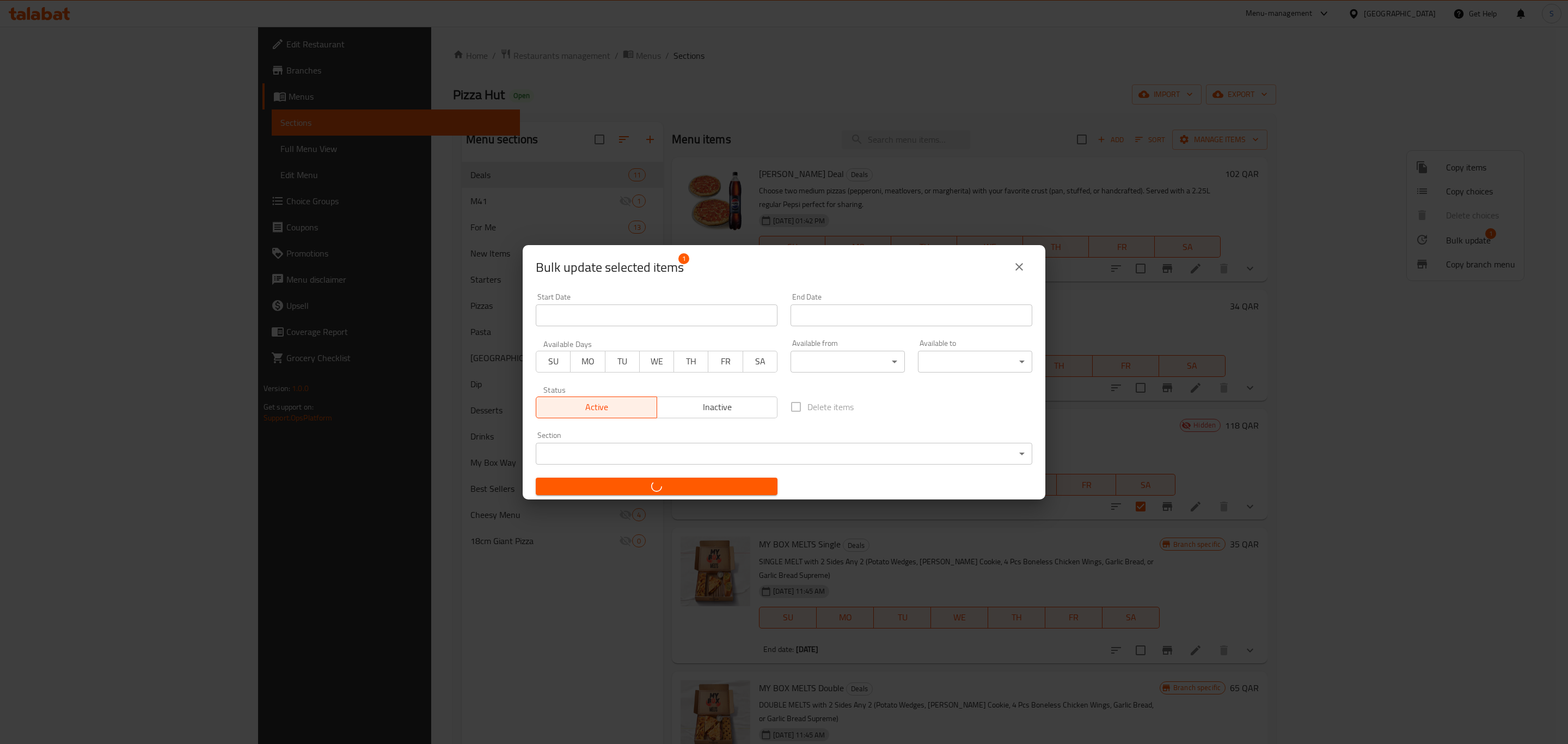
checkbox input "false"
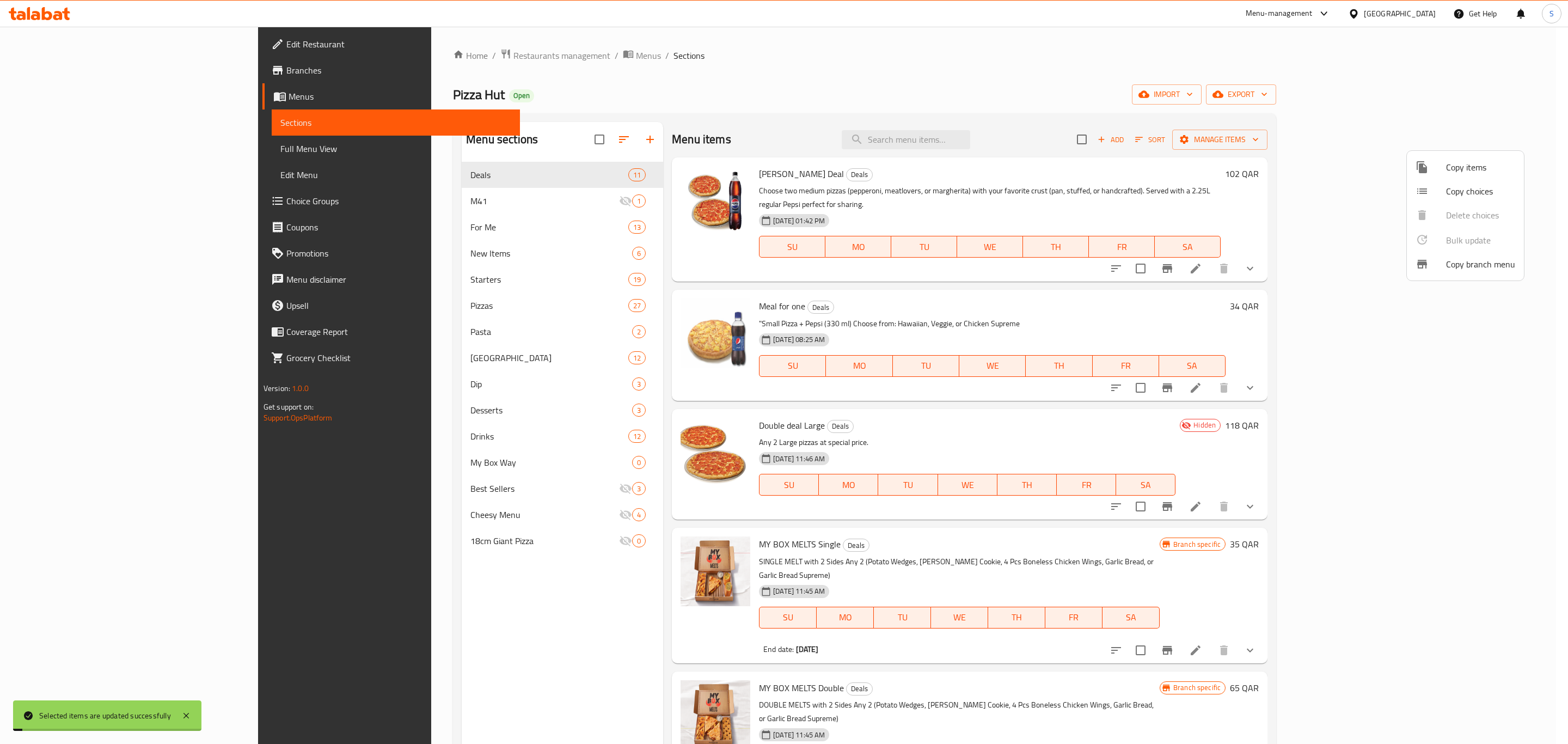
click at [852, 115] on div at bounding box center [784, 372] width 1568 height 744
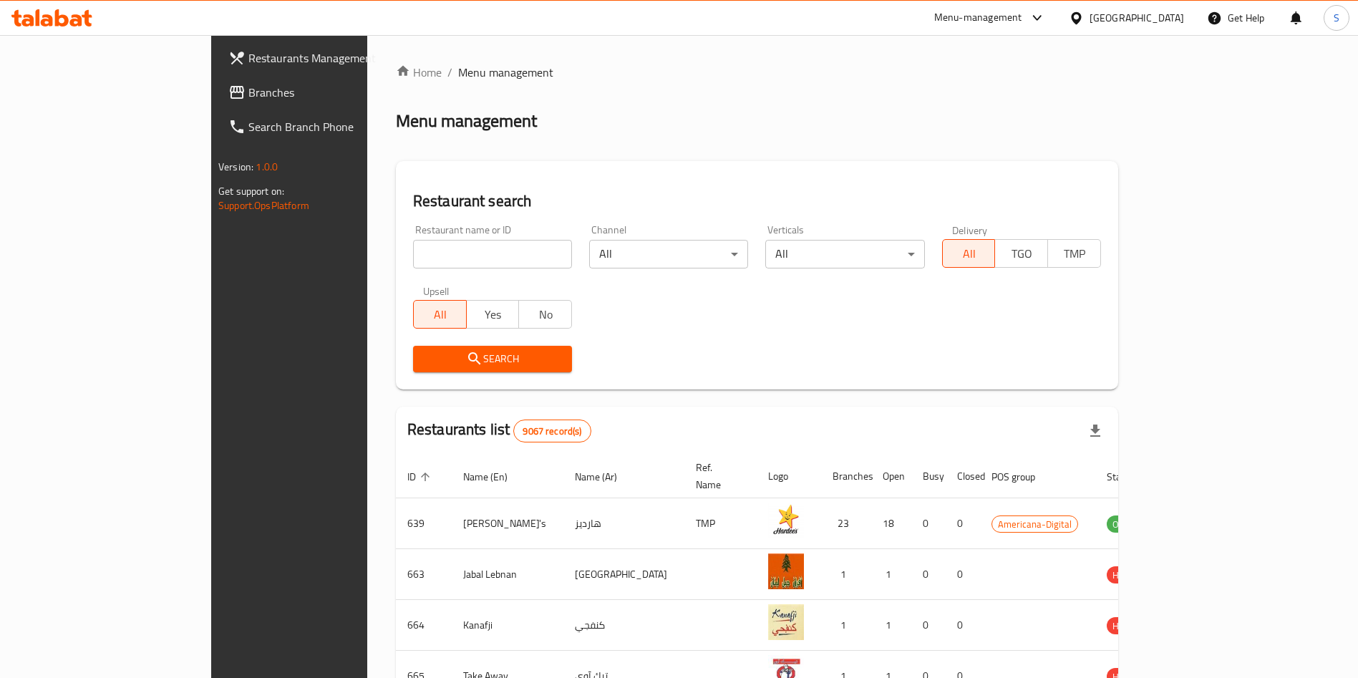
click at [445, 254] on input "search" at bounding box center [492, 254] width 159 height 29
type input "pizza h"
click button "Search" at bounding box center [492, 359] width 159 height 26
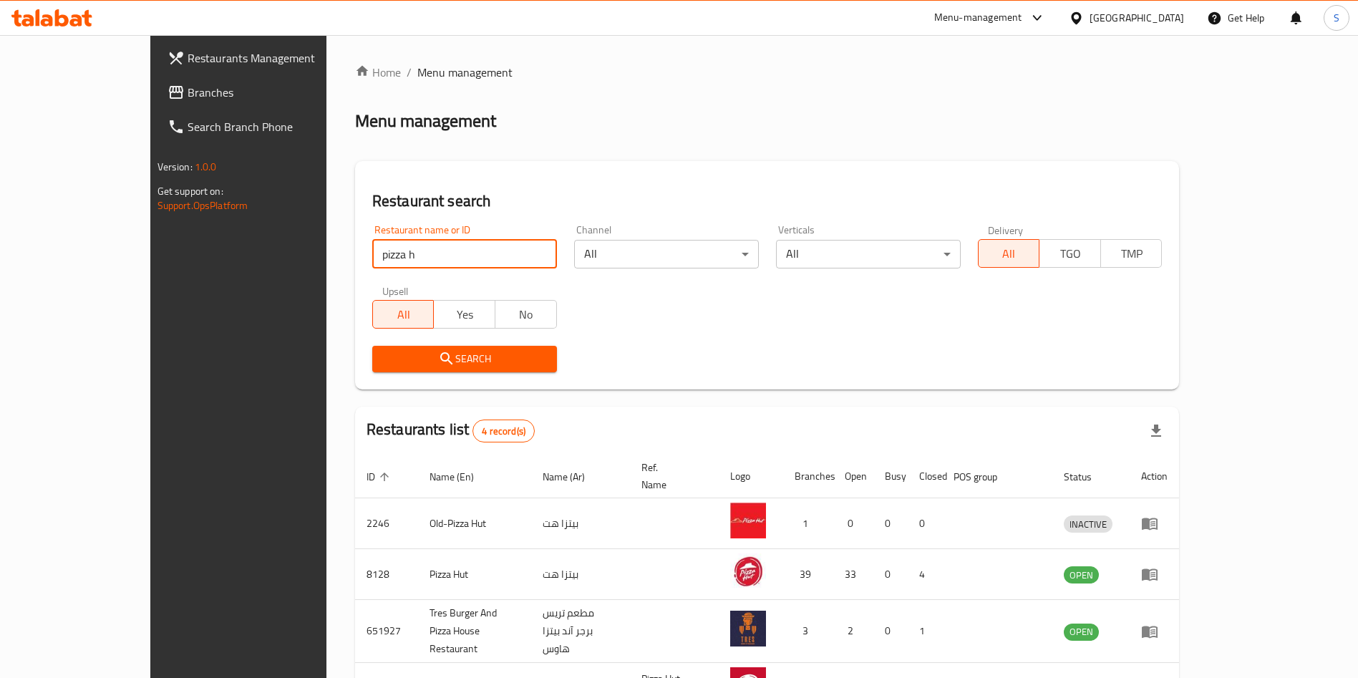
click at [846, 335] on div "Restaurant name or ID pizza h Restaurant name or ID Channel All ​ Verticals All…" at bounding box center [768, 298] width 808 height 165
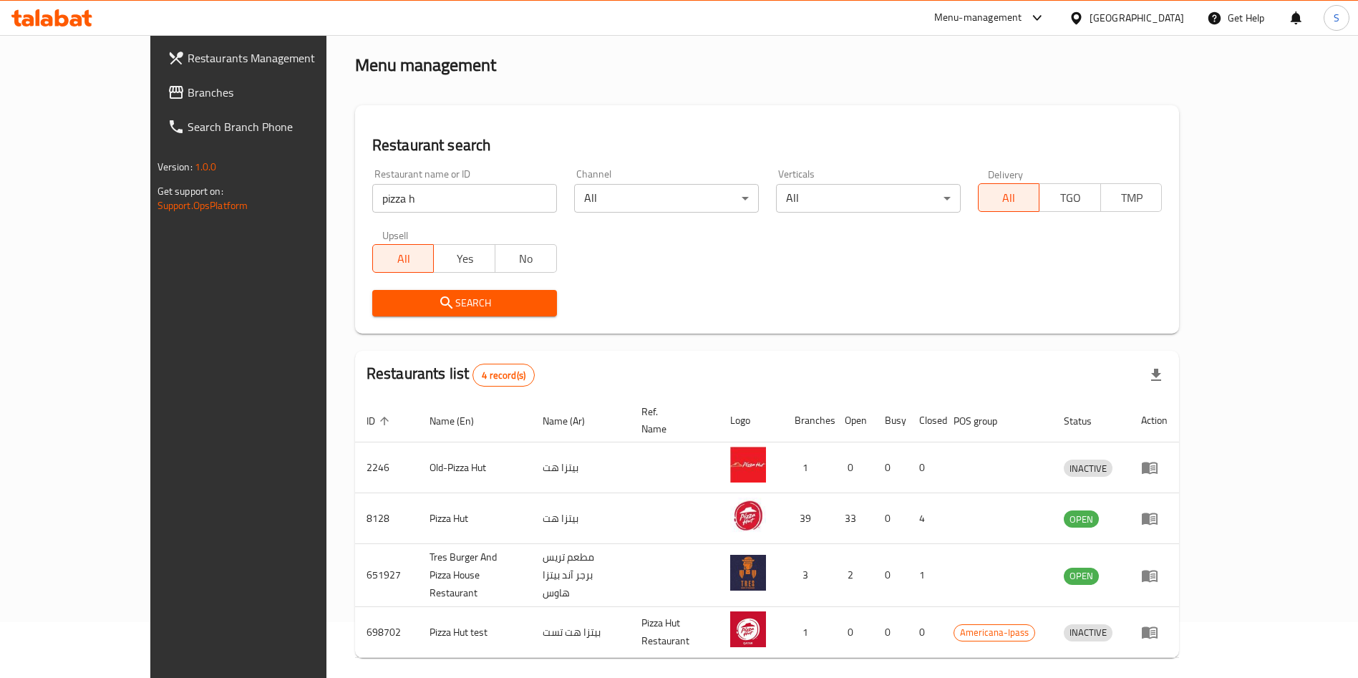
scroll to position [85, 0]
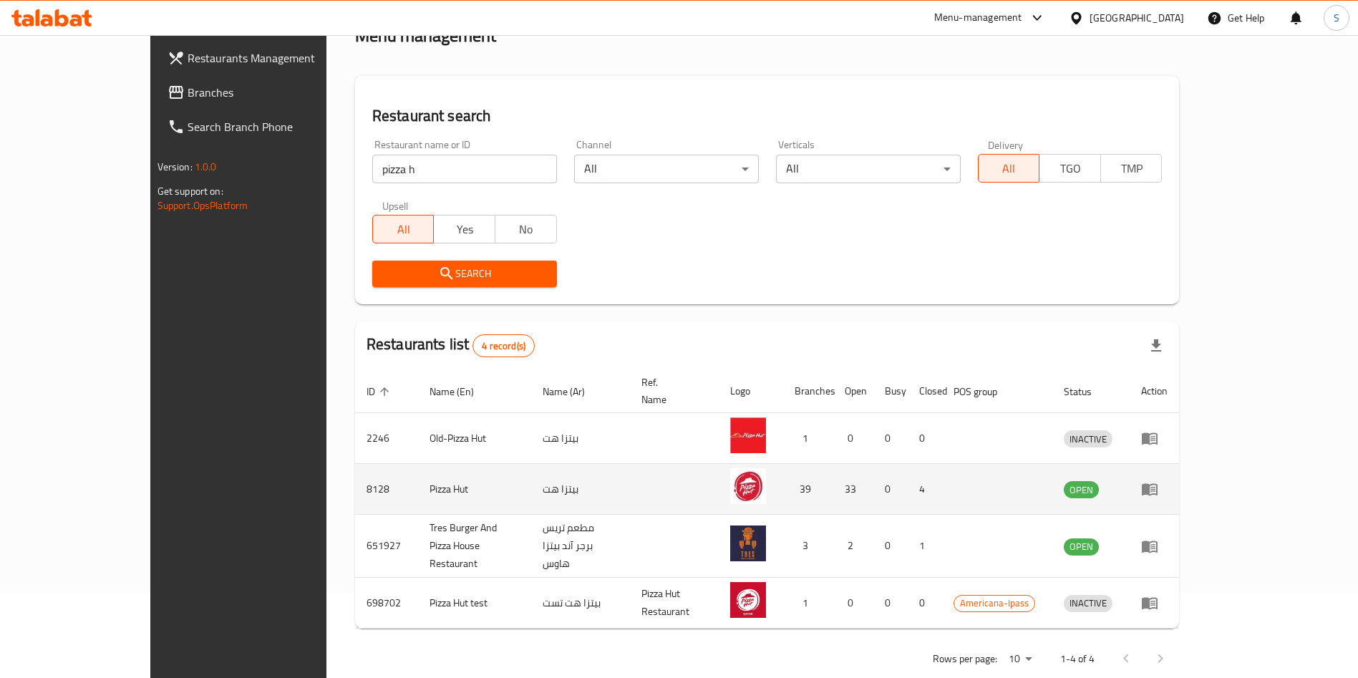
click at [1156, 487] on icon "enhanced table" at bounding box center [1153, 490] width 5 height 6
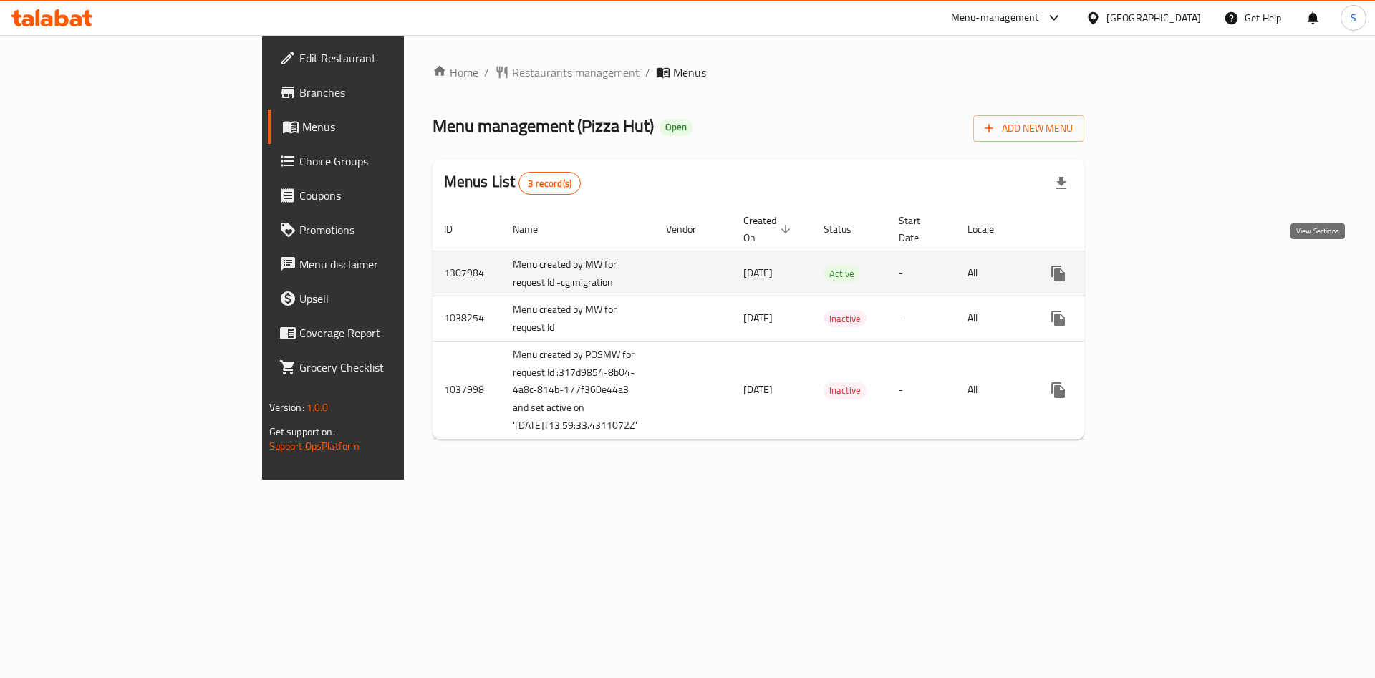
click at [1170, 265] on icon "enhanced table" at bounding box center [1161, 273] width 17 height 17
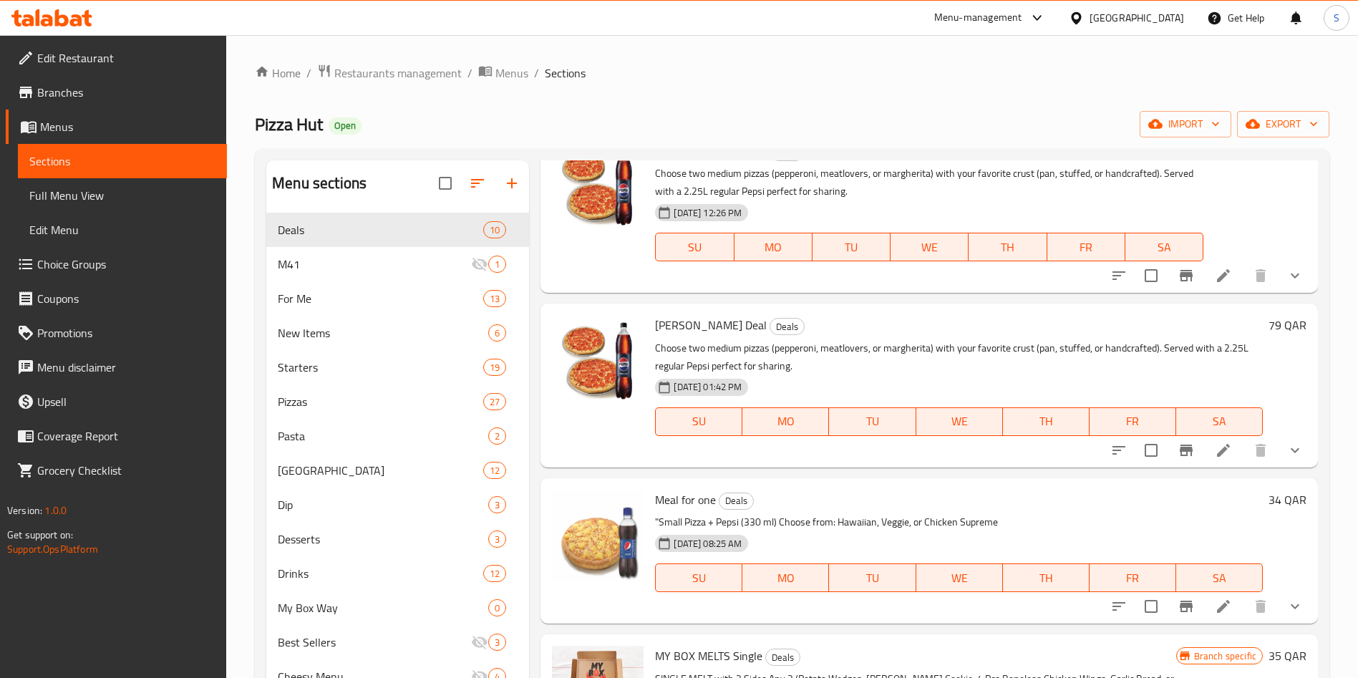
scroll to position [107, 0]
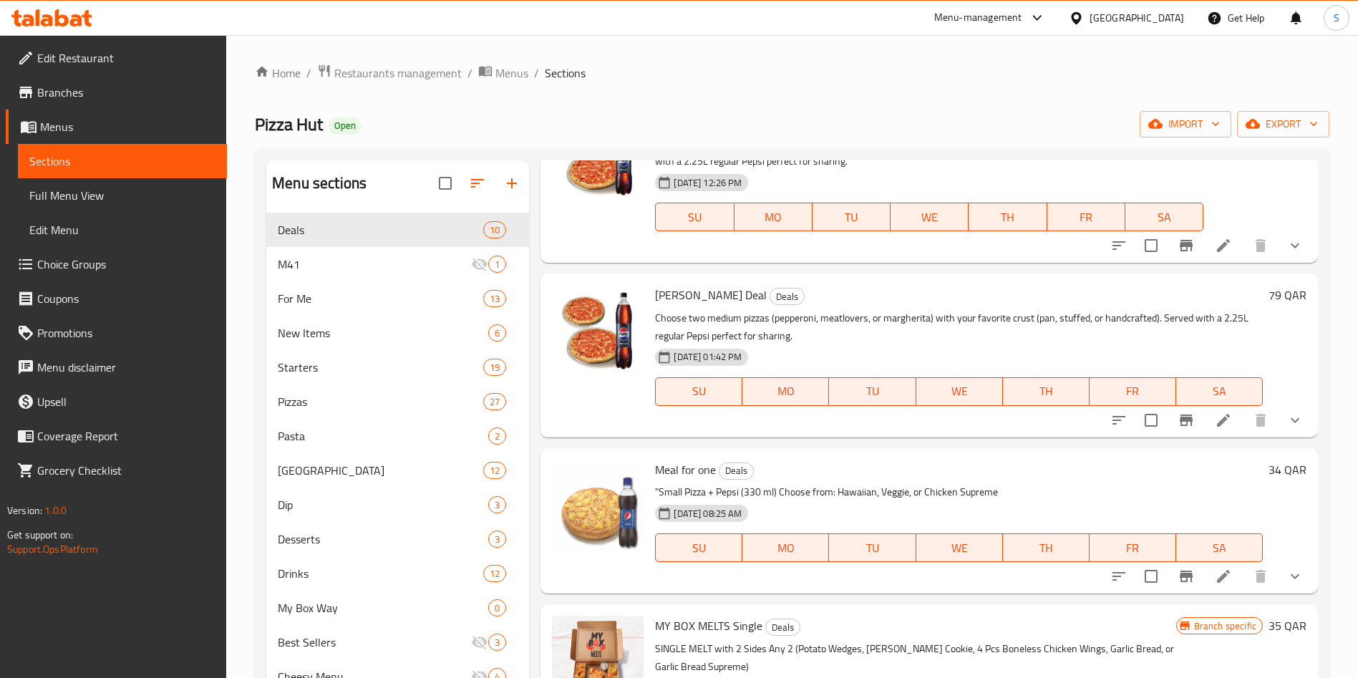
click at [1217, 417] on li at bounding box center [1224, 420] width 40 height 26
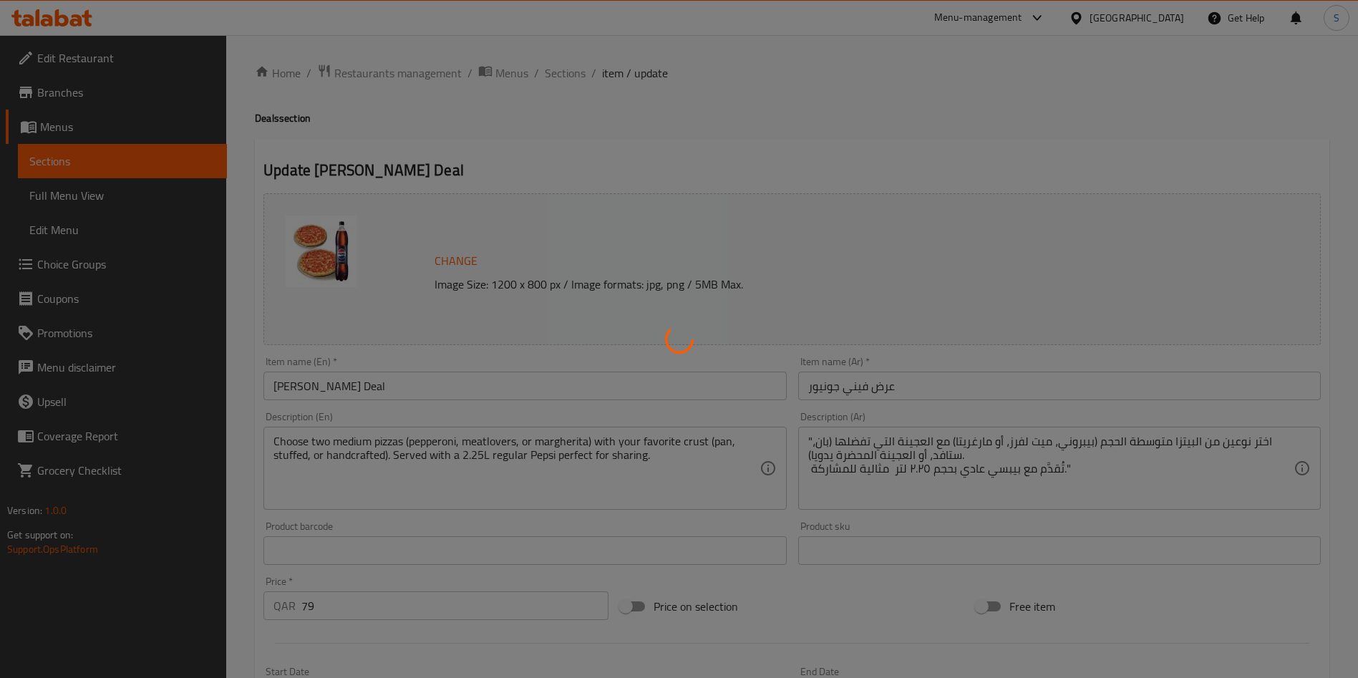
type input "اختر أي 2"
type input "2"
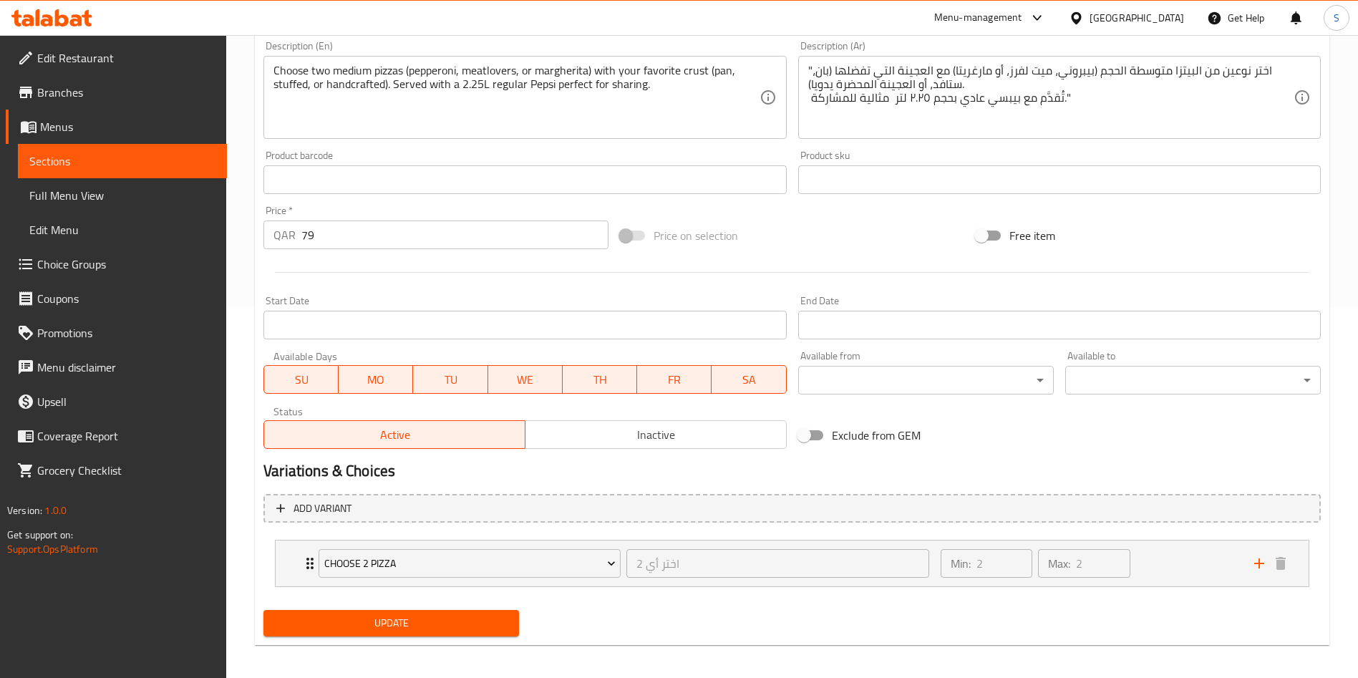
scroll to position [378, 0]
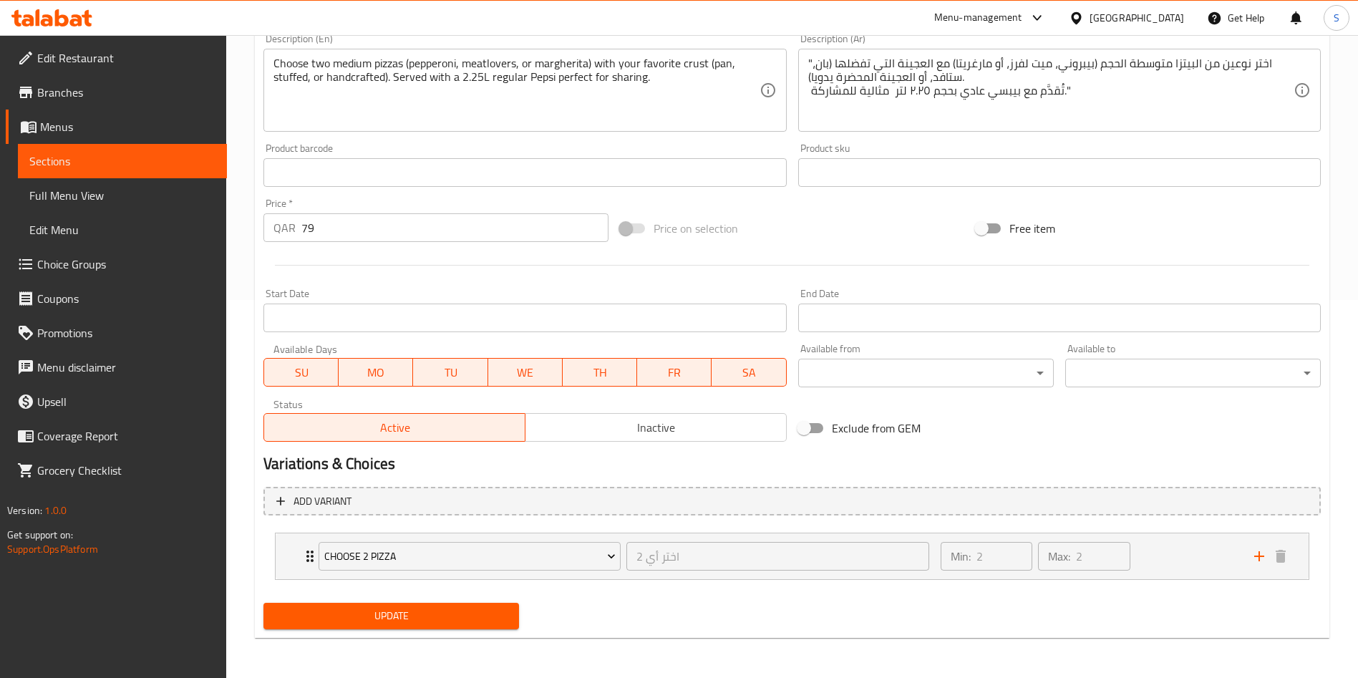
click at [252, 222] on div "Home / Restaurants management / Menus / Sections / item / update Deals section …" at bounding box center [792, 167] width 1132 height 1021
click at [355, 241] on input "79" at bounding box center [454, 227] width 307 height 29
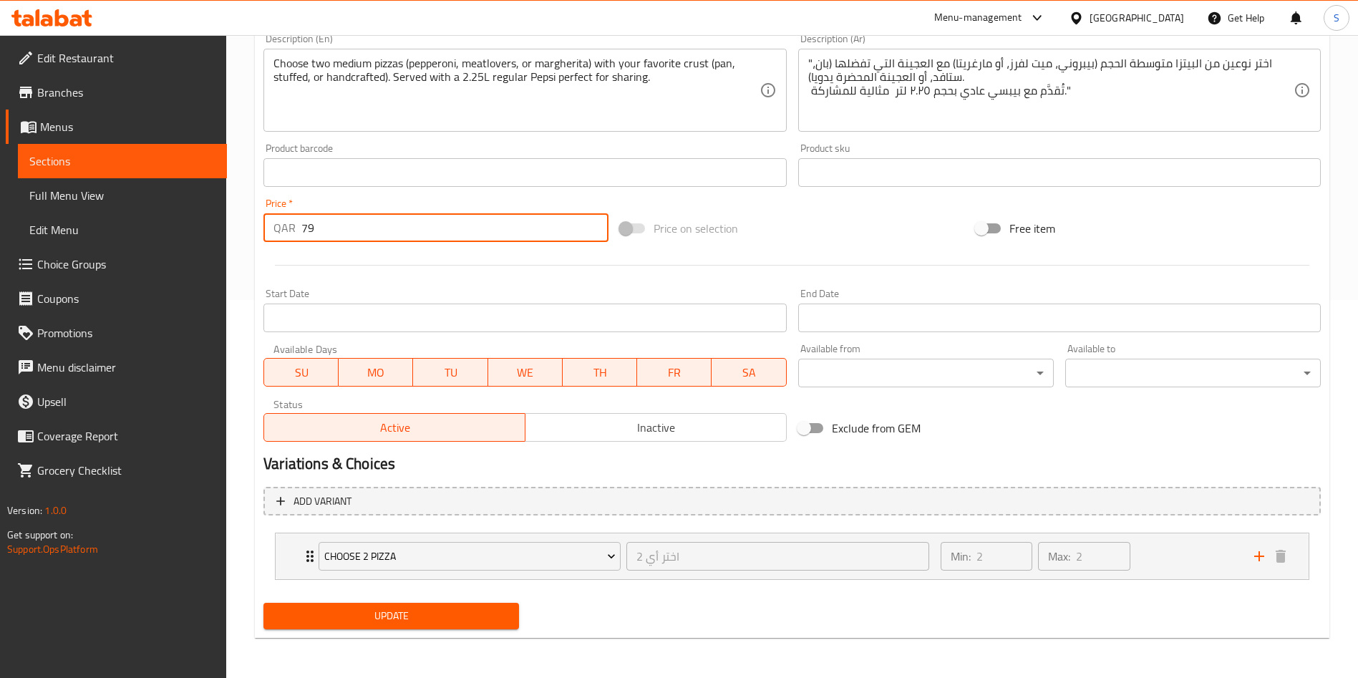
drag, startPoint x: 351, startPoint y: 241, endPoint x: 254, endPoint y: 236, distance: 97.5
click at [254, 236] on div "Home / Restaurants management / Menus / Sections / item / update Deals section …" at bounding box center [792, 167] width 1132 height 1021
type input "102"
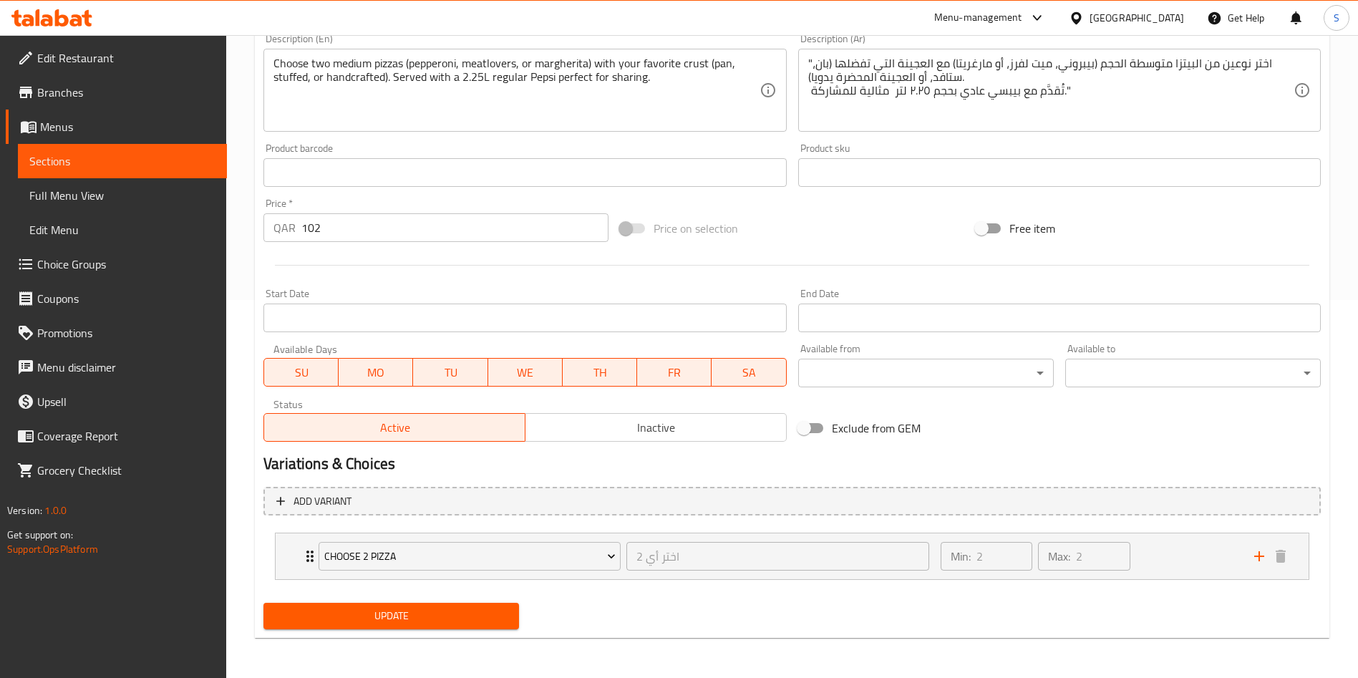
click at [420, 273] on div at bounding box center [792, 265] width 1069 height 35
click at [382, 624] on span "Update" at bounding box center [391, 616] width 233 height 18
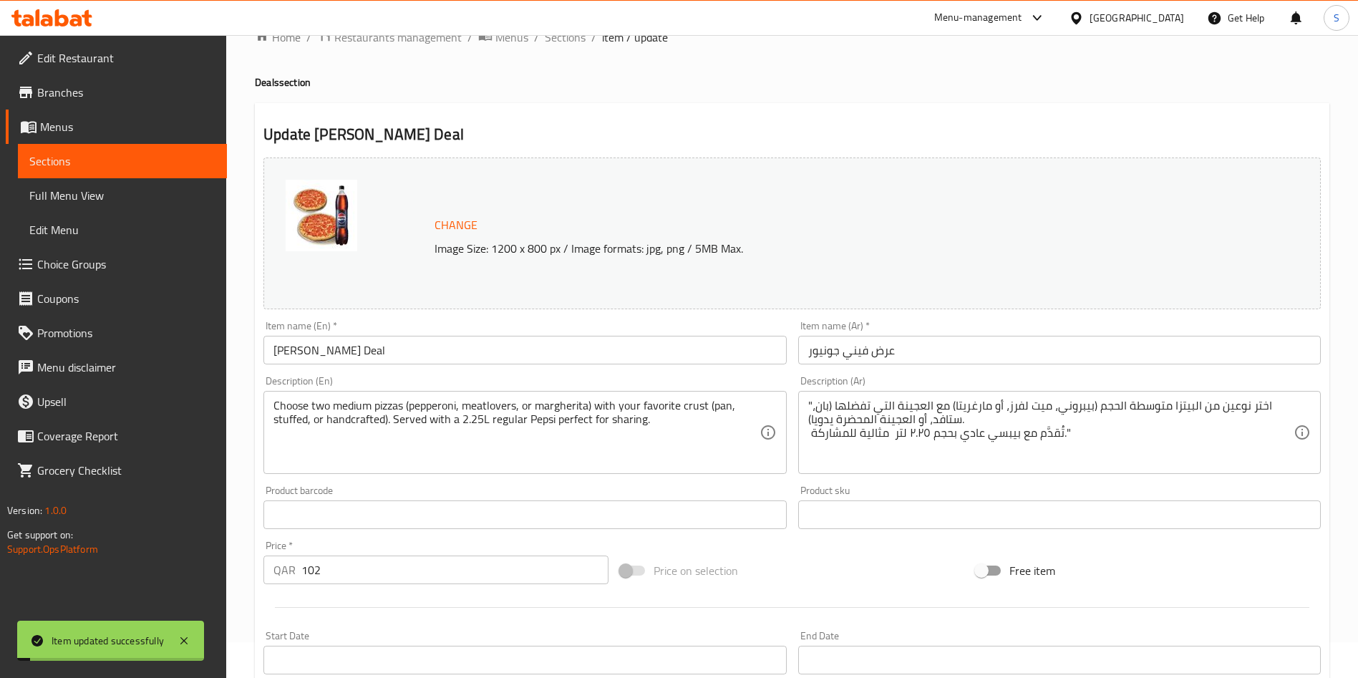
scroll to position [0, 0]
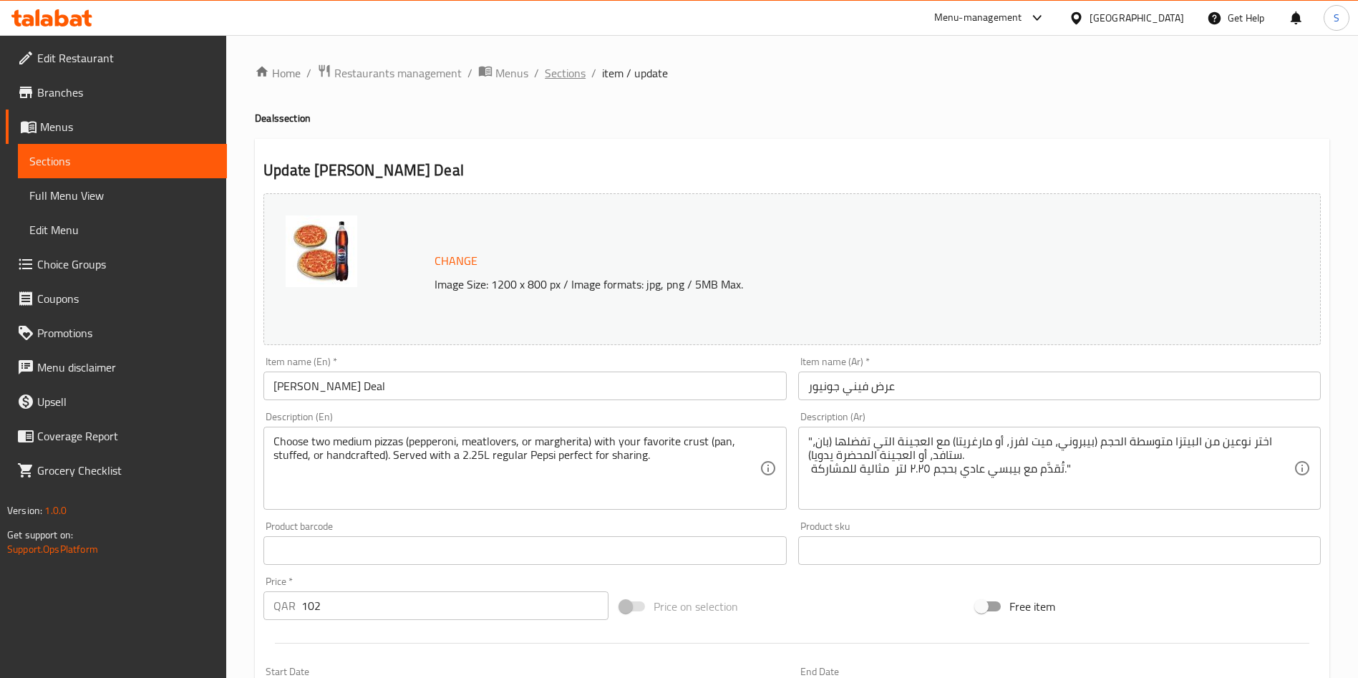
click at [553, 76] on span "Sections" at bounding box center [565, 72] width 41 height 17
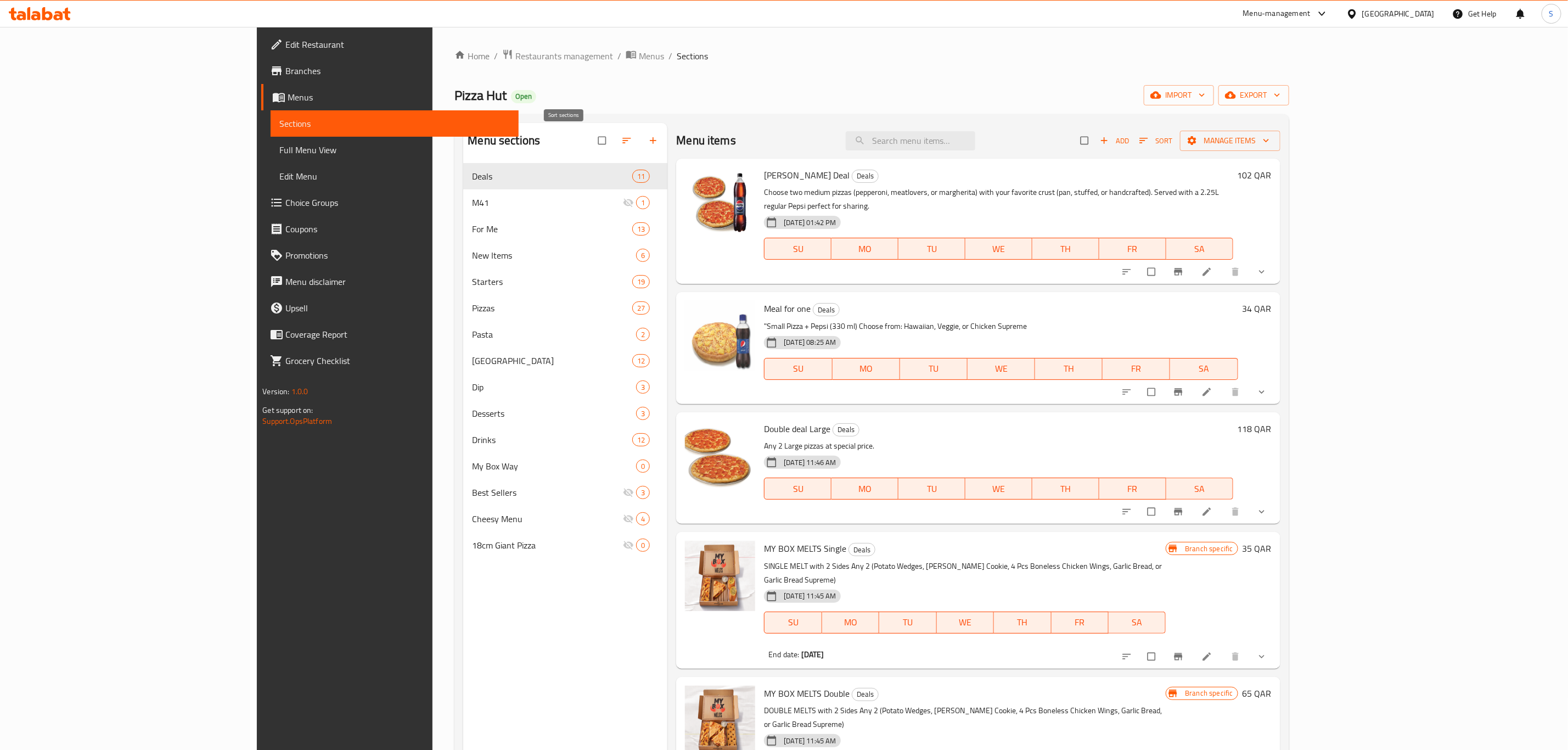
click at [615, 140] on button "button" at bounding box center [628, 141] width 26 height 25
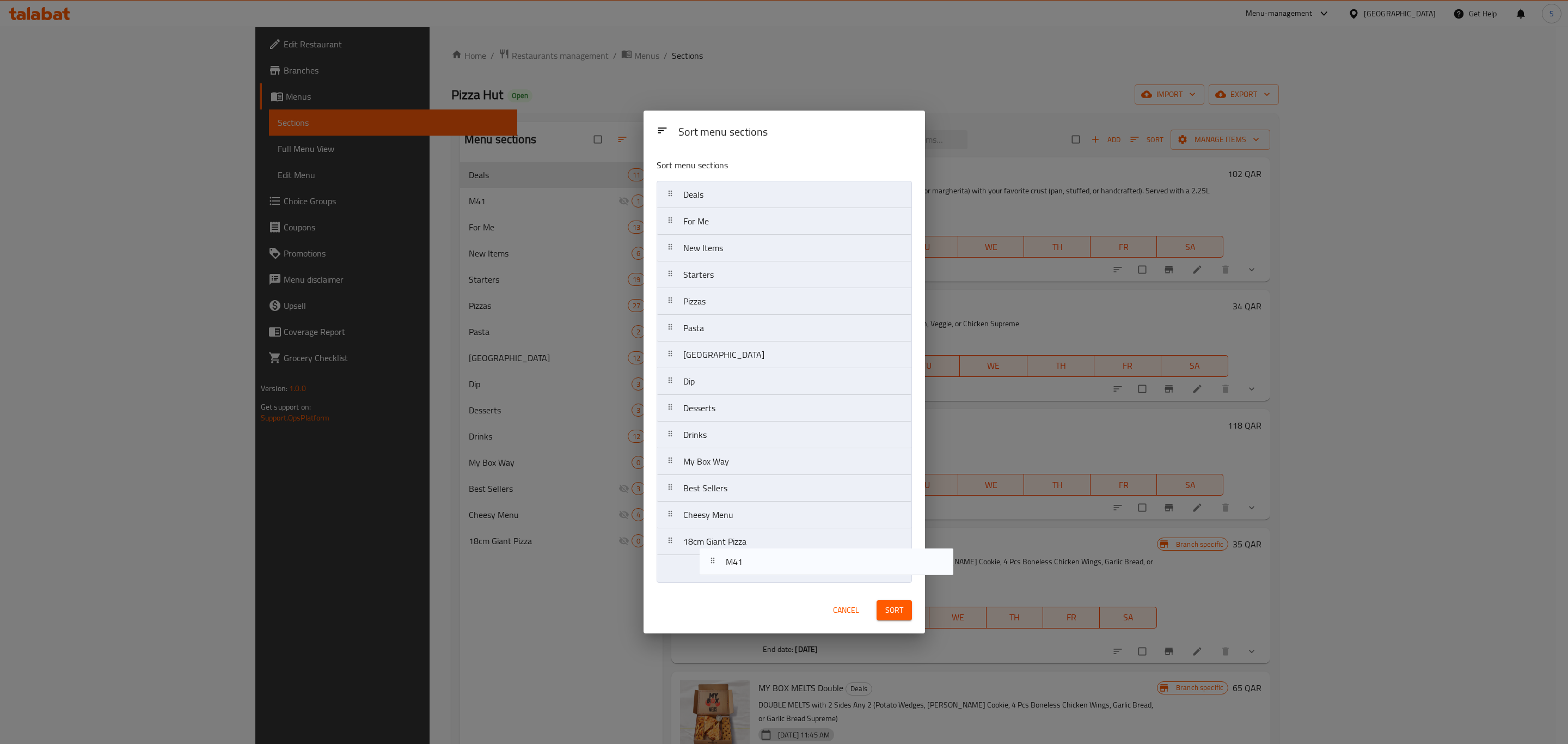
drag, startPoint x: 701, startPoint y: 224, endPoint x: 741, endPoint y: 573, distance: 351.3
click at [741, 573] on nav "Deals M41 For Me New Items Starters Pizzas Pasta Wing Street Dip Desserts Drink…" at bounding box center [785, 382] width 256 height 402
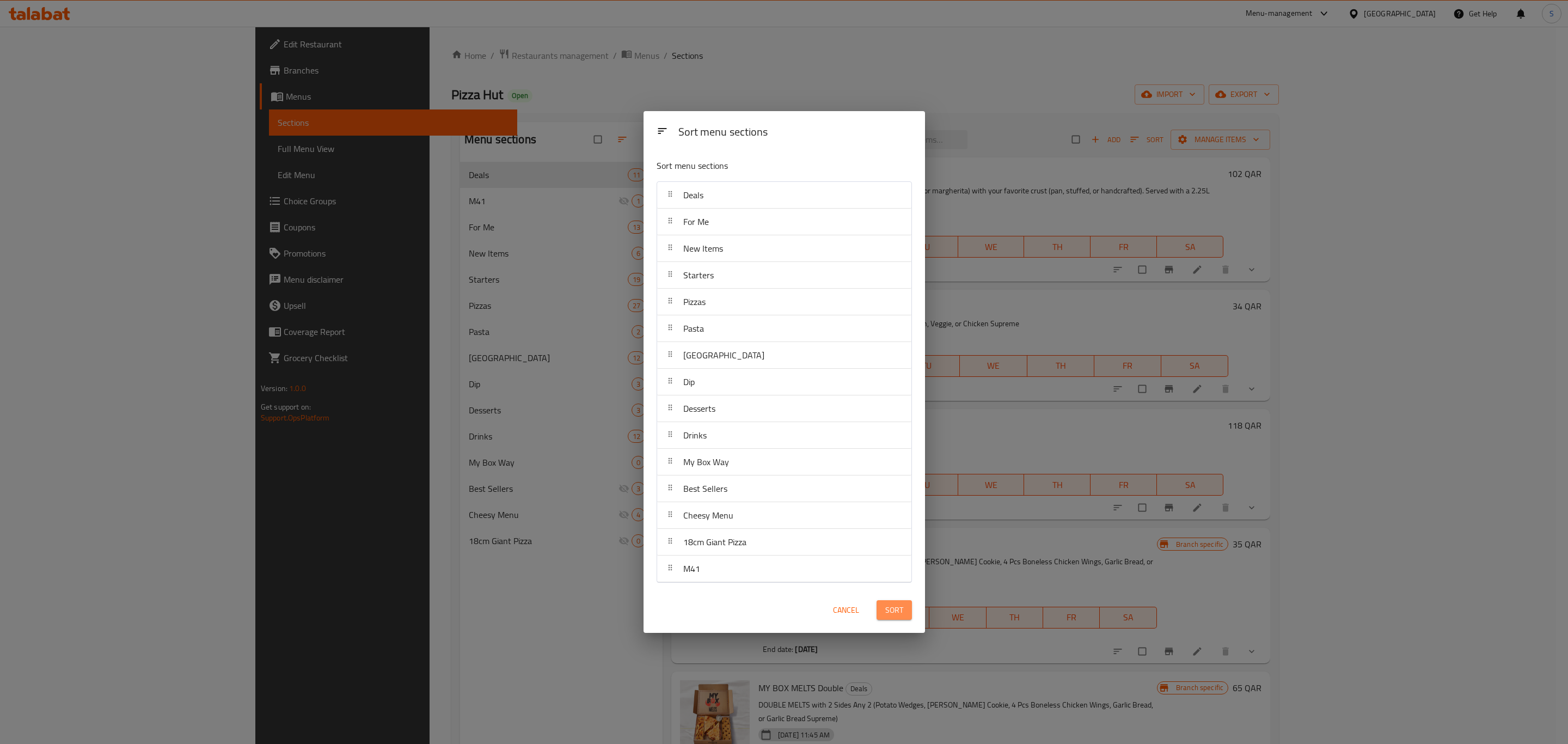
click at [895, 608] on span "Sort" at bounding box center [894, 610] width 18 height 14
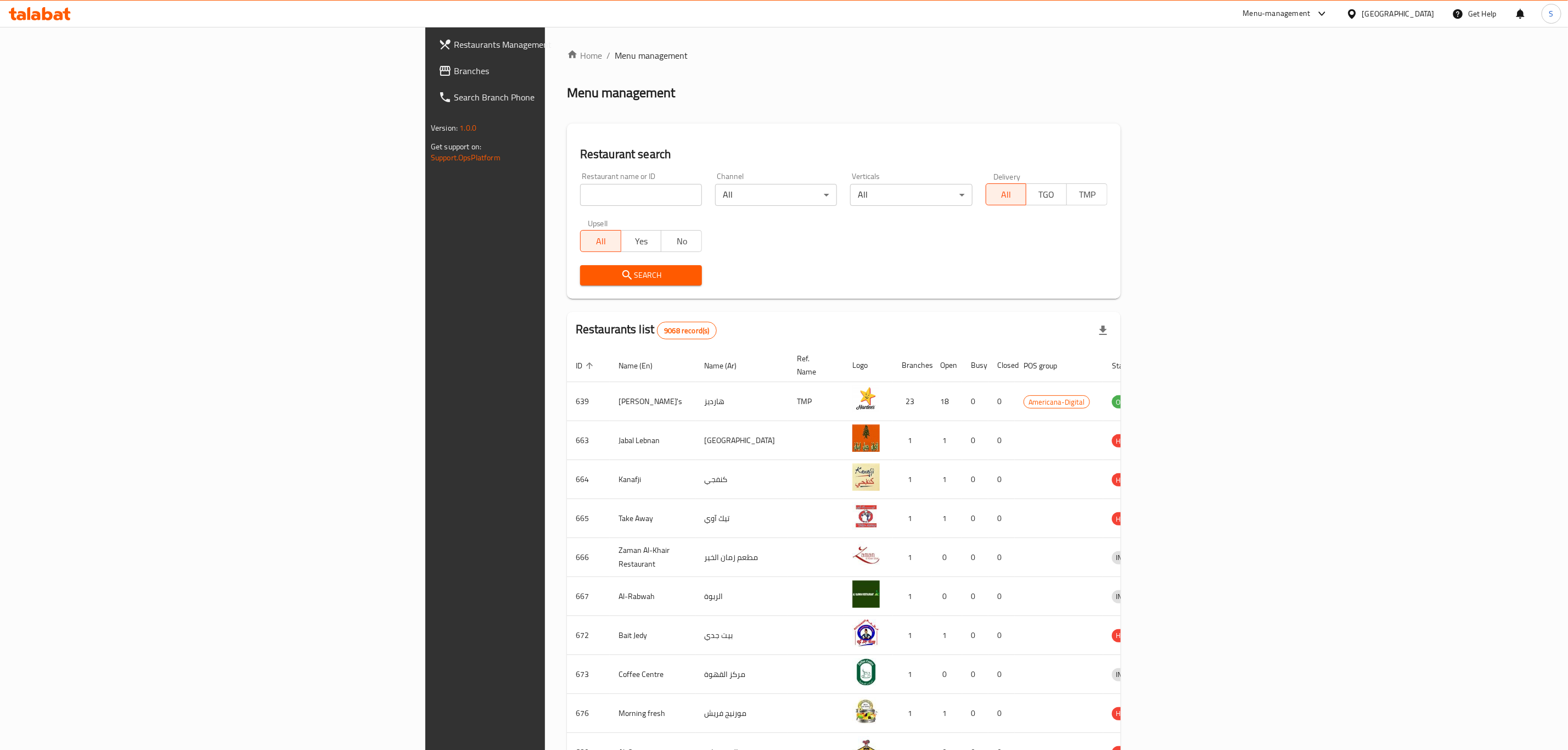
click at [580, 177] on div "Restaurant name or ID Restaurant name or ID" at bounding box center [641, 189] width 122 height 34
click at [580, 192] on input "search" at bounding box center [641, 195] width 122 height 22
type input "pizza h"
click button "Search" at bounding box center [641, 275] width 122 height 20
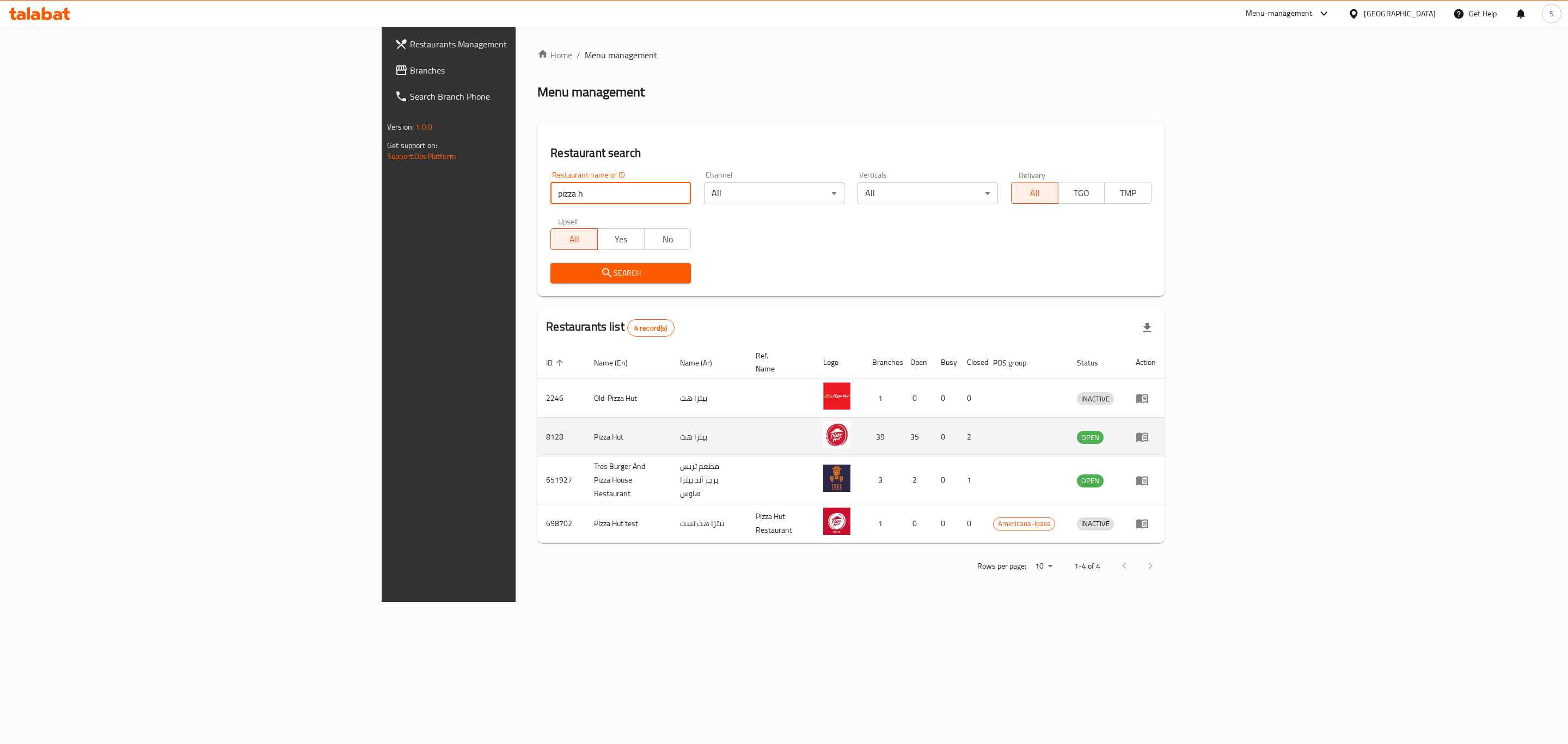
click at [1165, 422] on td "enhanced table" at bounding box center [1145, 437] width 37 height 39
click at [1148, 433] on icon "enhanced table" at bounding box center [1143, 437] width 12 height 9
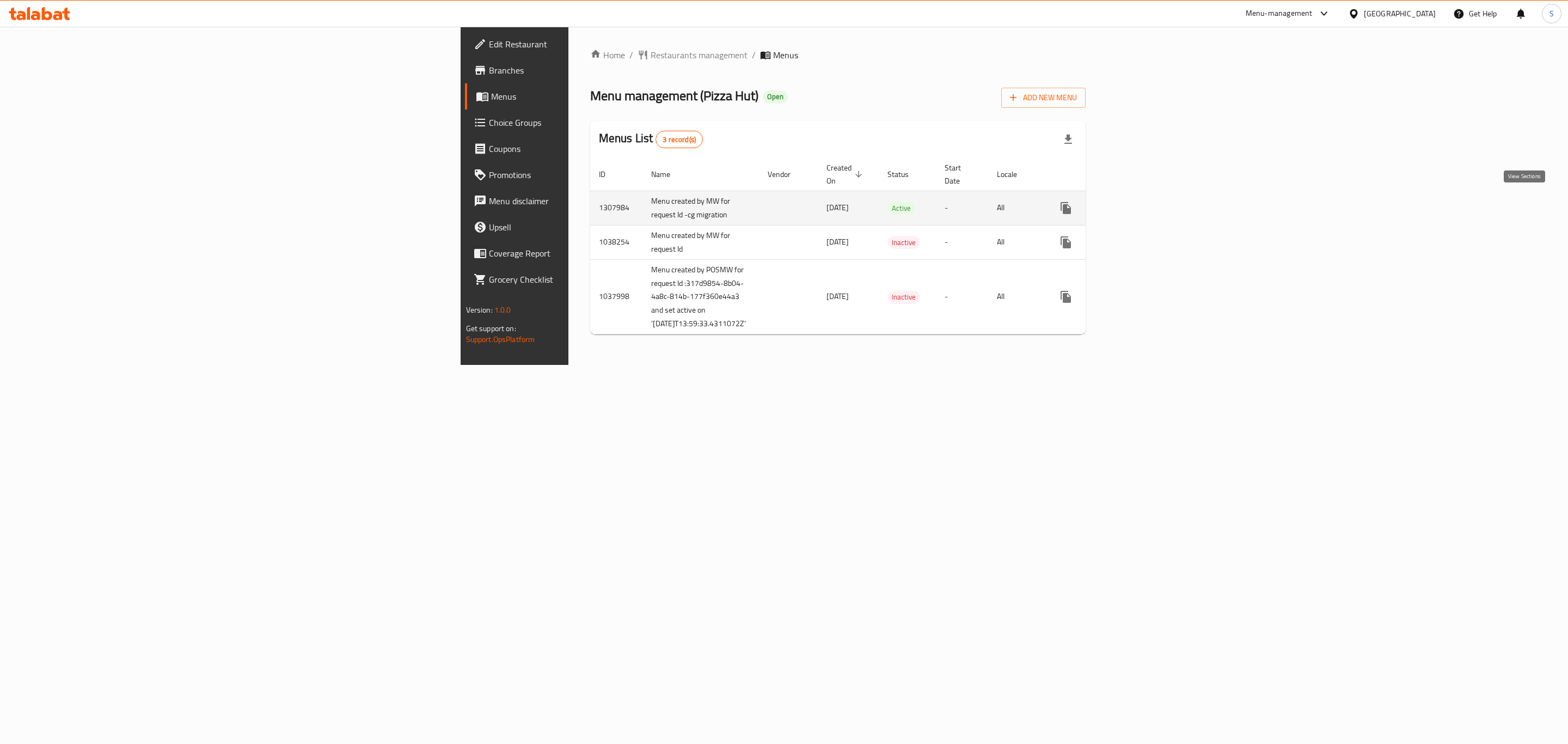
click at [1151, 208] on icon "enhanced table" at bounding box center [1144, 208] width 13 height 13
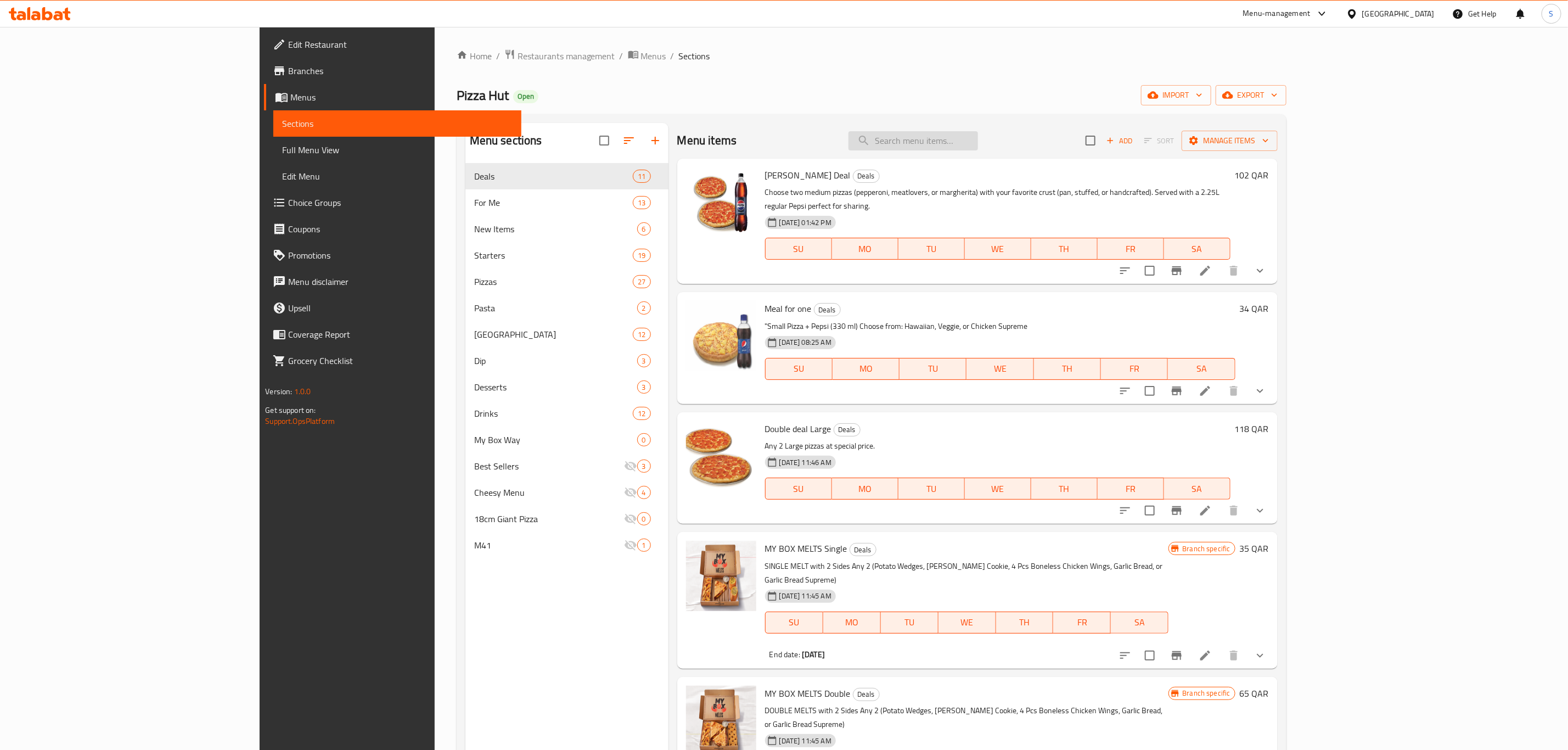
click at [978, 136] on input "search" at bounding box center [913, 140] width 130 height 19
paste input "My Box Xtra"
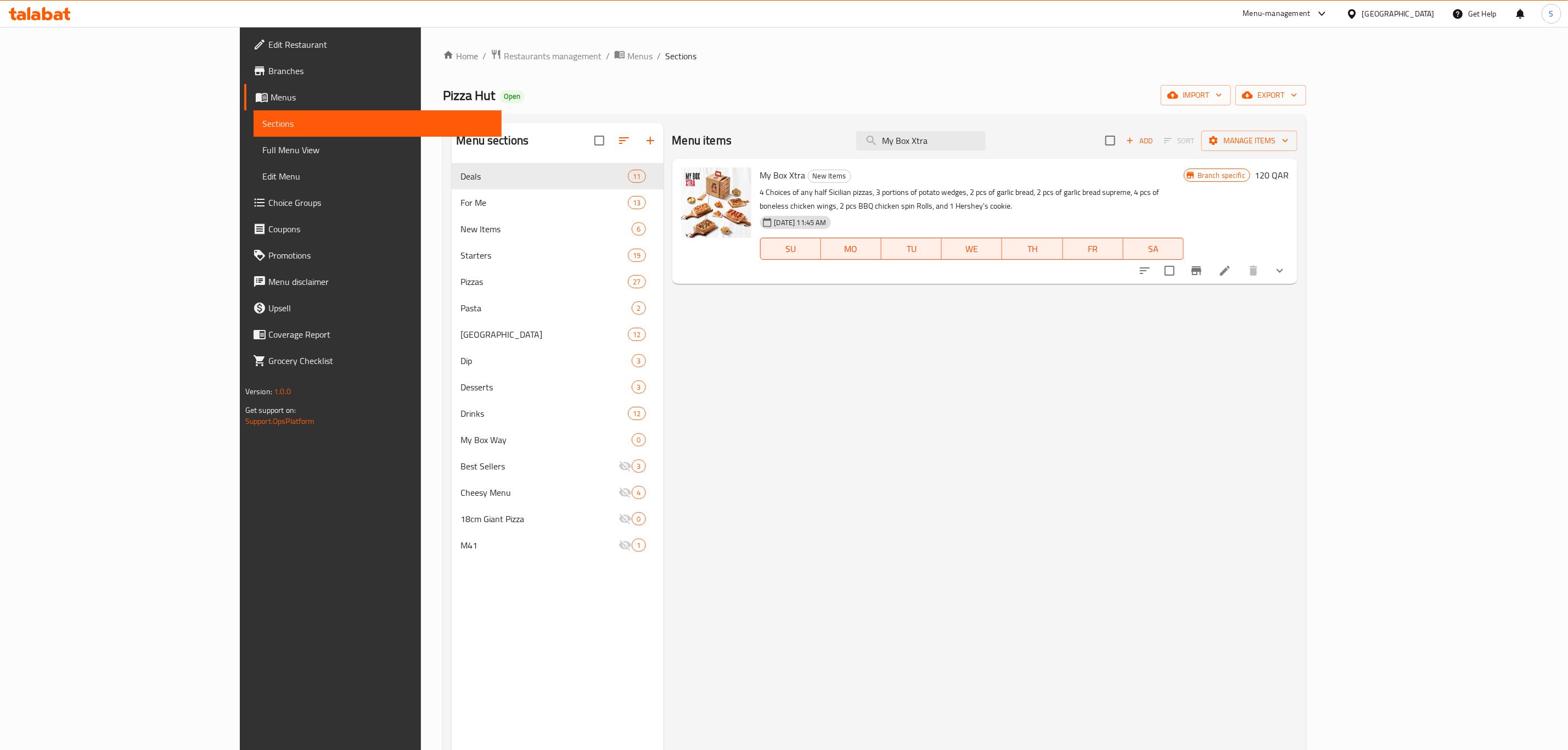
type input "My Box Xtra"
click at [1232, 264] on icon at bounding box center [1225, 270] width 13 height 13
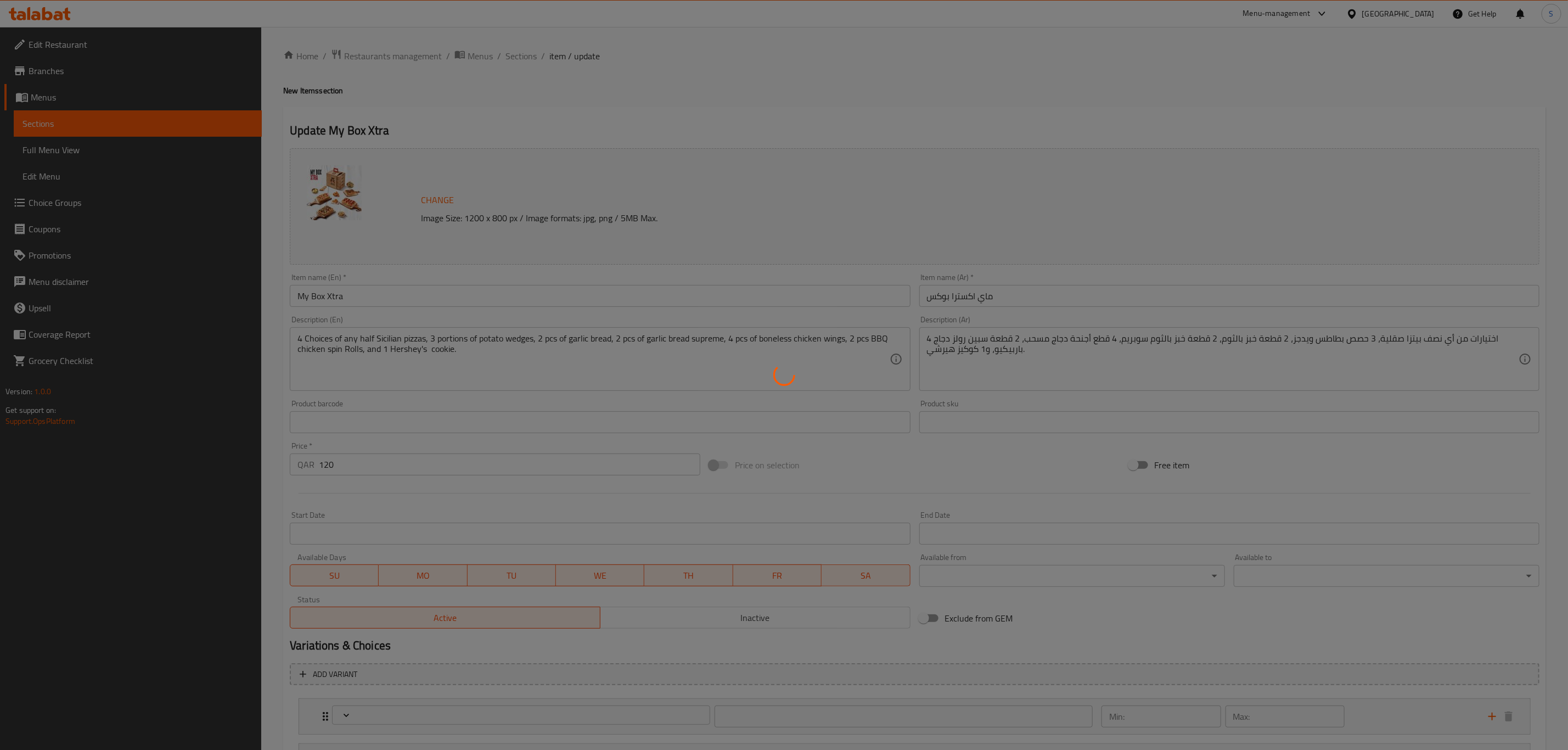
type input "اختيارك من اول نصف سيسليان"
type input "1"
type input "اختيارك للنصف الثاني من السيسليان"
type input "1"
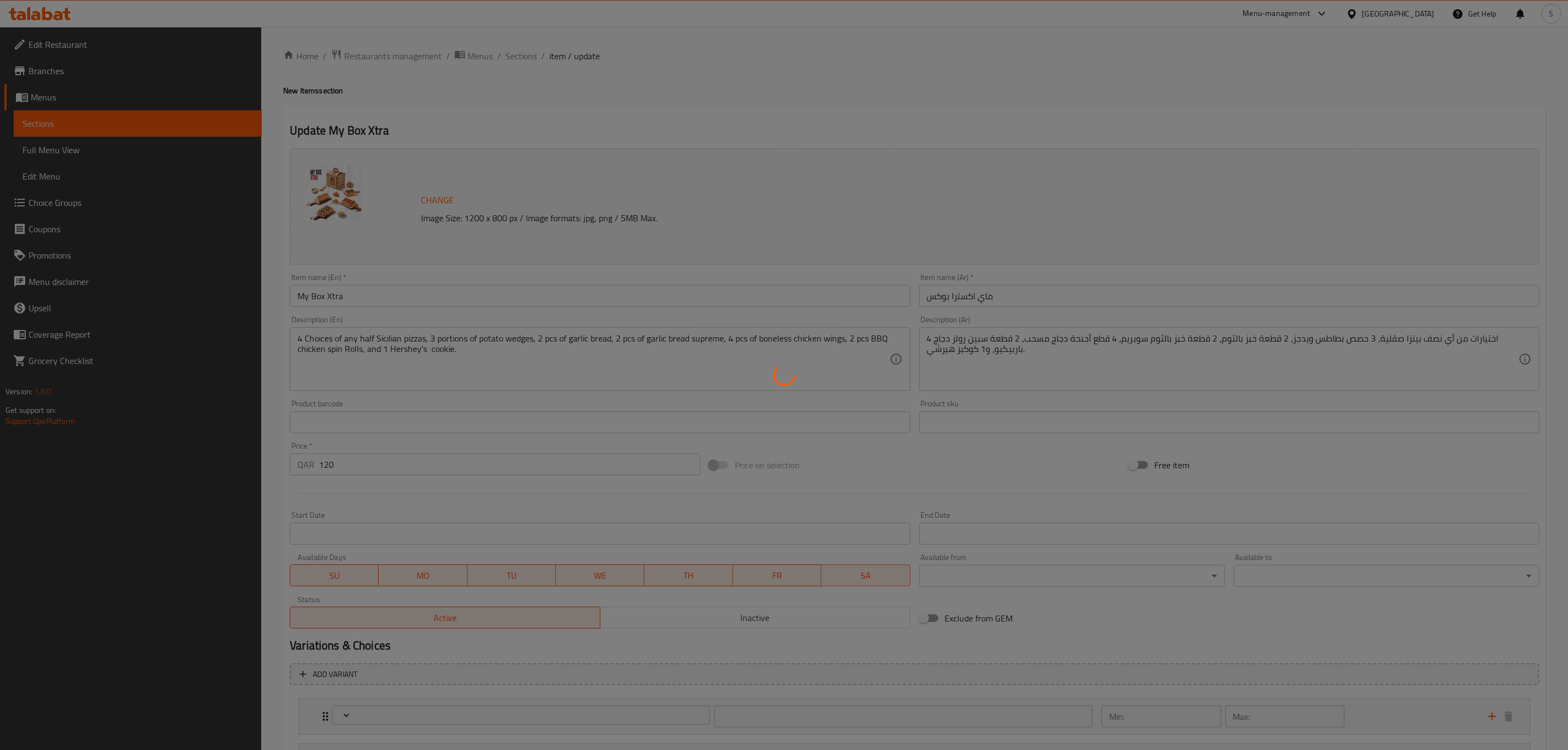
type input "1"
type input "اختيارك للنصف الثالث من السيسليان"
type input "1"
type input "اختيارك للنصف الرابع من السيسليان"
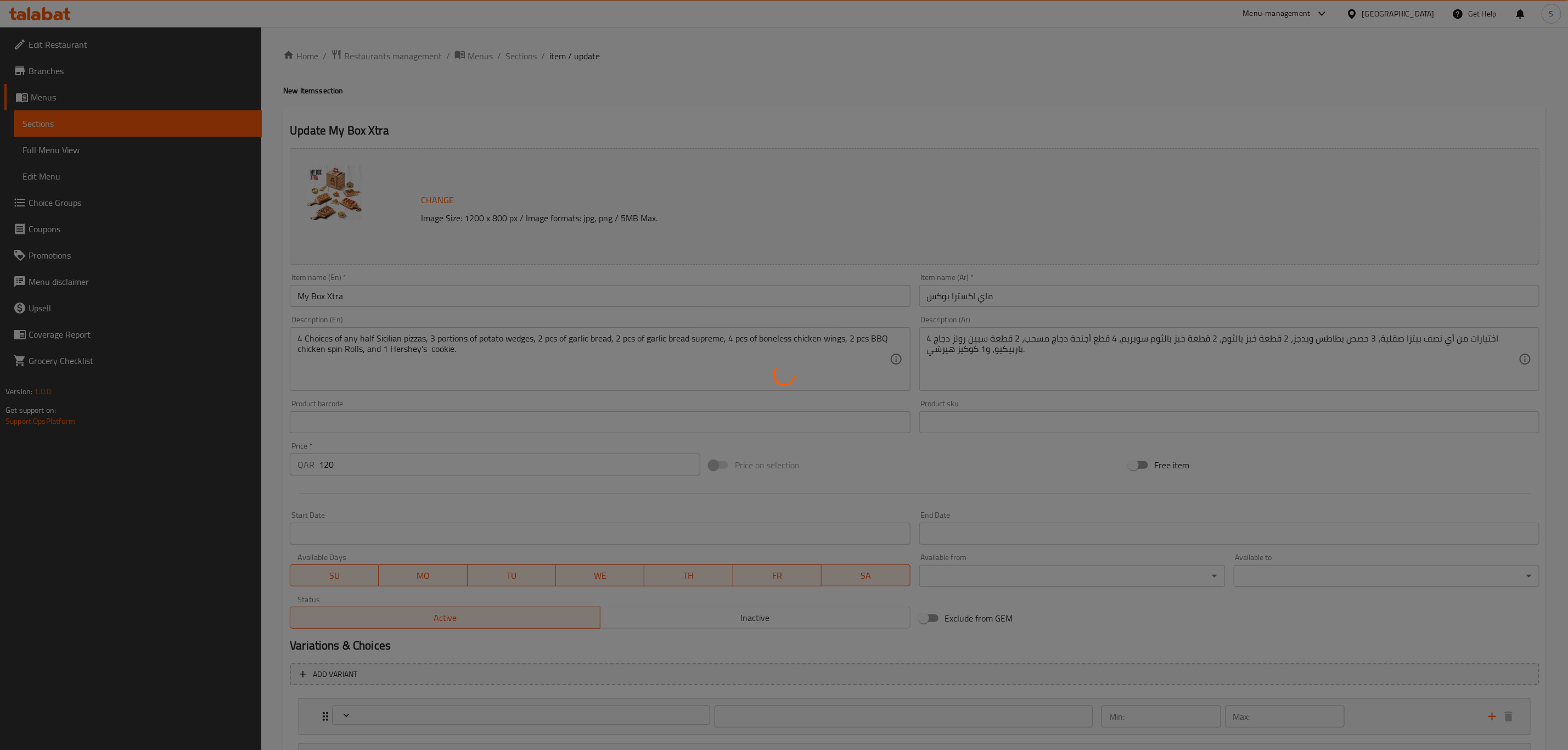
type input "1"
type input "اختيارك من الويدجيز"
type input "3"
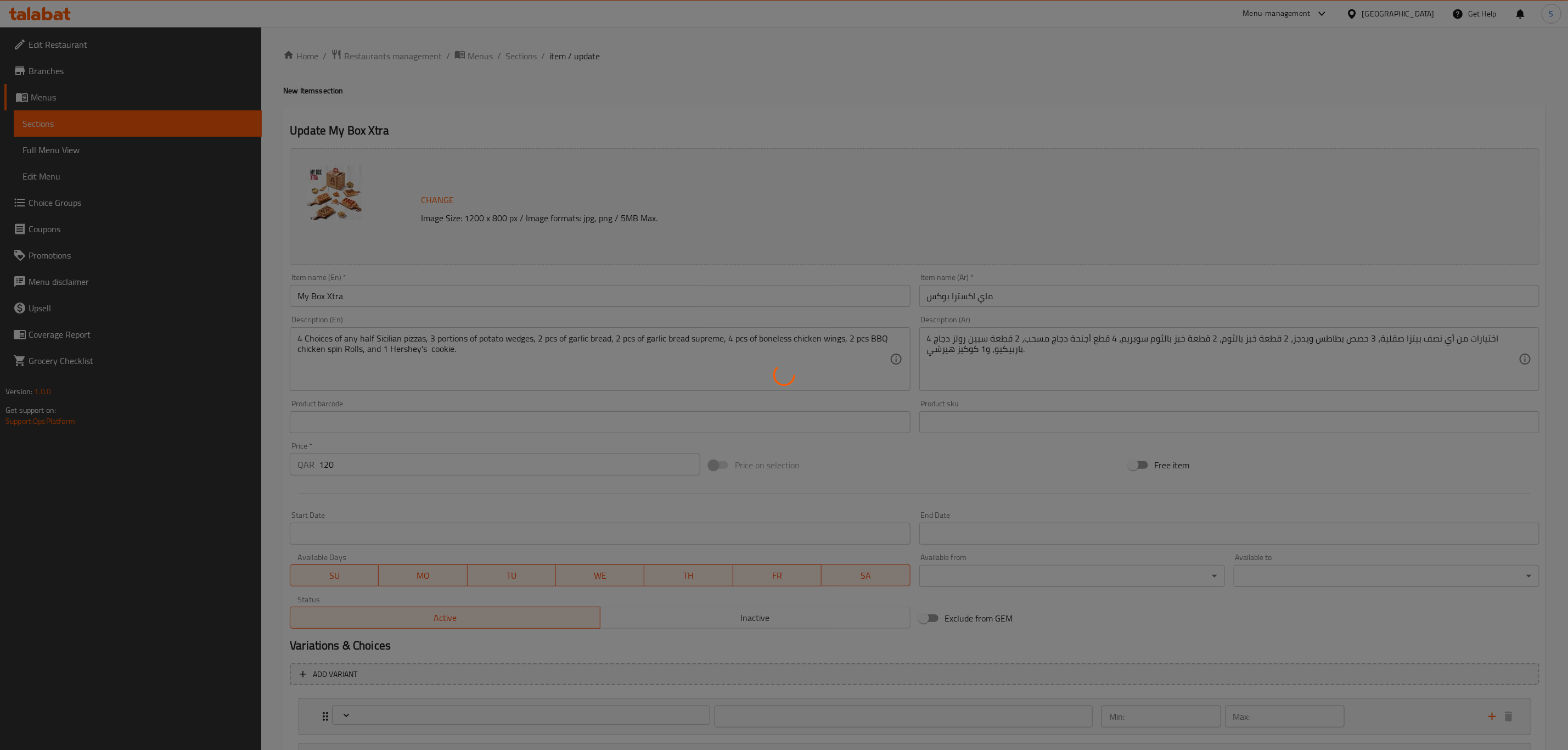
type input "اختيارك من السبين رولز"
type input "1"
type input "اختيارك من خبز الثوم"
type input "1"
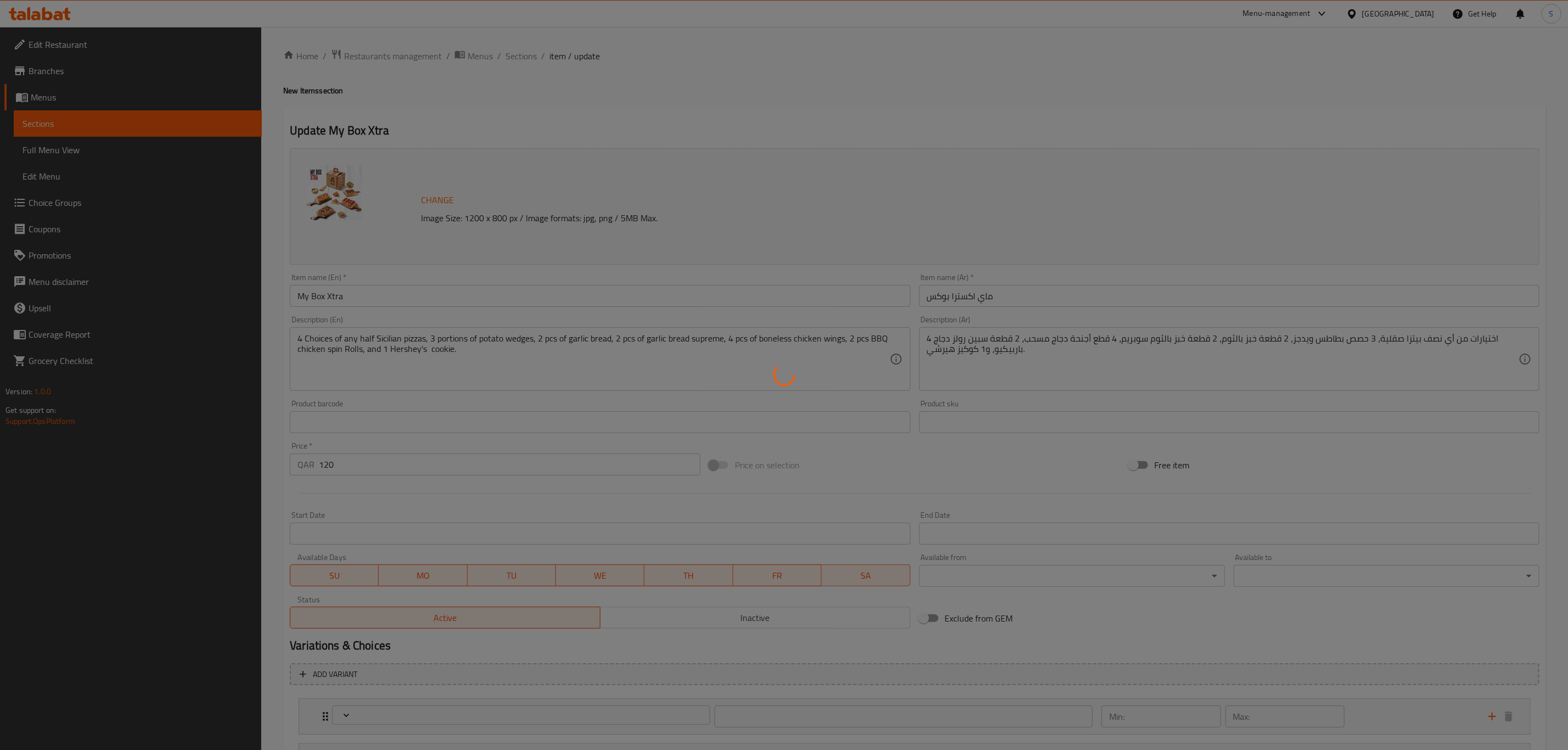
type input "1"
type input "اختيارك من خبز الثوم السوبريم"
type input "1"
type input "اختيارك من الكوكيز"
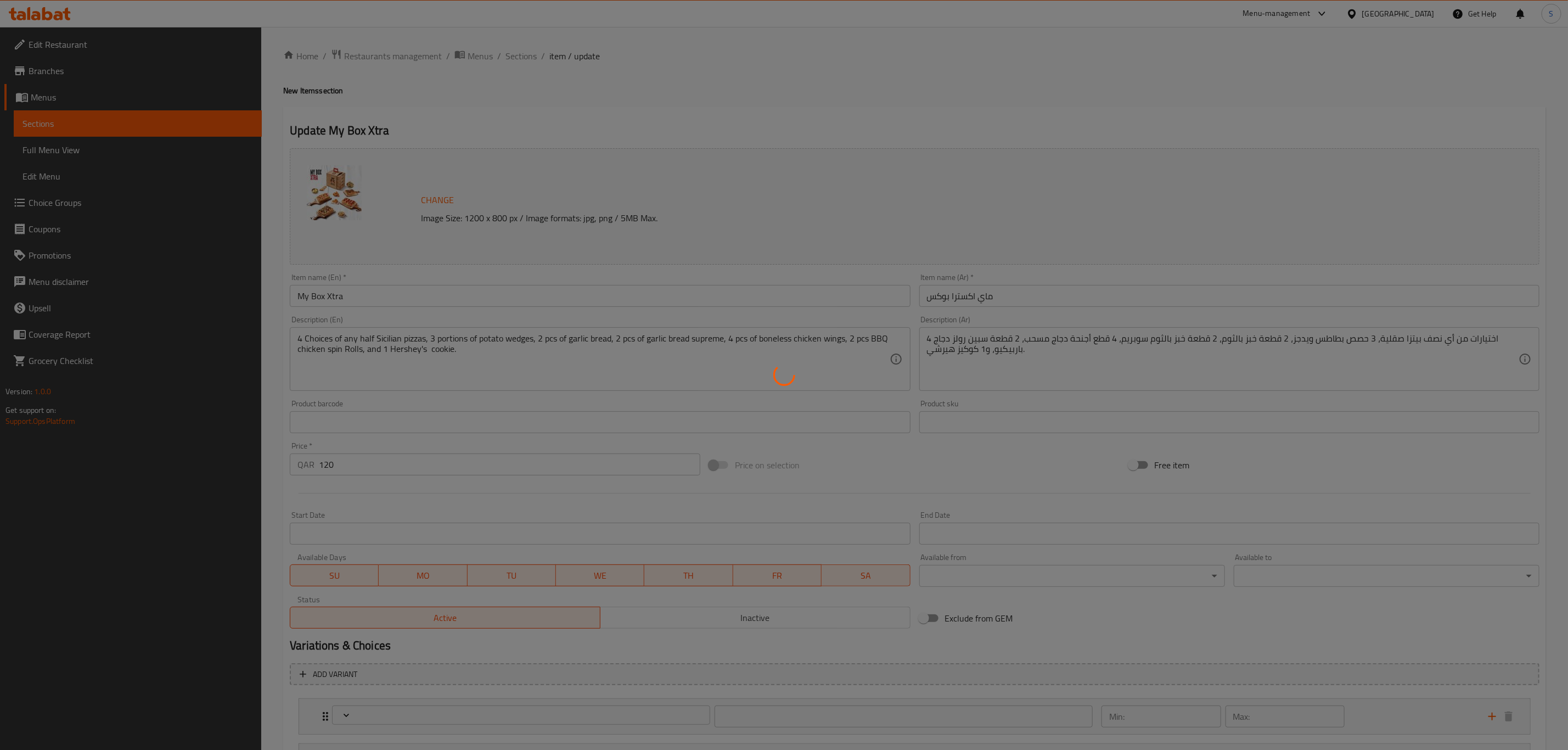
type input "1"
type input "اختيارك من الوينج ستريت"
type input "1"
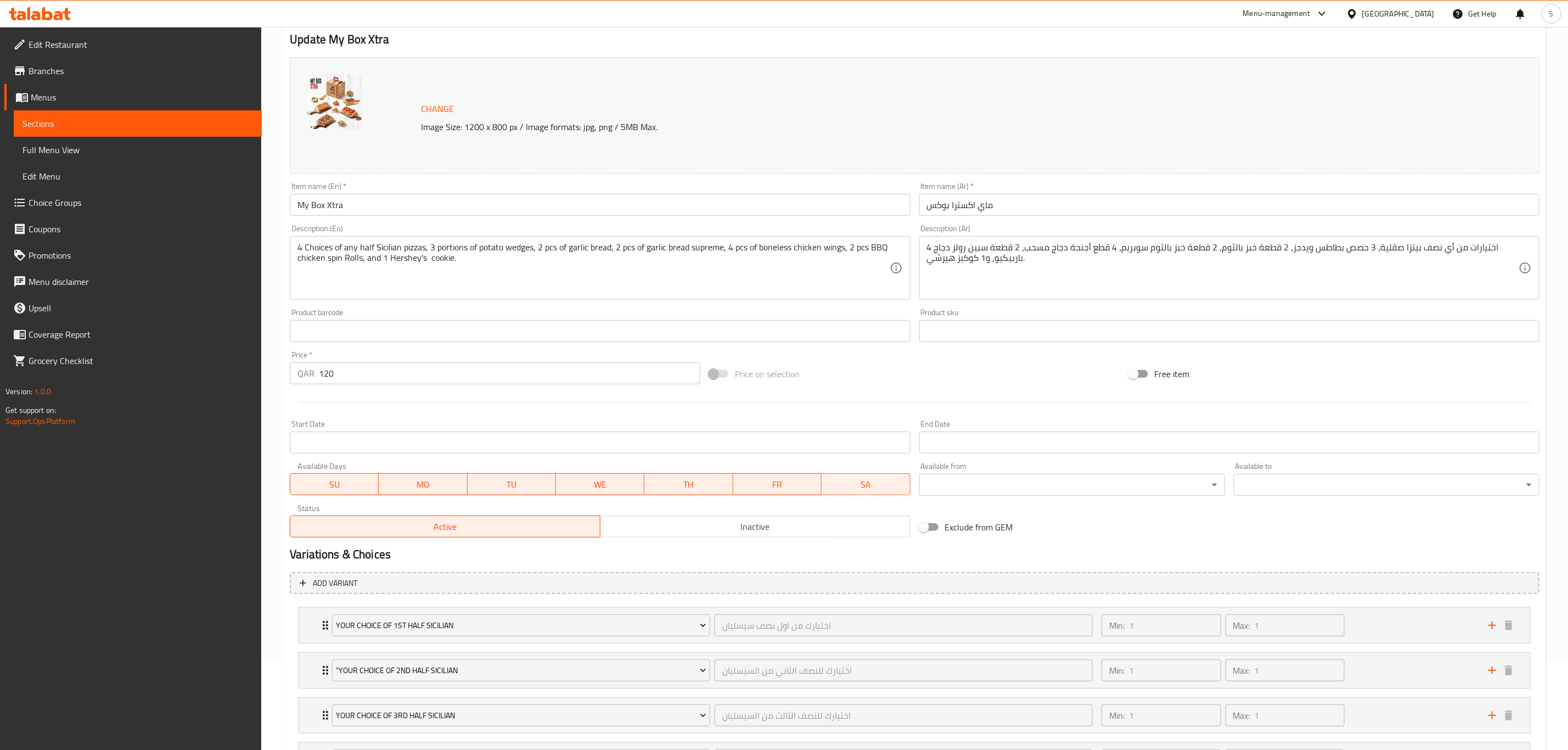
scroll to position [165, 0]
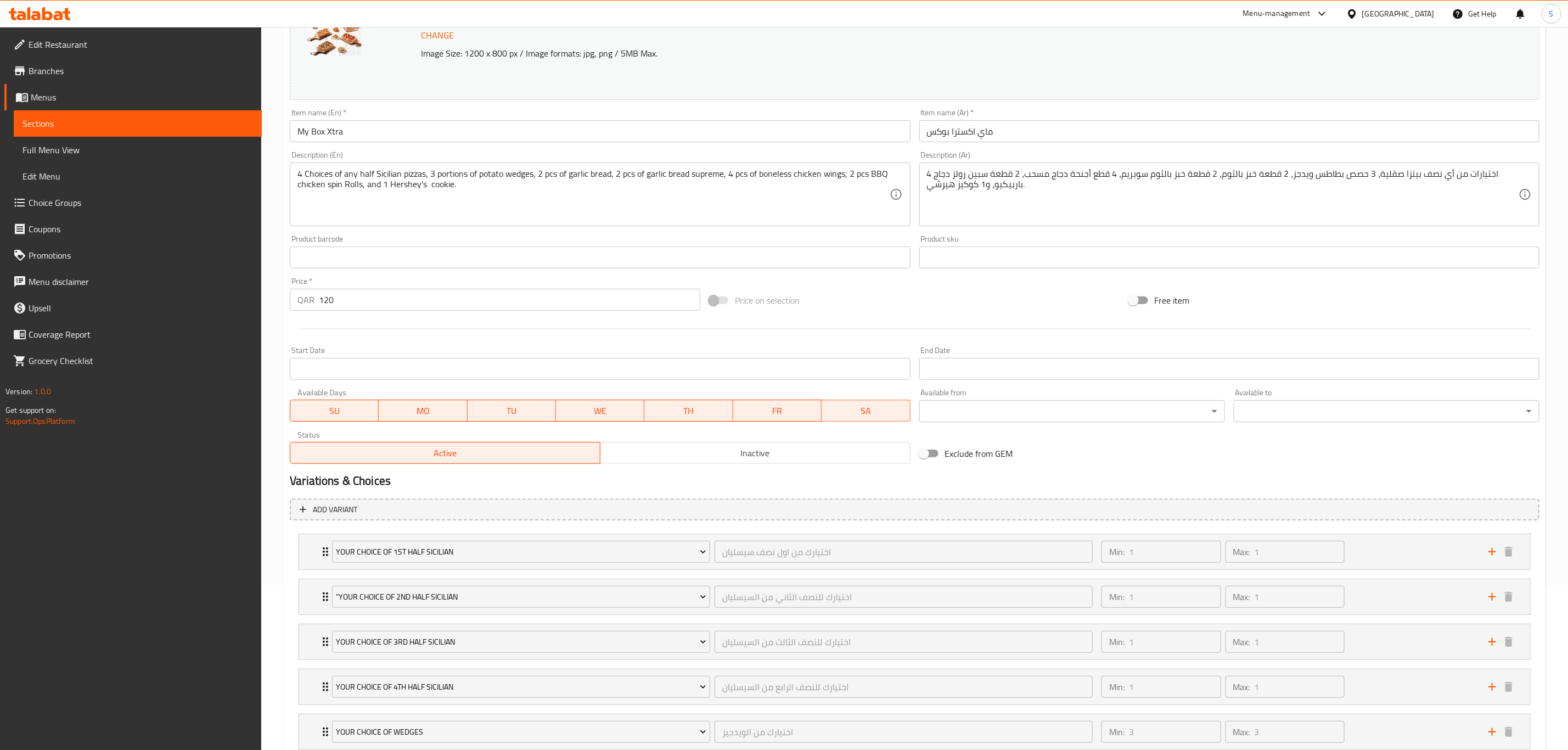
drag, startPoint x: 359, startPoint y: 304, endPoint x: 295, endPoint y: 301, distance: 64.1
click at [297, 301] on div "QAR 120 Price *" at bounding box center [495, 300] width 411 height 22
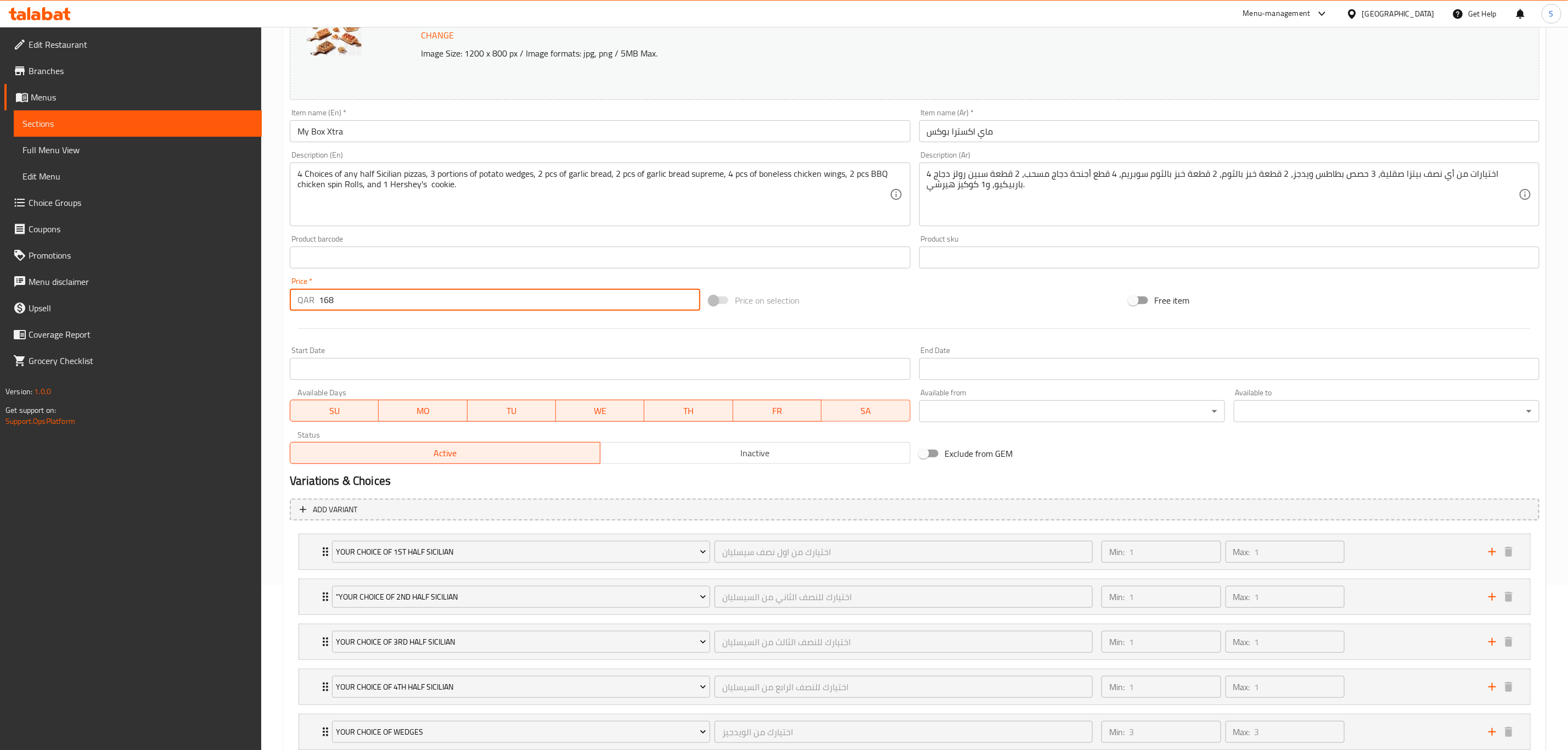
type input "168"
click at [387, 340] on div at bounding box center [914, 328] width 1258 height 27
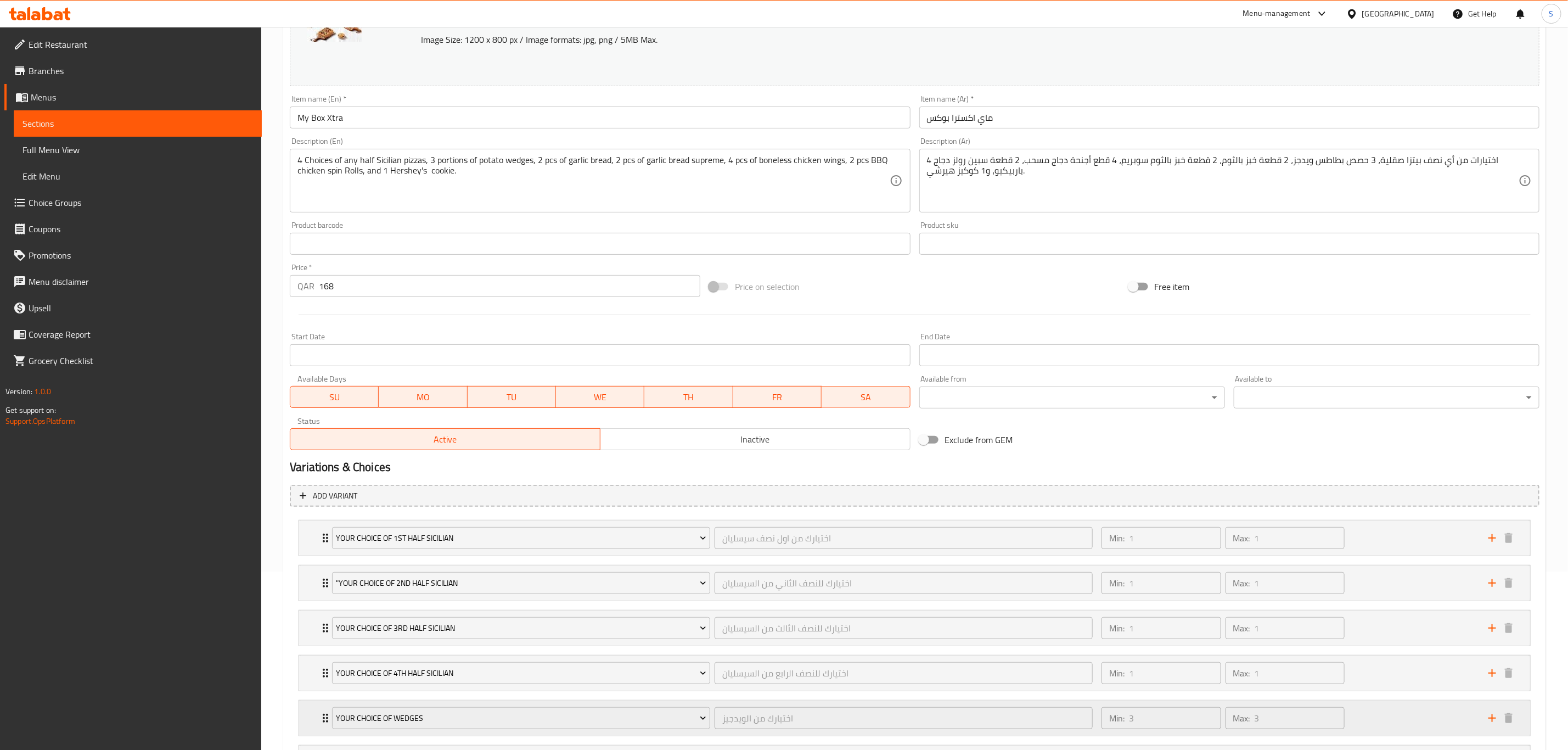
scroll to position [475, 0]
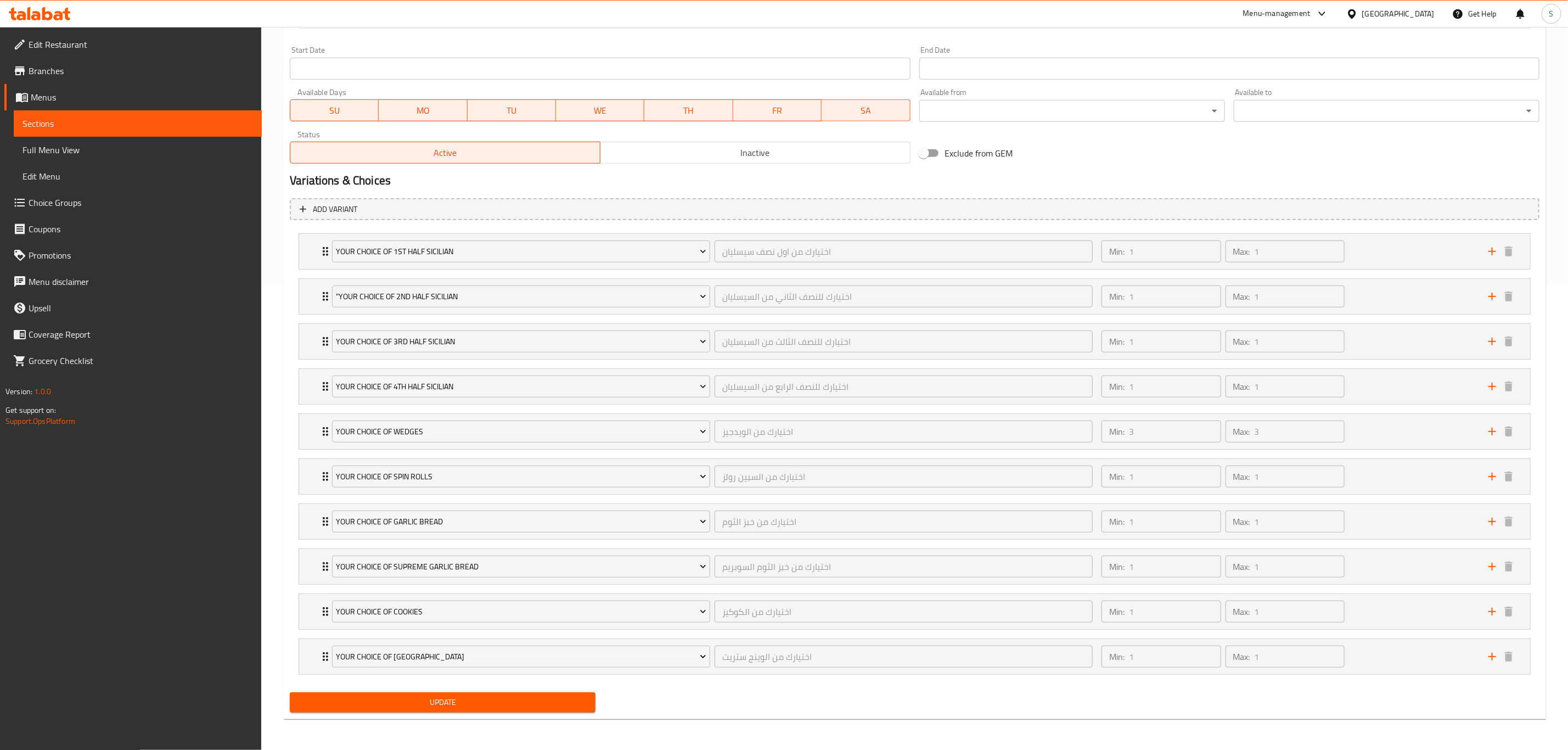
click at [440, 700] on span "Update" at bounding box center [443, 702] width 288 height 14
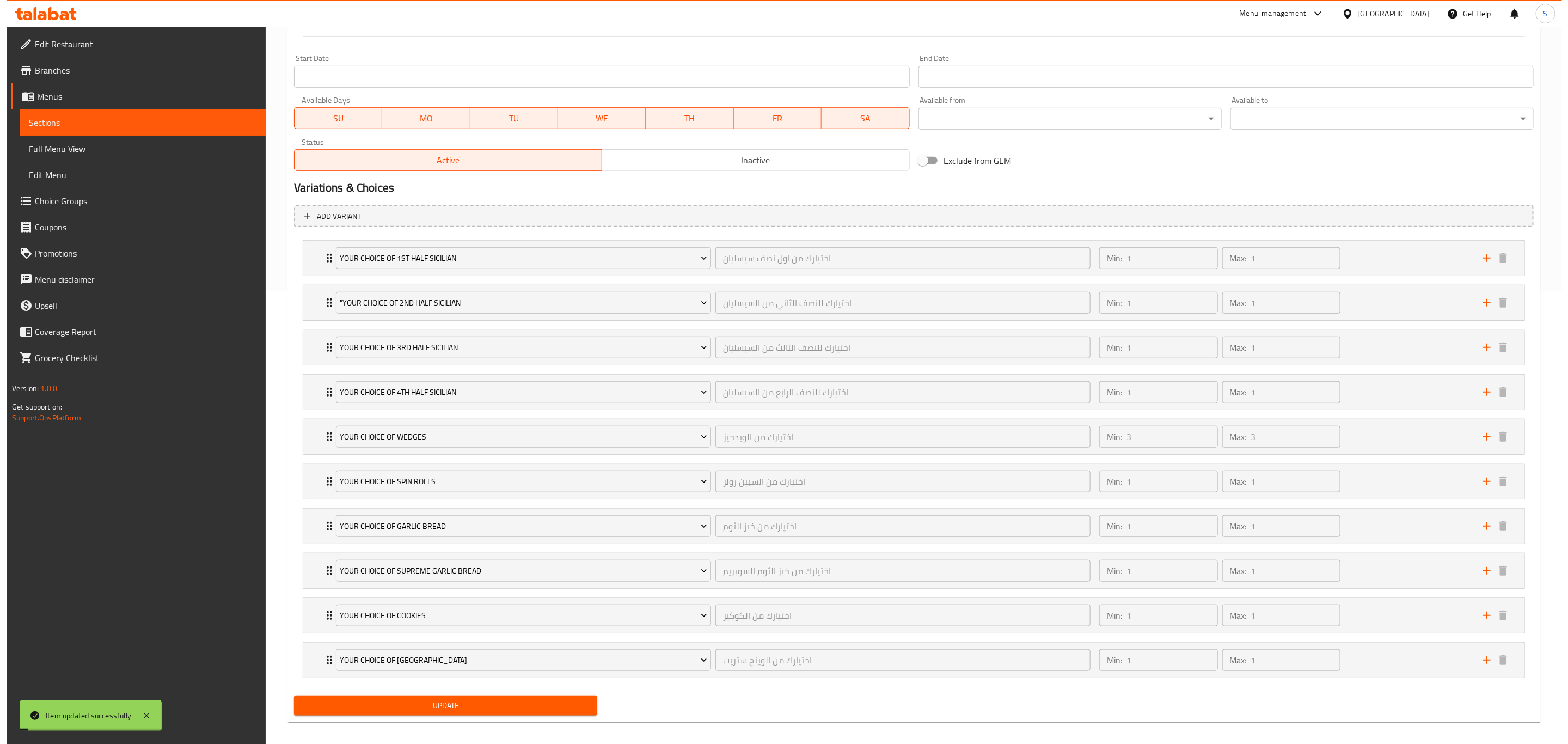
scroll to position [0, 0]
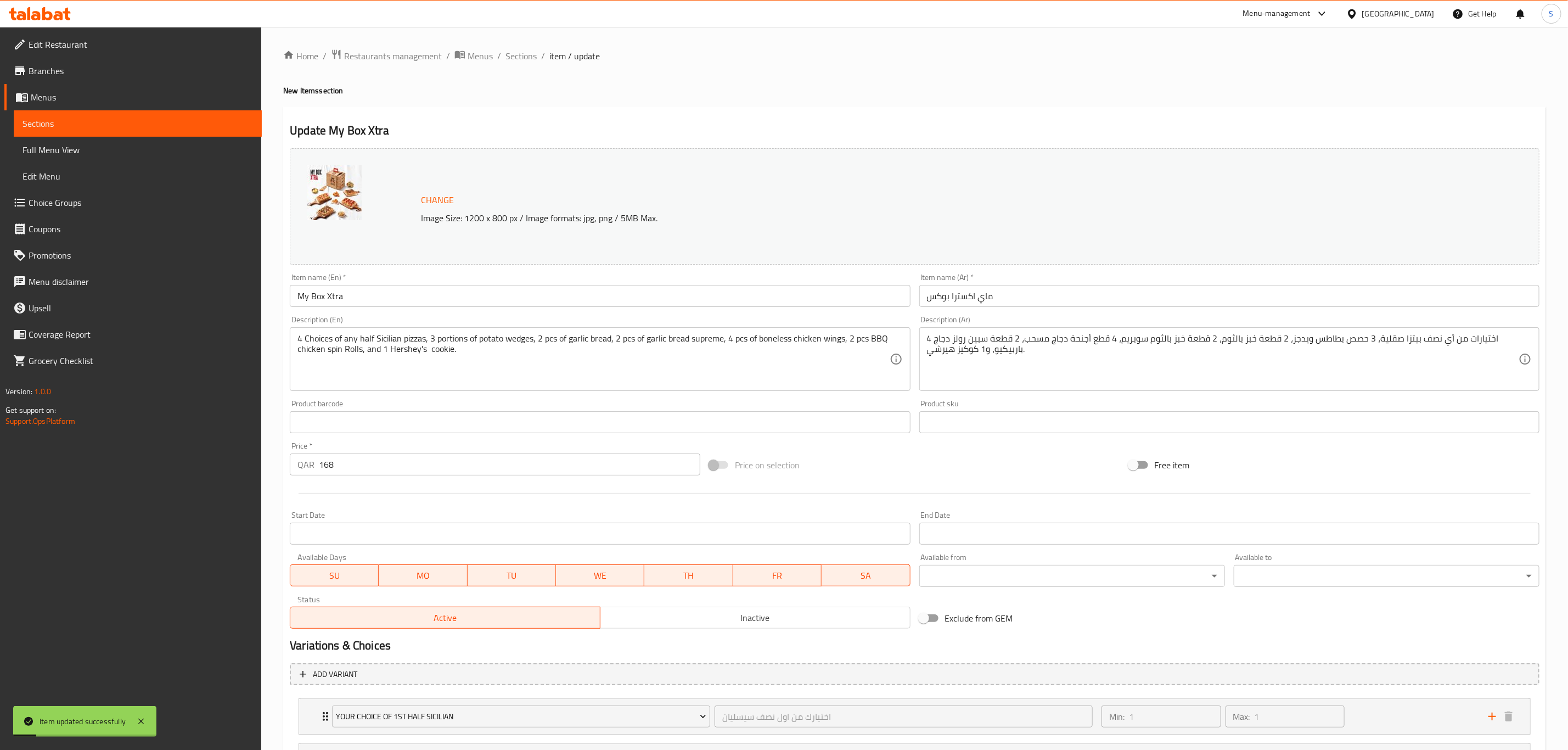
drag, startPoint x: 517, startPoint y: 67, endPoint x: 521, endPoint y: 53, distance: 14.6
click at [517, 66] on div "Home / Restaurants management / Menus / Sections / item / update New Items sect…" at bounding box center [915, 621] width 1263 height 1144
click at [520, 51] on span "Sections" at bounding box center [521, 55] width 31 height 13
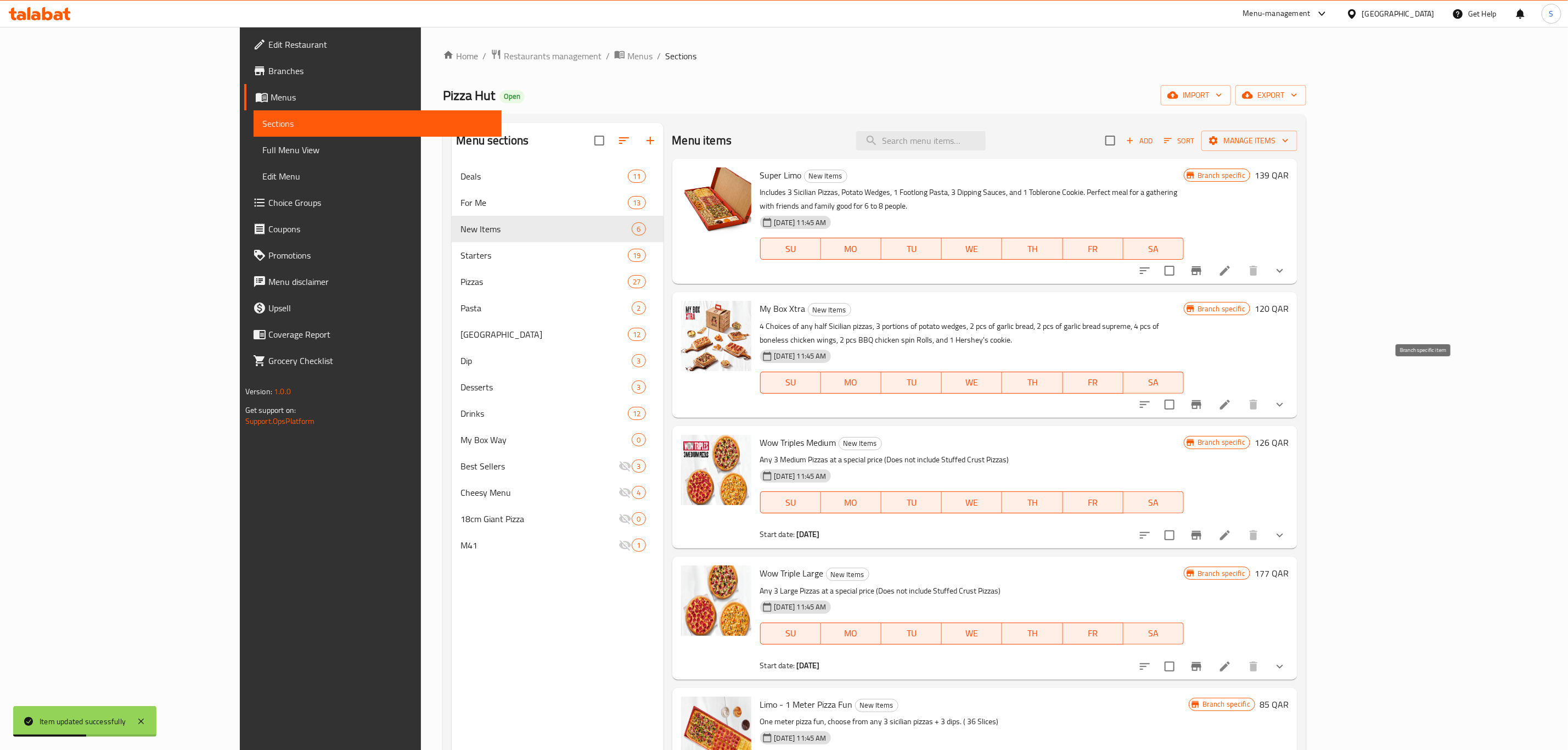
click at [1209, 392] on button "Branch-specific-item" at bounding box center [1196, 405] width 26 height 26
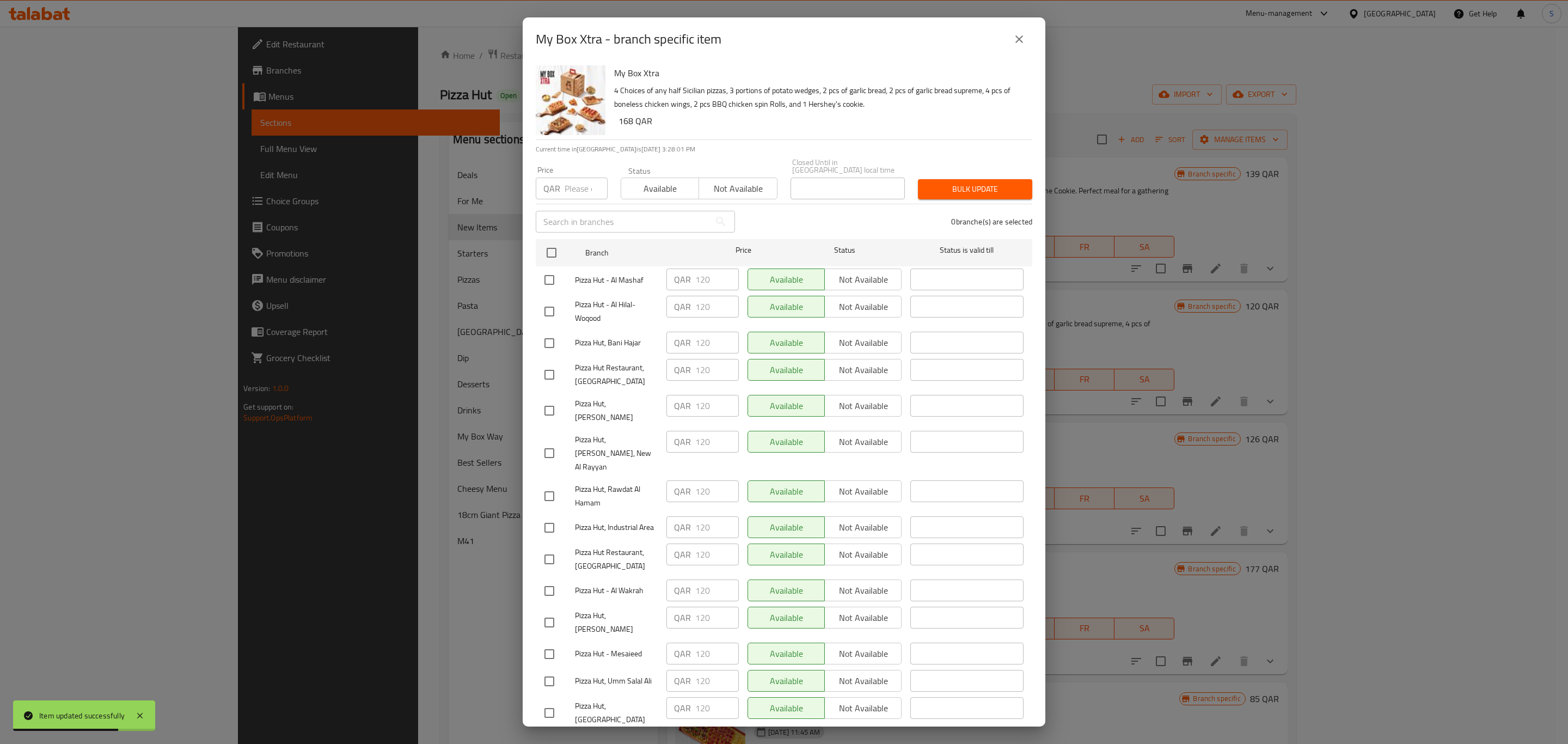
drag, startPoint x: 548, startPoint y: 249, endPoint x: 562, endPoint y: 214, distance: 37.7
click at [549, 246] on input "checkbox" at bounding box center [551, 253] width 23 height 23
checkbox input "true"
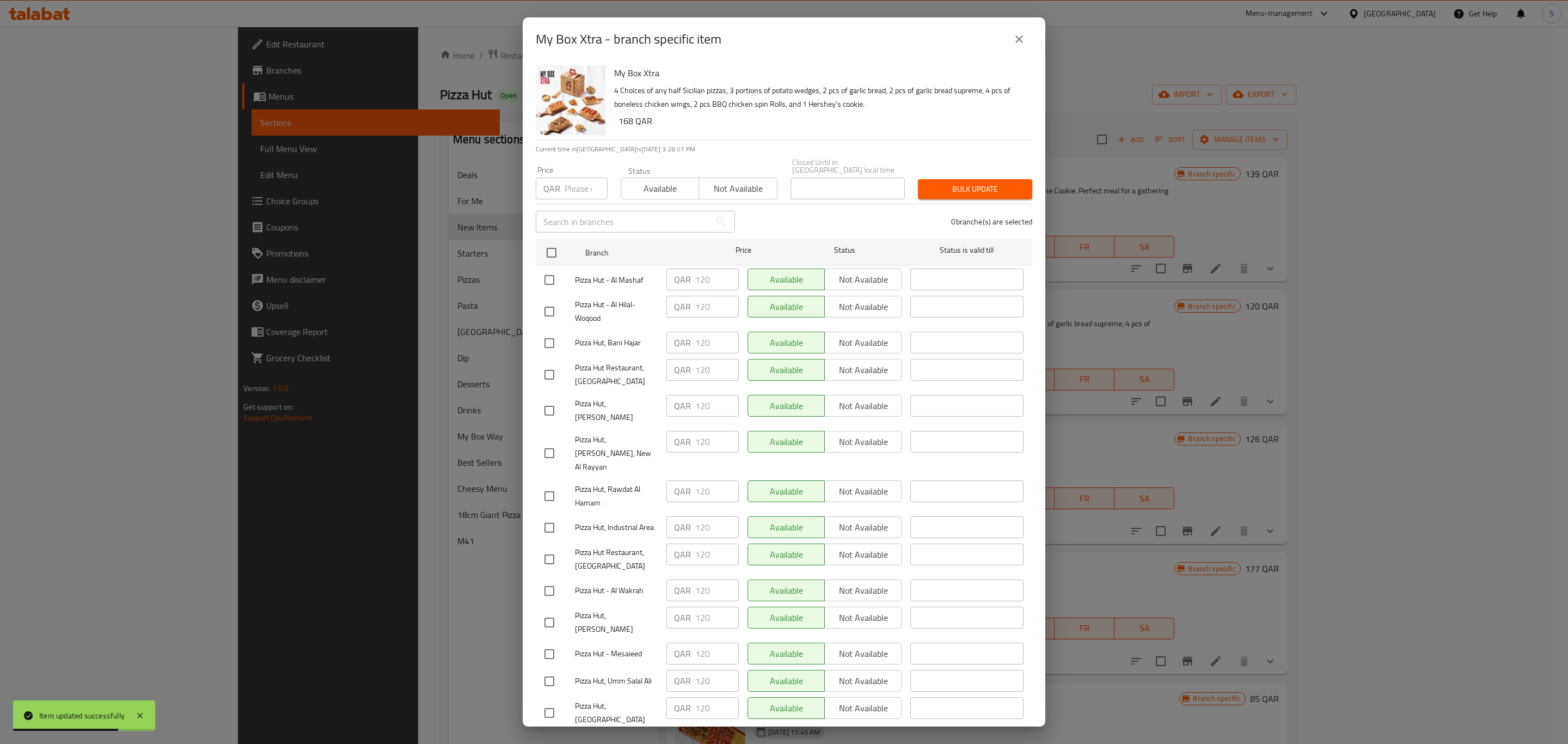
checkbox input "true"
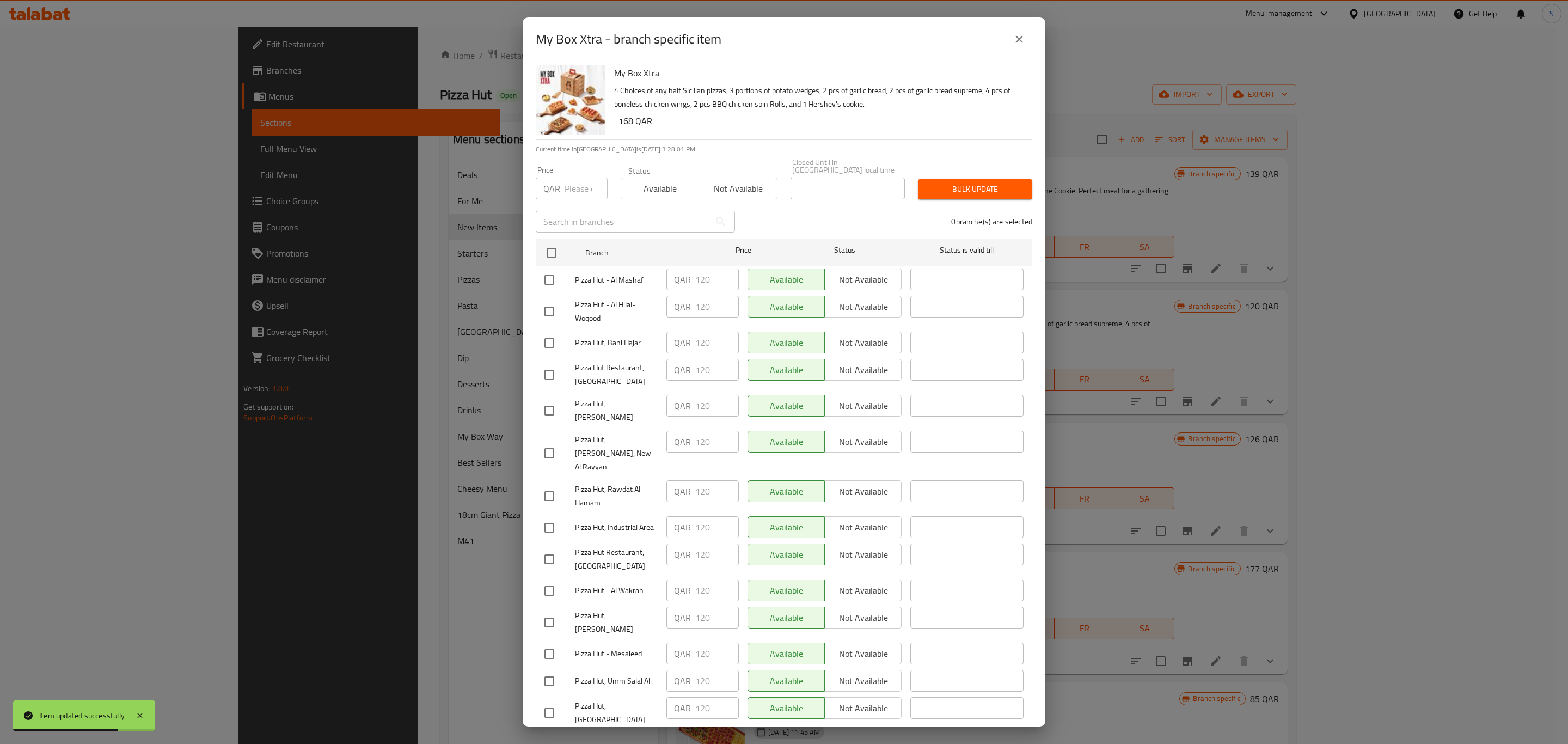
checkbox input "true"
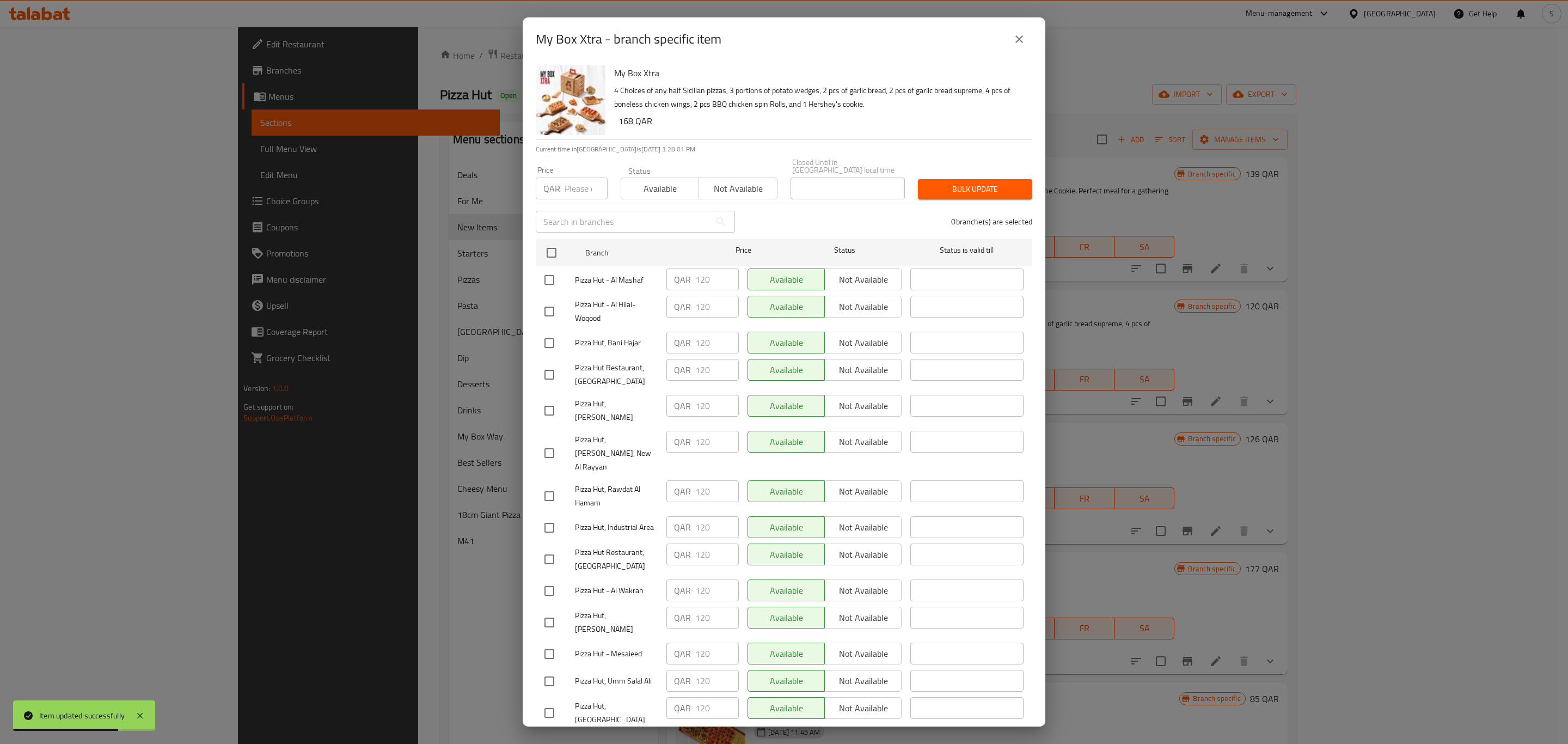
checkbox input "true"
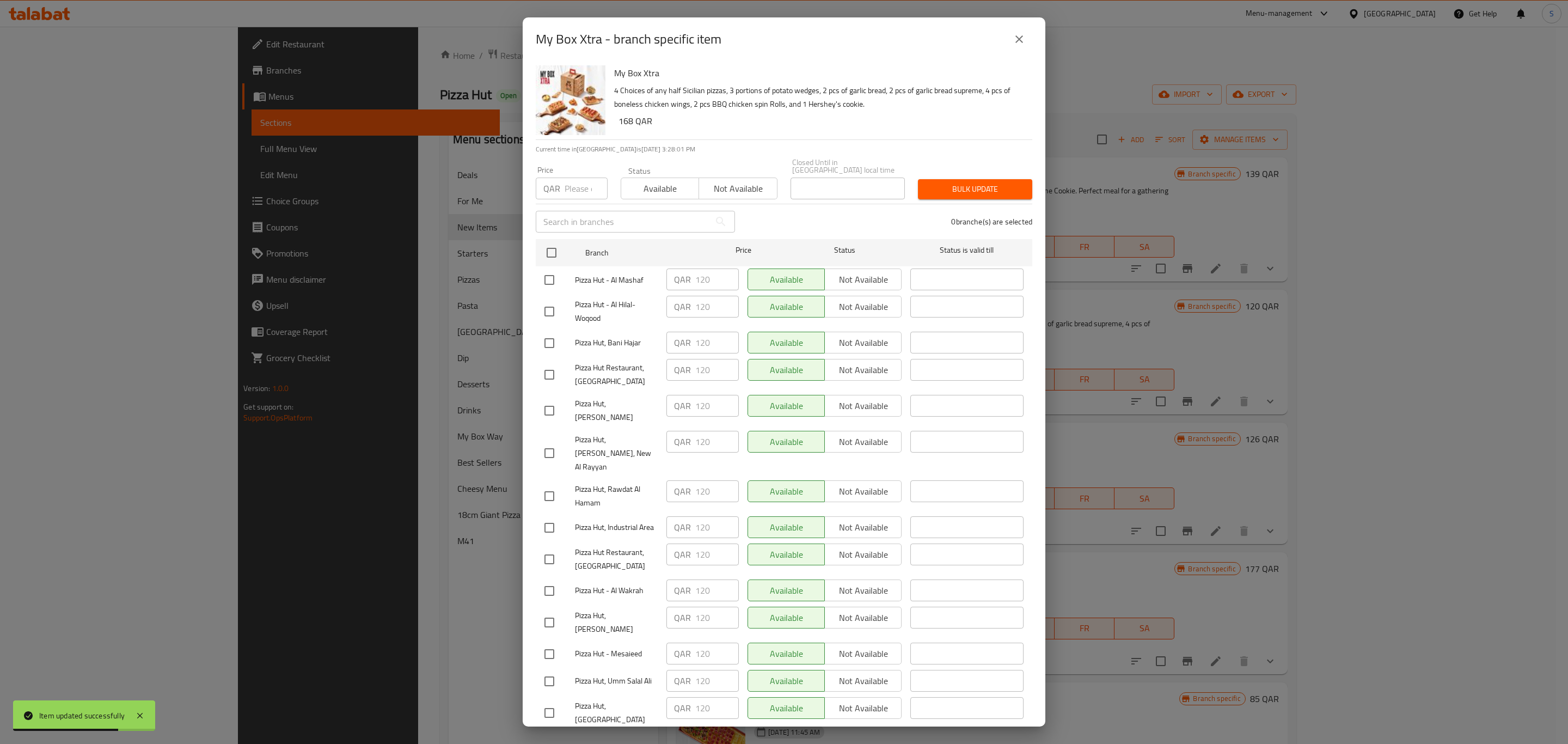
checkbox input "true"
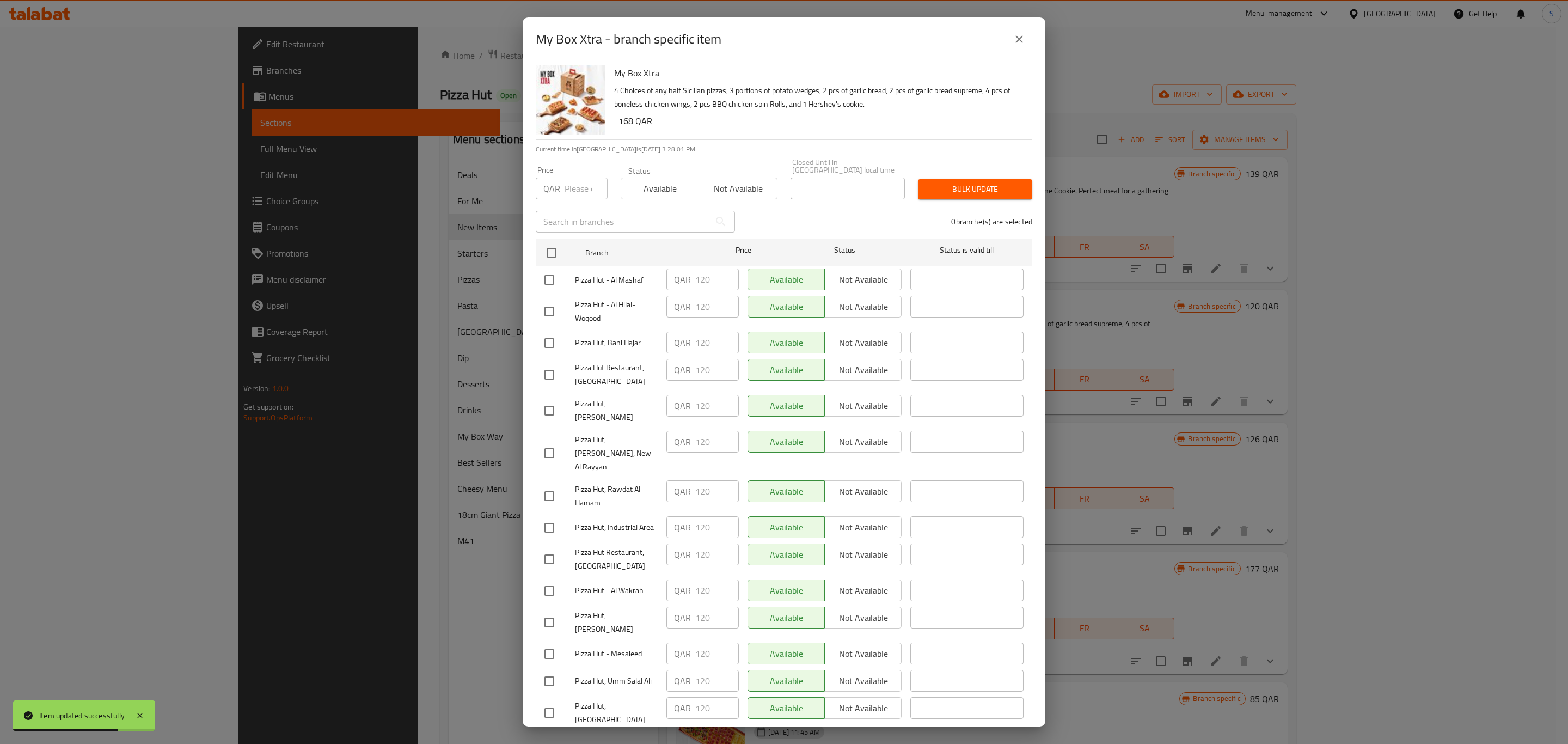
checkbox input "true"
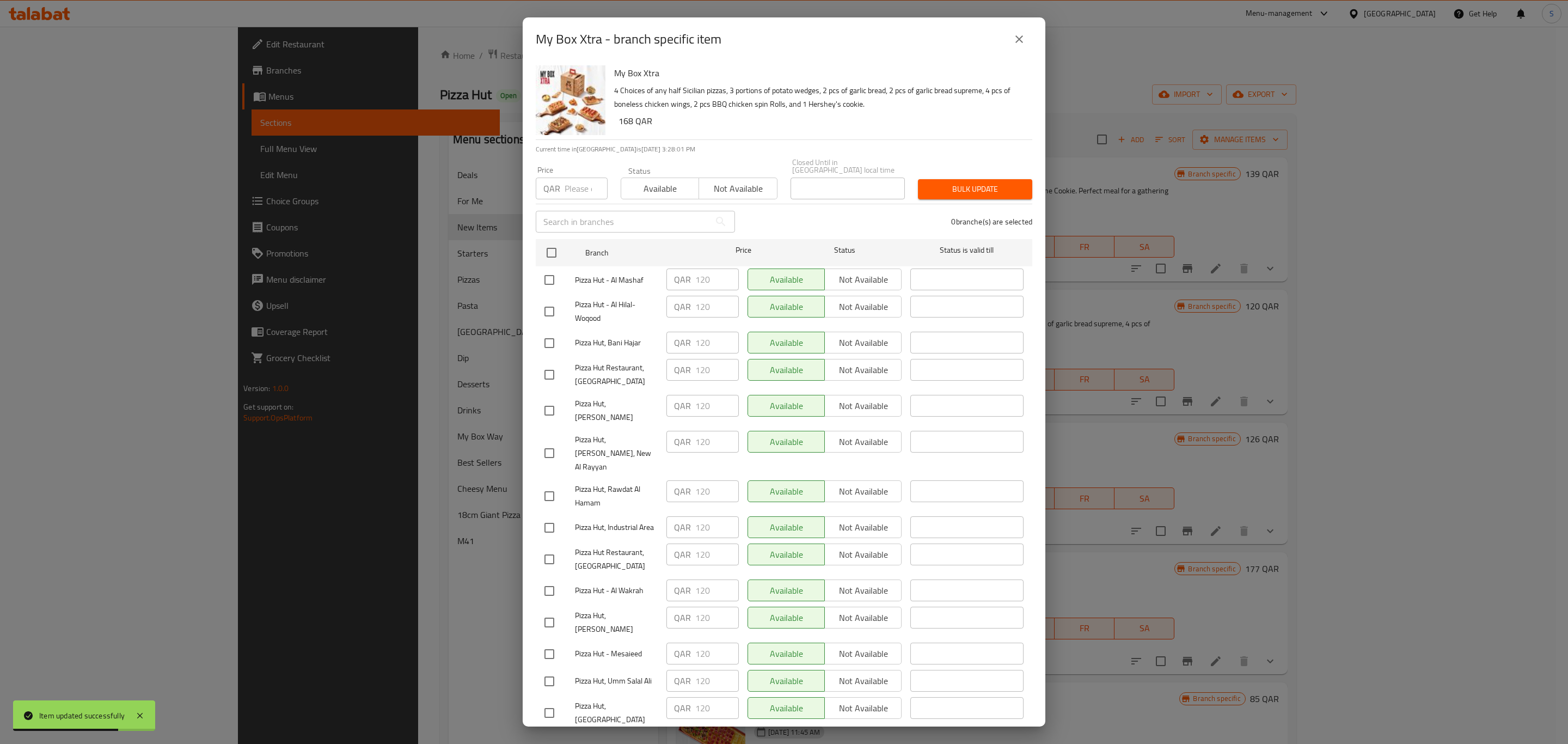
checkbox input "true"
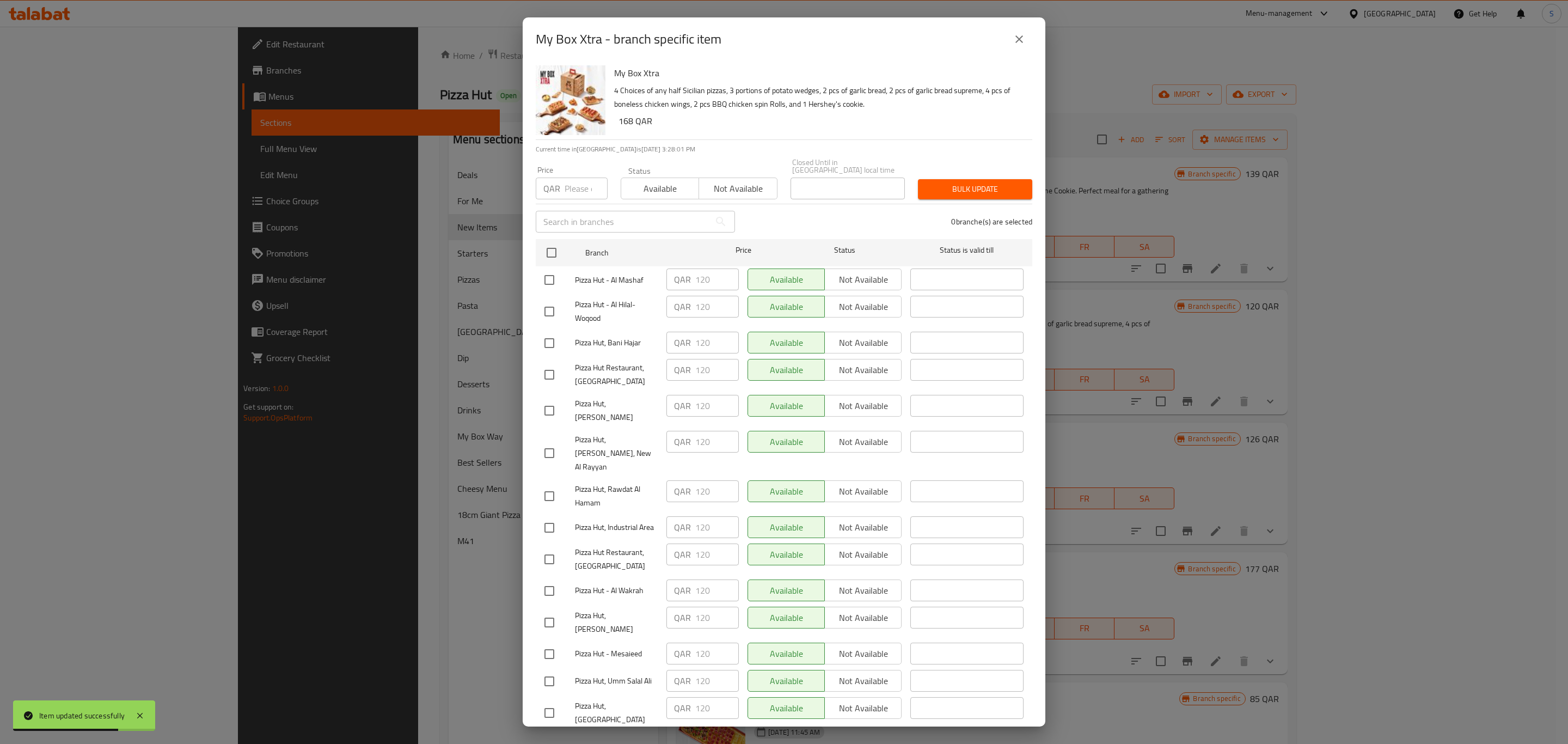
checkbox input "true"
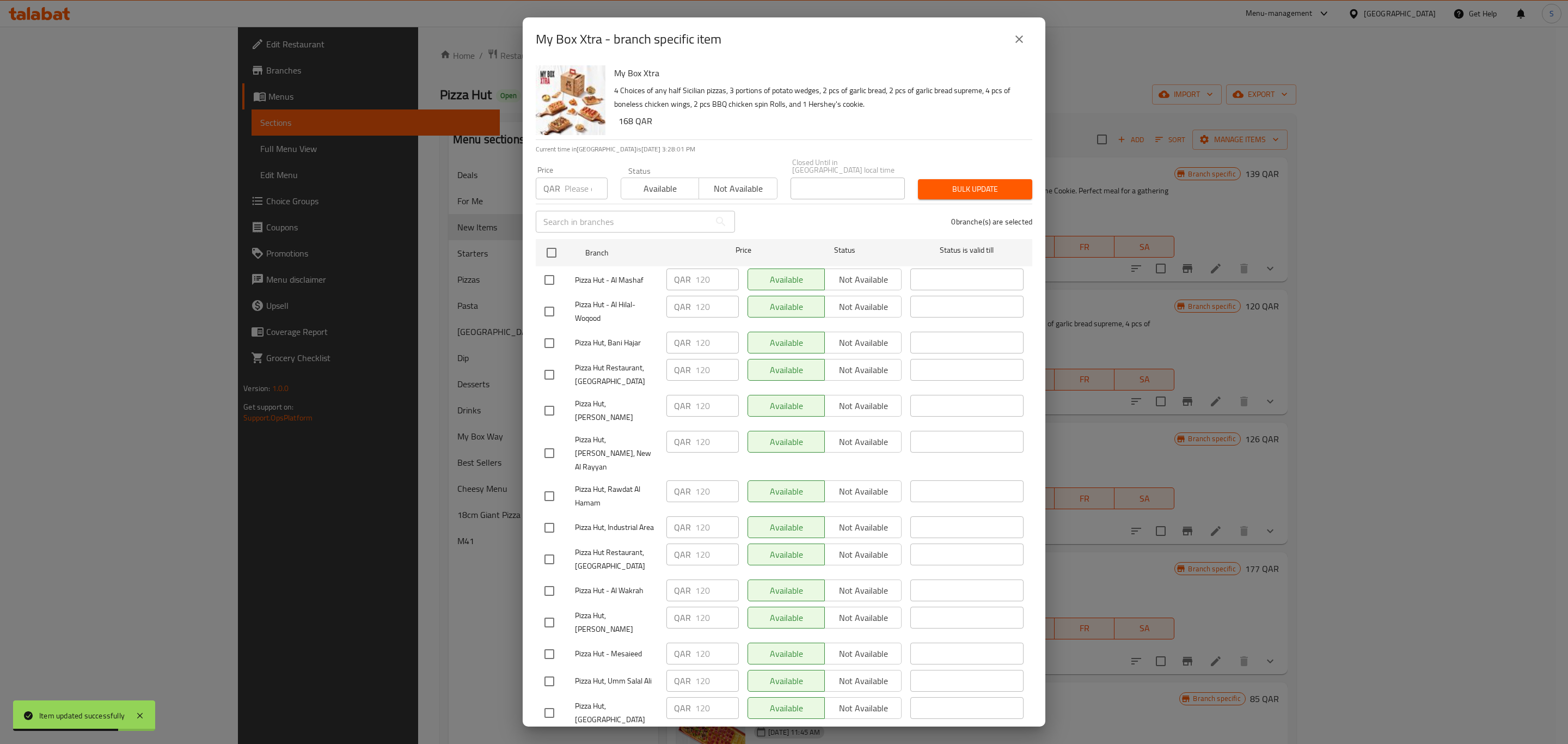
checkbox input "true"
click at [571, 183] on input "number" at bounding box center [586, 188] width 43 height 22
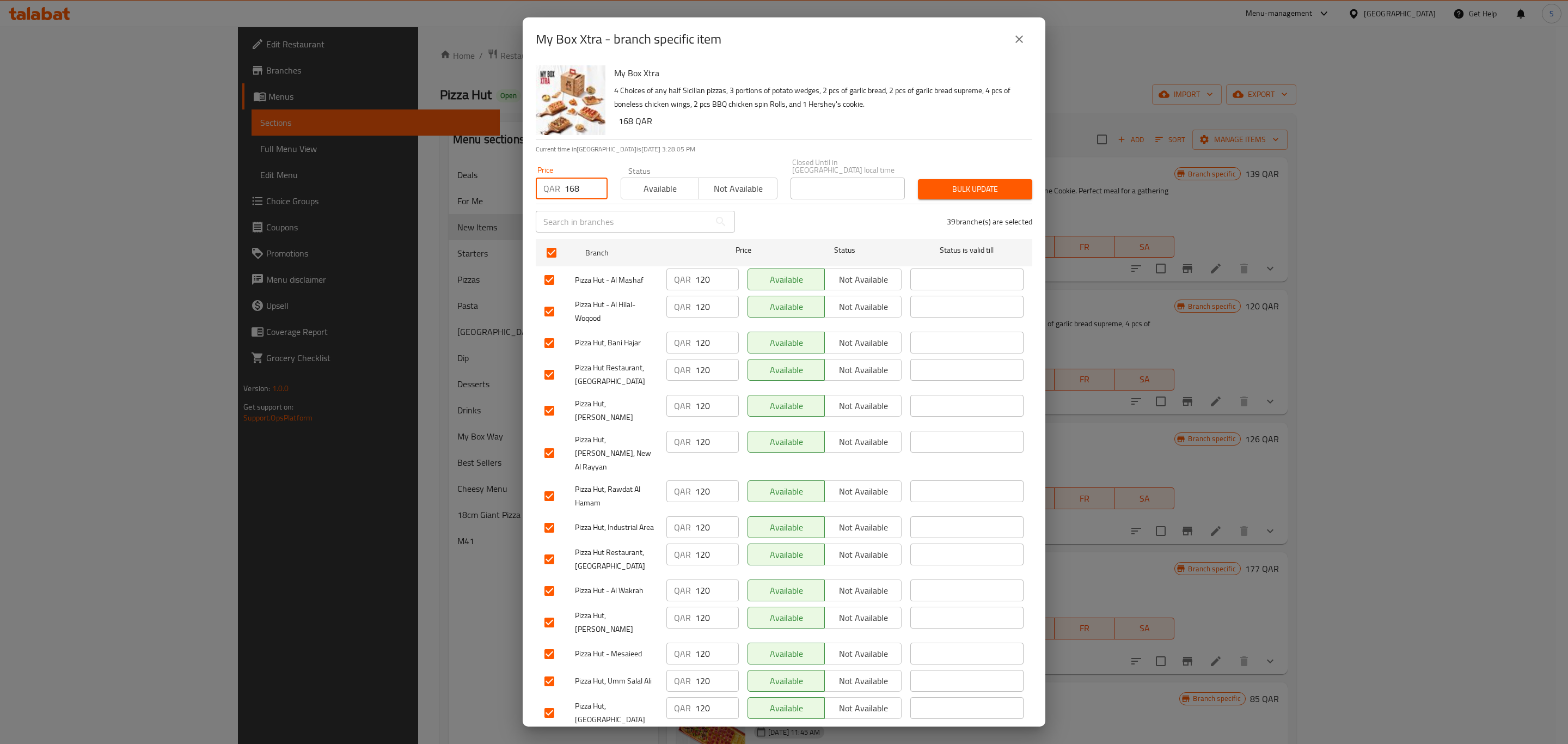
type input "168"
click at [983, 183] on span "Bulk update" at bounding box center [975, 189] width 97 height 14
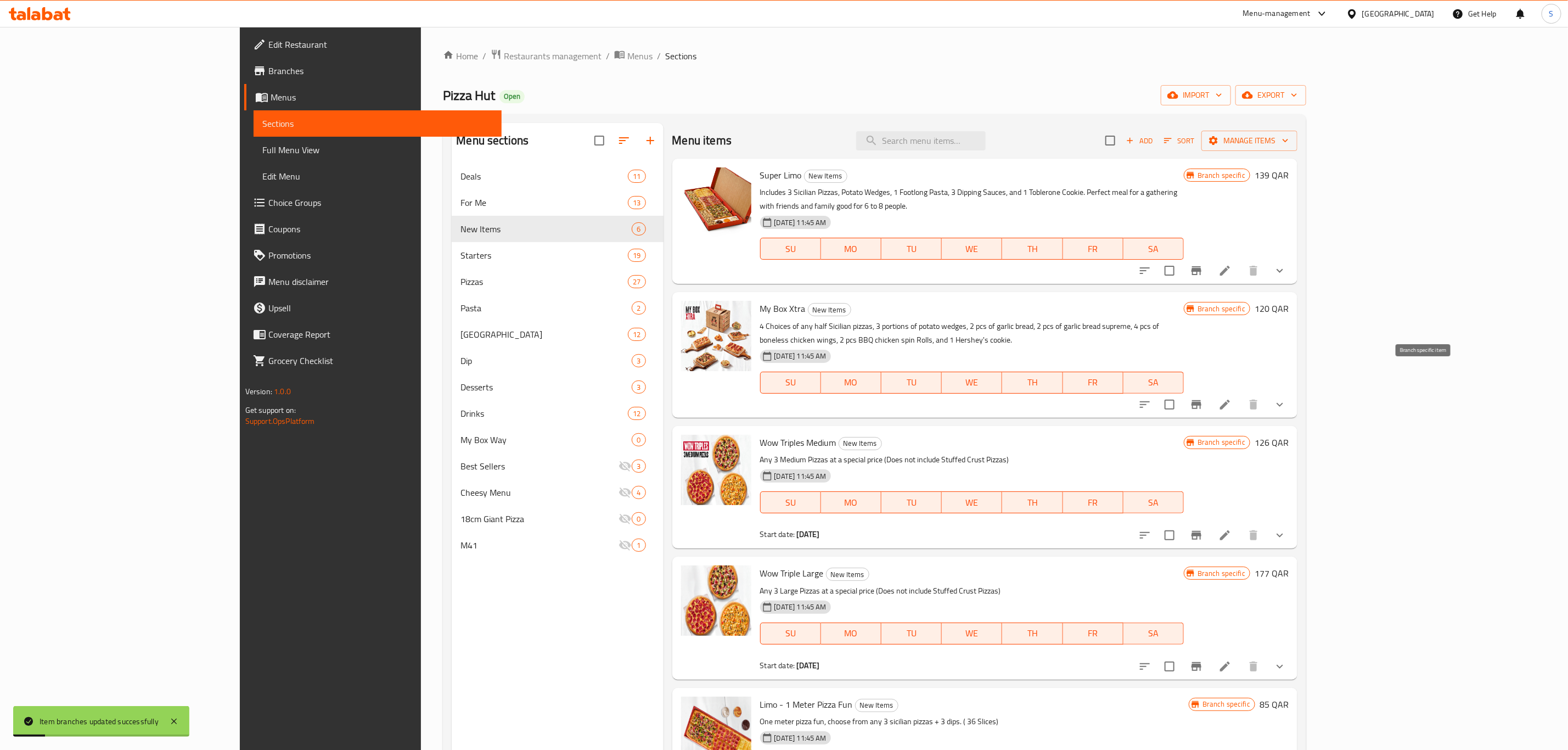
click at [1202, 400] on icon "Branch-specific-item" at bounding box center [1196, 404] width 10 height 8
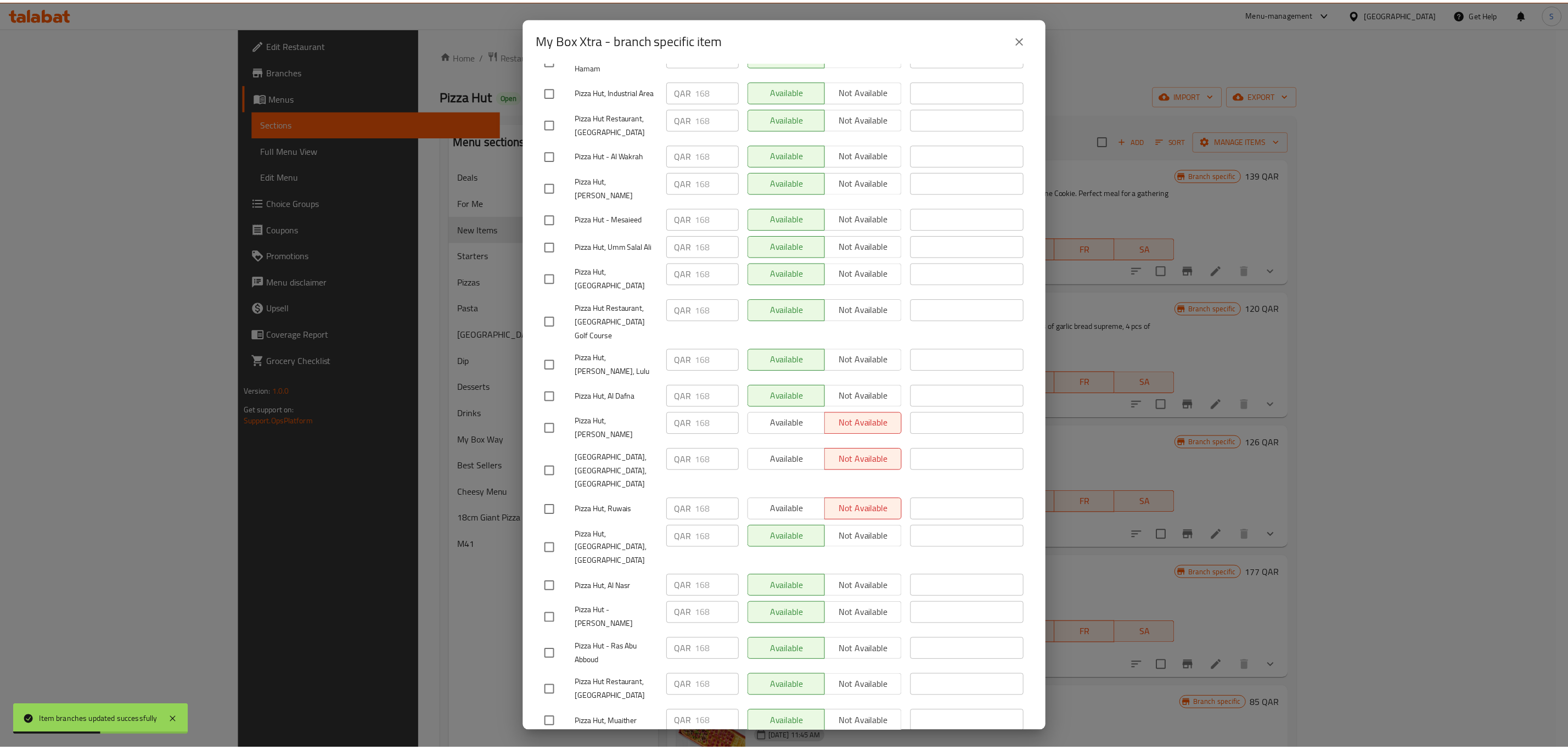
scroll to position [521, 0]
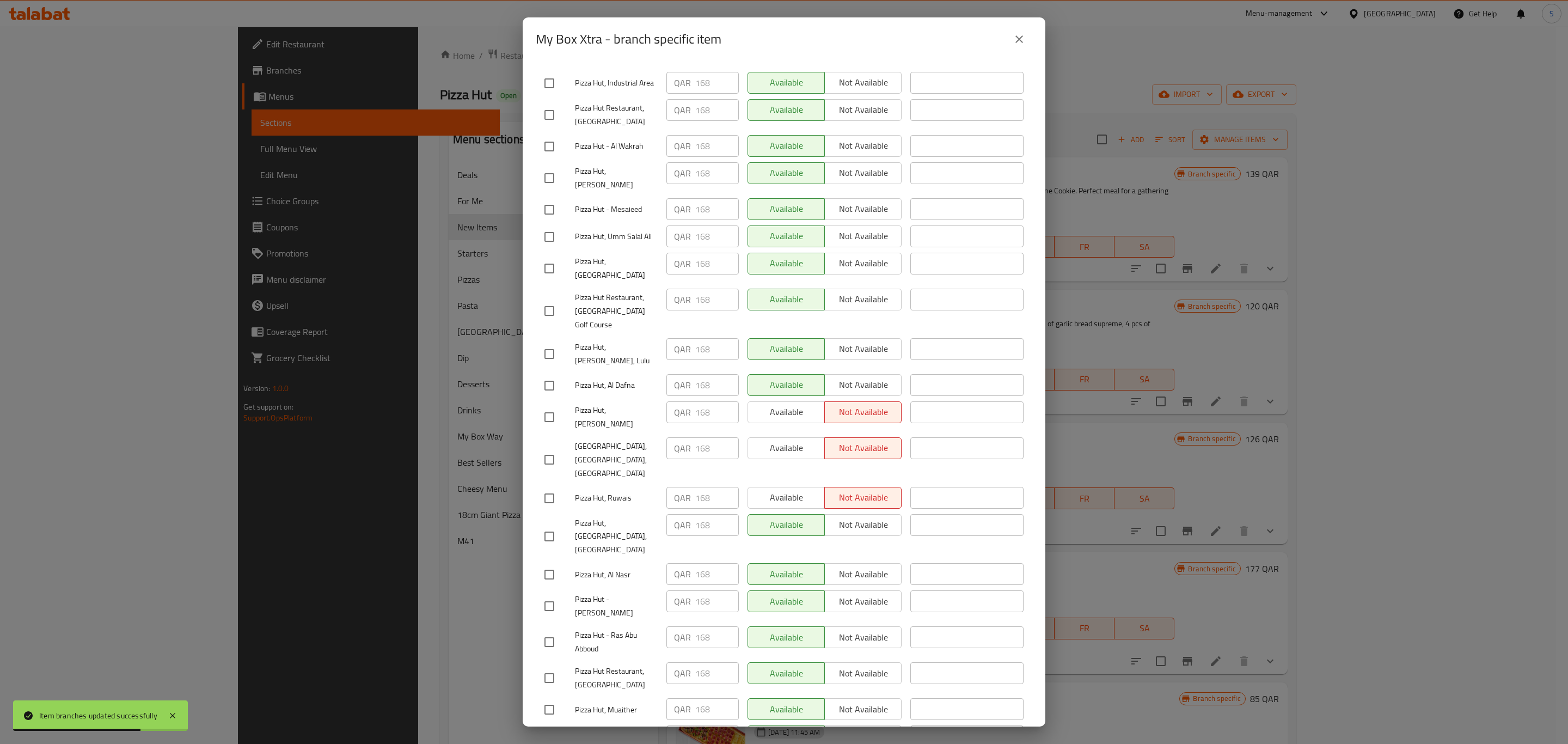
click at [1026, 40] on button "close" at bounding box center [1019, 39] width 26 height 26
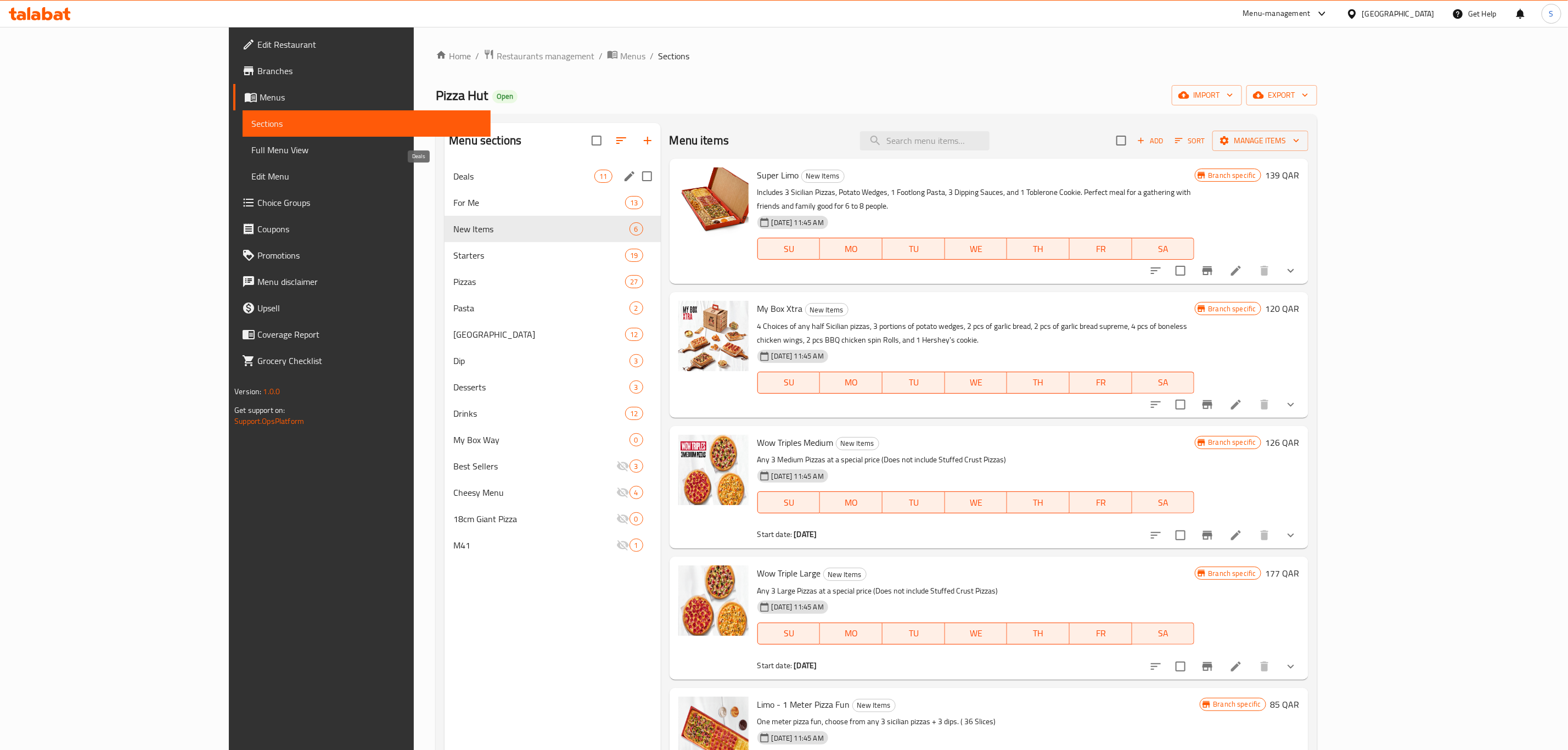
click at [454, 177] on span "Deals" at bounding box center [524, 176] width 141 height 13
